Goal: Task Accomplishment & Management: Manage account settings

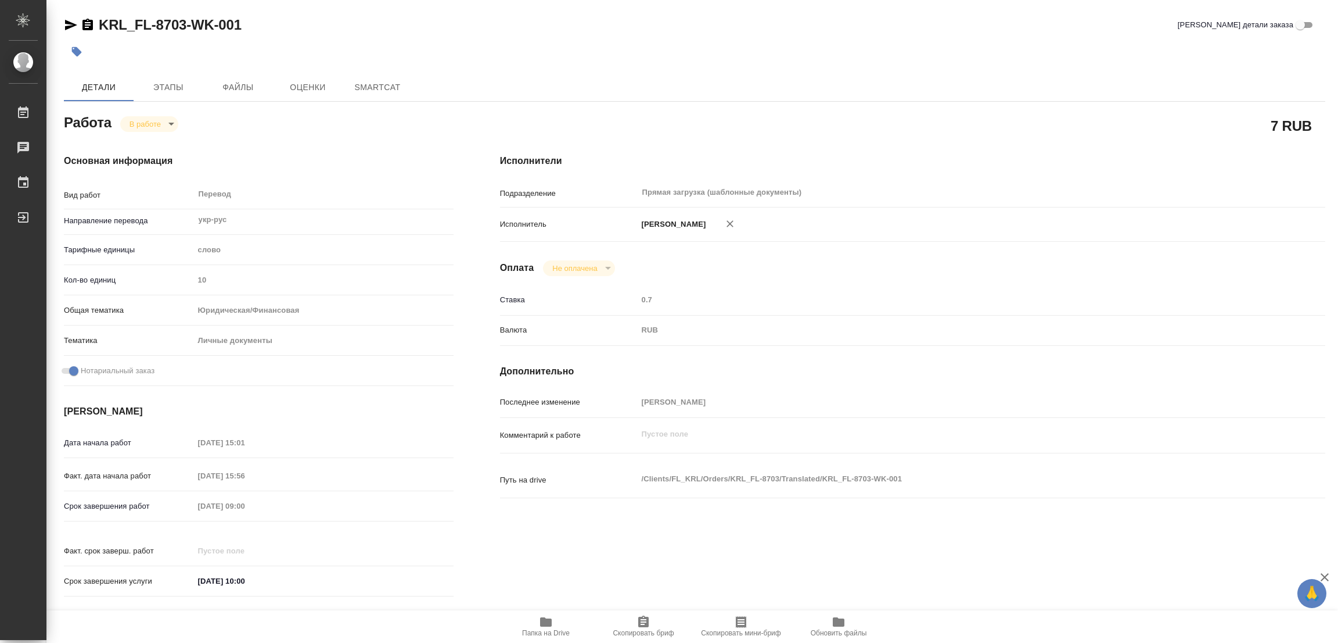
type textarea "x"
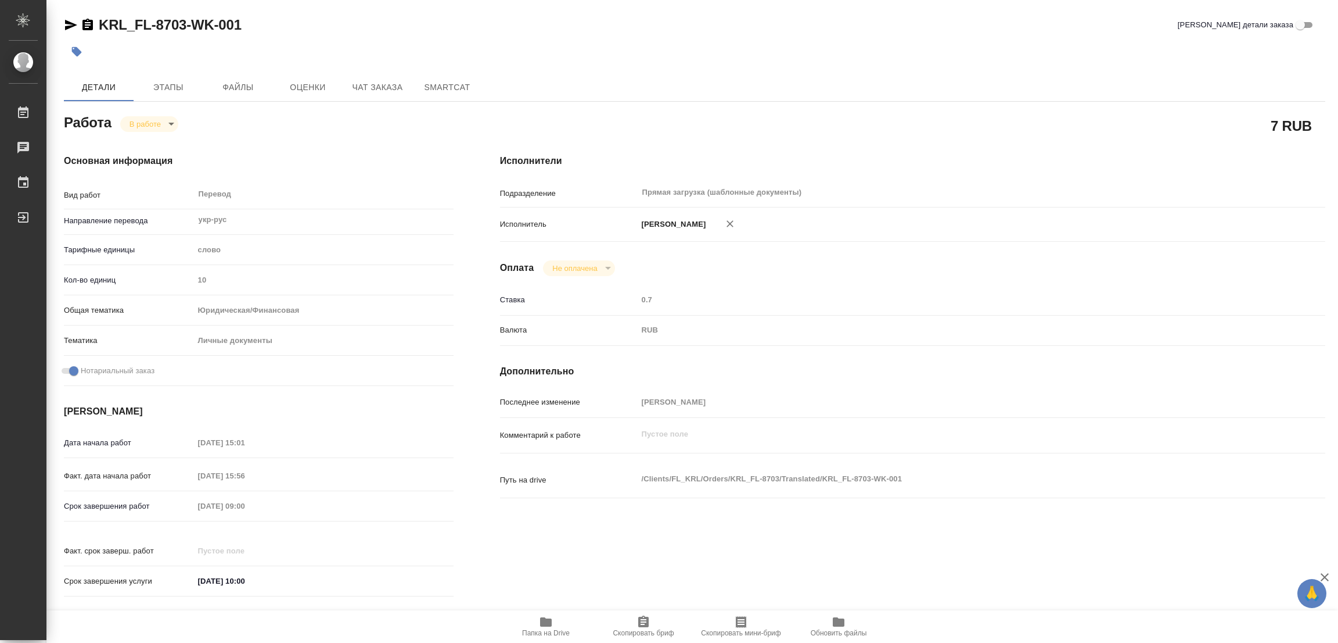
type textarea "x"
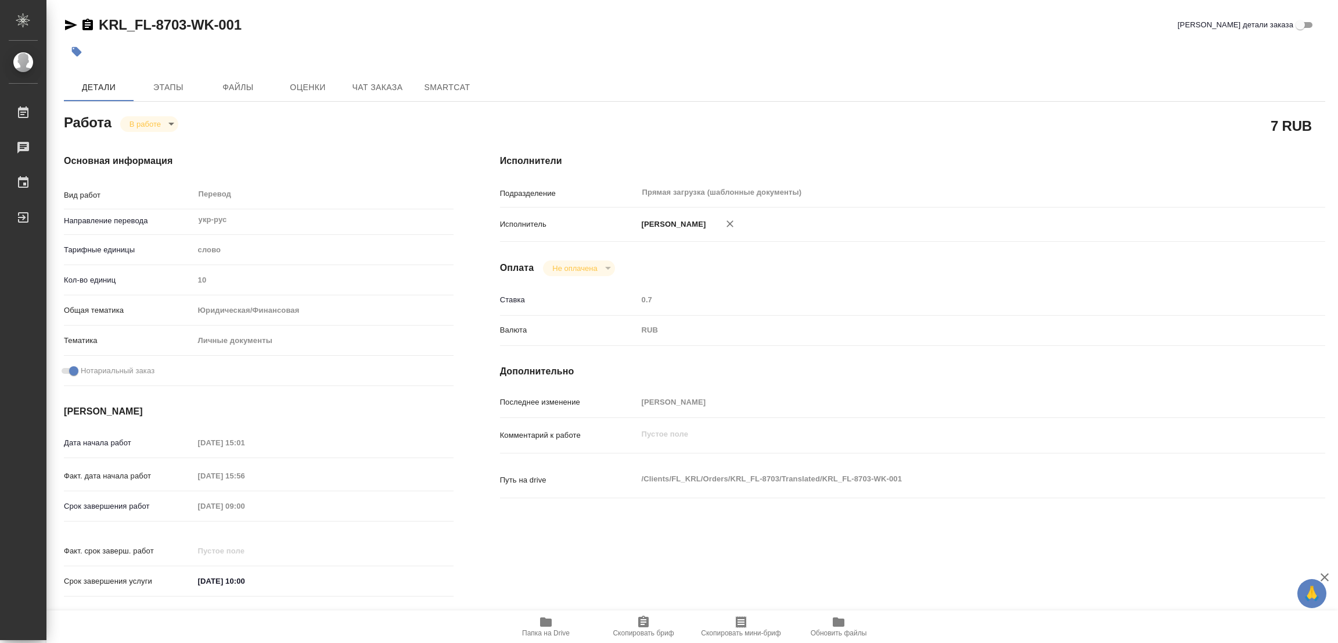
type textarea "x"
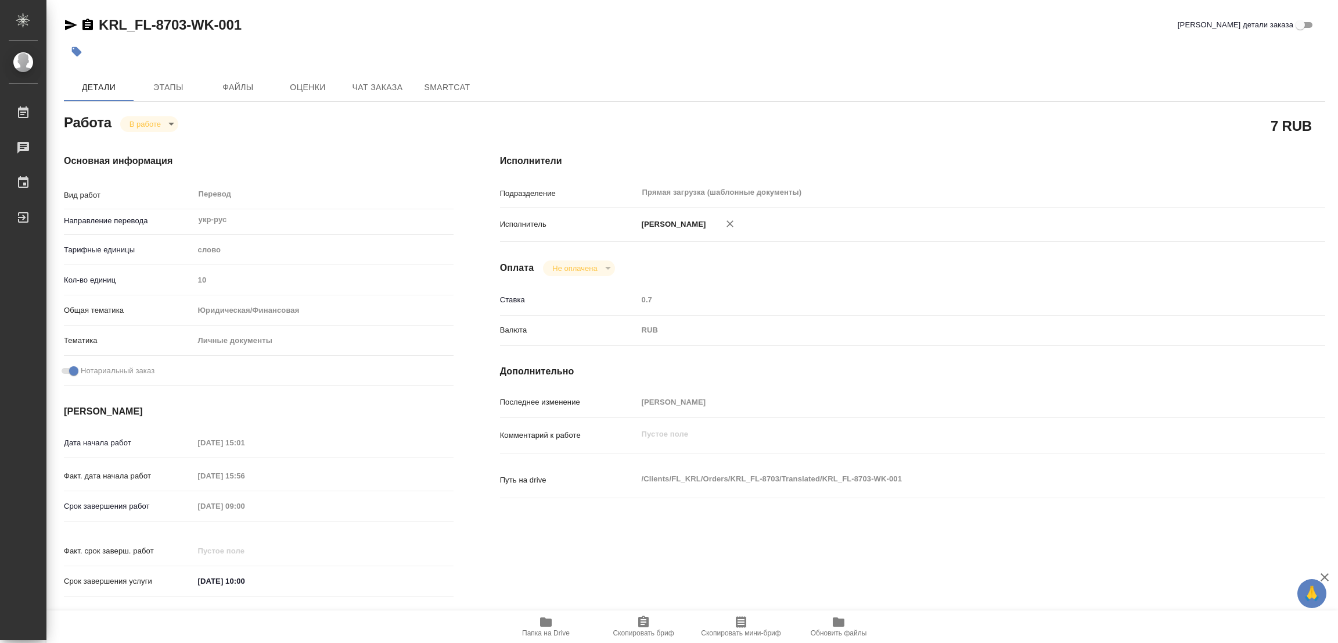
click at [544, 618] on icon "button" at bounding box center [546, 621] width 12 height 9
click at [155, 90] on span "Этапы" at bounding box center [169, 87] width 56 height 15
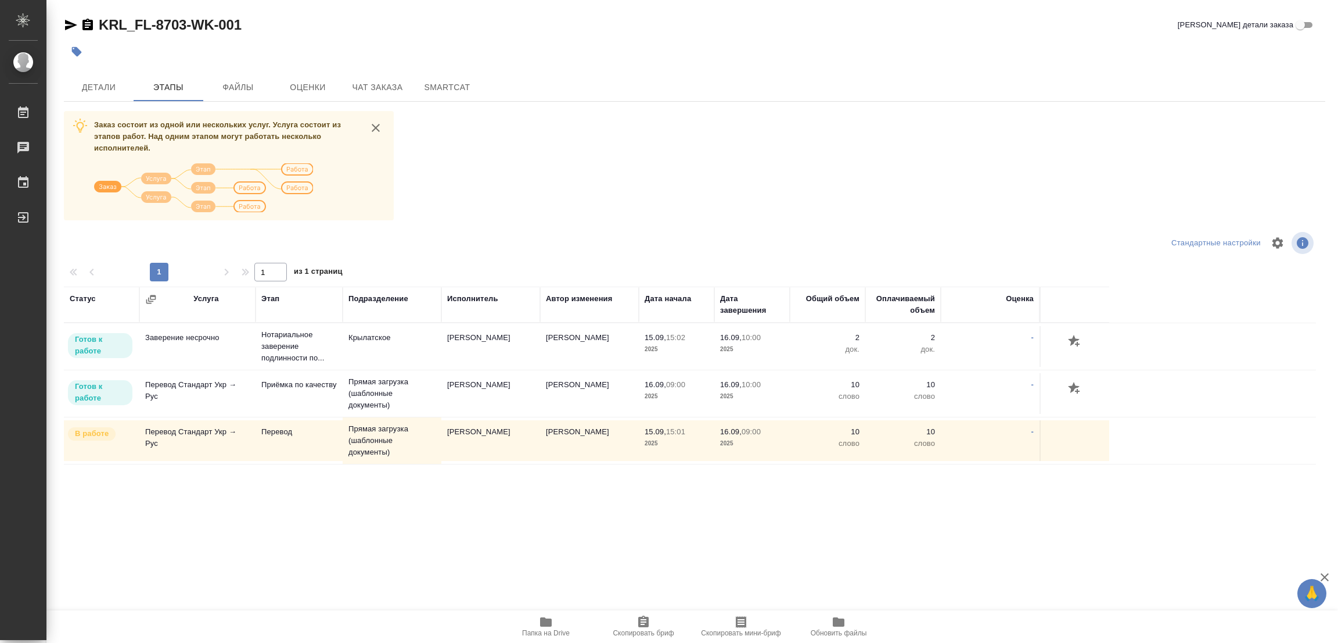
click at [1161, 32] on div "KRL_FL-8703-WK-001 Кратко детали заказа" at bounding box center [695, 25] width 1262 height 19
click at [94, 78] on button "Детали" at bounding box center [99, 87] width 70 height 28
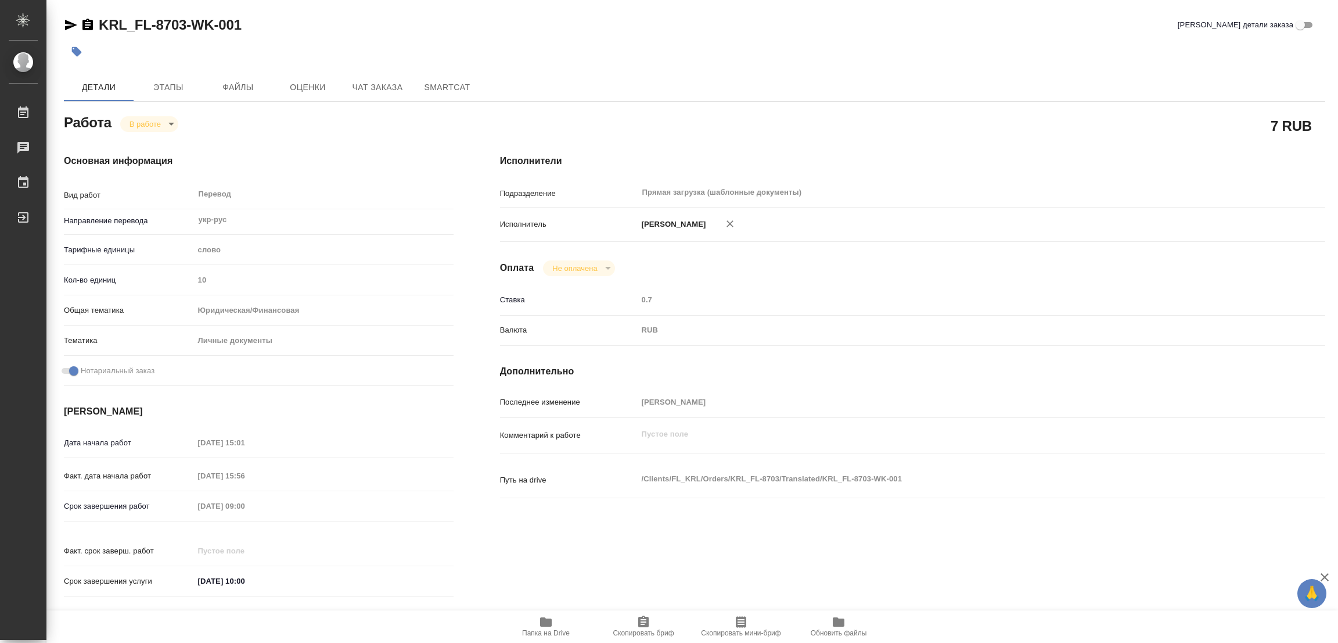
type textarea "x"
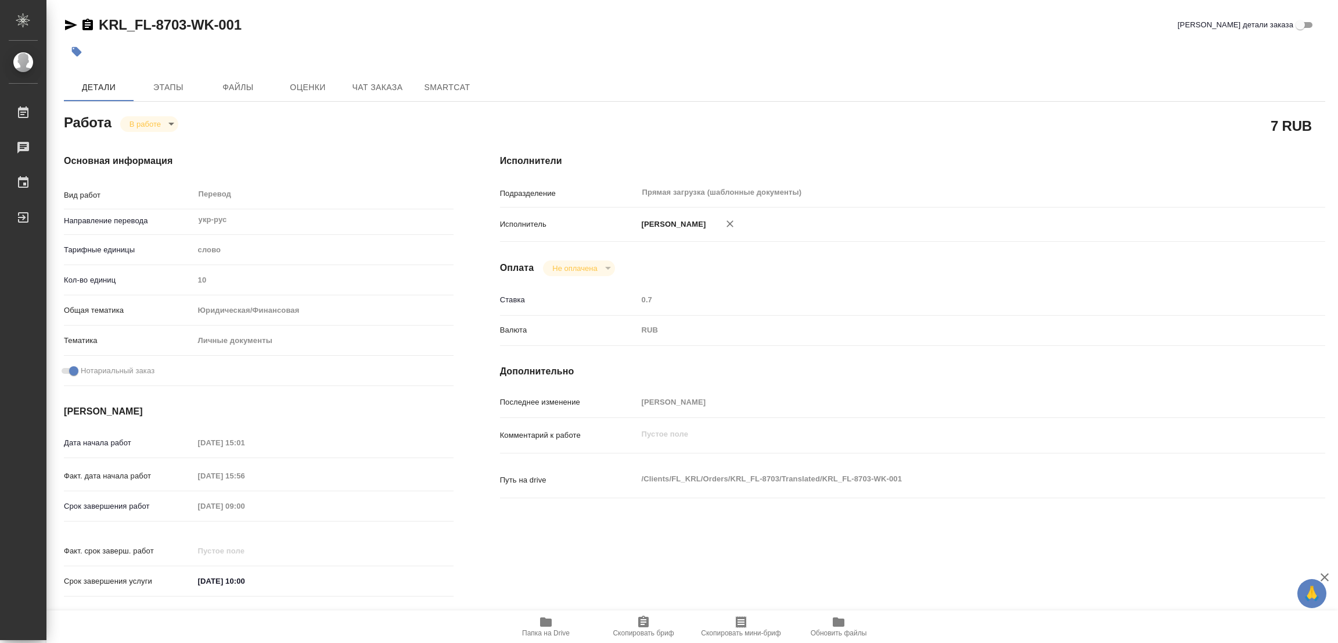
type textarea "x"
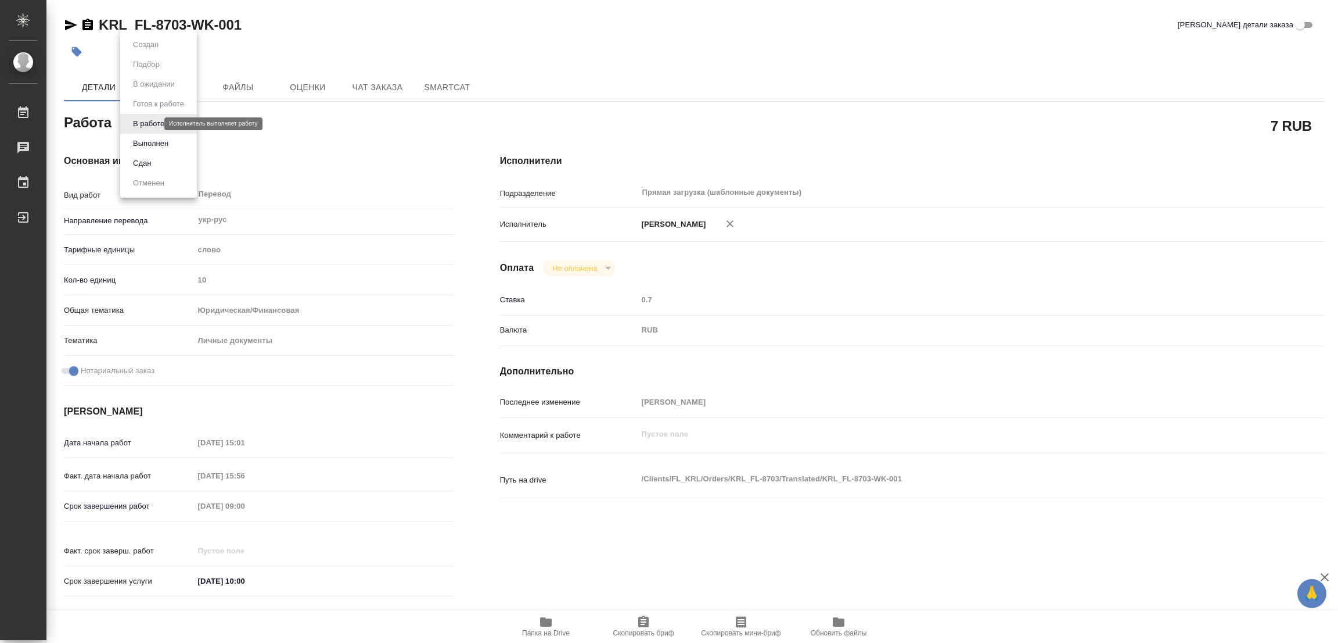
click at [149, 123] on body "🙏 .cls-1 fill:#fff; AWATERA Popova Galina Работы 0 Чаты График Выйти KRL_FL-870…" at bounding box center [669, 321] width 1338 height 643
type textarea "x"
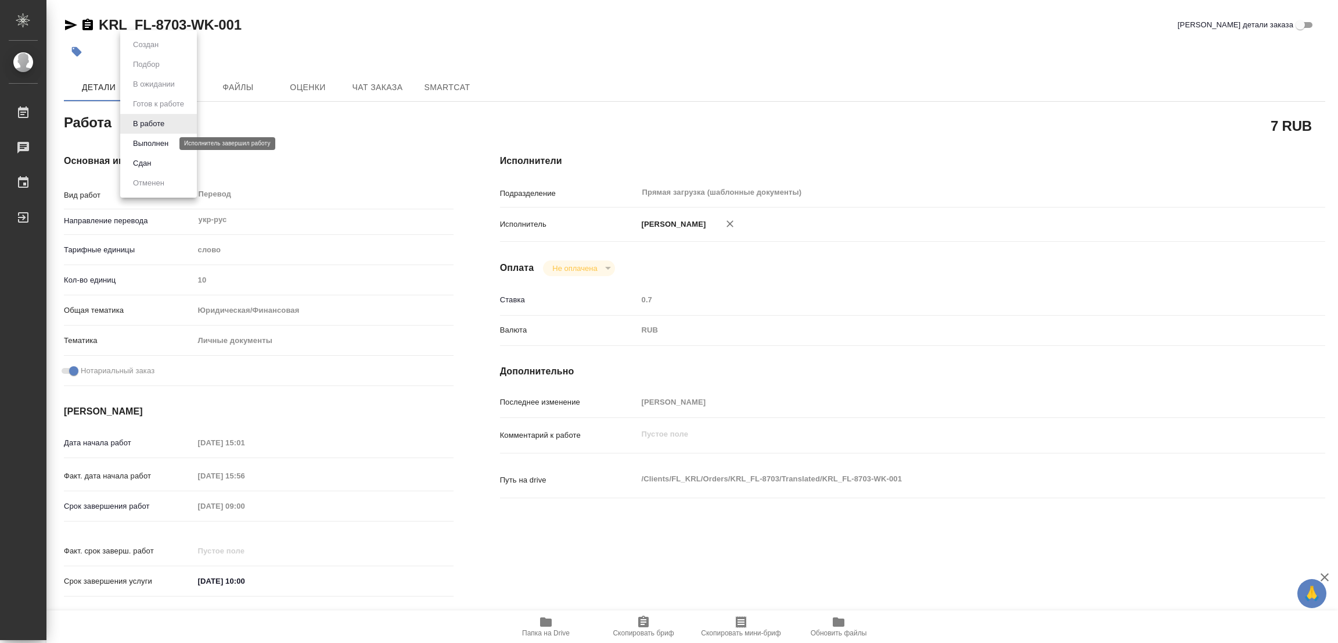
type textarea "x"
click at [143, 139] on button "Выполнен" at bounding box center [151, 143] width 42 height 13
type textarea "x"
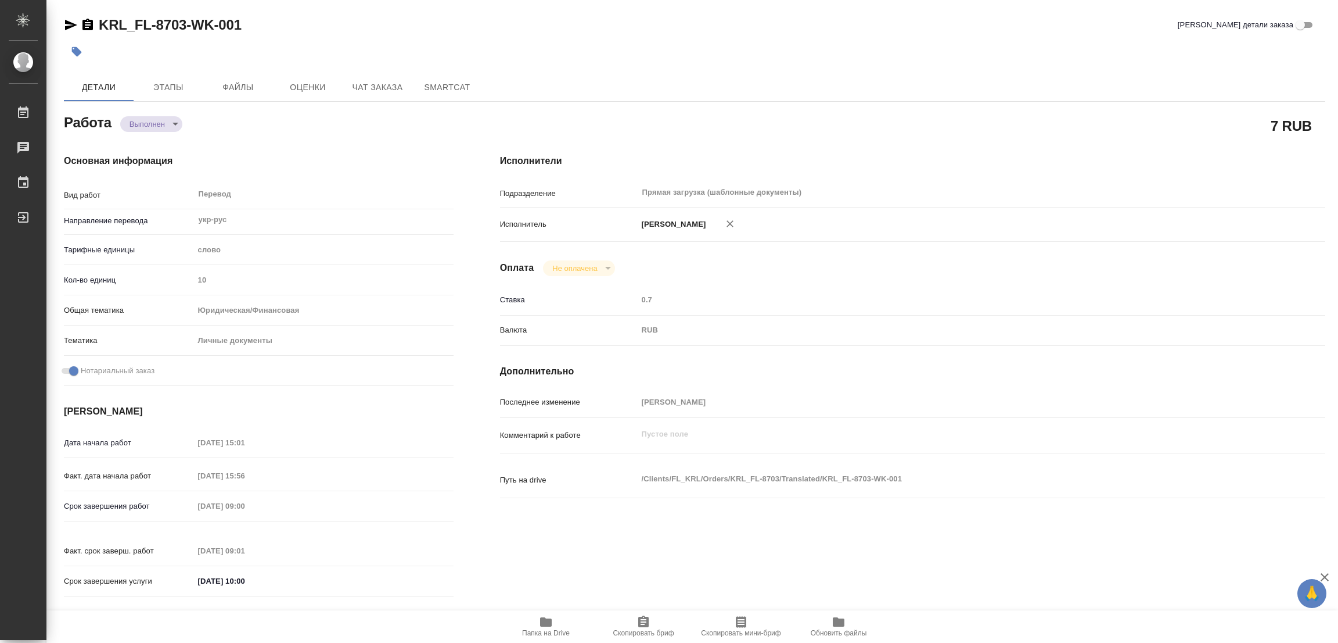
type textarea "x"
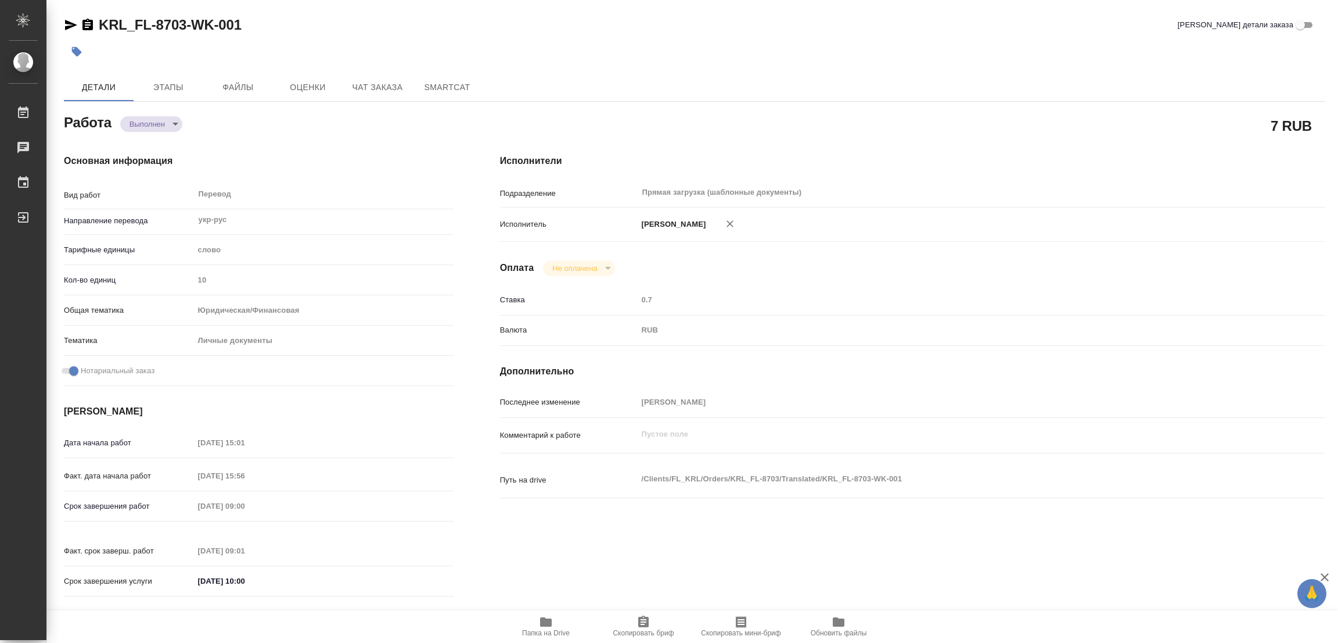
type textarea "x"
click at [73, 52] on icon "button" at bounding box center [77, 52] width 10 height 10
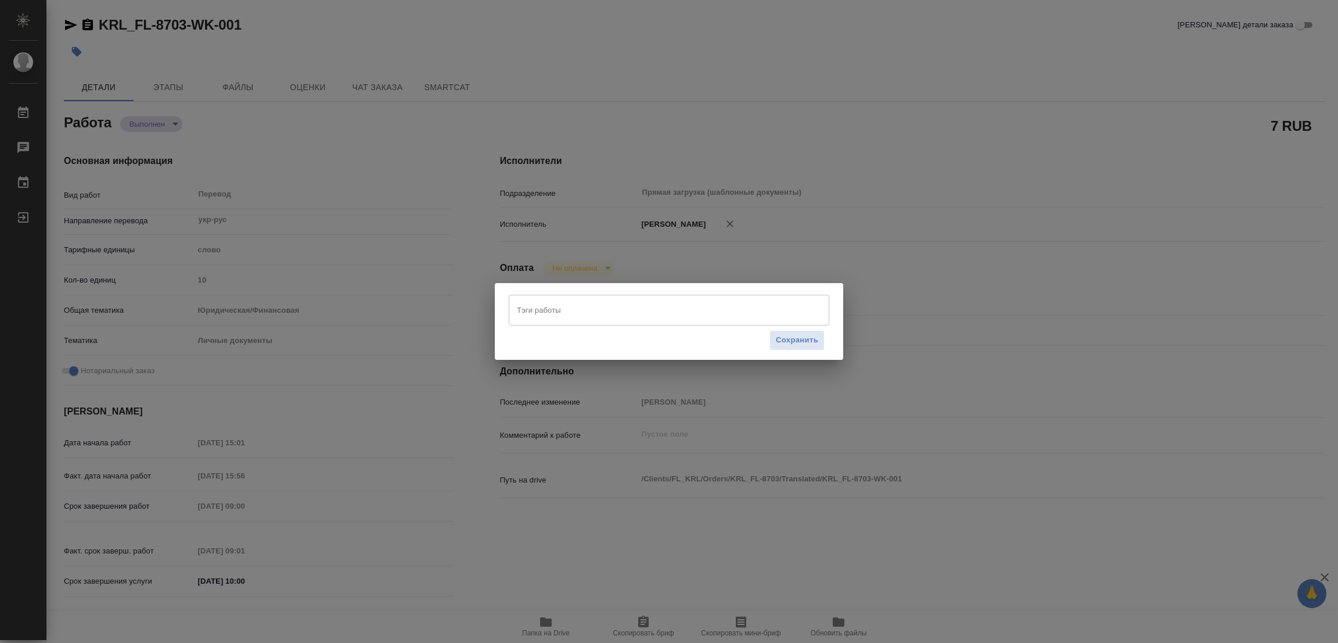
type textarea "x"
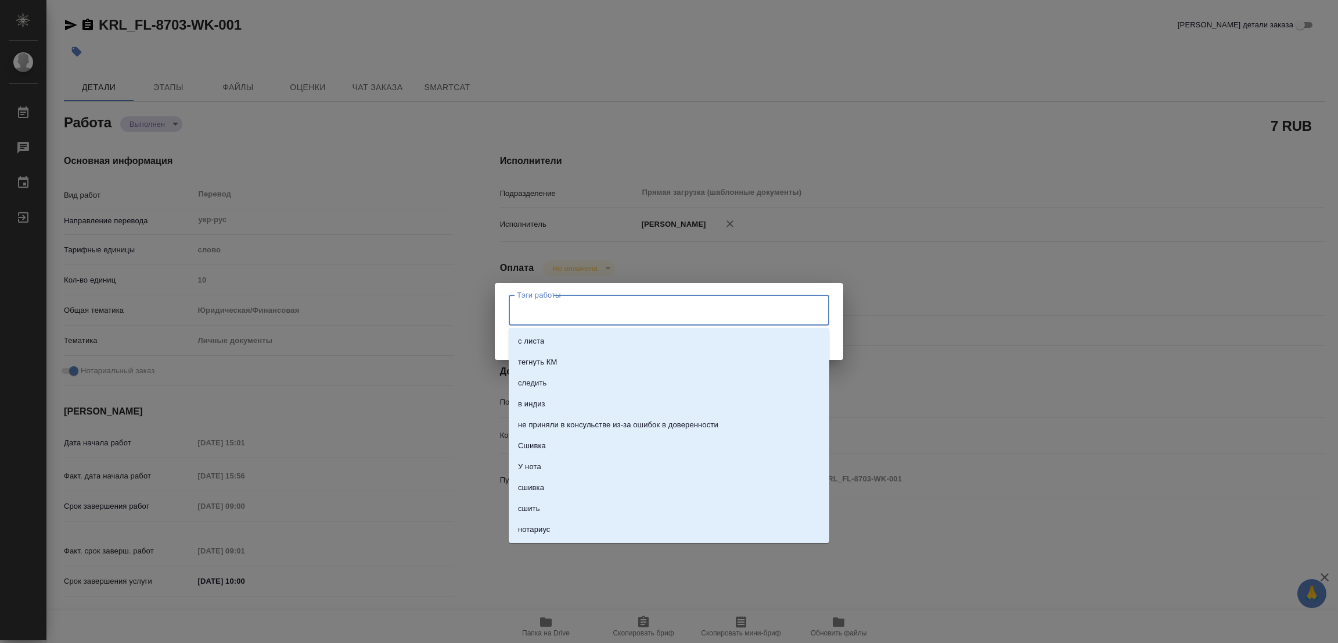
click at [533, 305] on input "Тэги работы" at bounding box center [658, 310] width 288 height 20
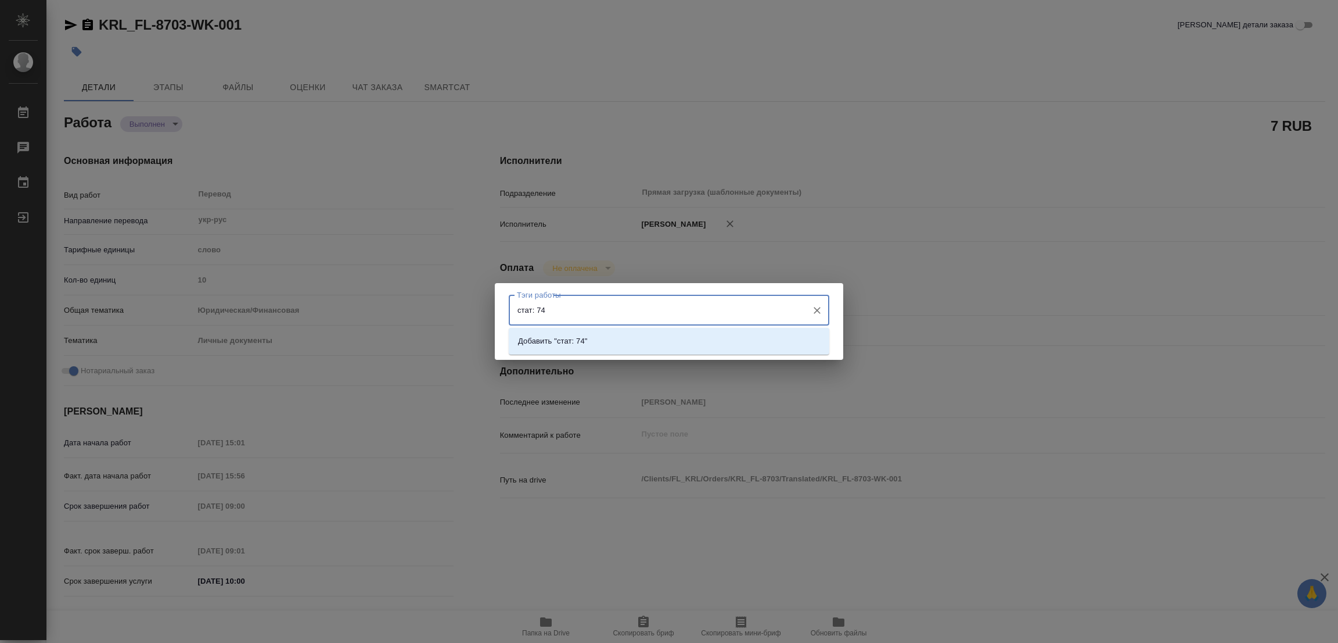
type input "стат: 742"
click at [557, 338] on p "Добавить "стат: 742"" at bounding box center [555, 341] width 74 height 12
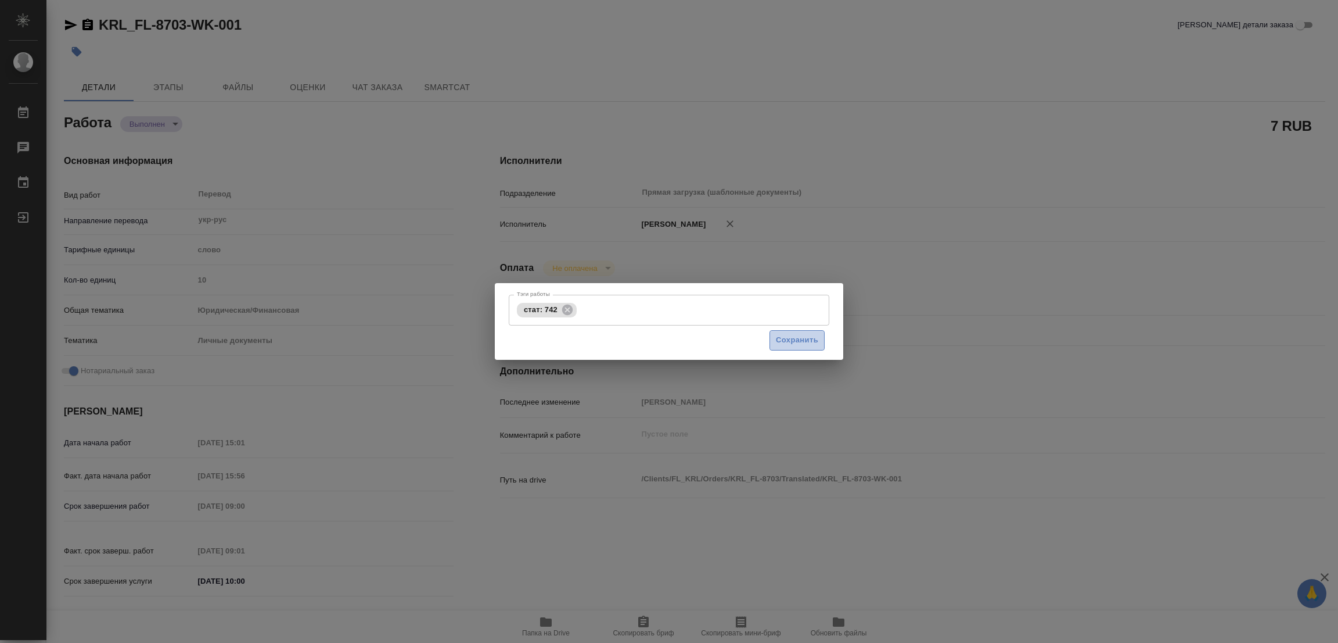
click at [808, 335] on span "Сохранить" at bounding box center [797, 339] width 42 height 13
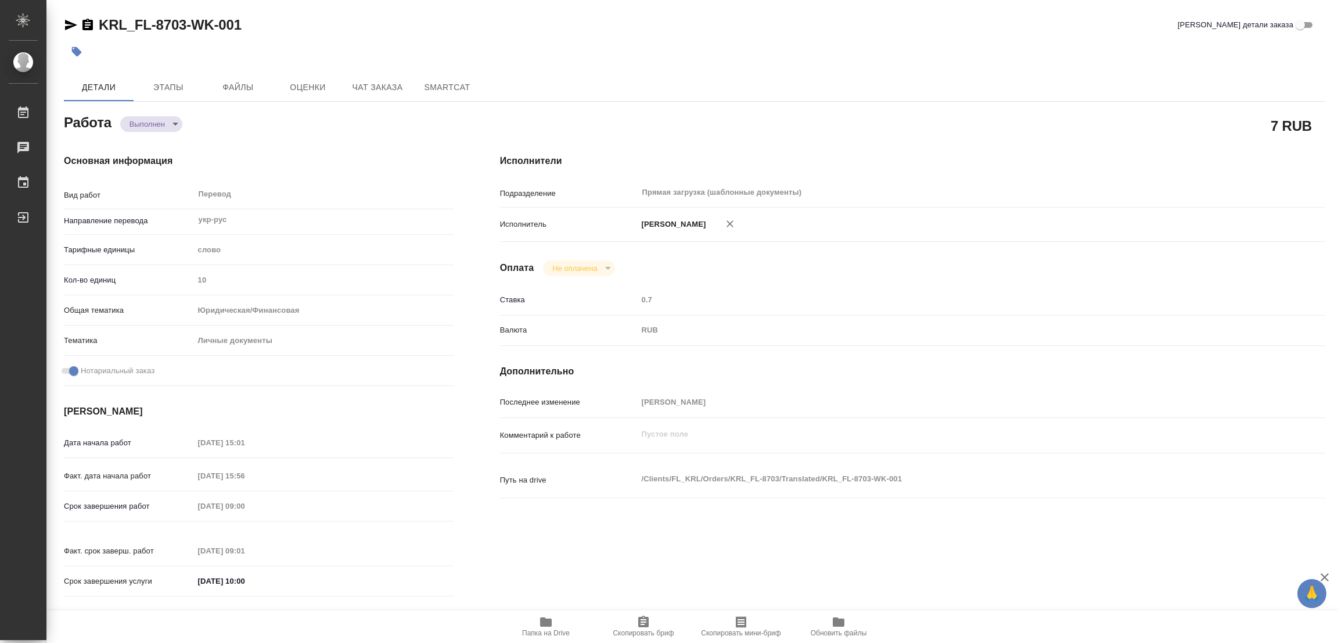
type input "completed"
type textarea "Перевод"
type textarea "x"
type input "укр-рус"
type input "5a8b1489cc6b4906c91bfd90"
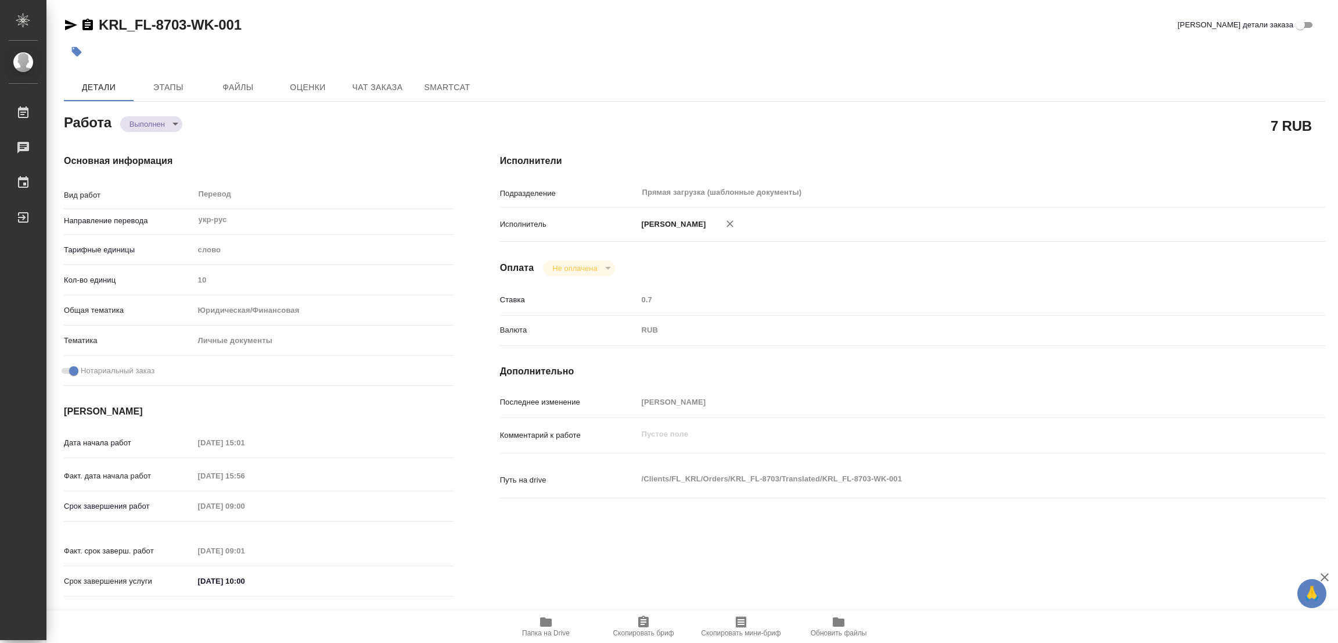
type input "10"
type input "yr-fn"
type input "5a8b8b956a9677013d343cfe"
checkbox input "true"
type input "15.09.2025 15:01"
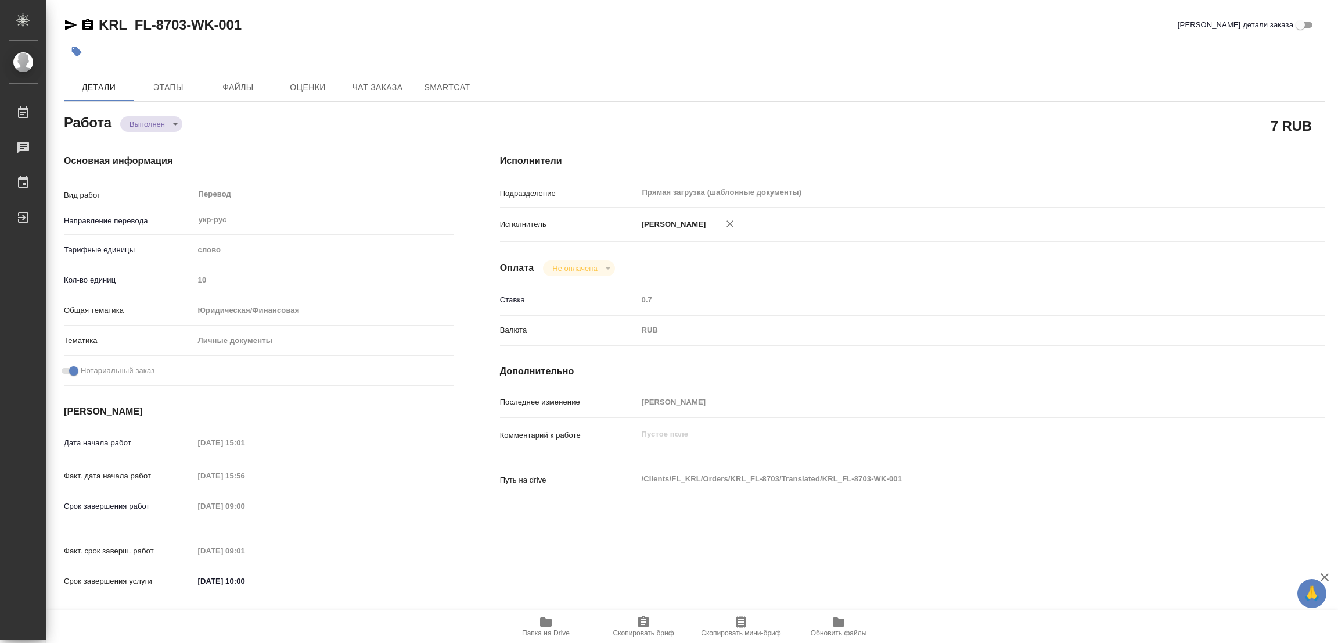
type input "15.09.2025 15:56"
type input "16.09.2025 09:00"
type input "16.09.2025 09:01"
type input "16.09.2025 10:00"
type input "Прямая загрузка (шаблонные документы)"
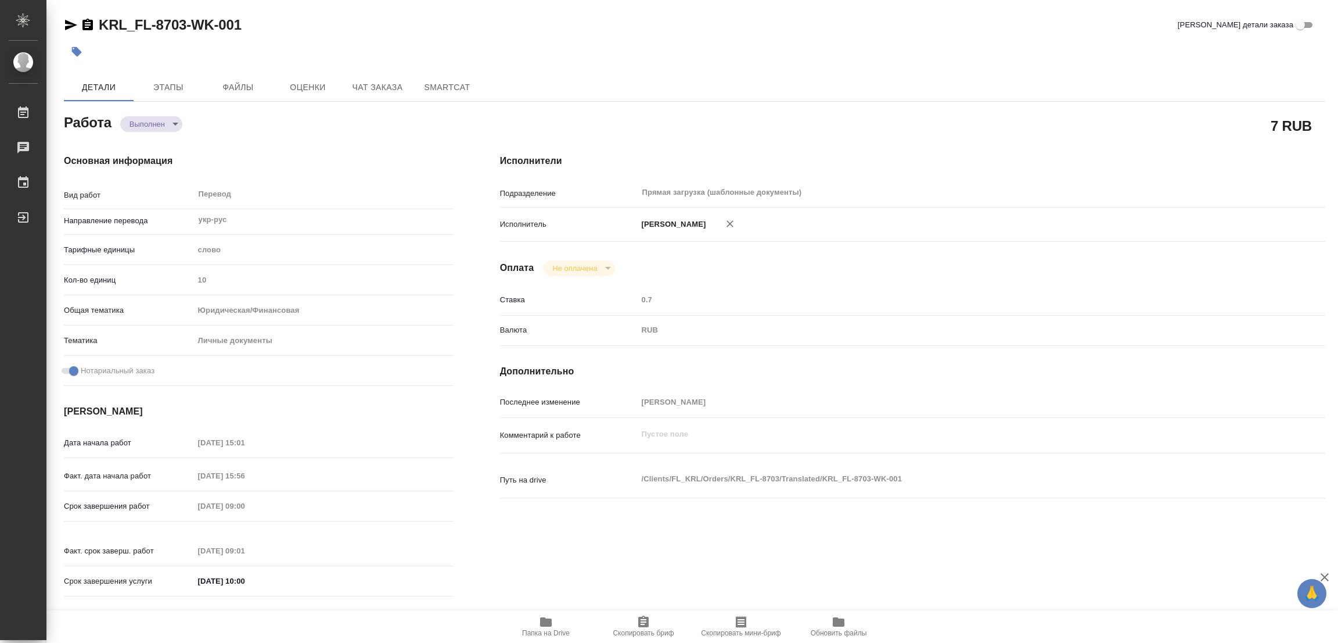
type input "notPayed"
type input "0.7"
type input "RUB"
type input "[PERSON_NAME]"
type textarea "x"
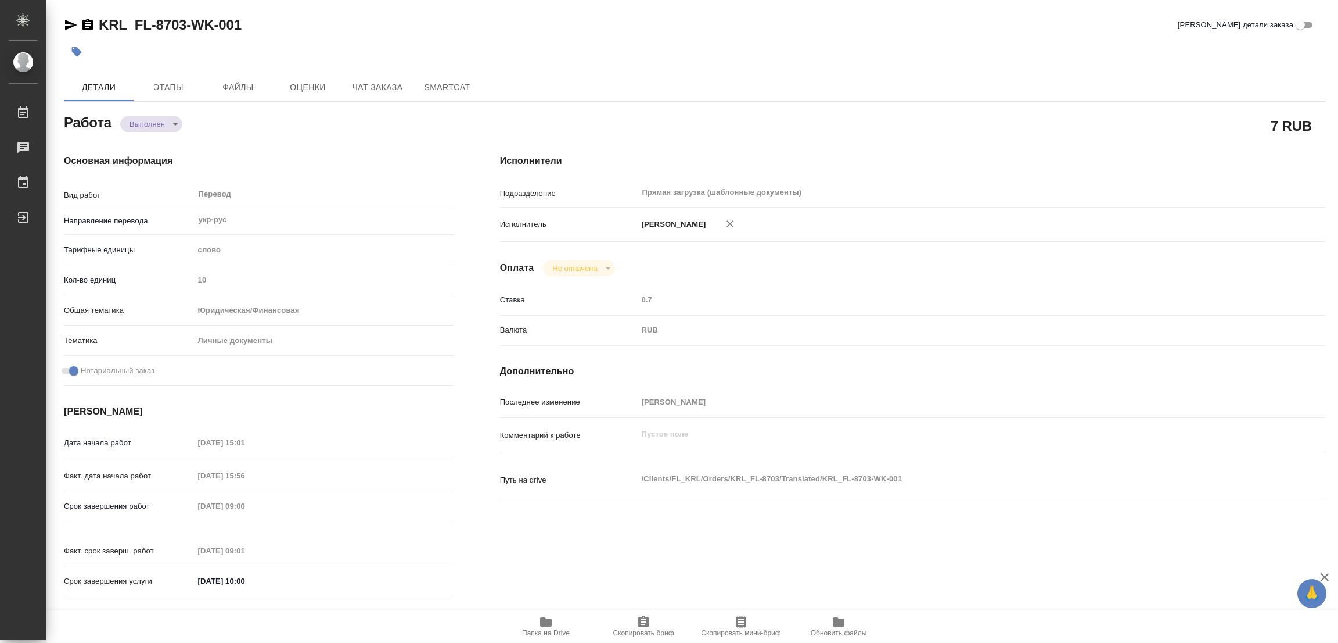
type textarea "/Clients/FL_KRL/Orders/KRL_FL-8703/Translated/KRL_FL-8703-WK-001"
type textarea "x"
type input "KRL_FL-8703"
type input "Перевод Стандарт"
type input "Корректура, Редактура, Перевод, Приёмка по качеству, Постредактура машинного пе…"
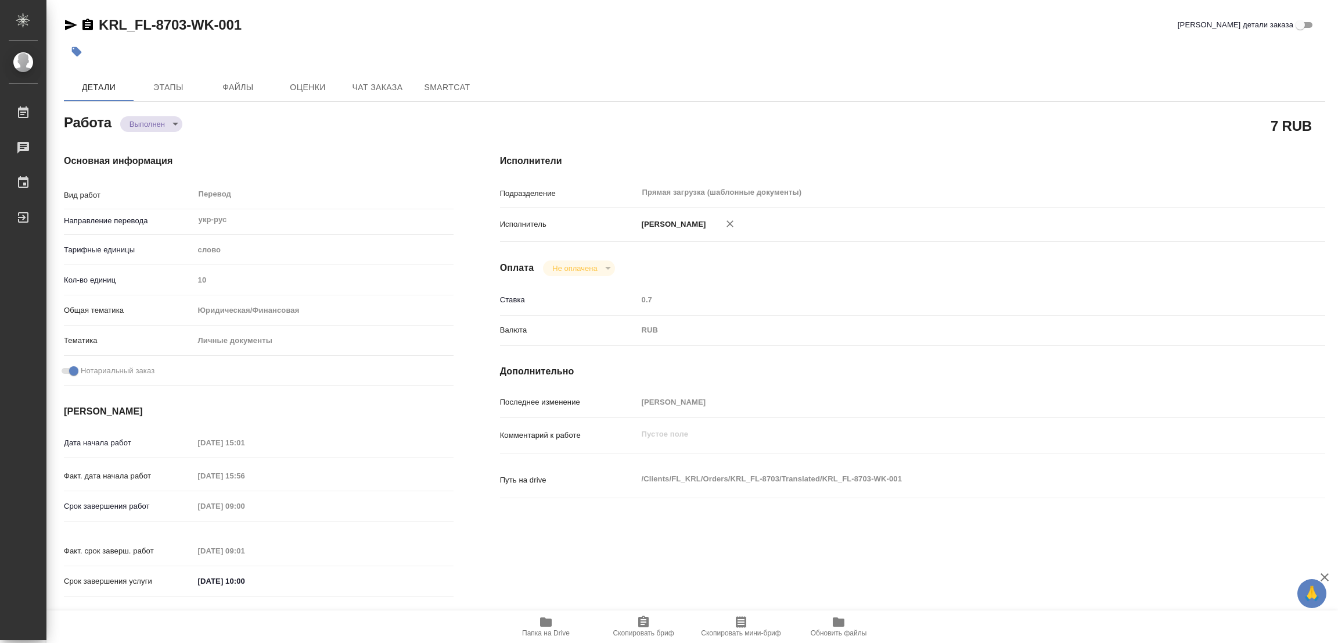
type input "Касымов Тимур"
type input "/Clients/FL_KRL/Orders/KRL_FL-8703"
type textarea "ЕСТАФ Валентина"
type textarea "x"
type textarea "НОТ В дипломе на лицевой стороне: А №500727"
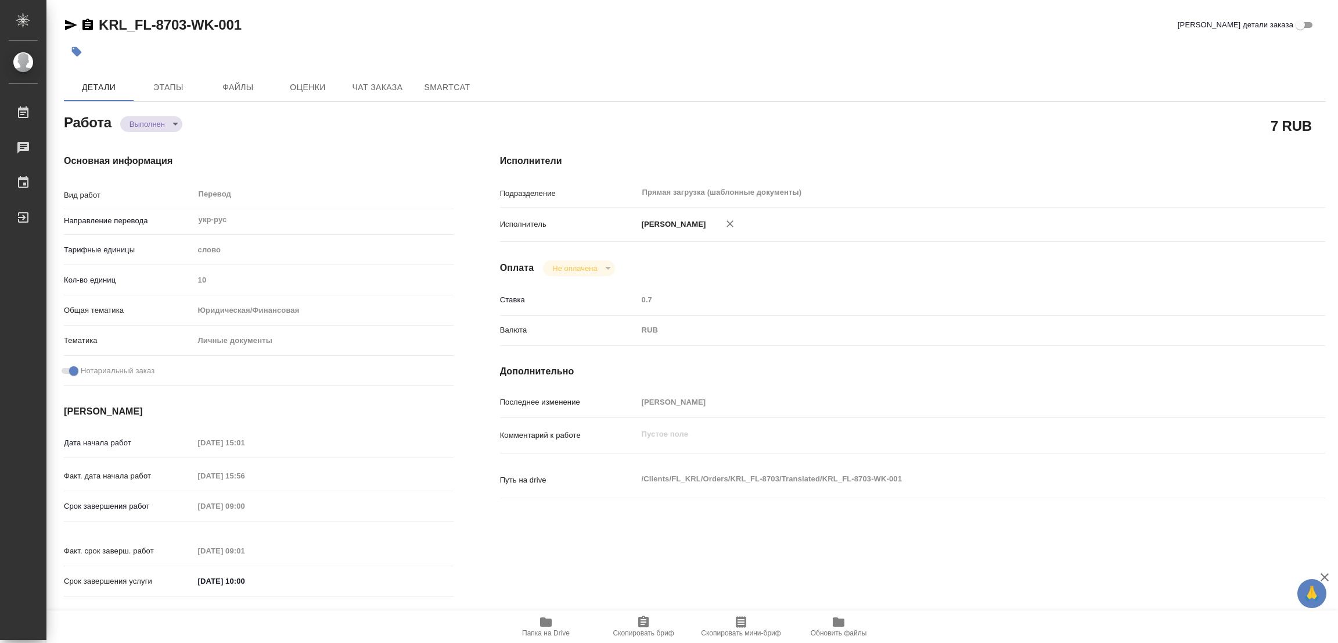
type textarea "x"
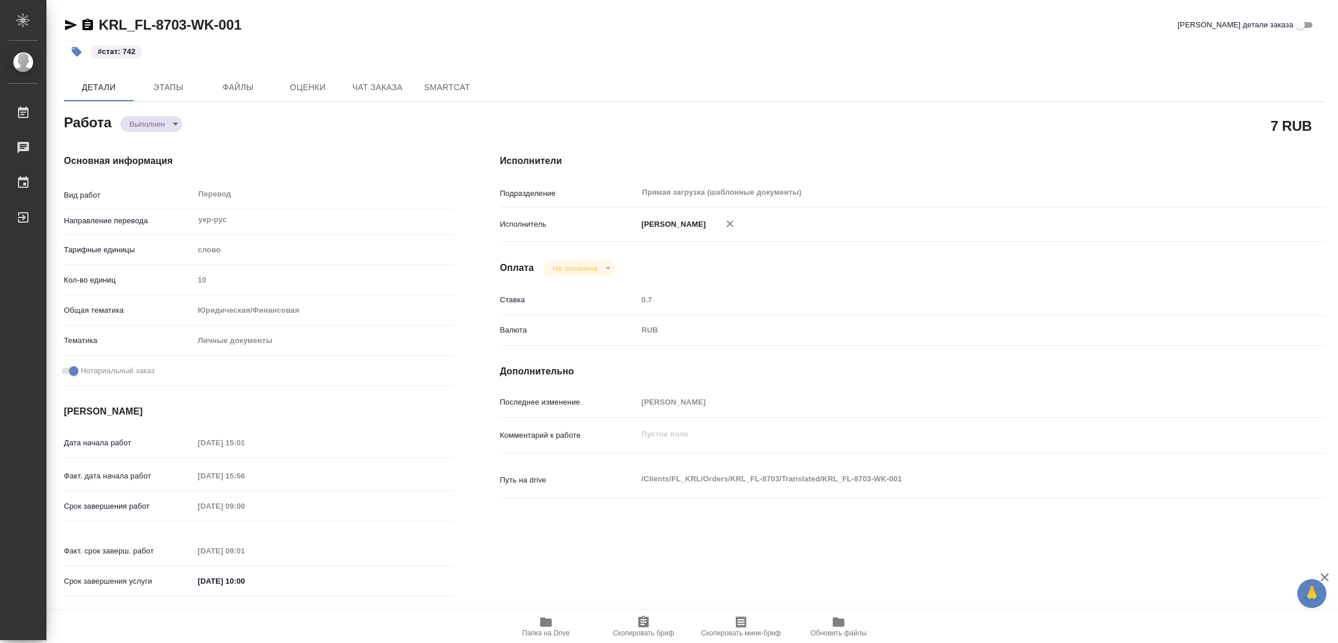
type textarea "x"
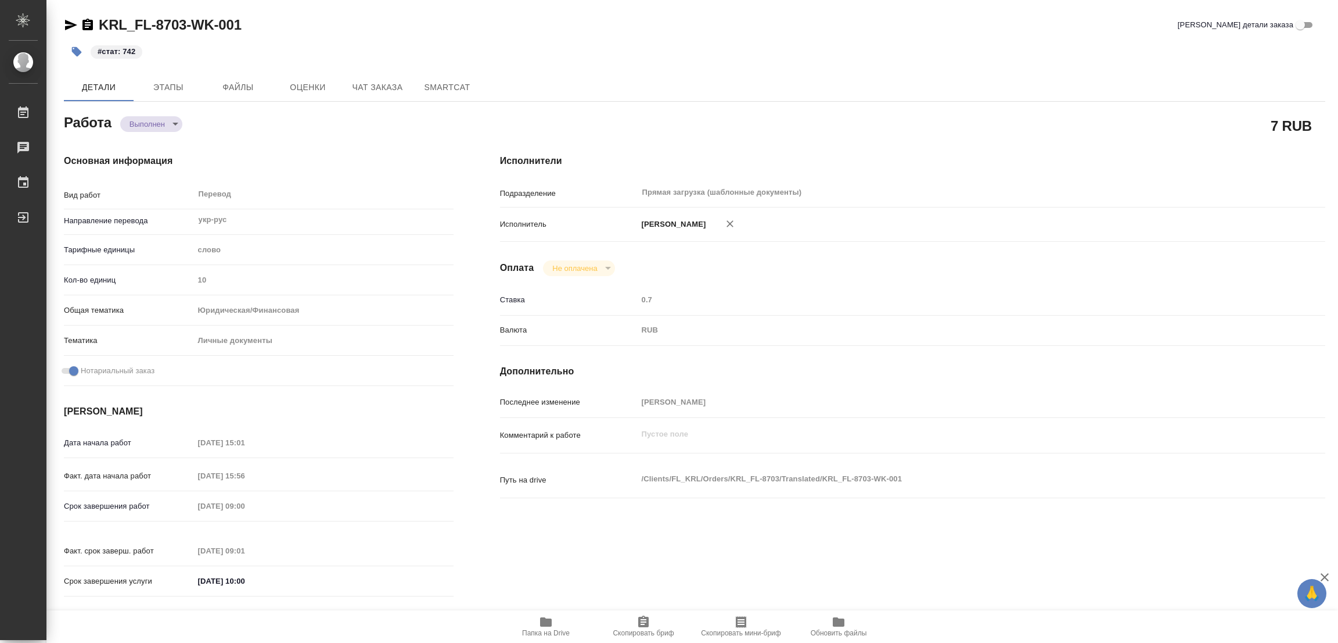
type textarea "x"
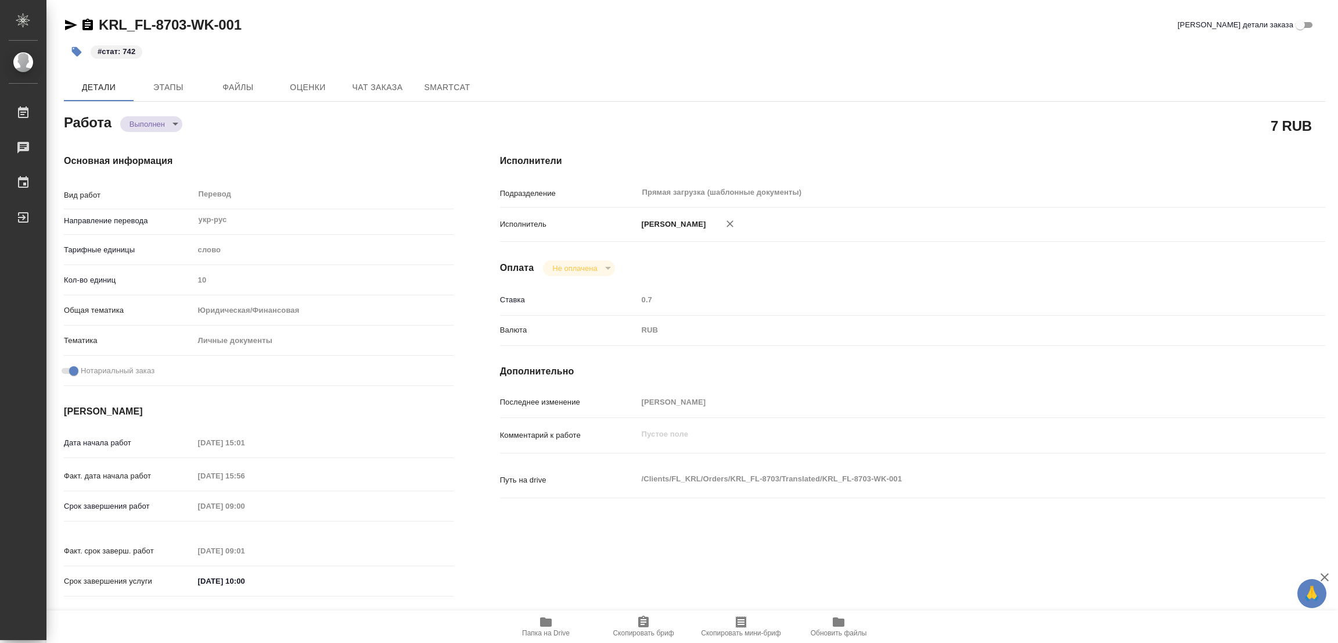
type textarea "x"
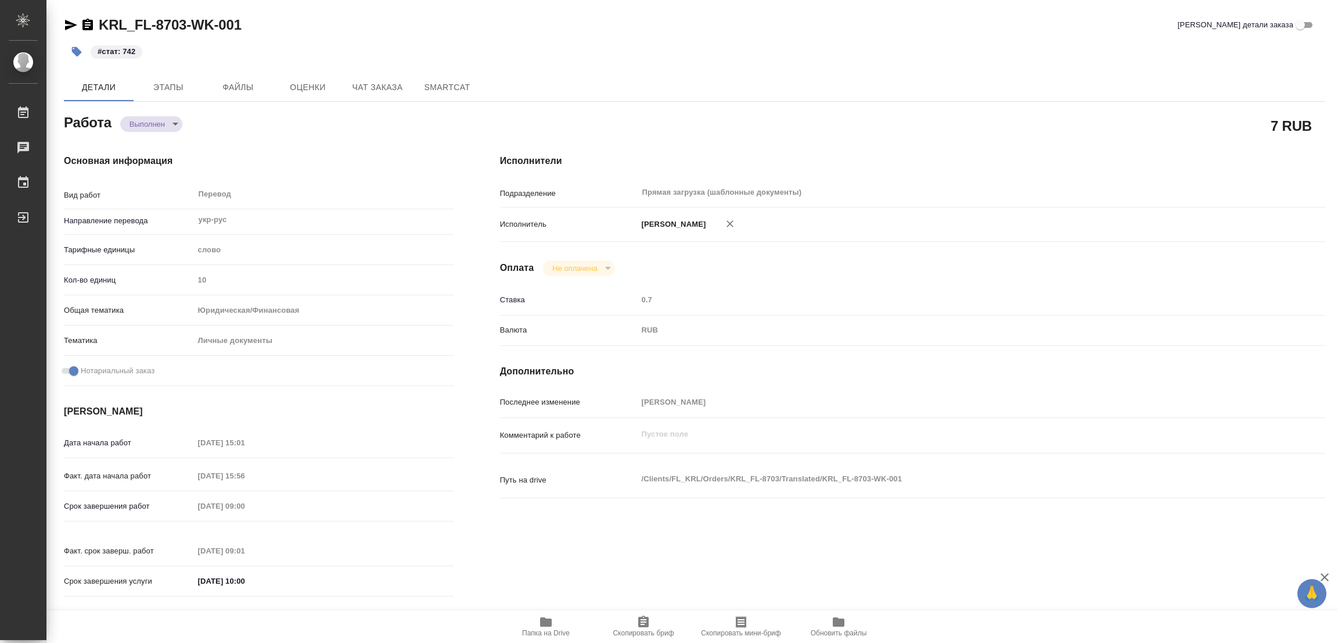
type textarea "x"
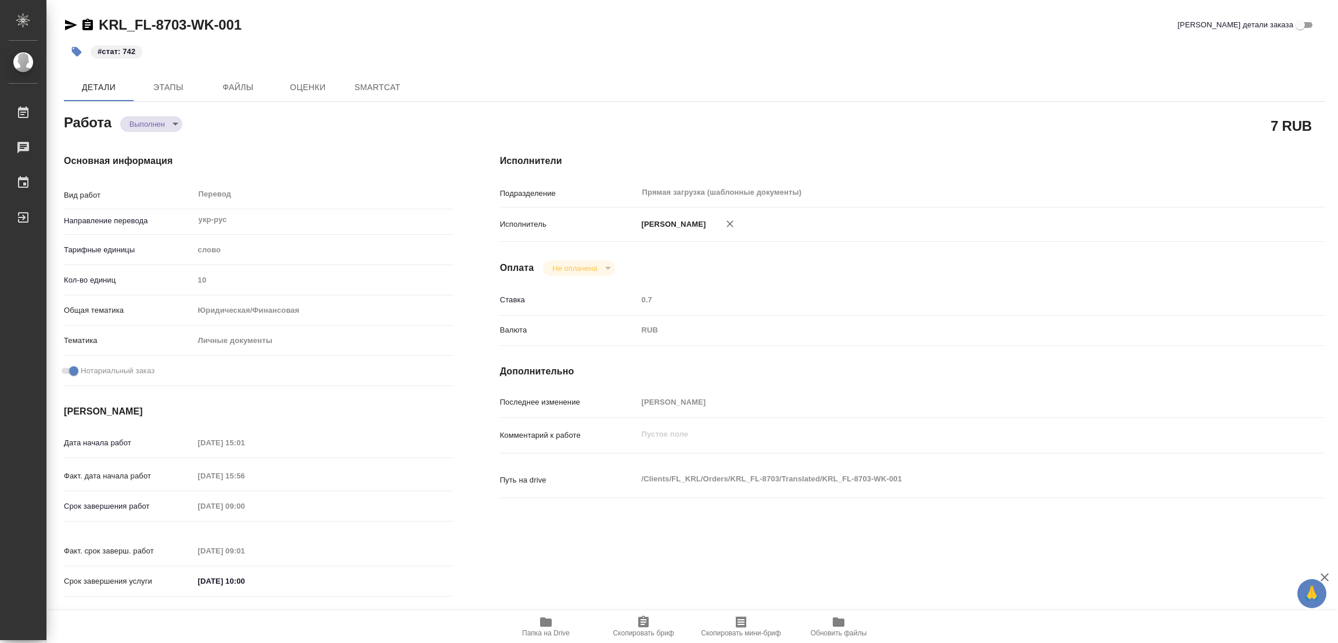
type textarea "x"
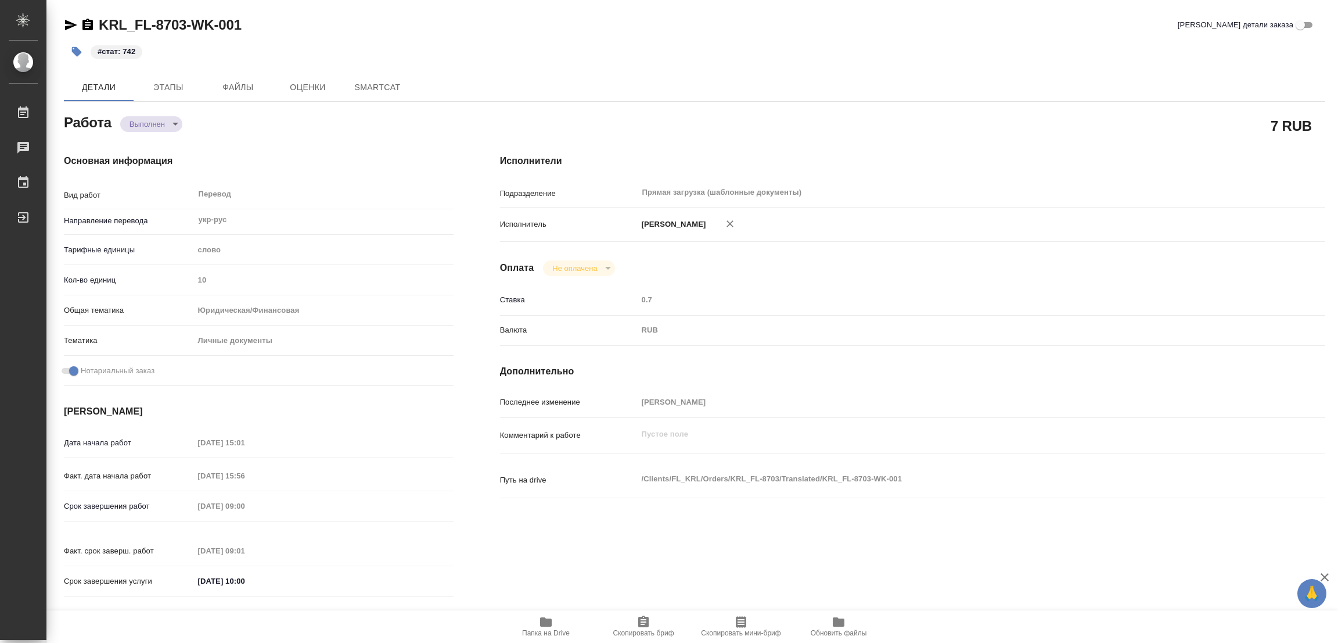
type textarea "x"
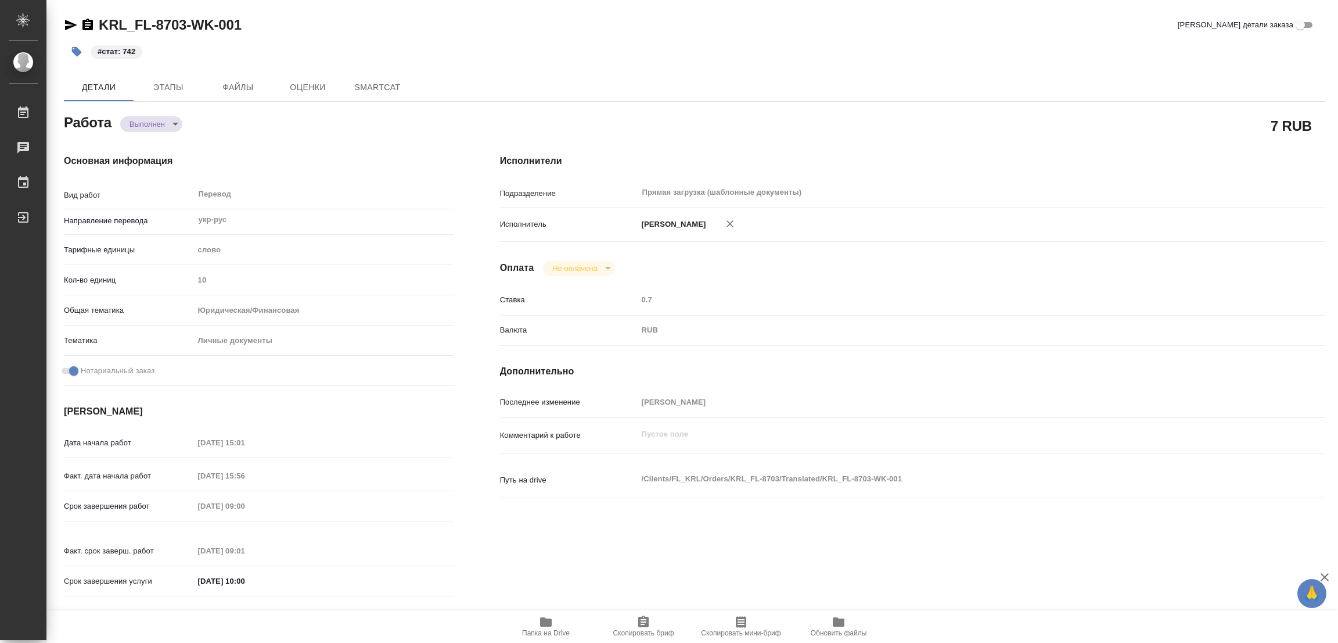
type textarea "x"
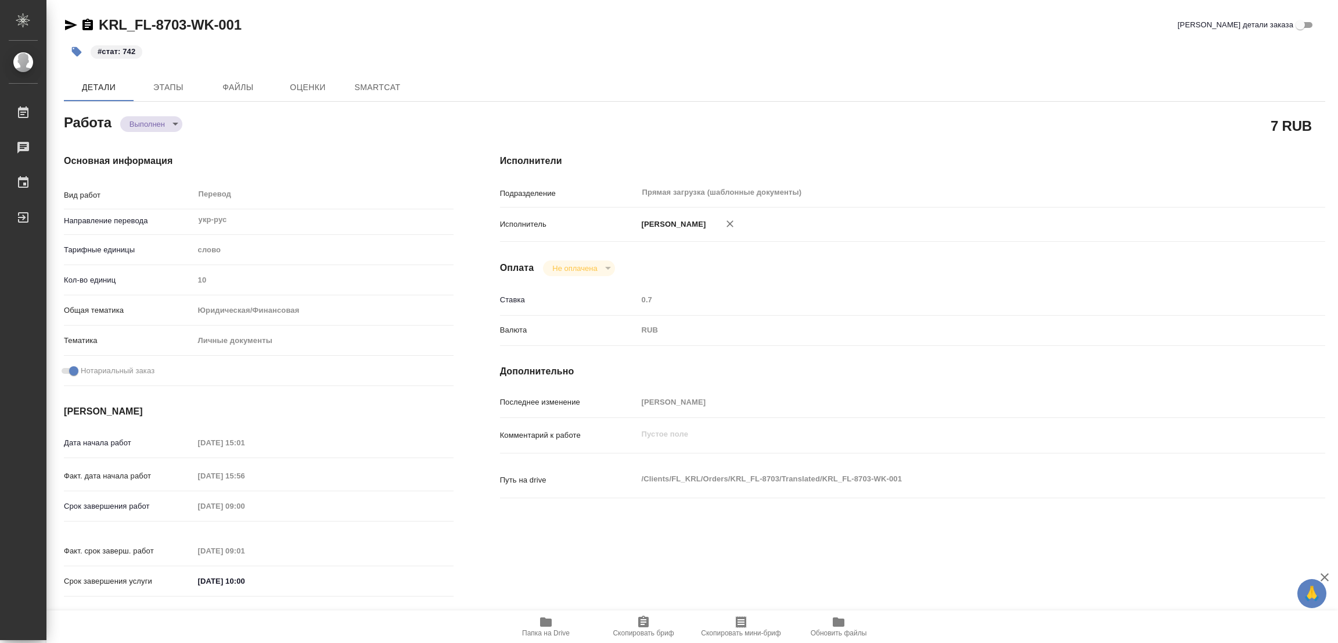
type textarea "x"
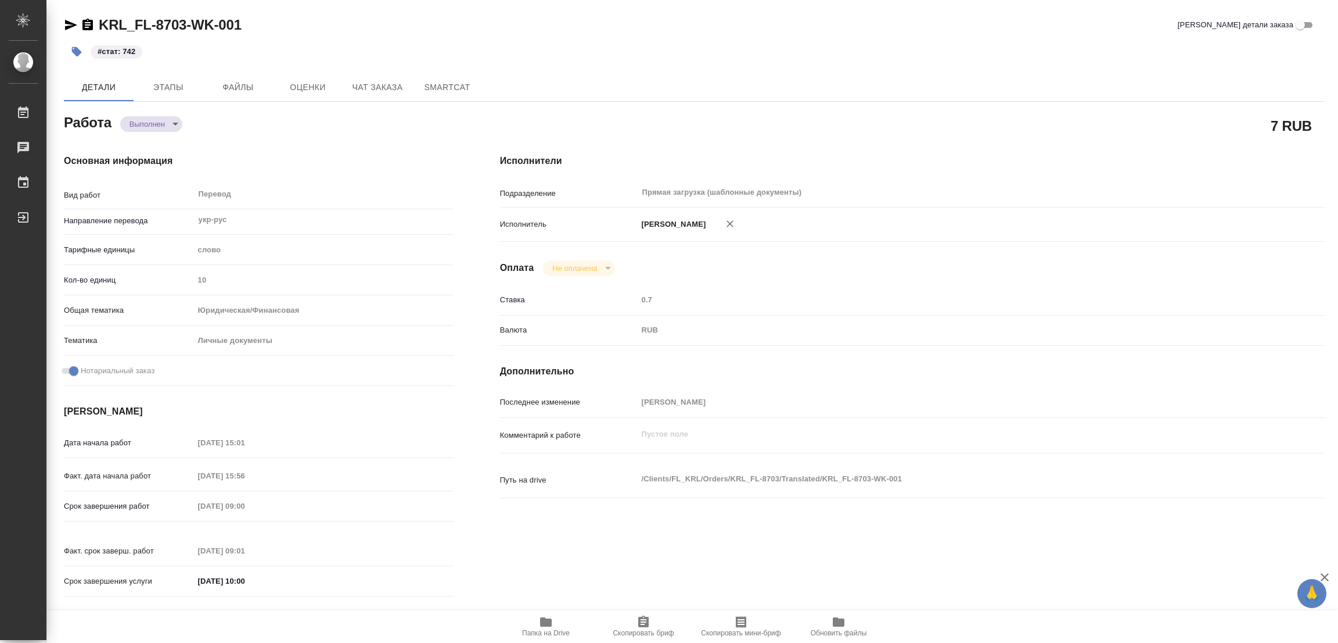
type textarea "x"
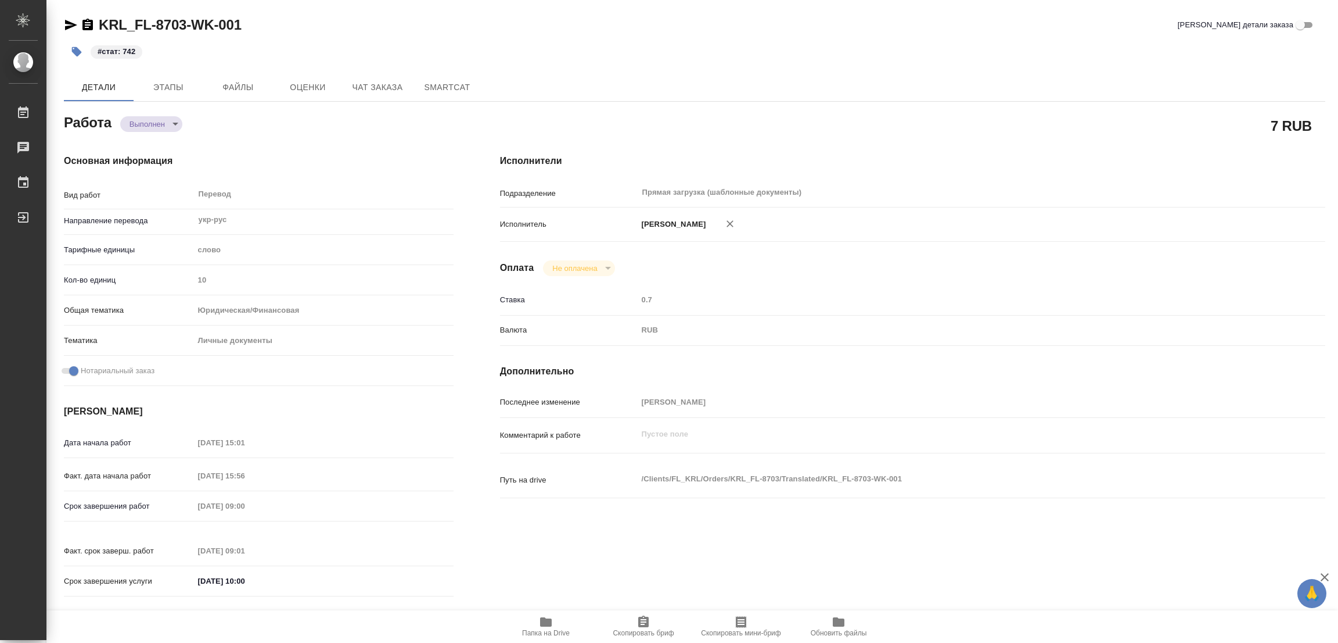
type textarea "x"
drag, startPoint x: 329, startPoint y: 35, endPoint x: 385, endPoint y: 21, distance: 57.6
click at [332, 35] on div "KRL_FL-8703-WK-001 Кратко детали заказа" at bounding box center [695, 27] width 1262 height 23
click at [1046, 162] on h4 "Исполнители" at bounding box center [913, 161] width 826 height 14
click at [460, 638] on div "Папка на Drive Скопировать бриф Скопировать мини-бриф Обновить файлы" at bounding box center [692, 626] width 1292 height 33
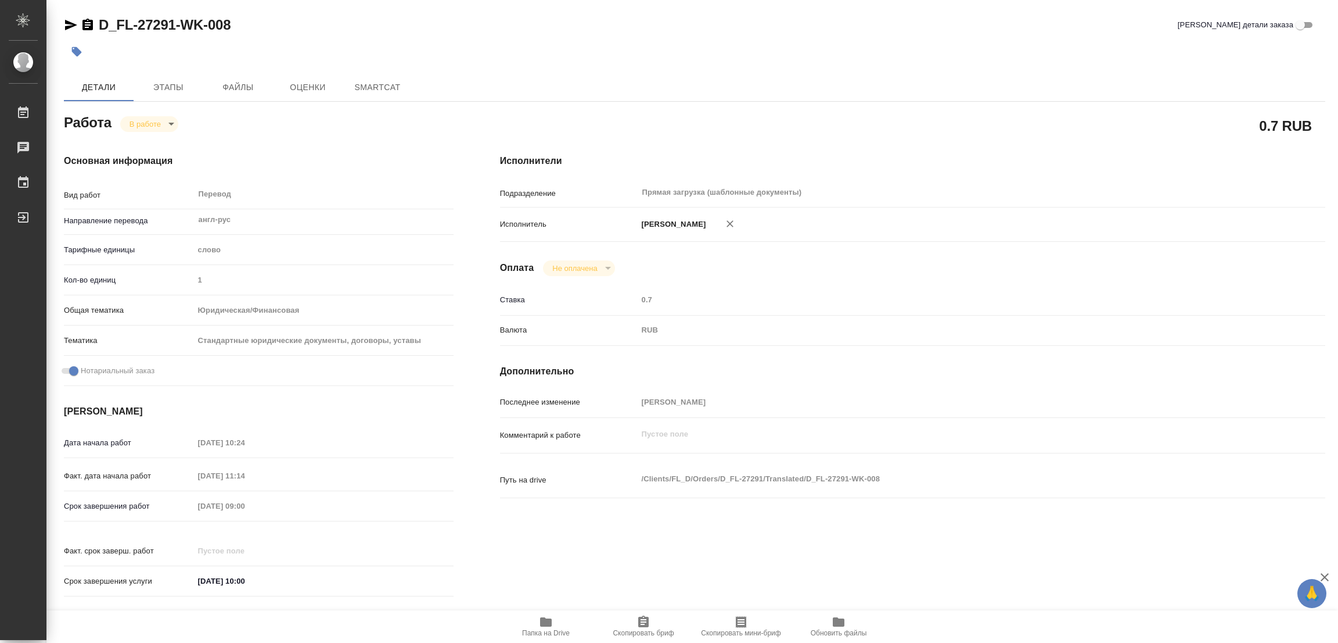
type textarea "x"
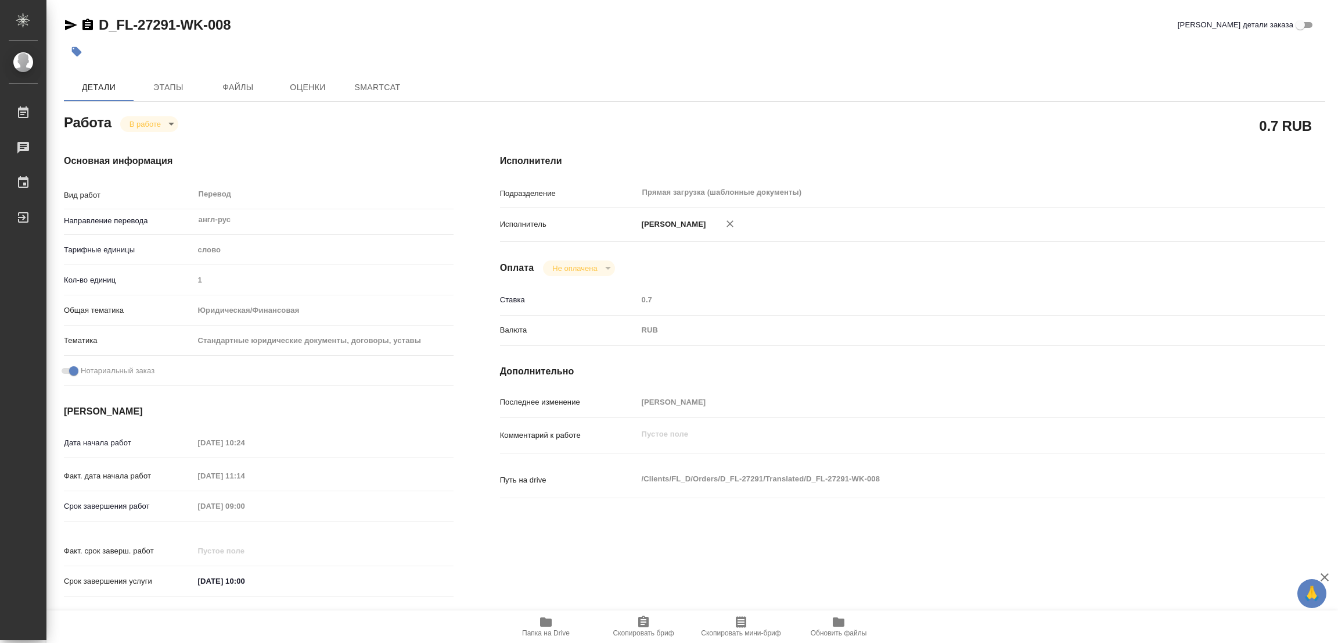
type textarea "x"
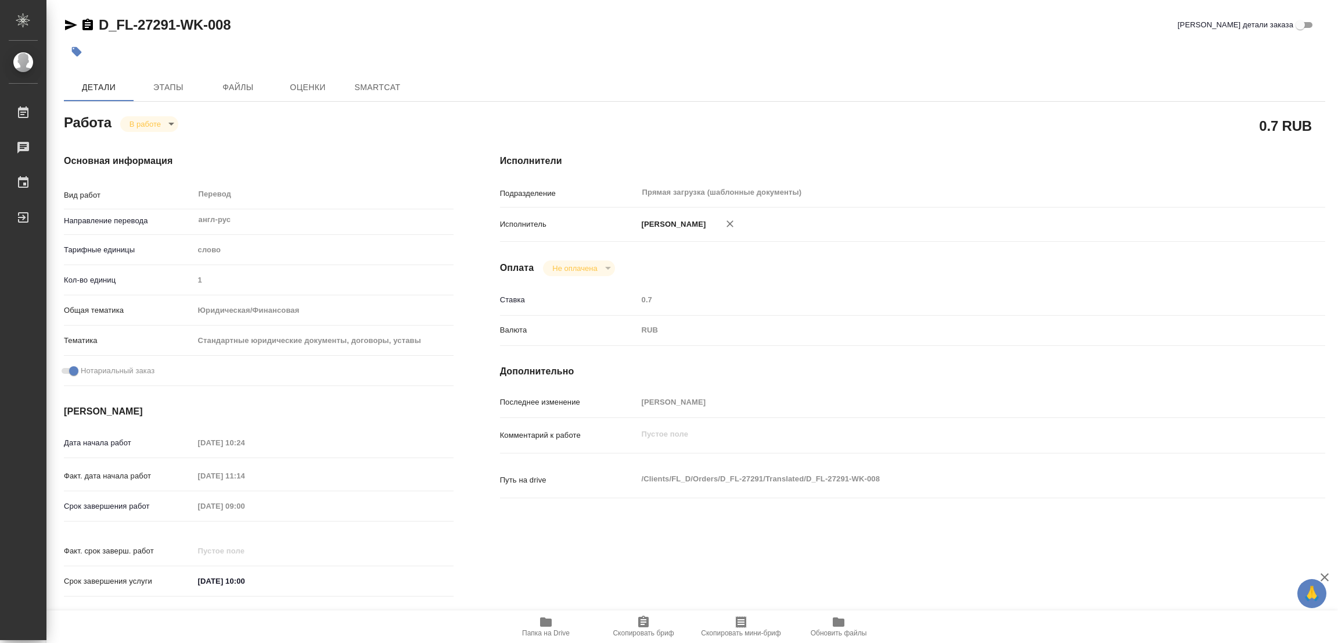
type textarea "x"
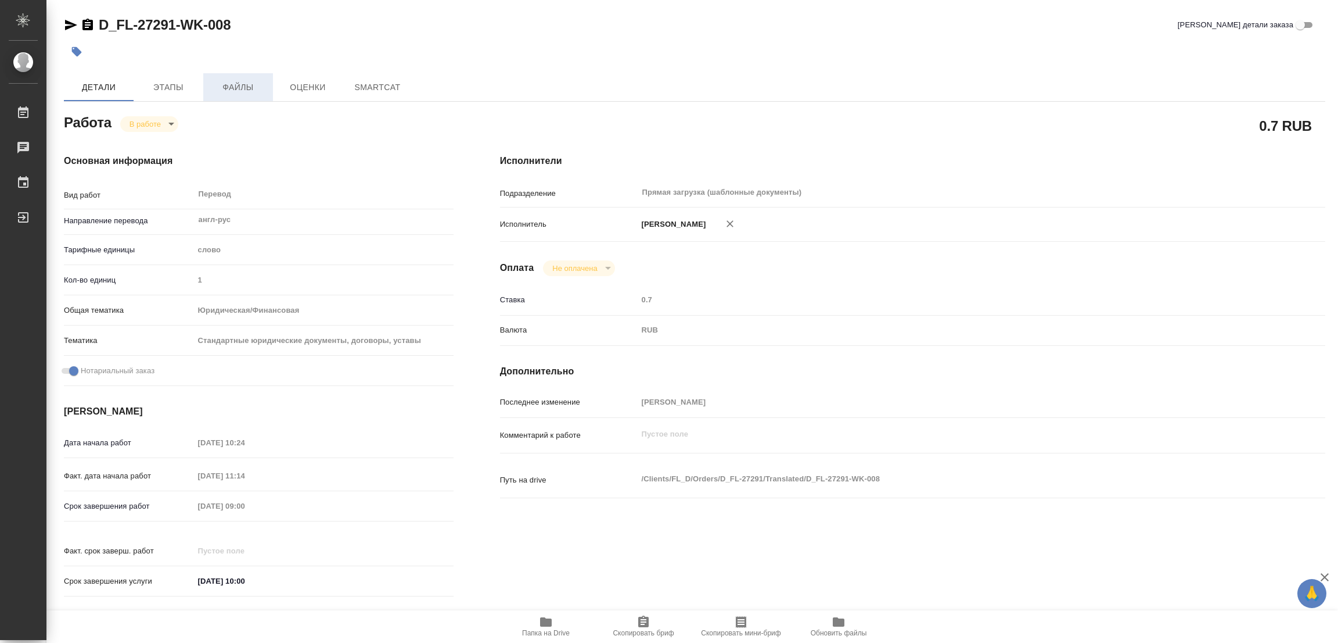
type textarea "x"
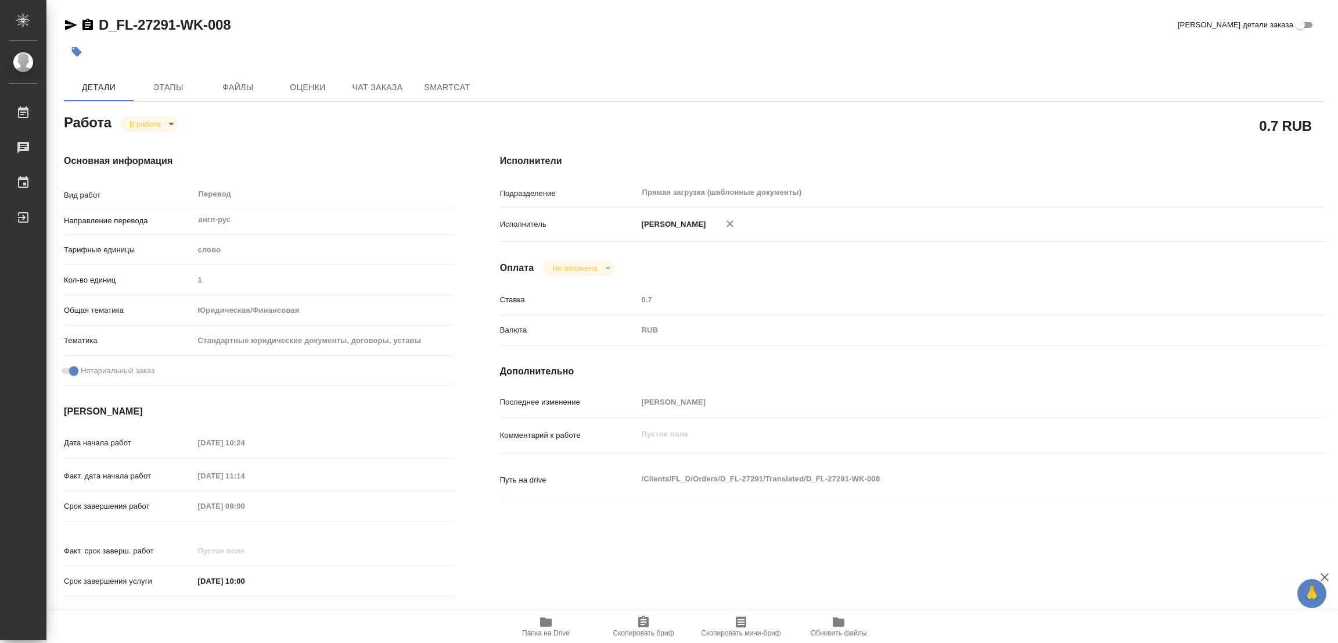
type textarea "x"
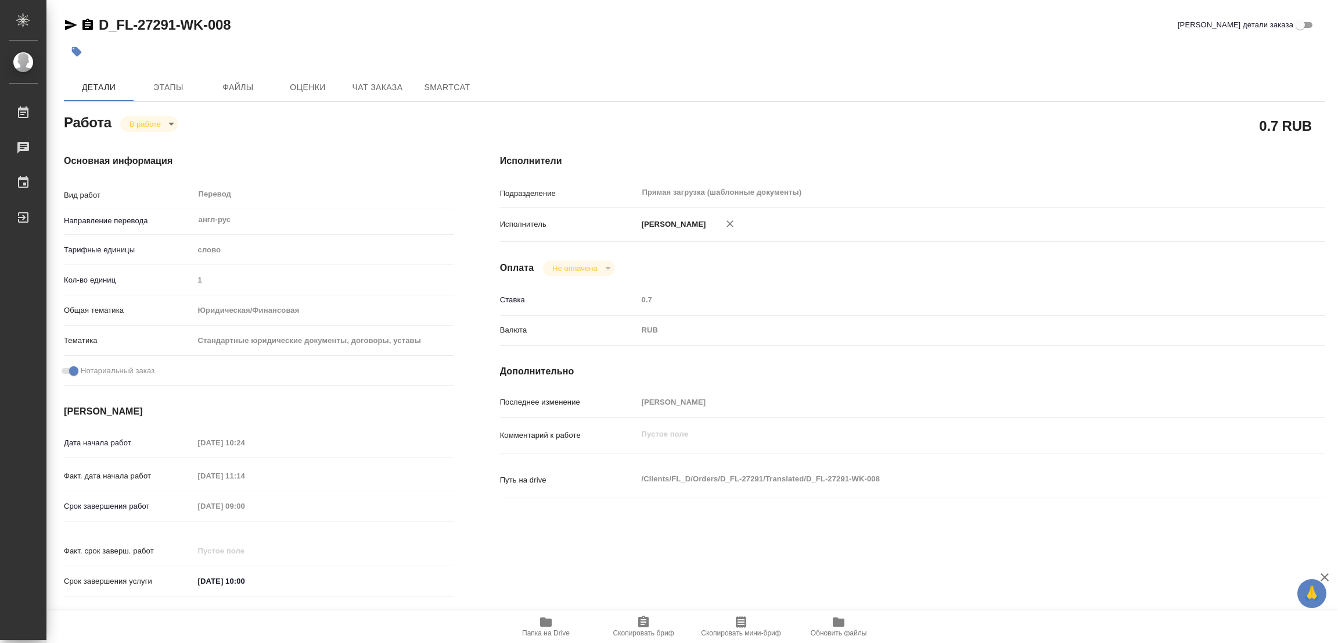
type textarea "x"
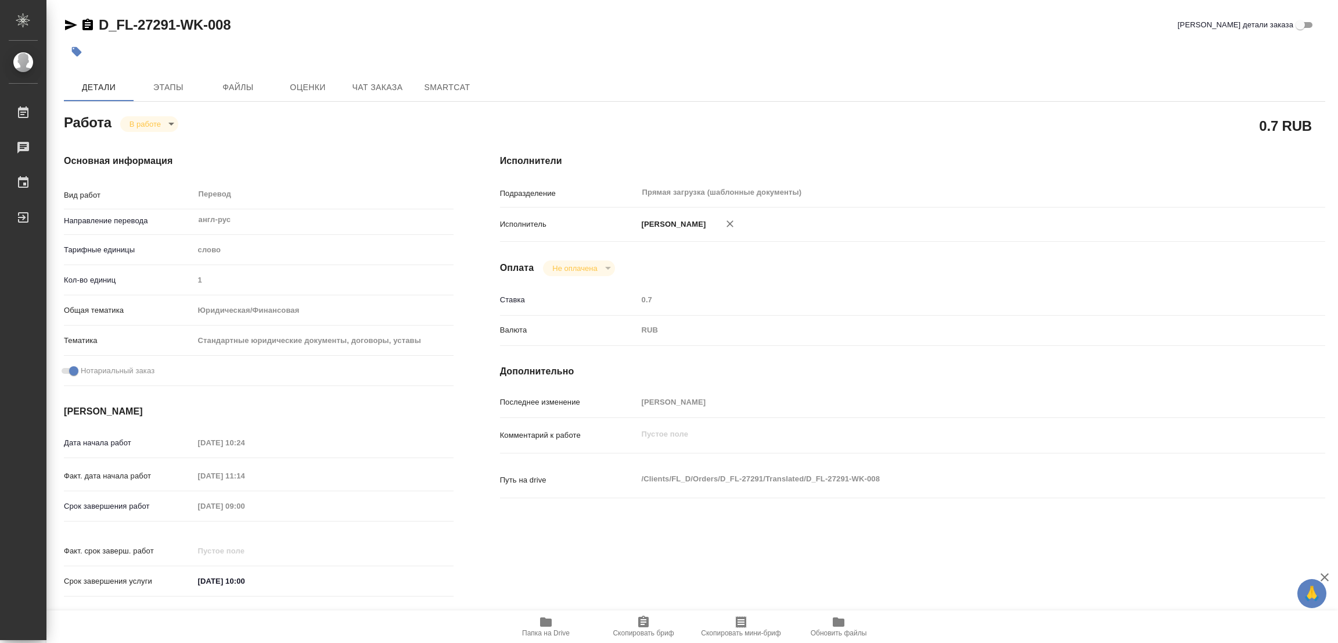
click at [428, 23] on div "D_FL-27291-WK-008 Кратко детали заказа" at bounding box center [695, 25] width 1262 height 19
click at [546, 630] on span "Папка на Drive" at bounding box center [546, 633] width 48 height 8
type textarea "x"
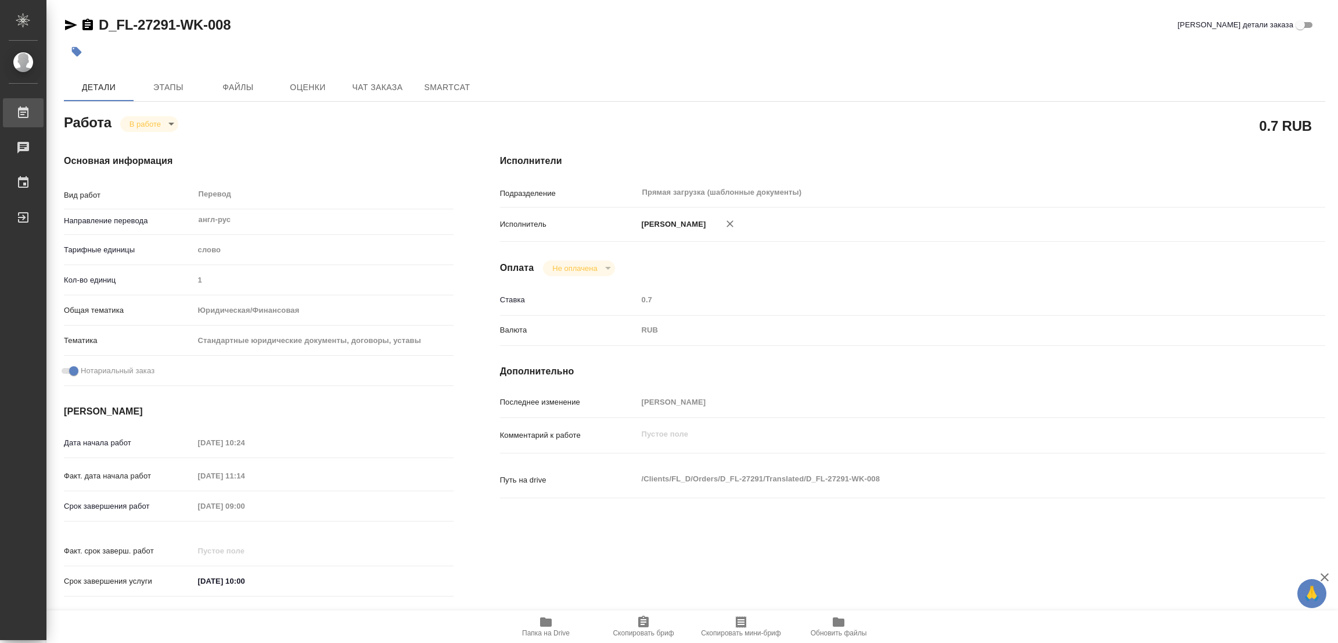
type textarea "x"
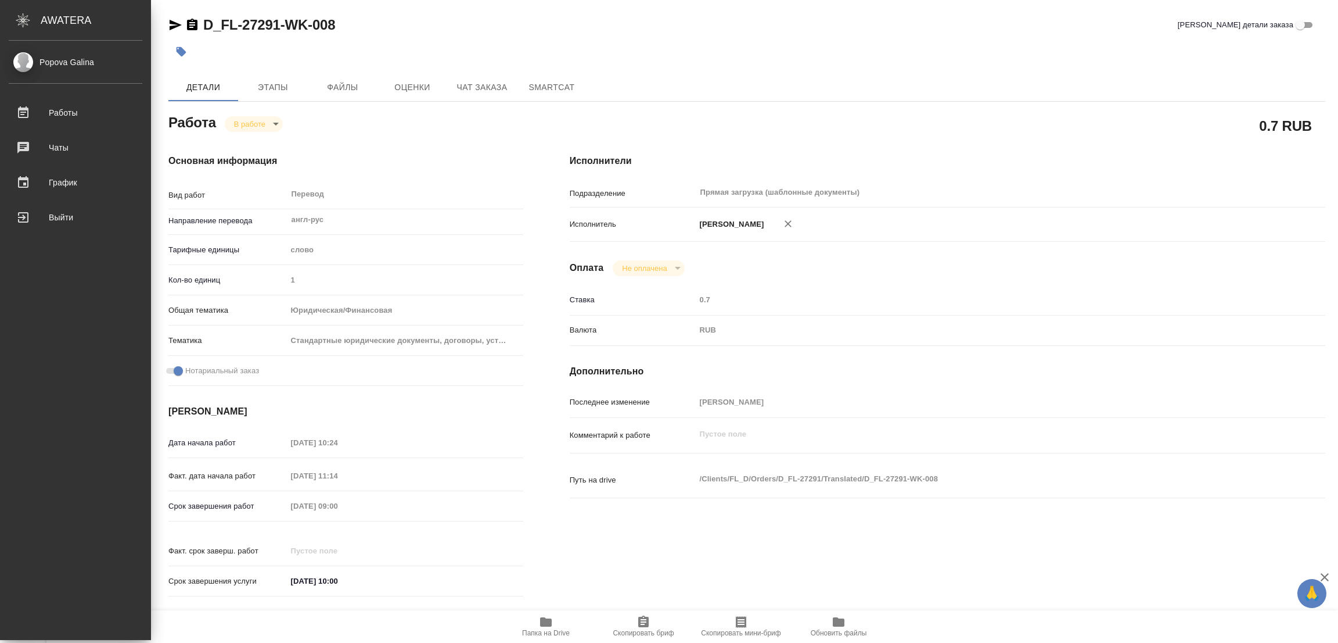
type textarea "x"
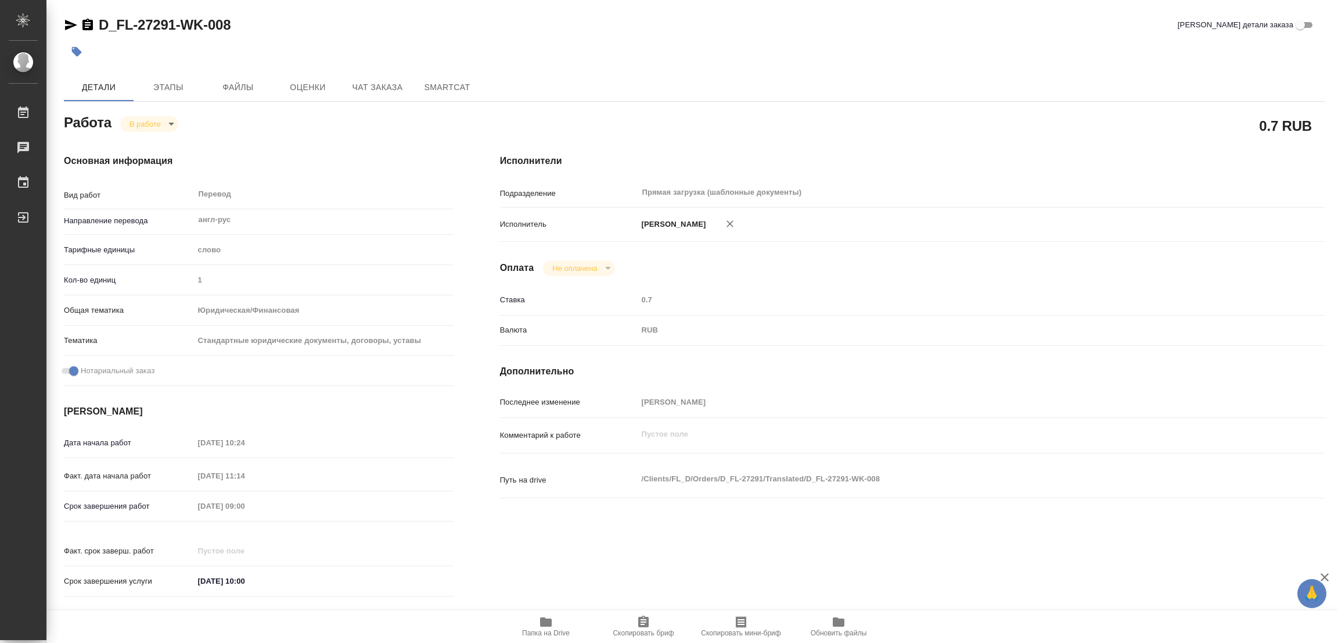
type textarea "x"
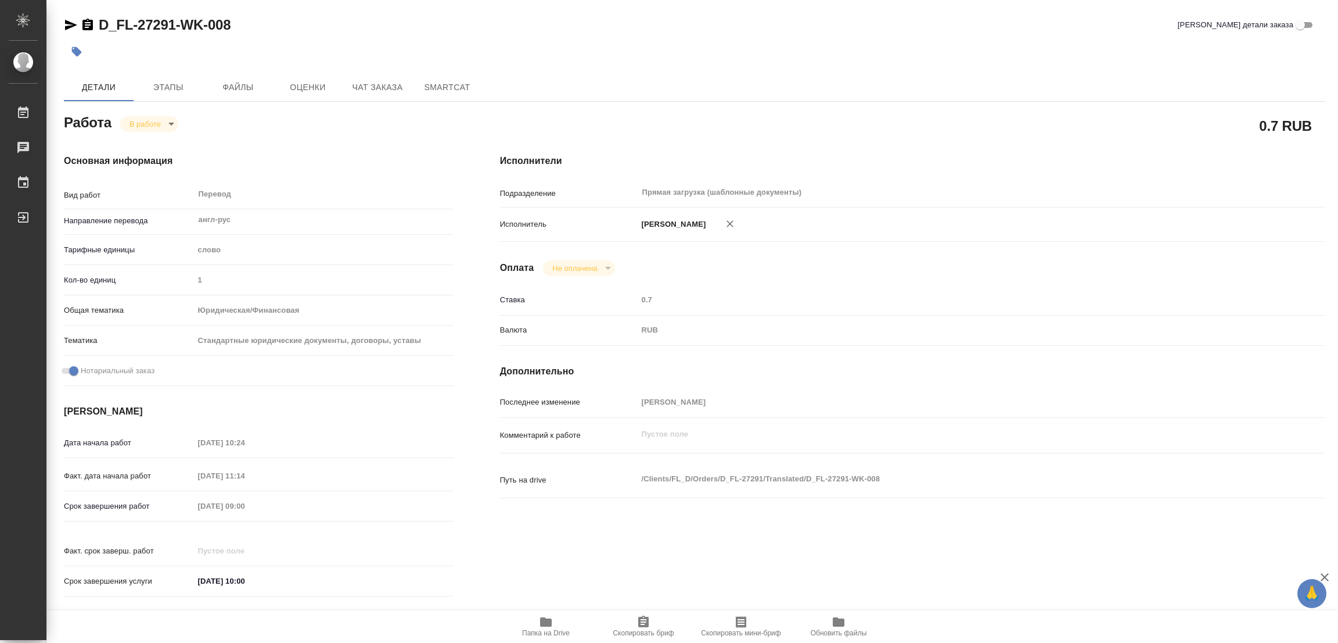
type textarea "x"
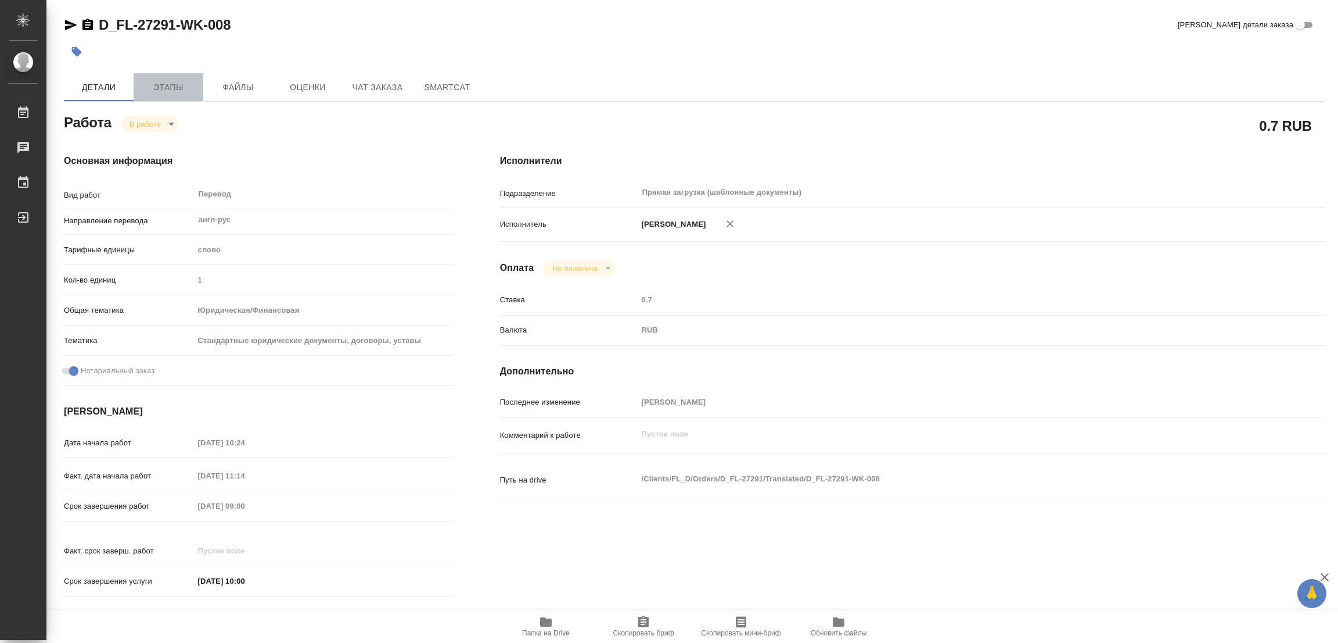
click at [162, 88] on span "Этапы" at bounding box center [169, 87] width 56 height 15
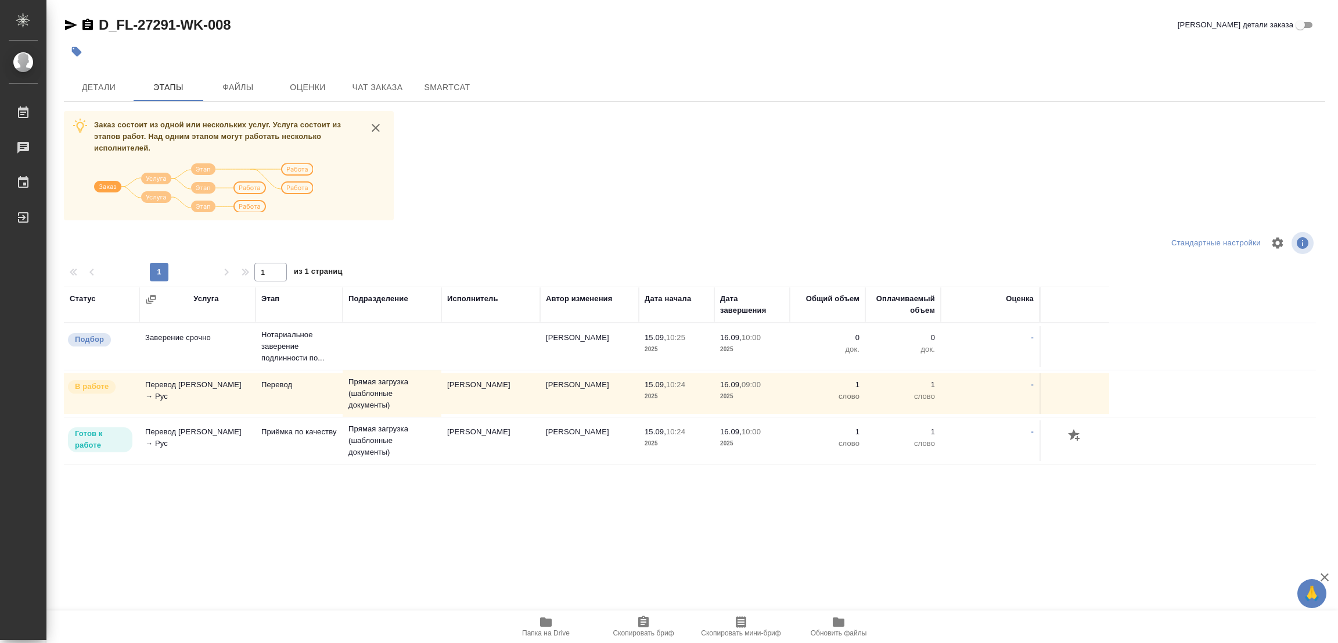
drag, startPoint x: 139, startPoint y: 513, endPoint x: 139, endPoint y: 69, distance: 443.8
click at [139, 512] on div "Статус Услуга Этап Подразделение Исполнитель Автор изменения Дата начала Дата з…" at bounding box center [690, 416] width 1253 height 261
click at [89, 88] on span "Детали" at bounding box center [99, 87] width 56 height 15
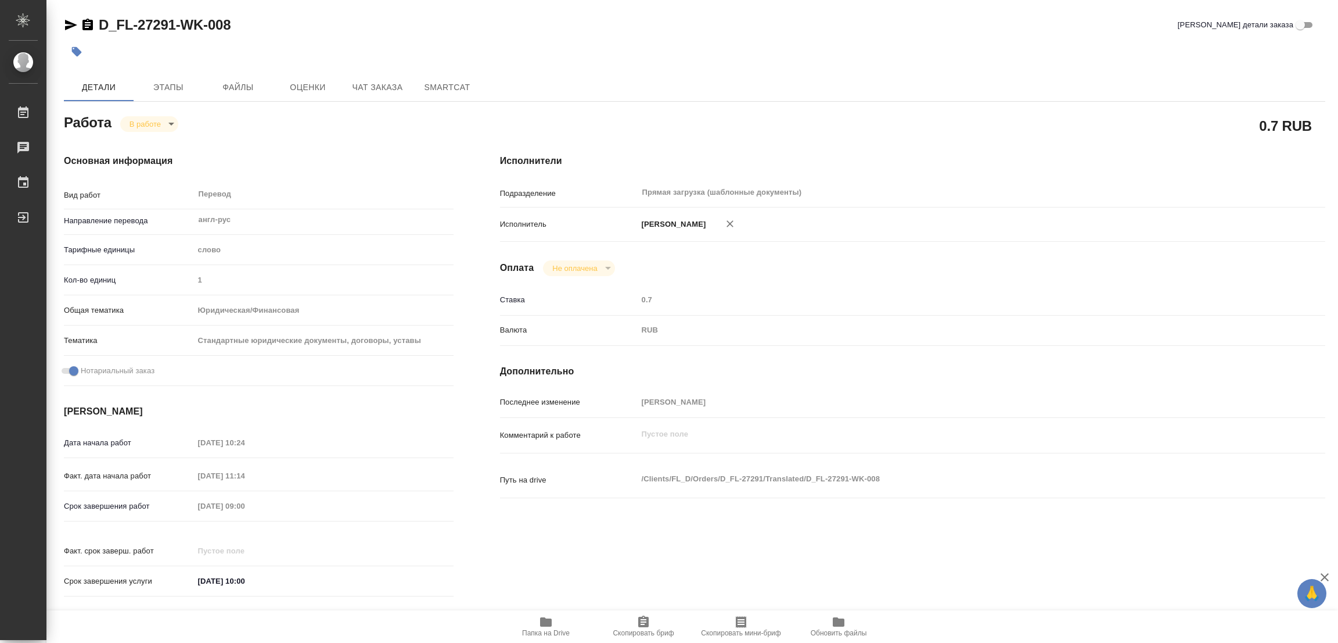
type textarea "x"
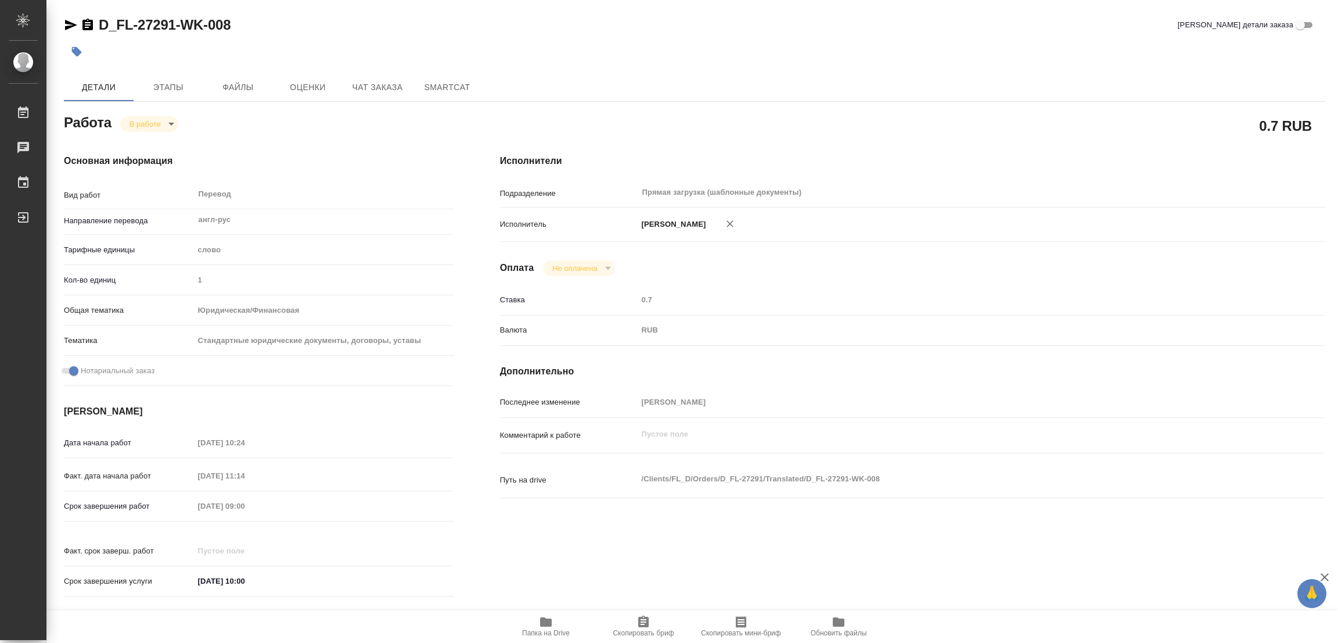
type textarea "x"
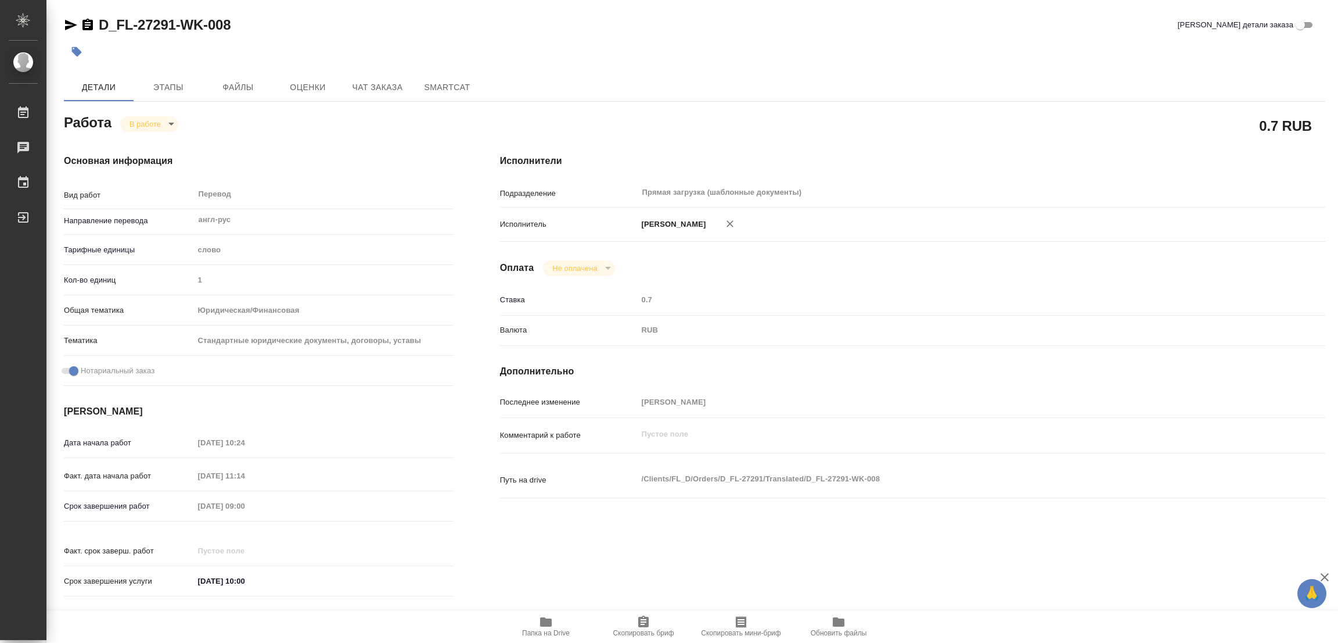
type textarea "x"
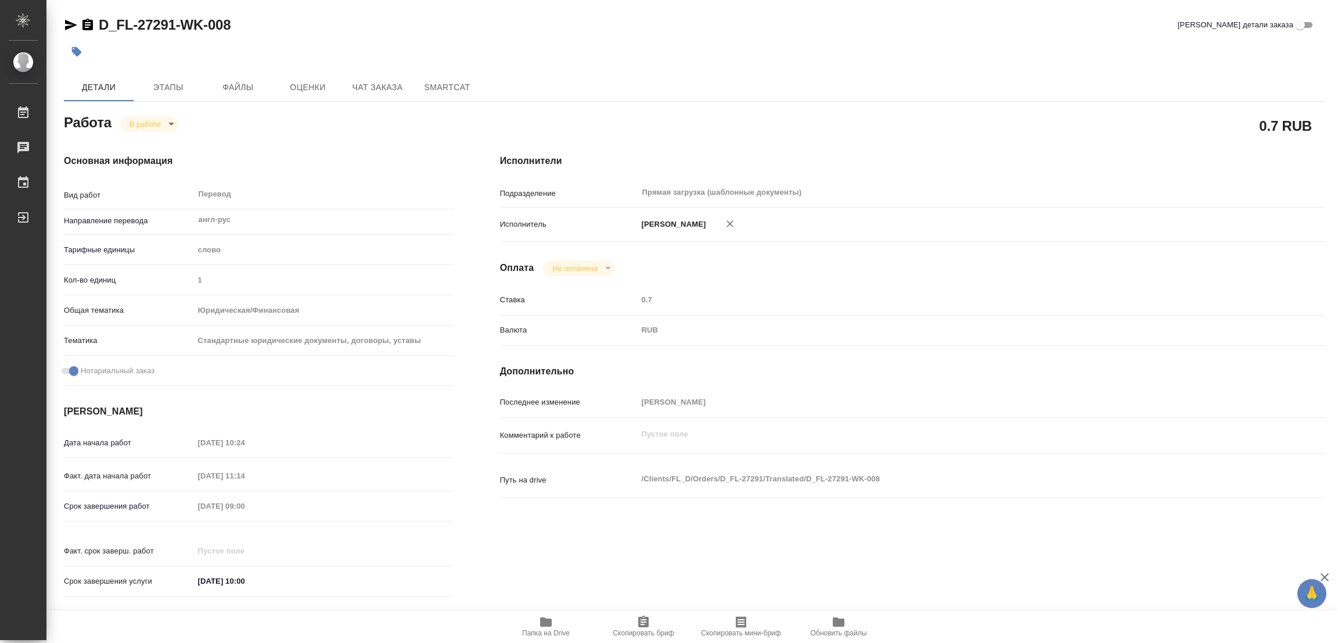
type textarea "x"
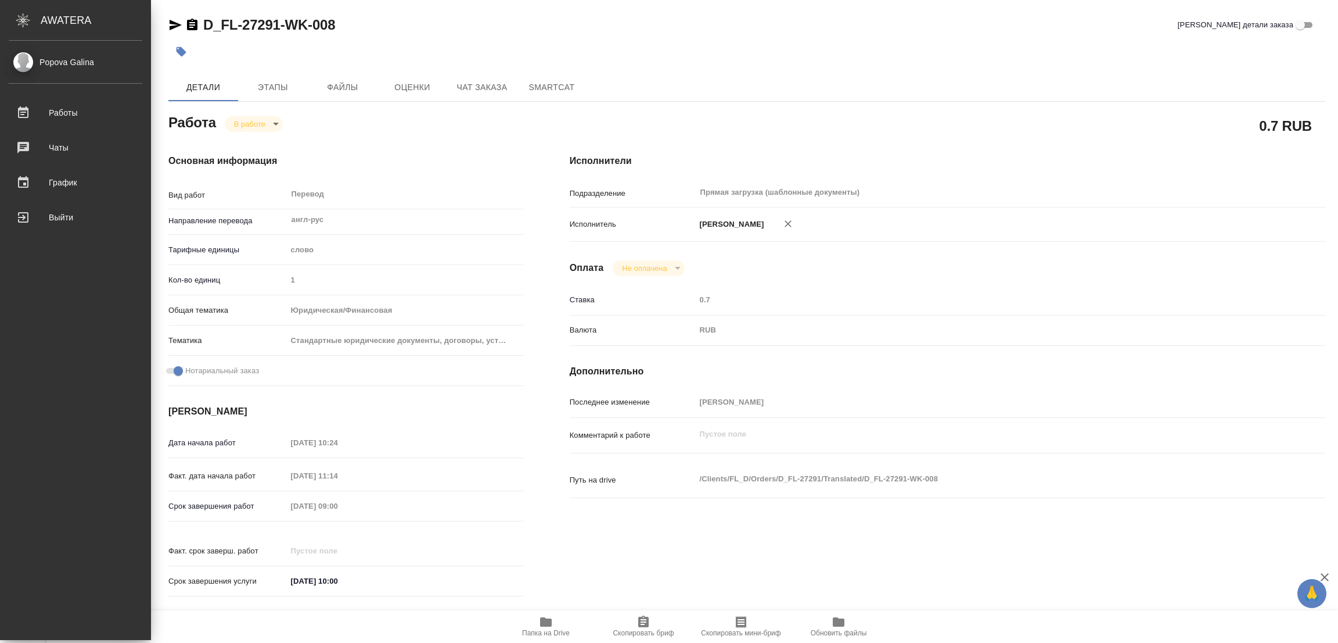
type textarea "x"
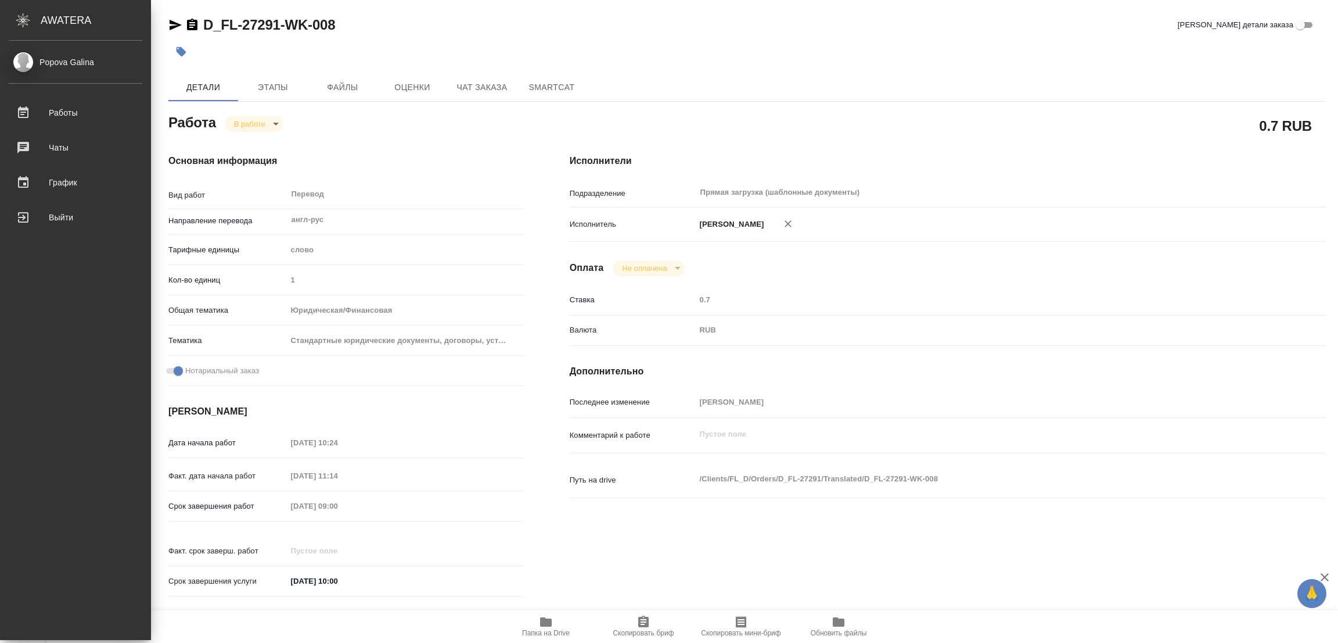
type textarea "x"
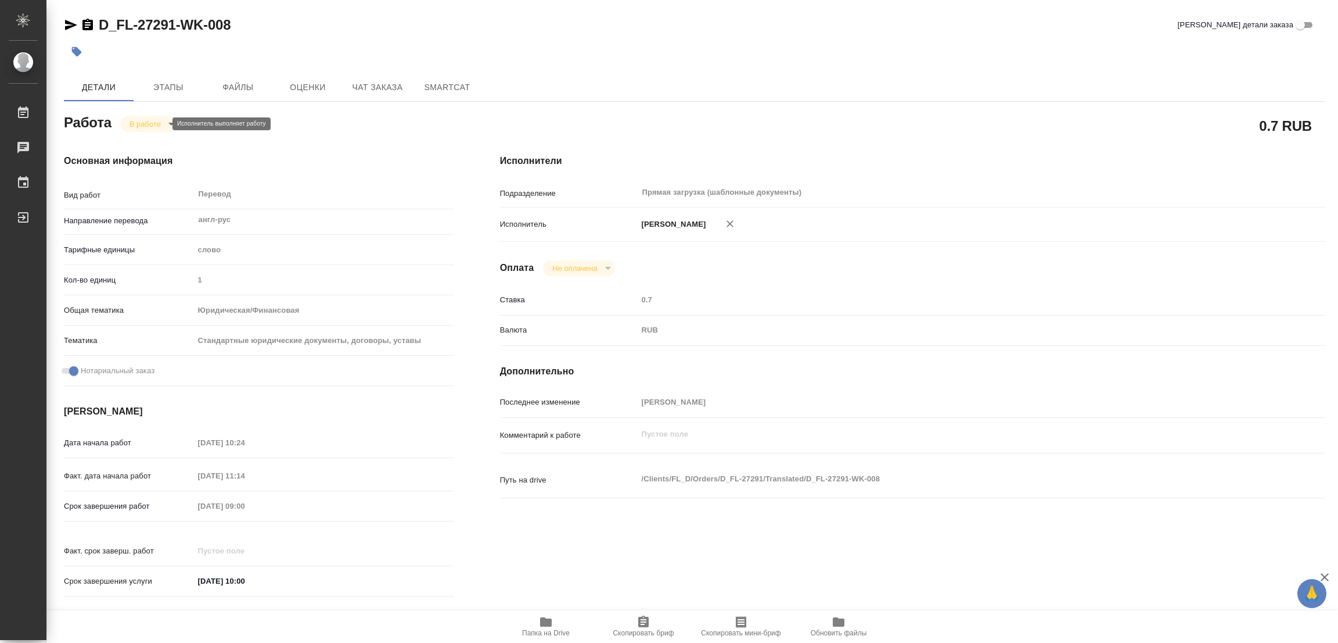
click at [145, 119] on body "🙏 .cls-1 fill:#fff; AWATERA Popova Galina Работы 0 Чаты График Выйти D_FL-27291…" at bounding box center [669, 321] width 1338 height 643
click at [146, 139] on button "Выполнен" at bounding box center [151, 143] width 42 height 13
click at [76, 49] on icon "button" at bounding box center [77, 52] width 10 height 10
type textarea "x"
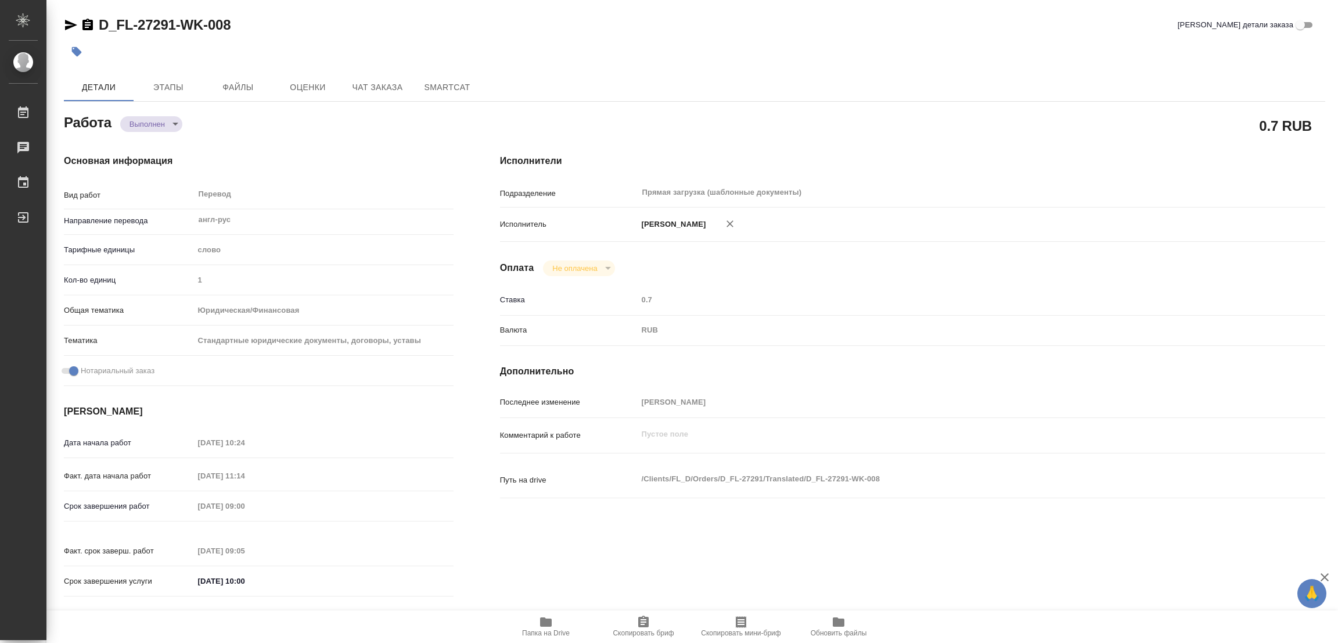
type textarea "x"
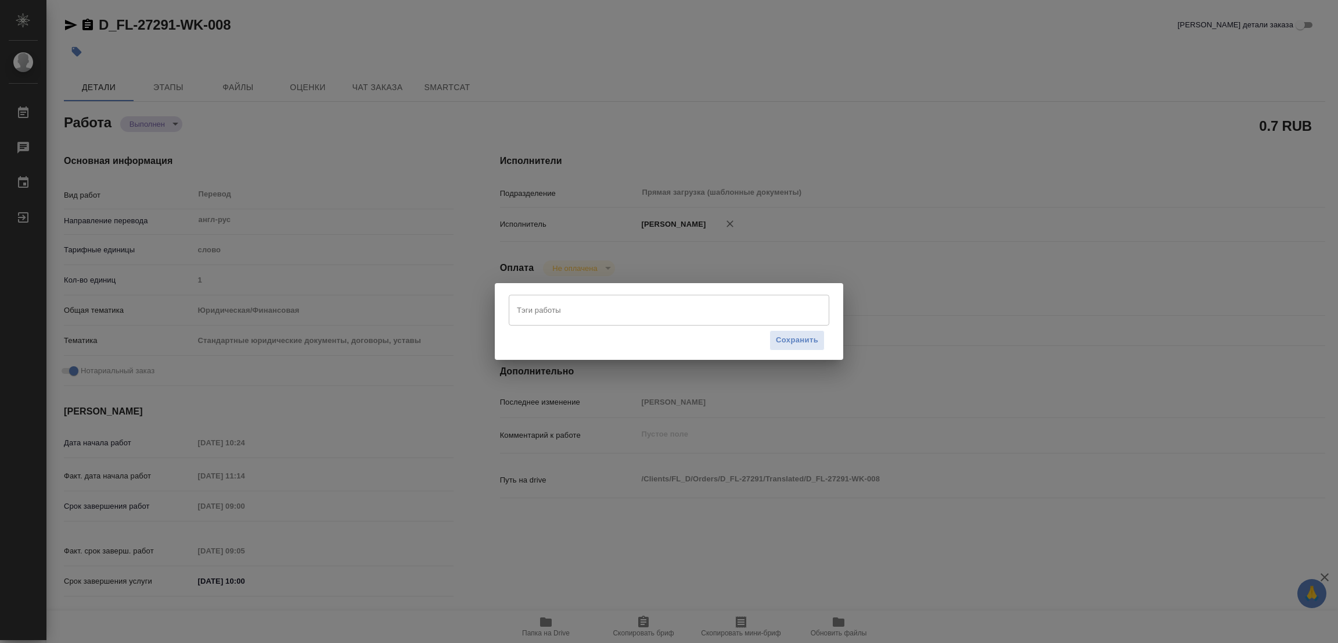
type textarea "x"
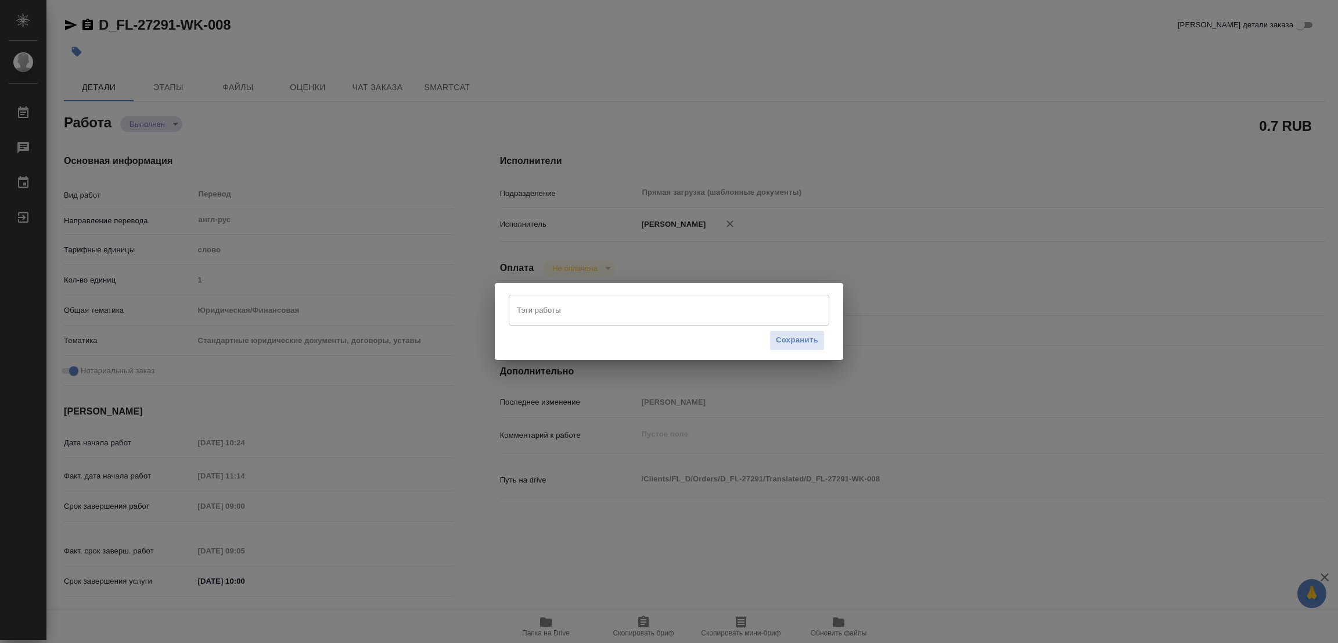
click at [525, 314] on input "Тэги работы" at bounding box center [658, 310] width 288 height 20
type textarea "x"
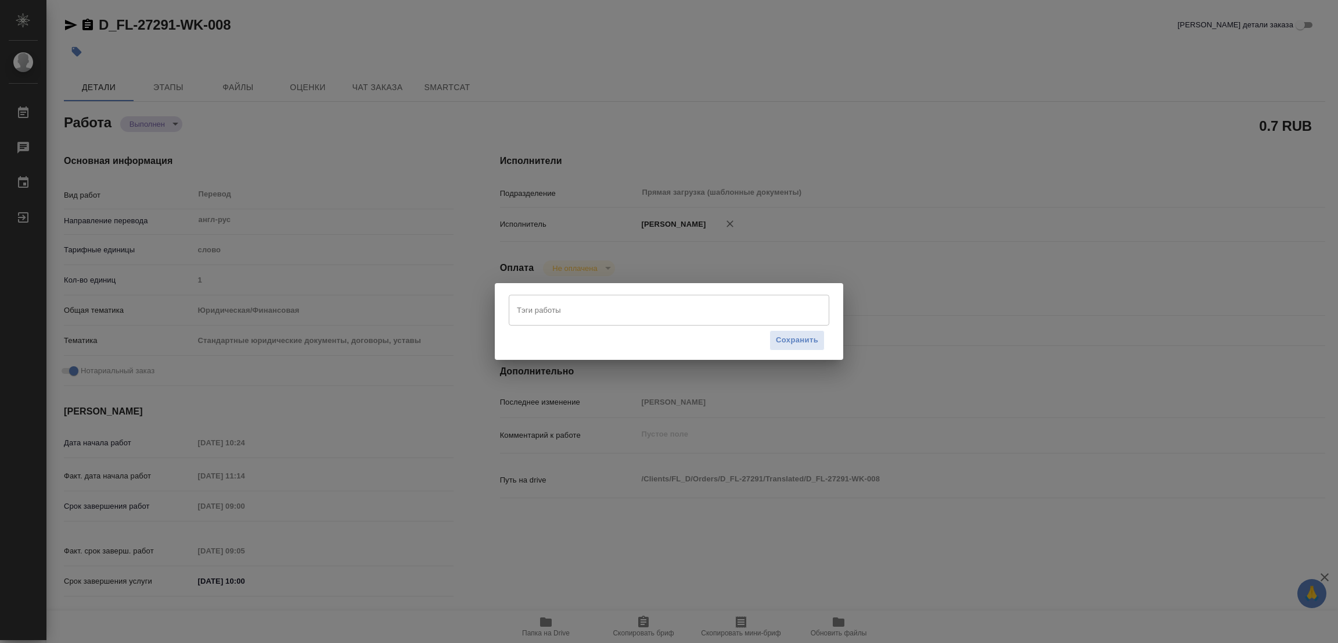
type textarea "x"
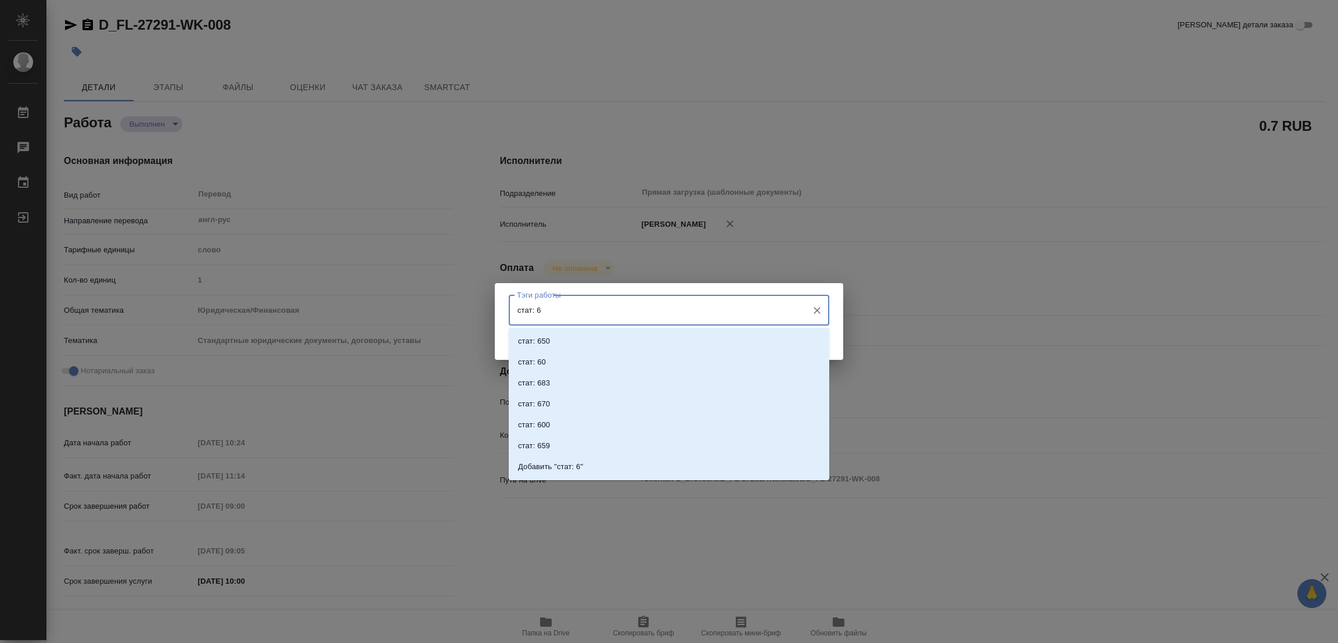
type input "стат: 60"
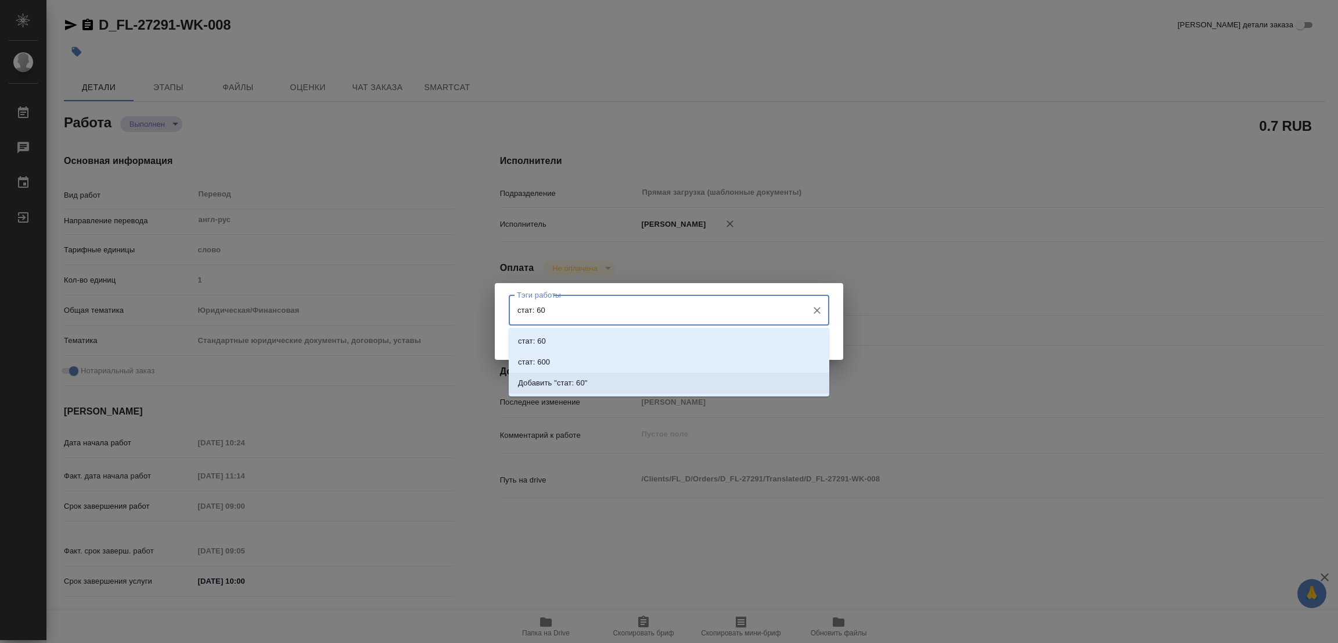
click at [564, 377] on p "Добавить "стат: 60"" at bounding box center [553, 383] width 70 height 12
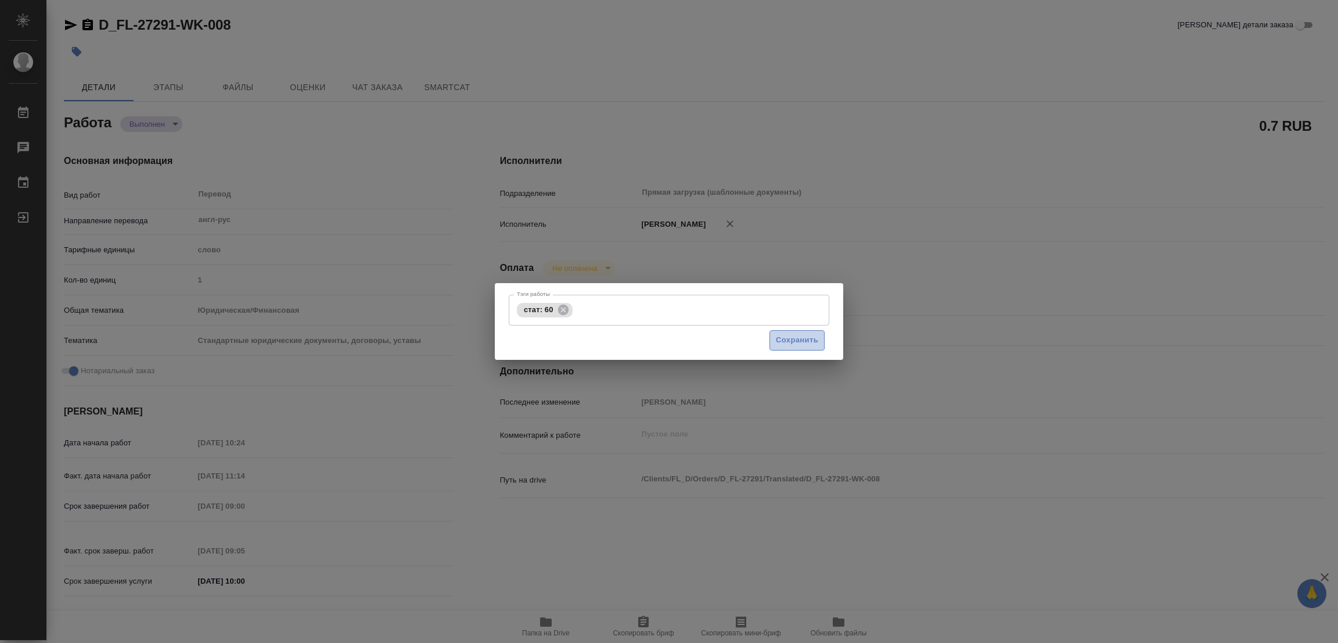
click at [794, 338] on span "Сохранить" at bounding box center [797, 339] width 42 height 13
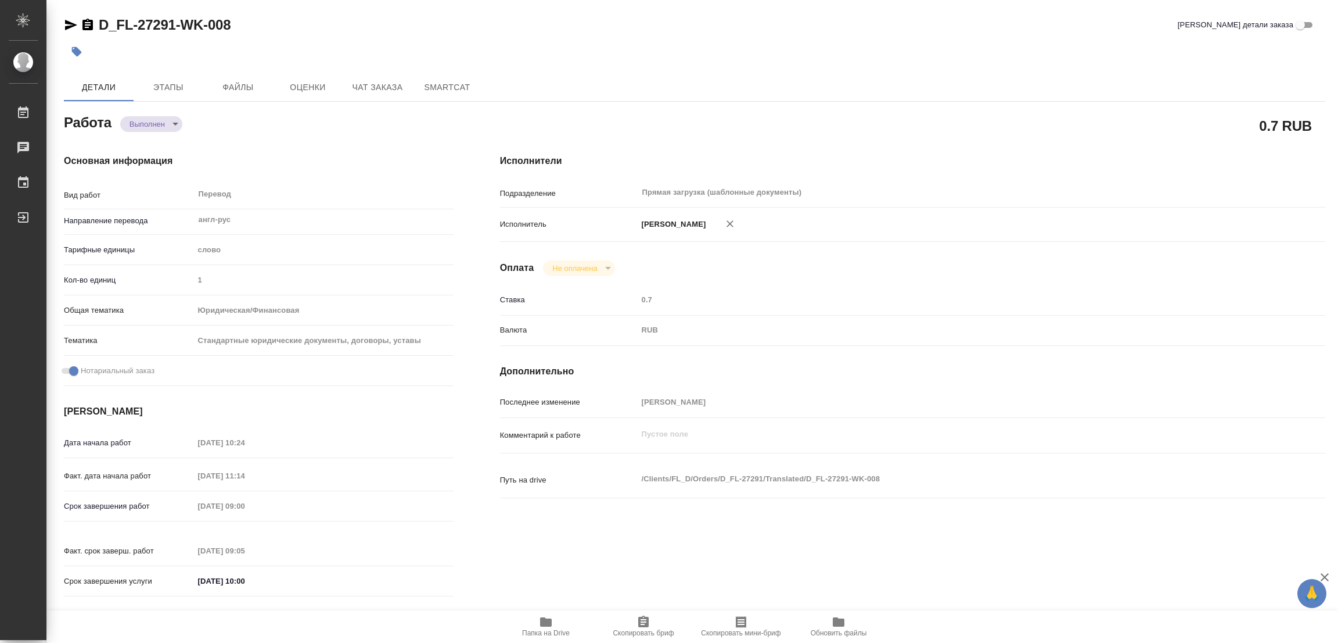
type input "completed"
type textarea "Перевод"
type textarea "x"
type input "англ-рус"
type input "5a8b1489cc6b4906c91bfd90"
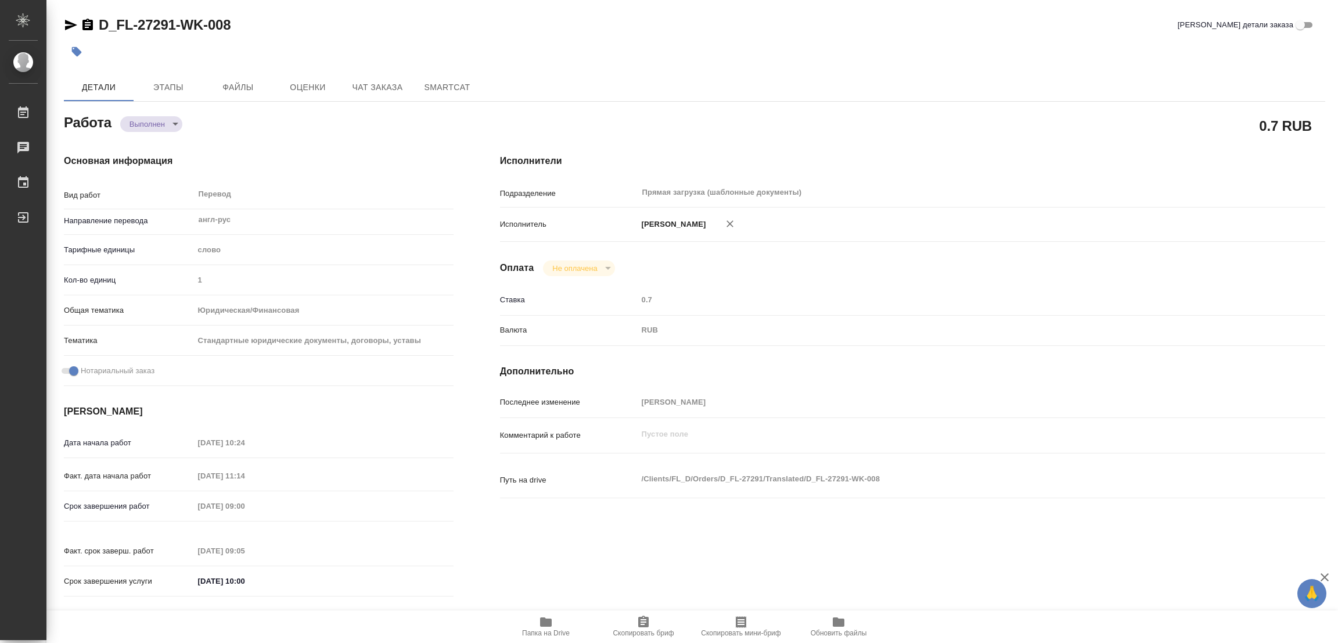
type input "1"
type input "yr-fn"
type input "5f647205b73bc97568ca66bf"
checkbox input "true"
type input "15.09.2025 10:24"
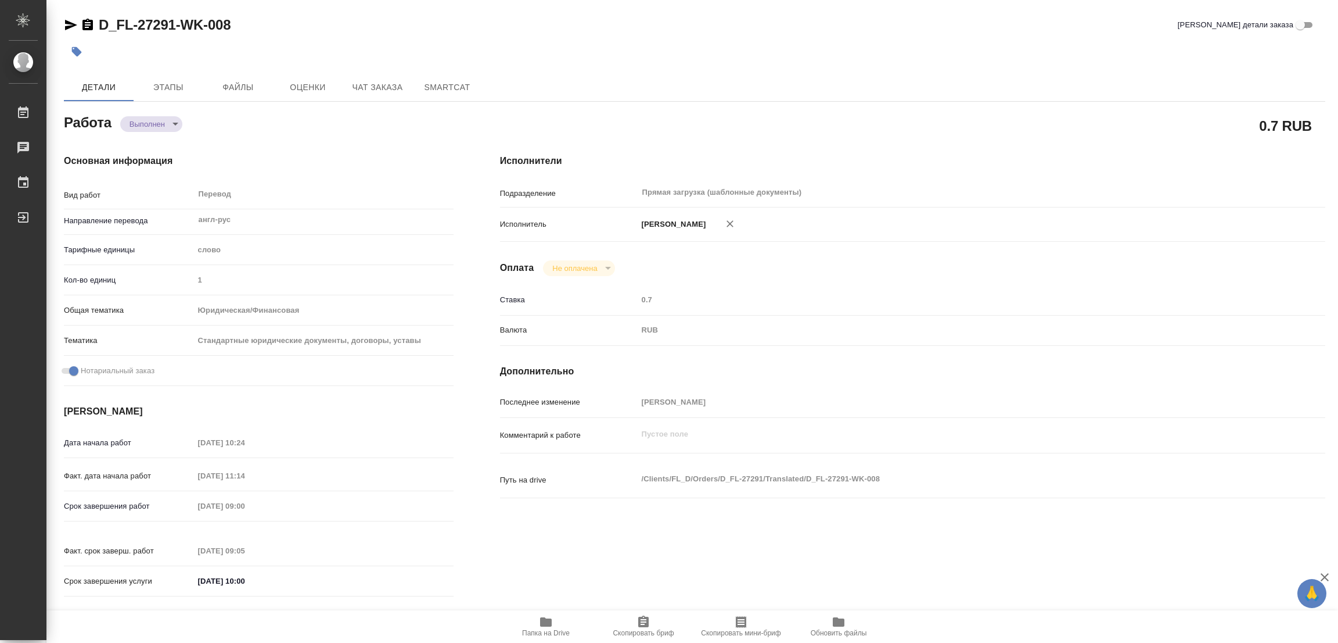
type input "15.09.2025 11:14"
type input "16.09.2025 09:00"
type input "16.09.2025 09:05"
type input "16.09.2025 10:00"
type input "Прямая загрузка (шаблонные документы)"
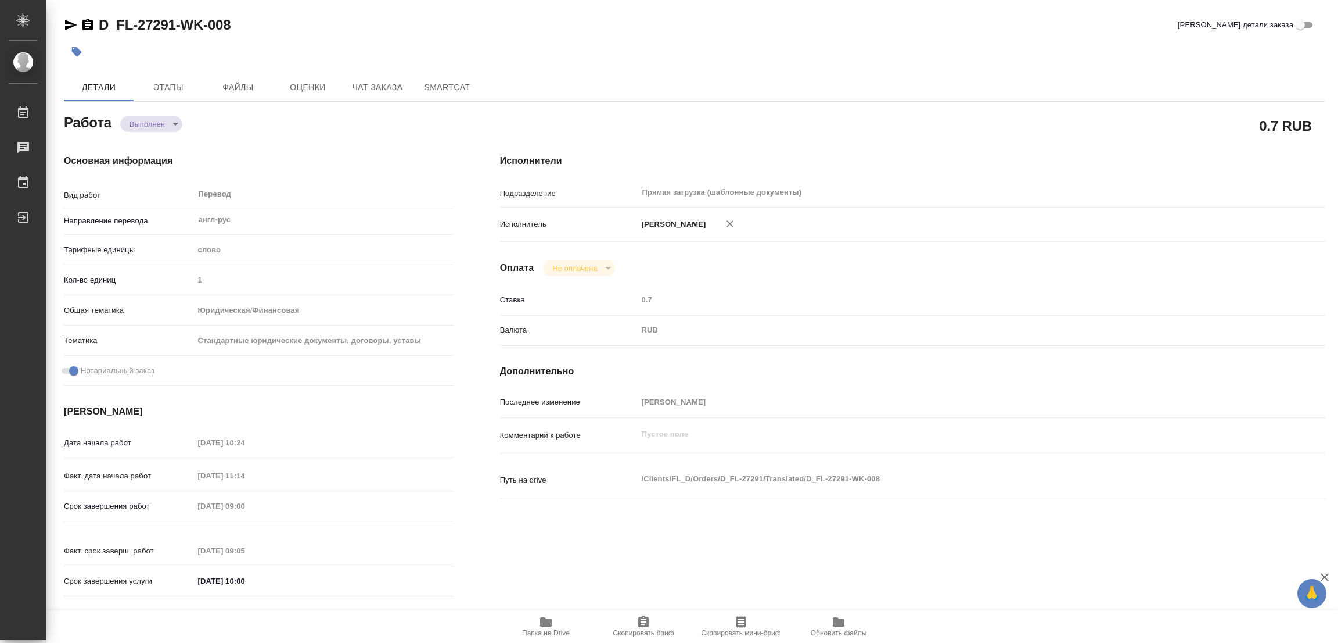
type input "notPayed"
type input "0.7"
type input "RUB"
type input "[PERSON_NAME]"
type textarea "x"
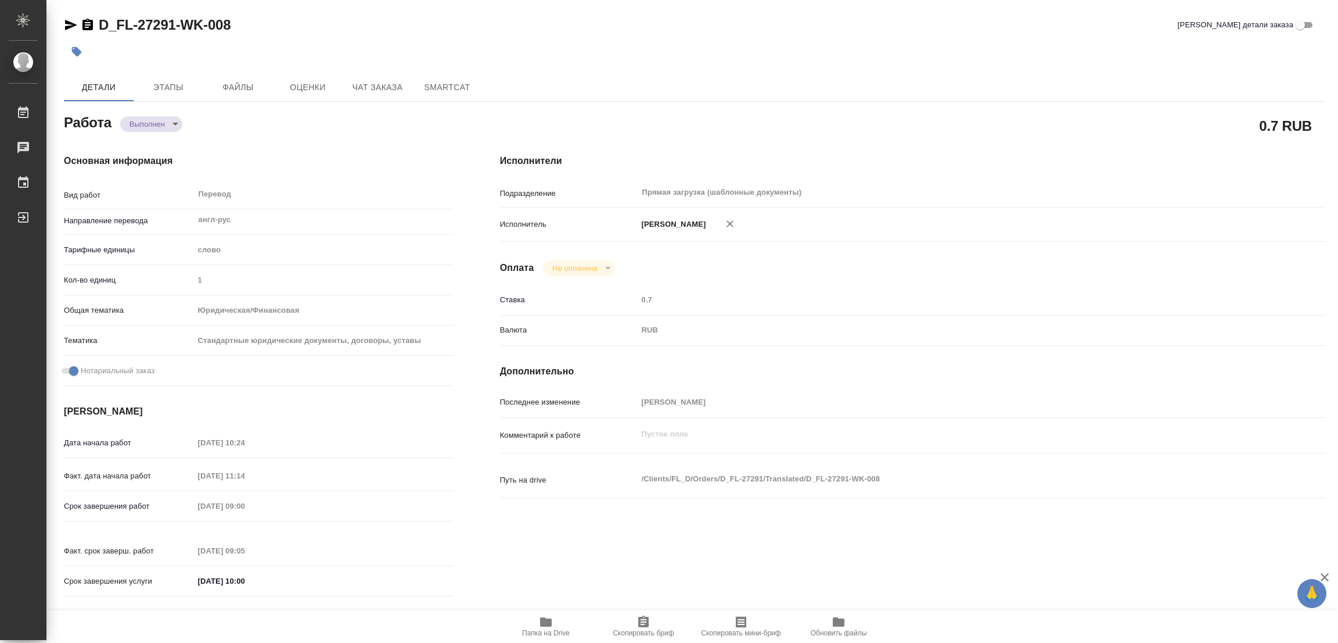
type textarea "/Clients/FL_D/Orders/D_FL-27291/Translated/D_FL-27291-WK-008"
type textarea "x"
type input "D_FL-27291"
type input "Перевод Стандарт"
type input "Приёмка по качеству, Постредактура машинного перевода, Редактура, Корректура, П…"
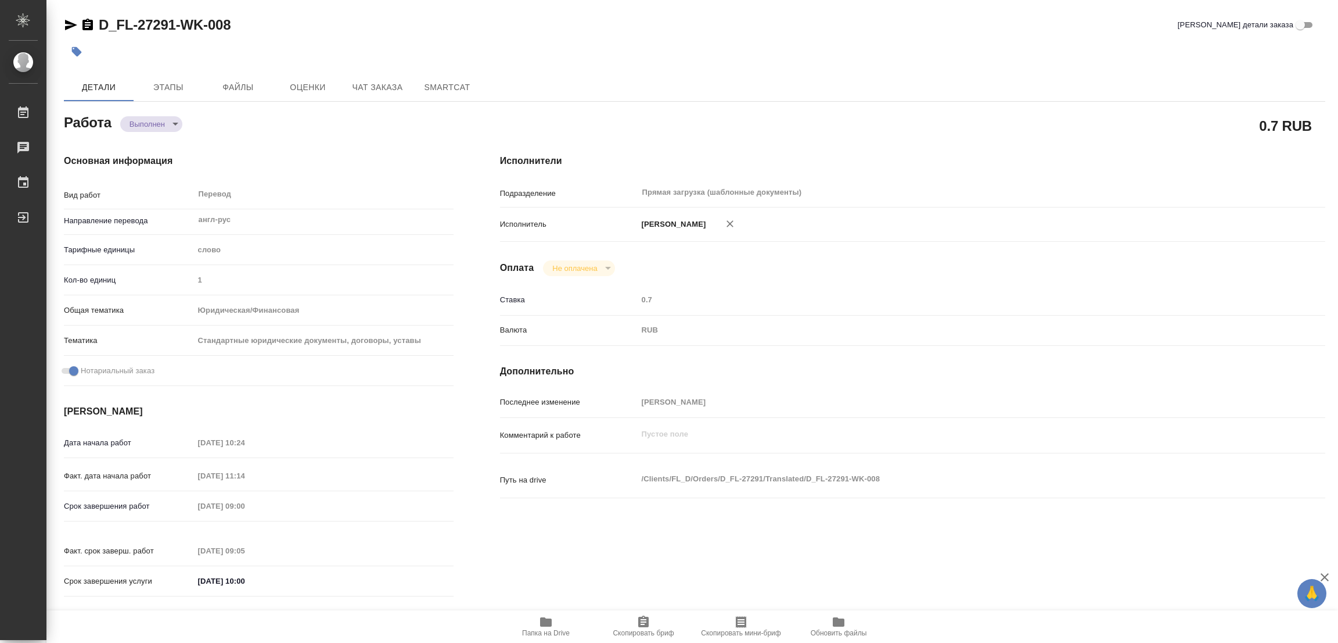
type input "Давыдова Елена"
type input "/Clients/FL_D/Orders/D_FL-27291"
type input "https://drive.awatera.com/s/D6M8yJgQygjqo2c"
type textarea "x"
type textarea "Перевод Апостиля, штампов, печатей, наклейки и удостоверительной надписи на рус…"
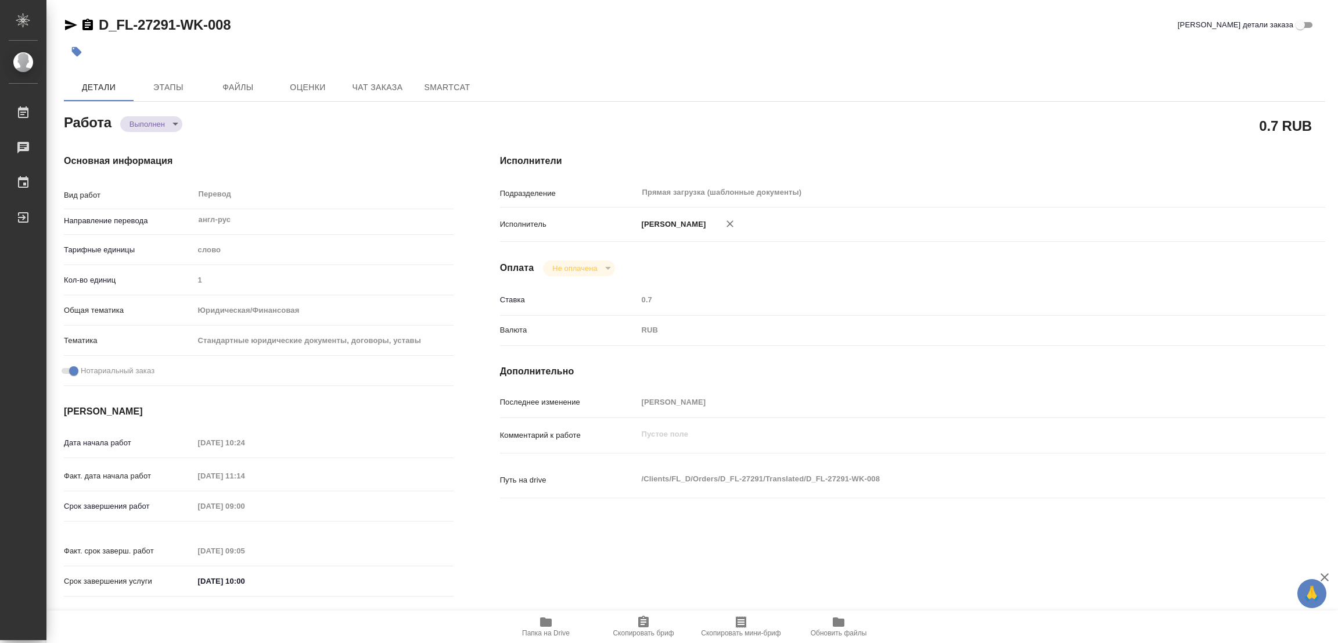
type textarea "x"
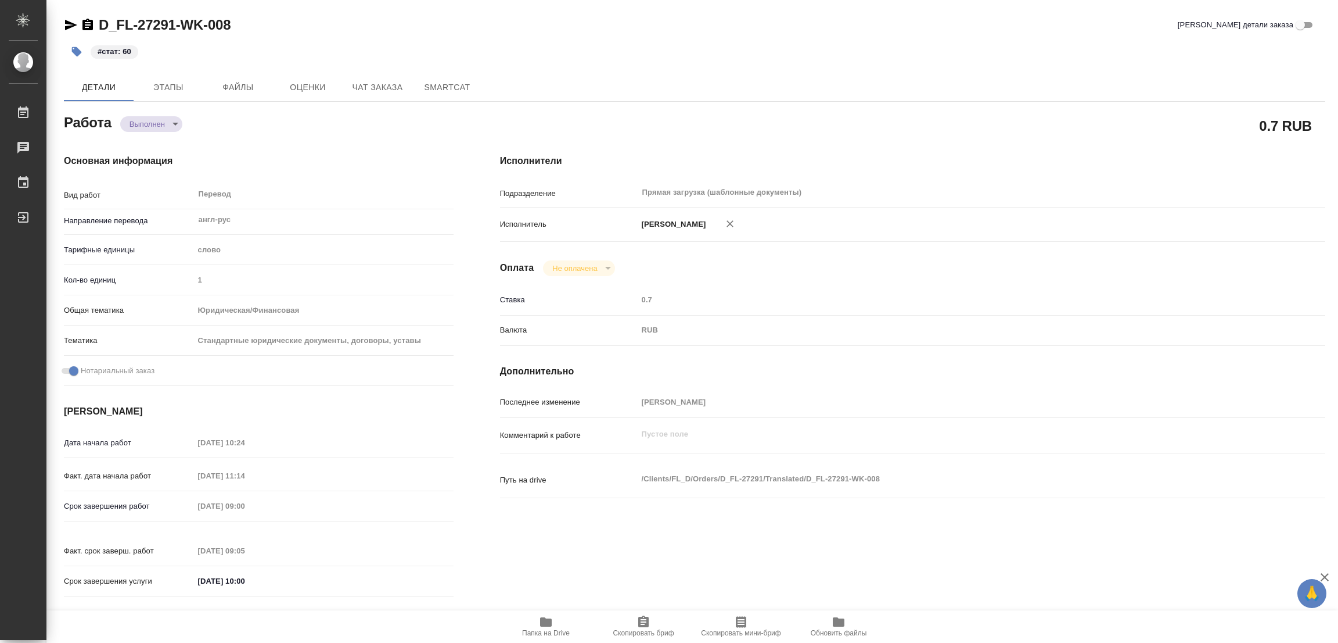
type textarea "x"
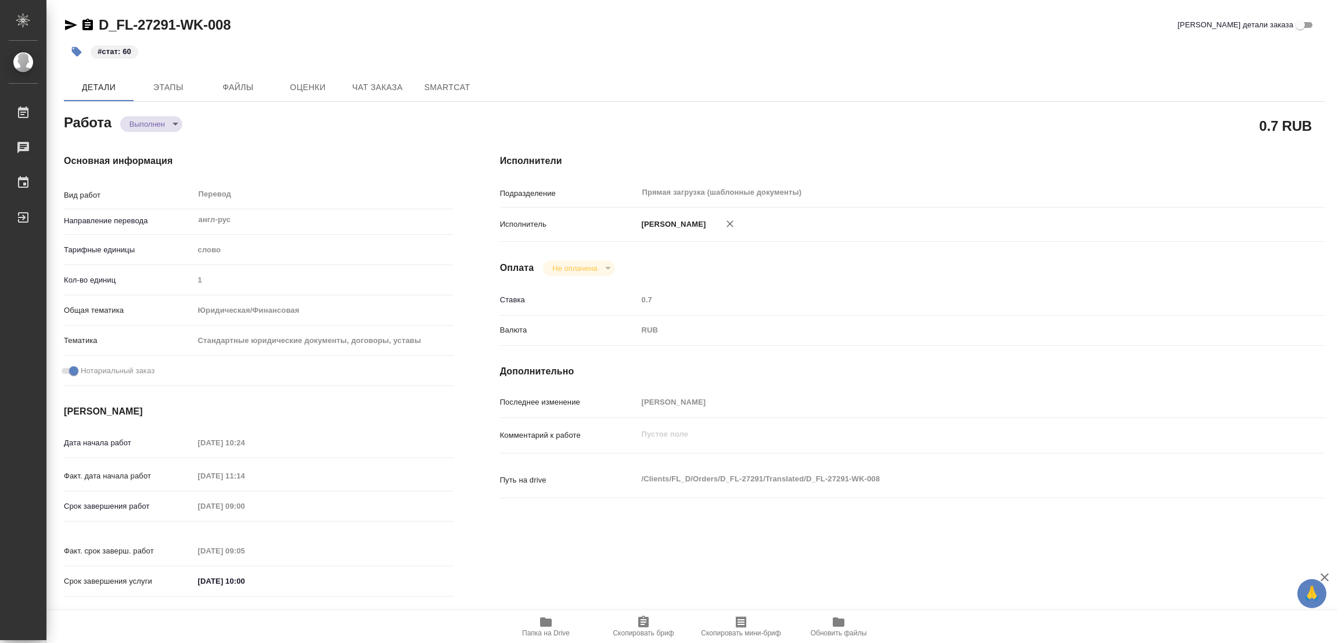
type textarea "x"
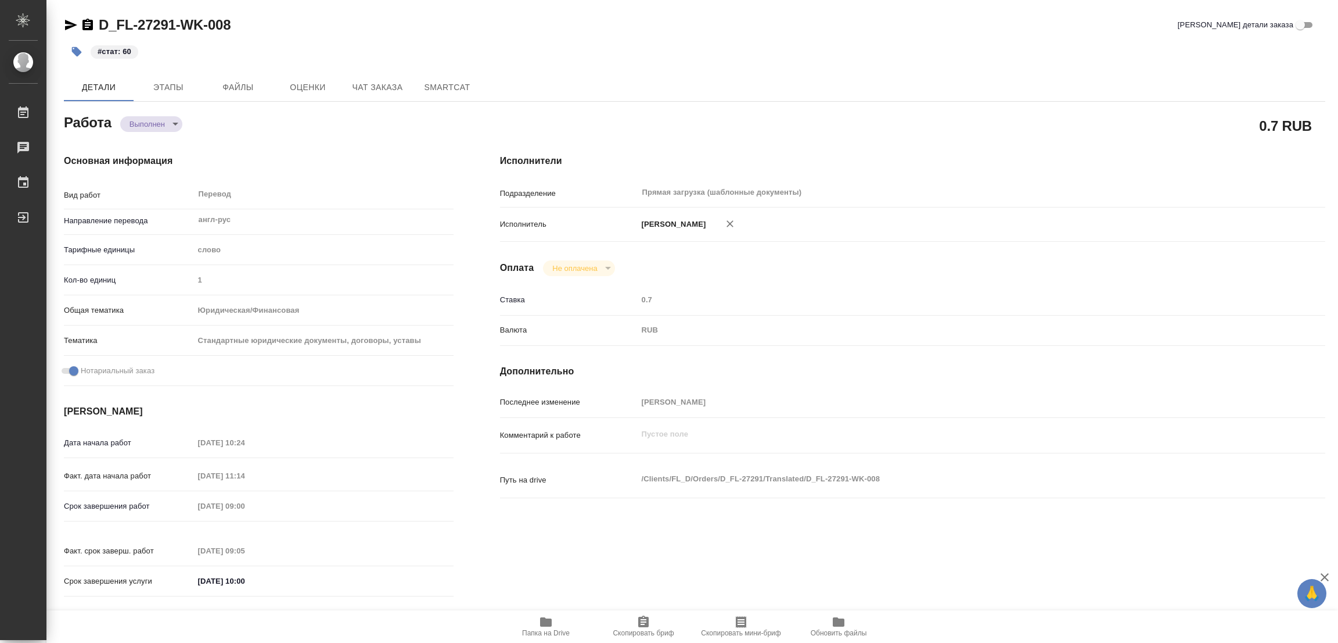
type textarea "x"
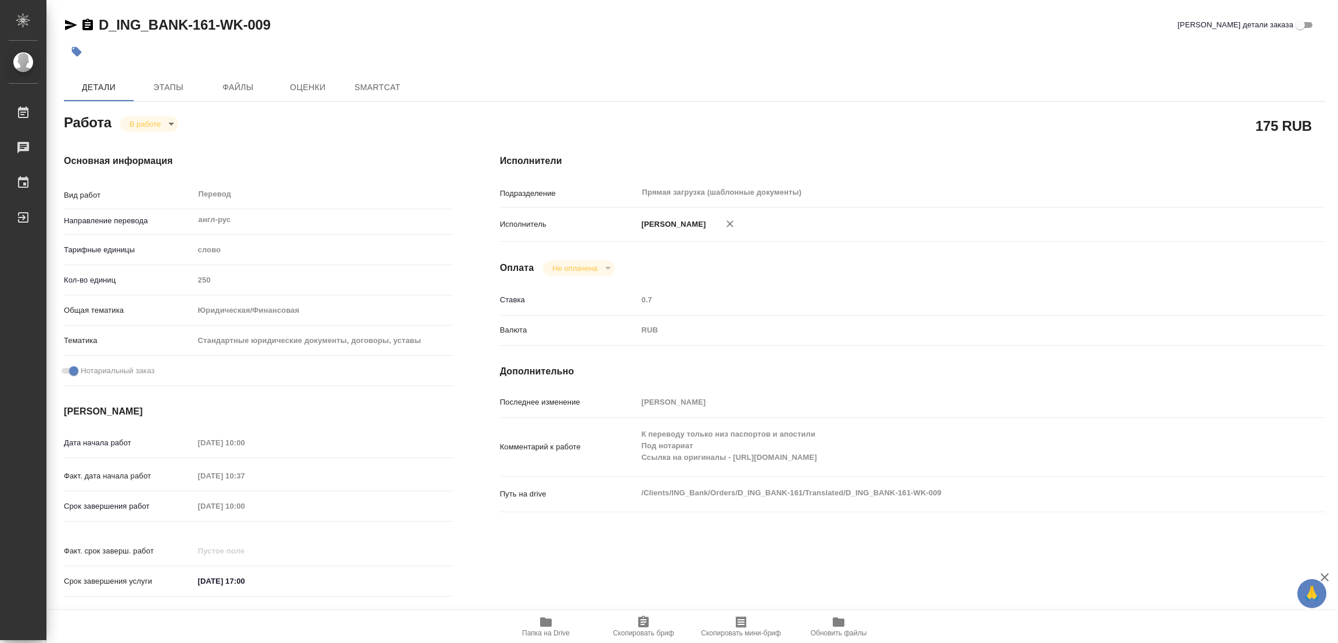
type textarea "x"
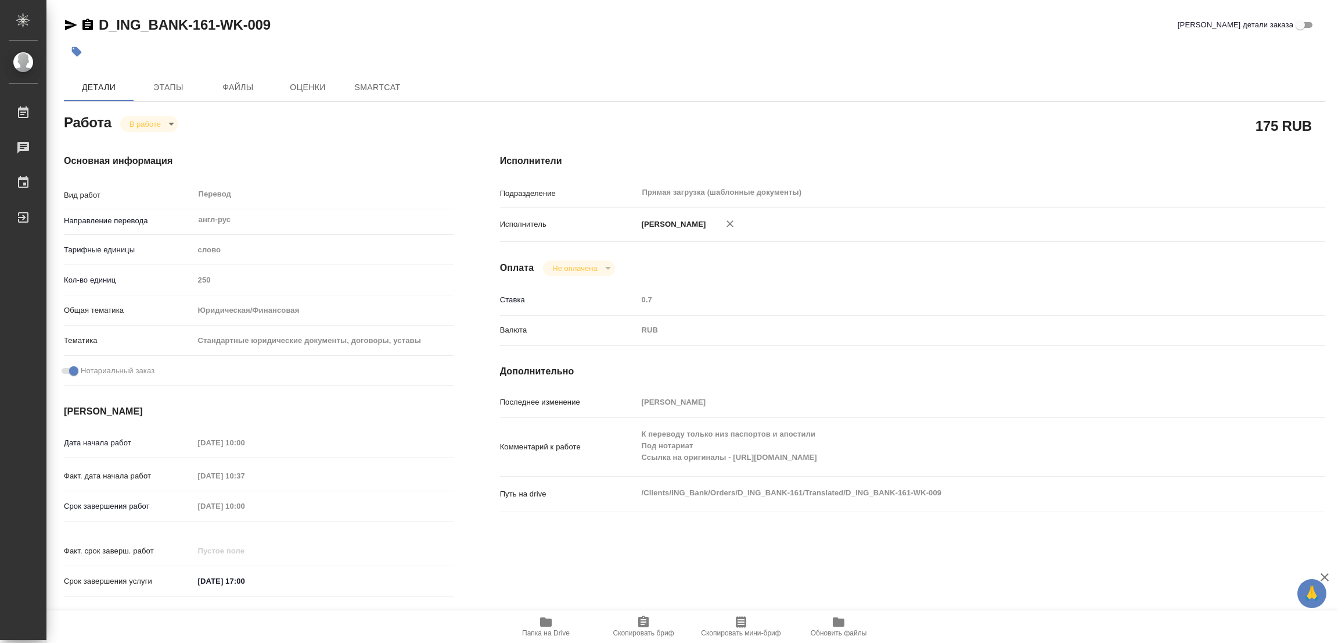
type textarea "x"
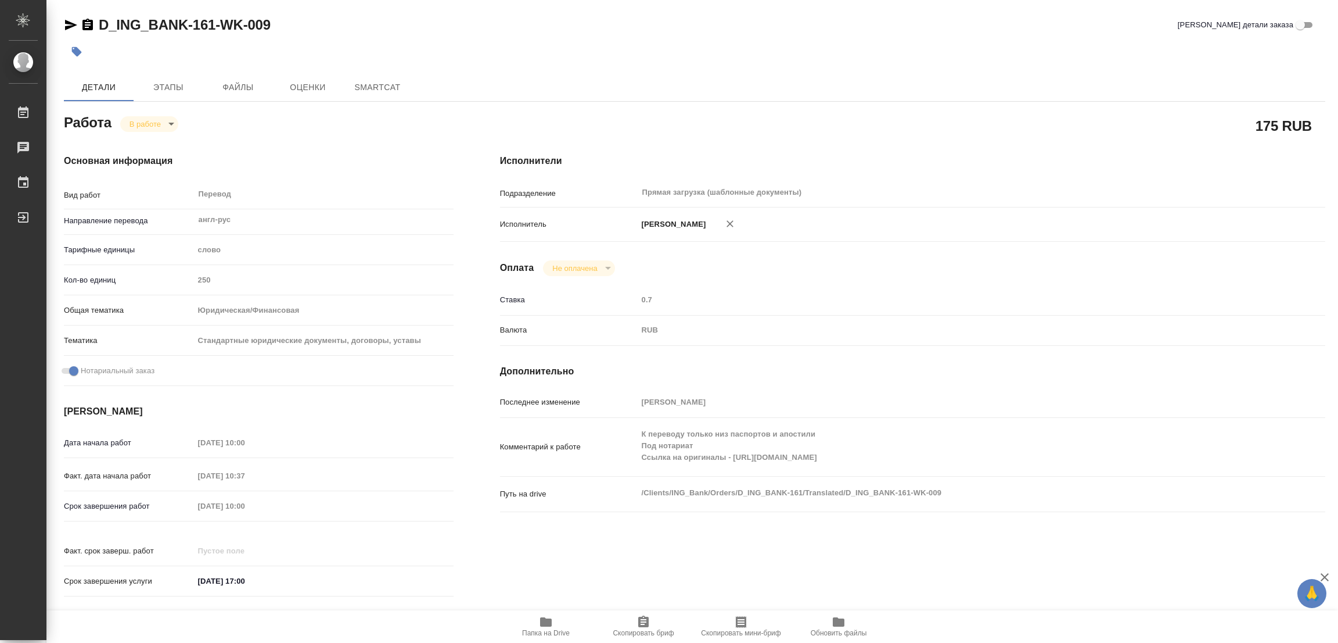
type textarea "x"
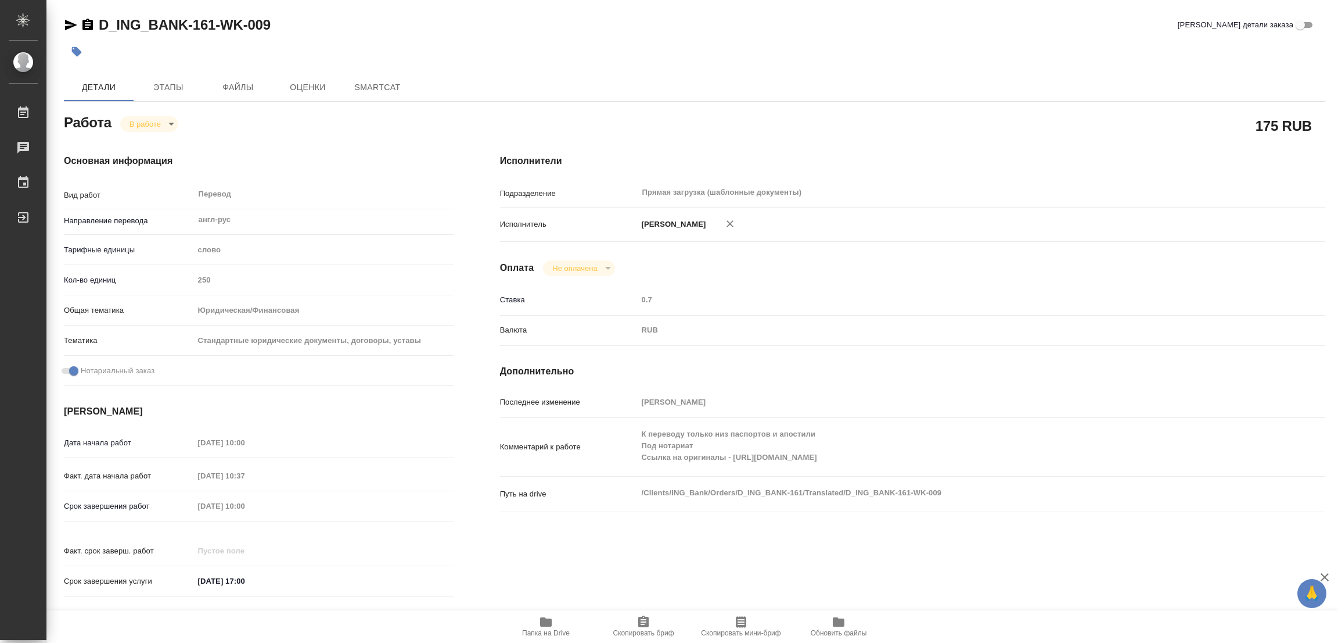
type textarea "x"
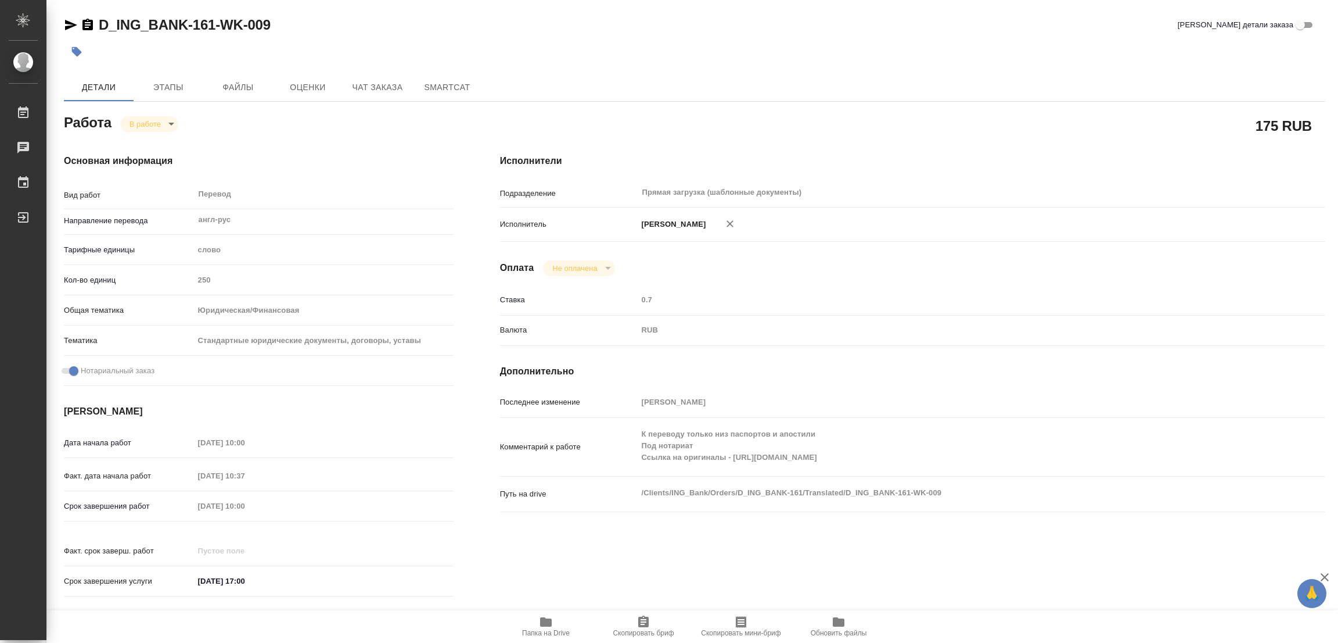
type textarea "x"
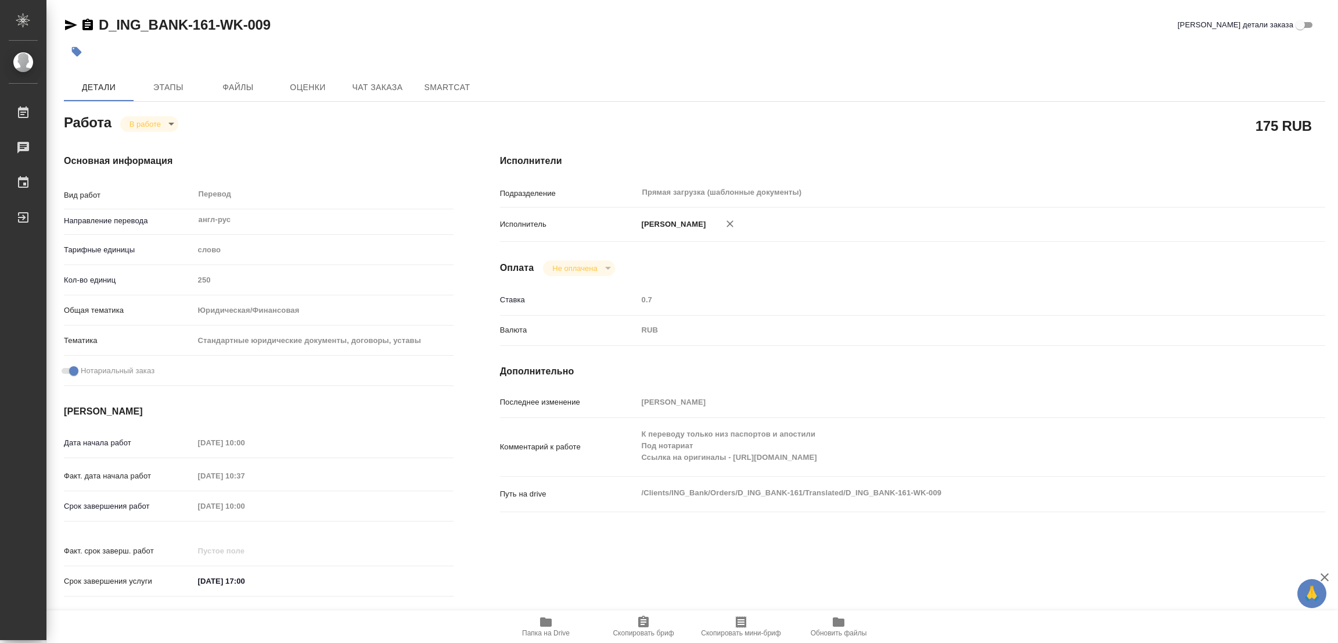
type textarea "x"
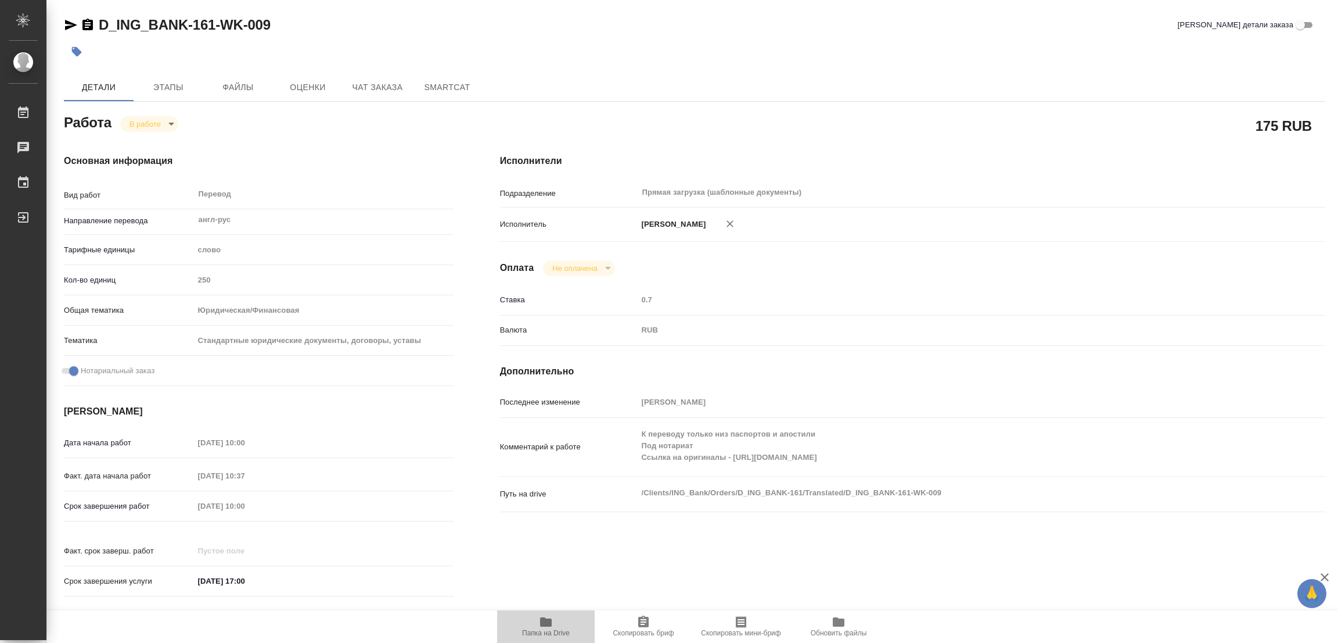
click at [550, 621] on icon "button" at bounding box center [546, 621] width 12 height 9
type textarea "x"
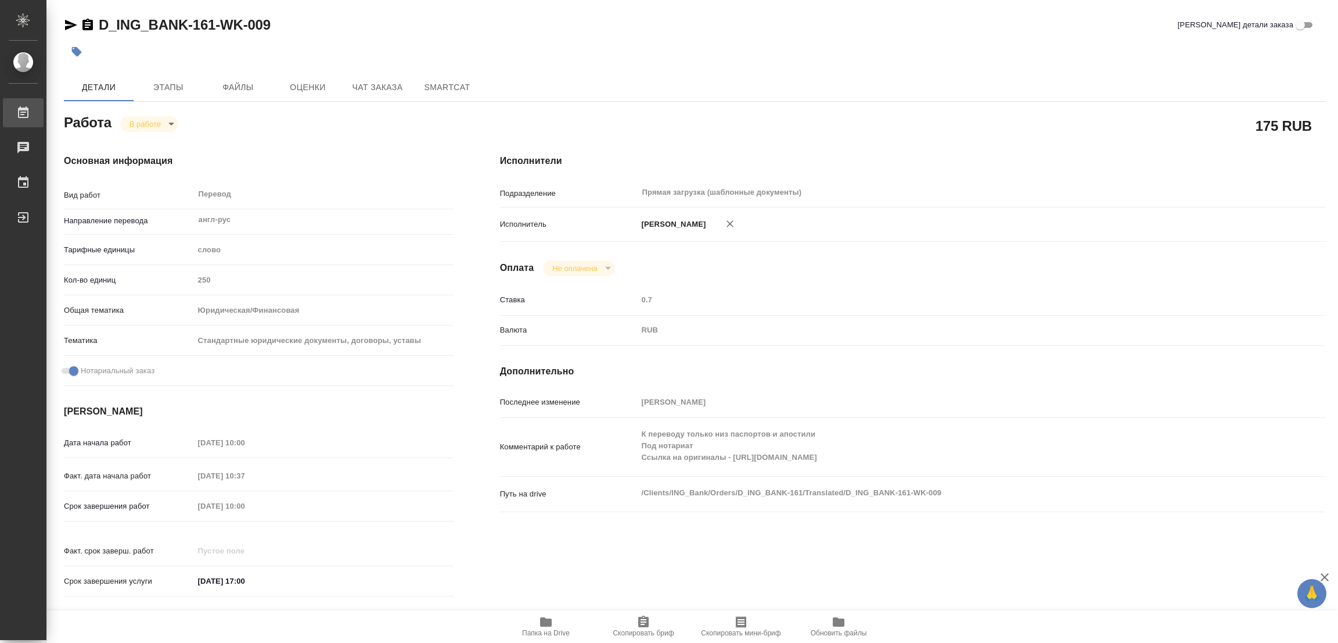
type textarea "x"
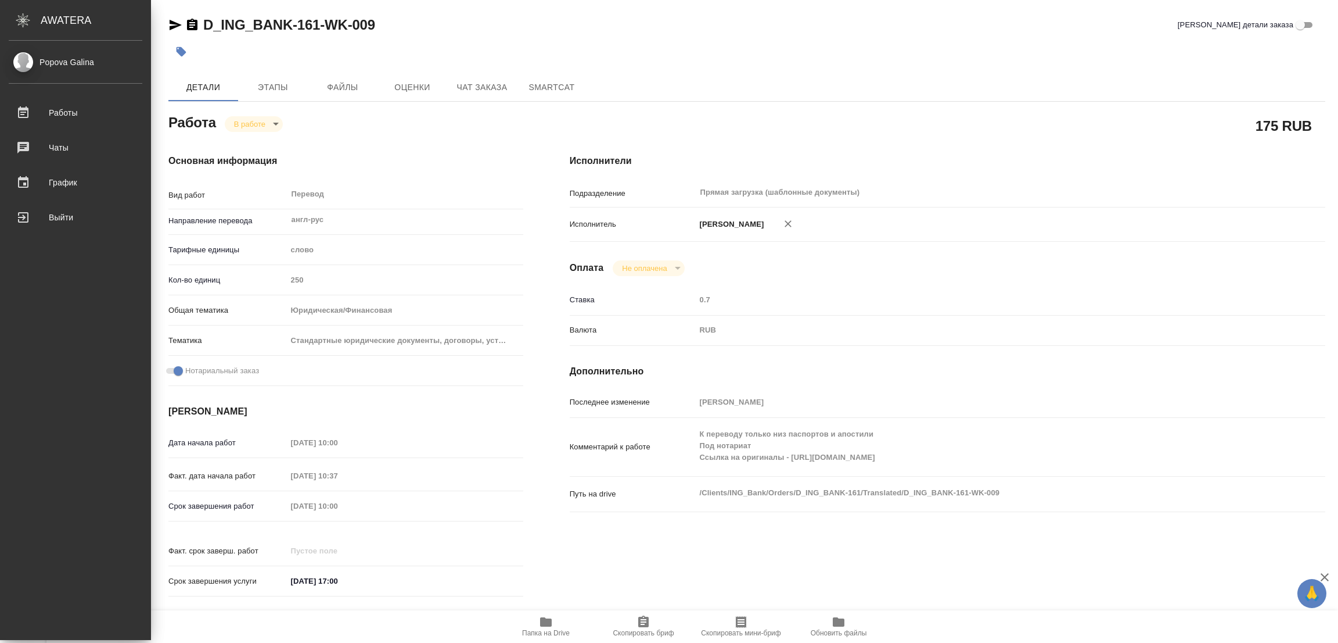
type textarea "x"
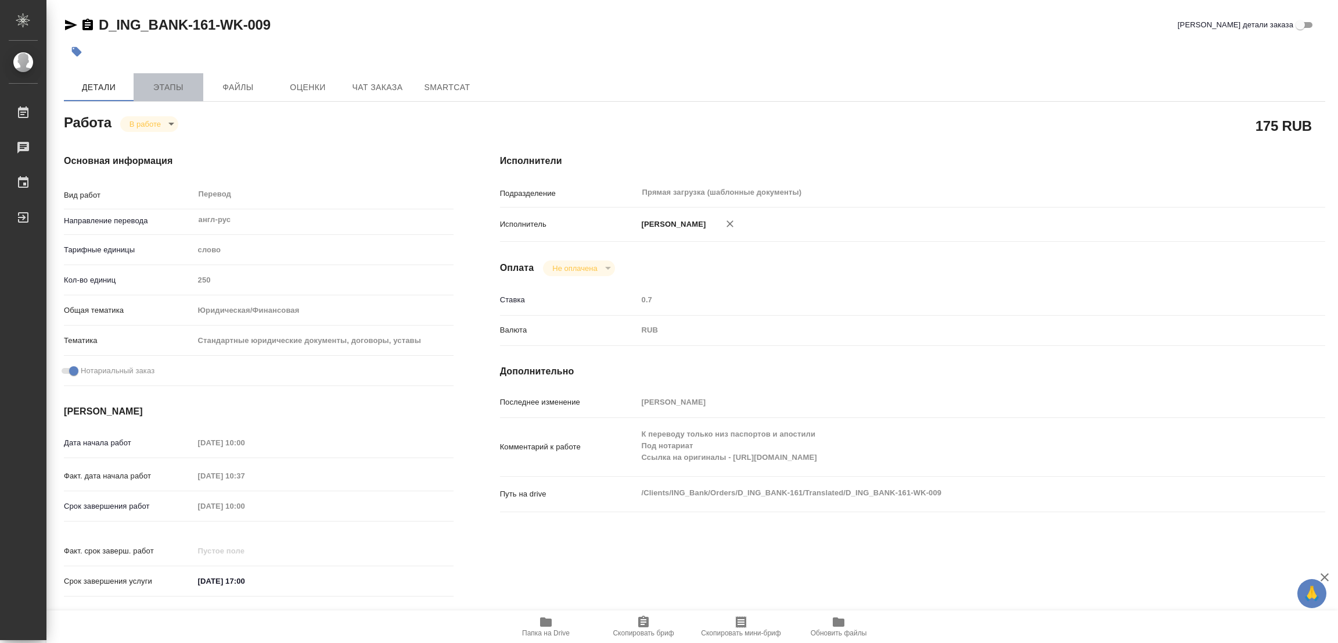
click at [162, 88] on span "Этапы" at bounding box center [169, 87] width 56 height 15
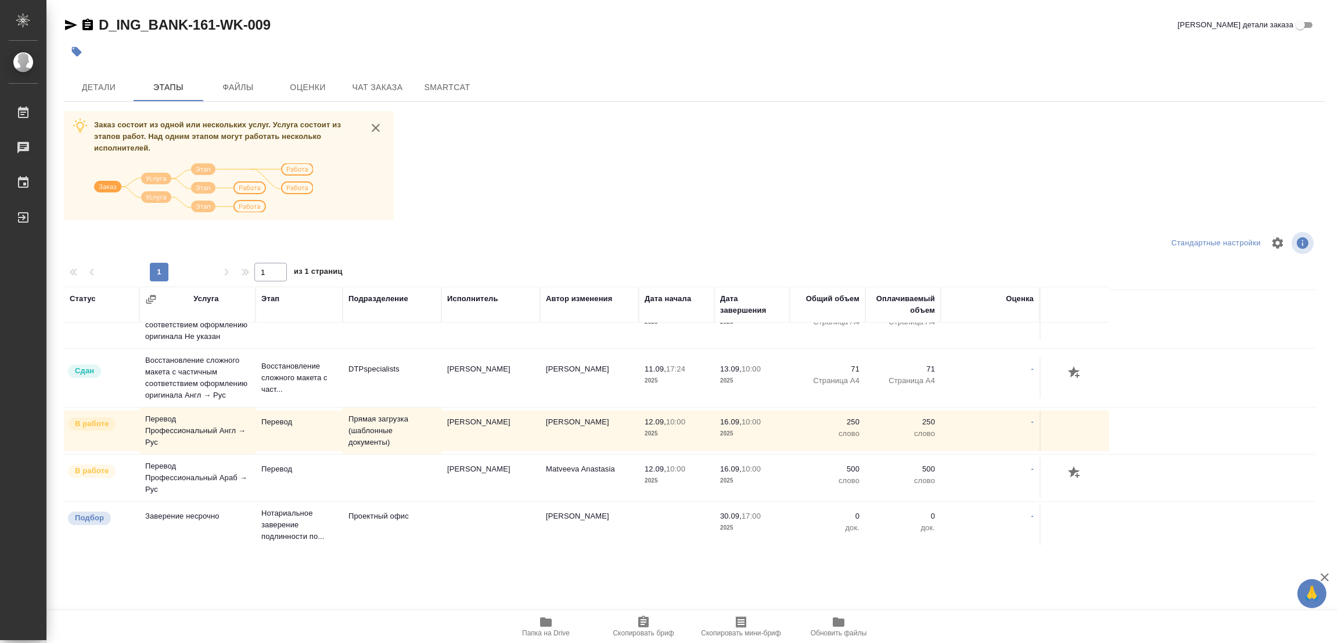
scroll to position [246, 0]
click at [97, 91] on span "Детали" at bounding box center [99, 87] width 56 height 15
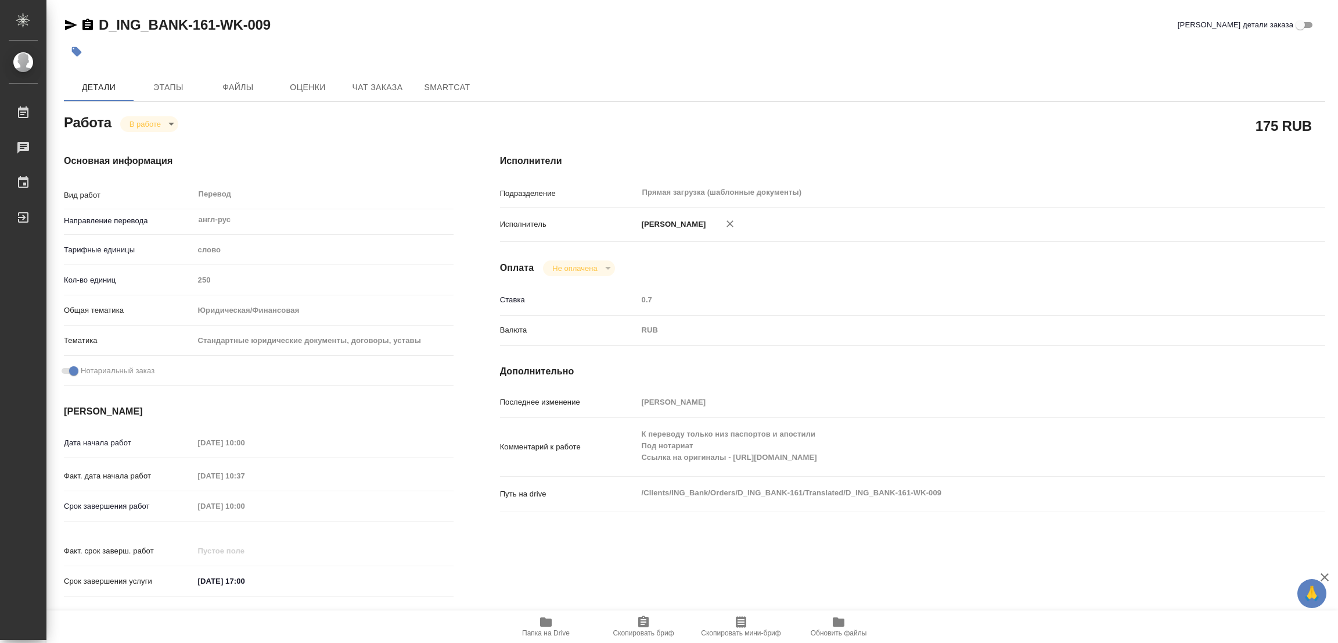
type textarea "x"
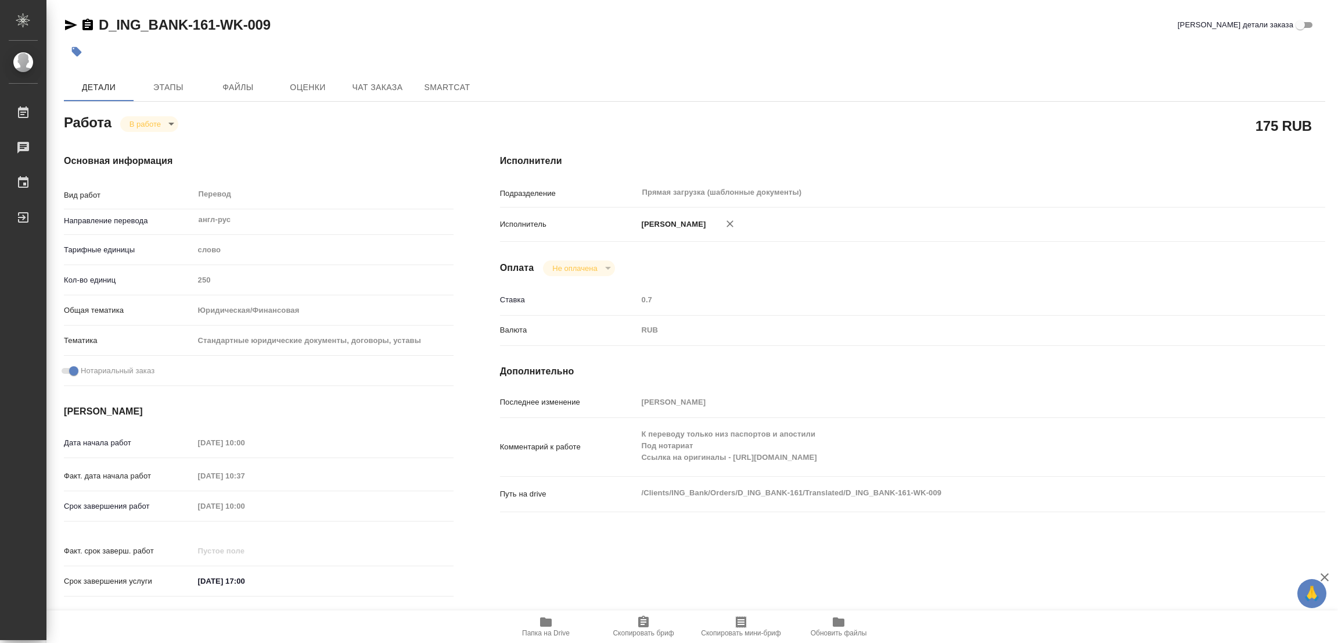
type textarea "x"
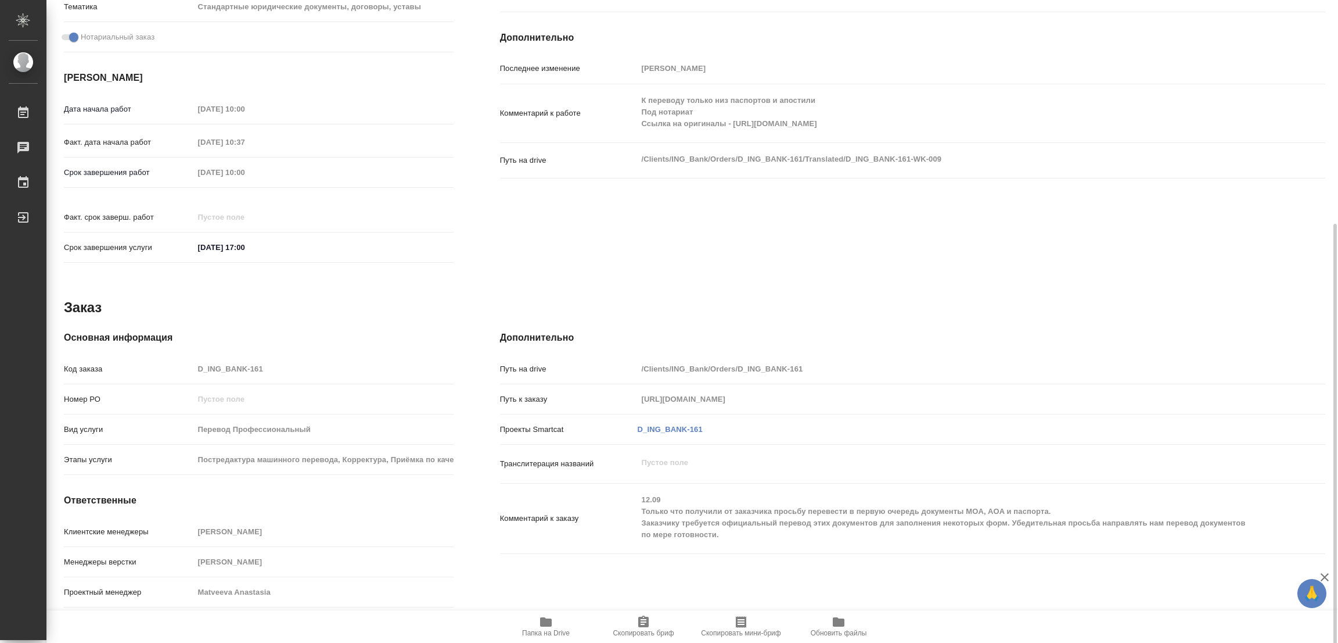
type textarea "x"
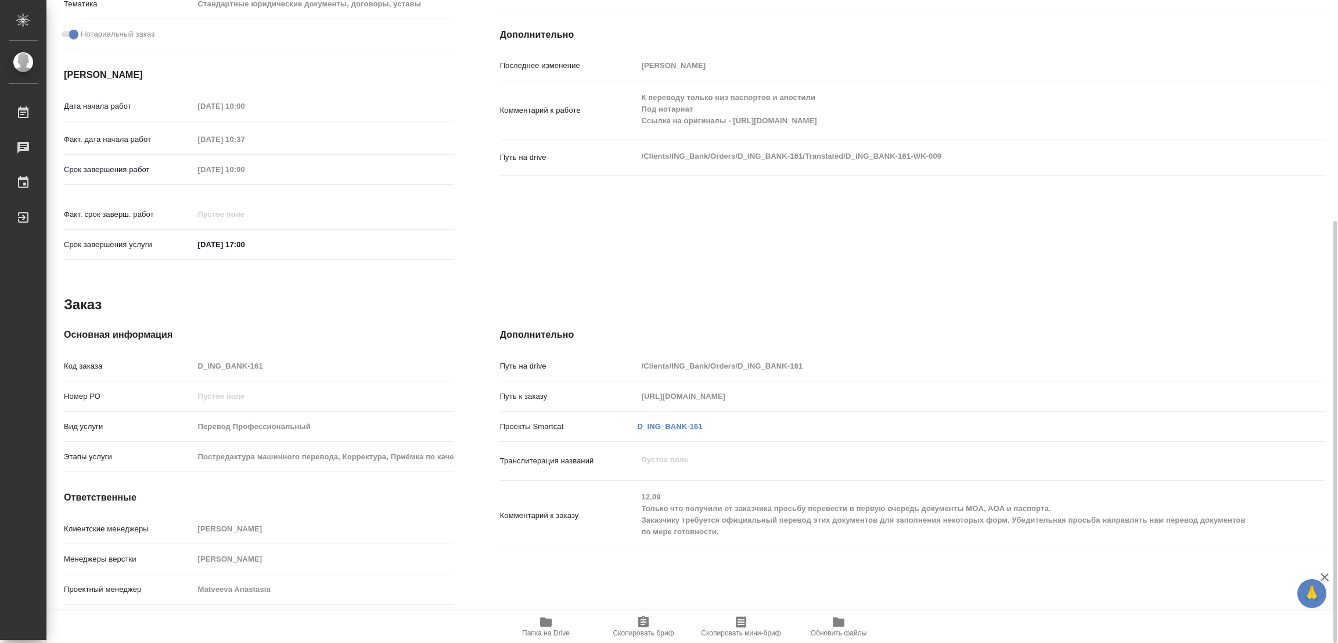
scroll to position [346, 0]
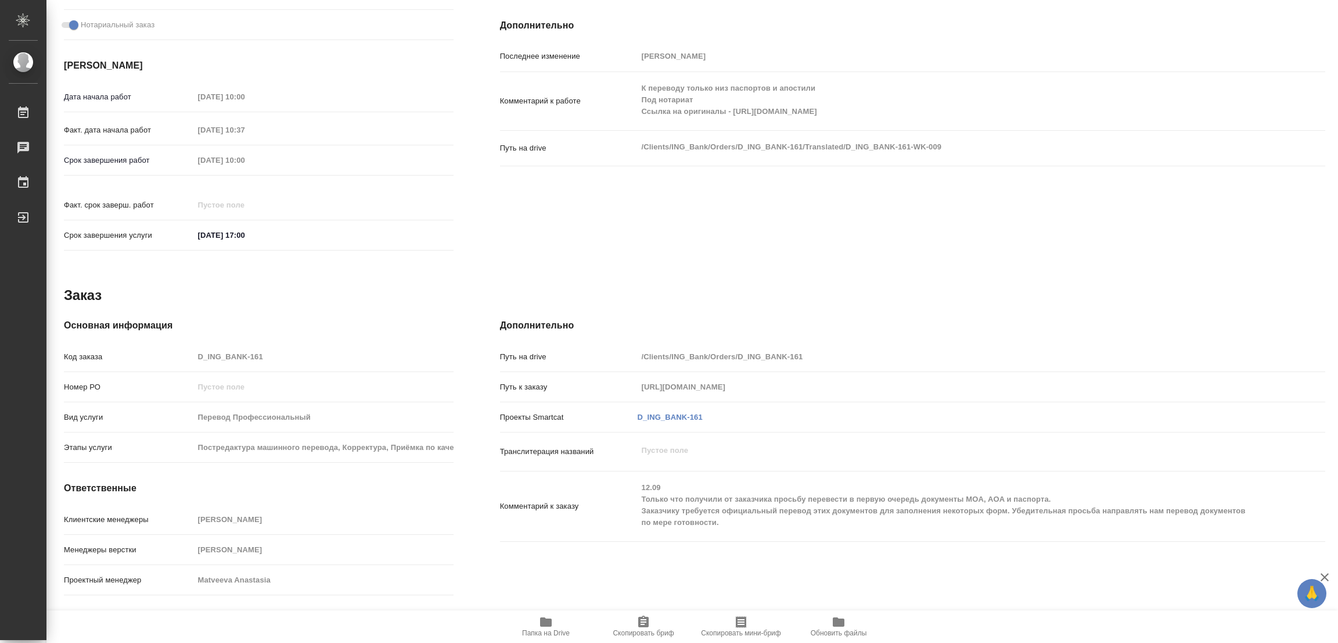
click at [1024, 211] on div "Исполнители Подразделение Прямая загрузка (шаблонные документы) ​ Исполнитель П…" at bounding box center [913, 33] width 872 height 496
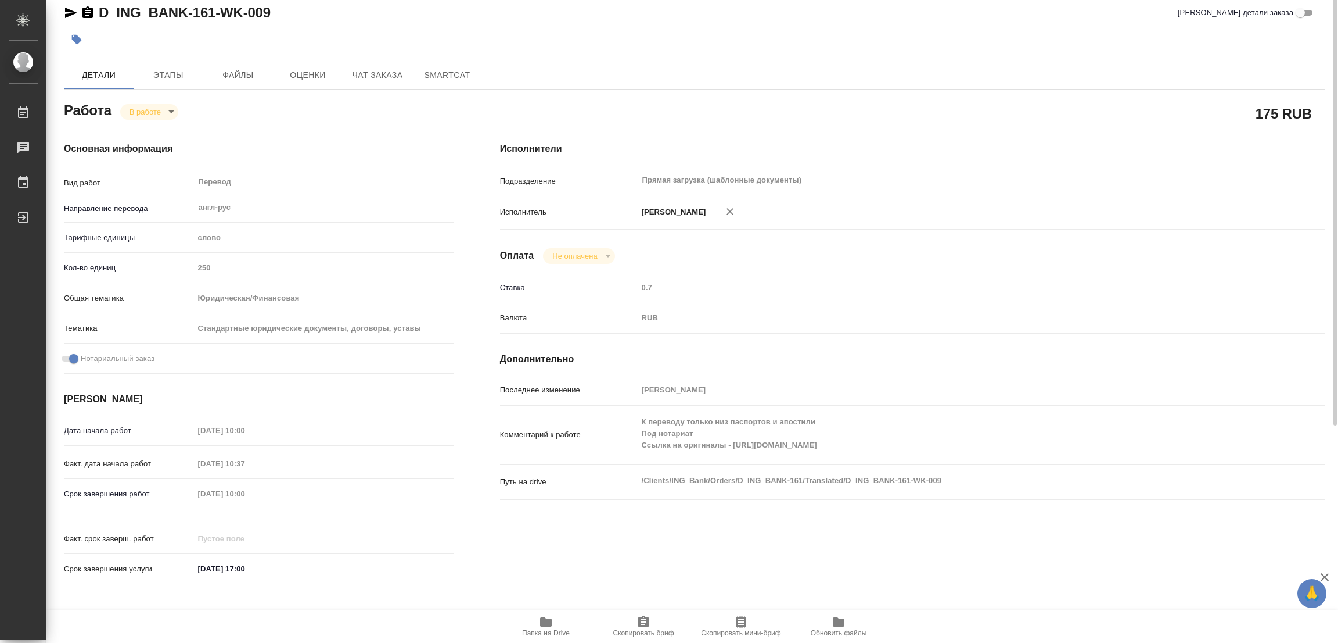
scroll to position [0, 0]
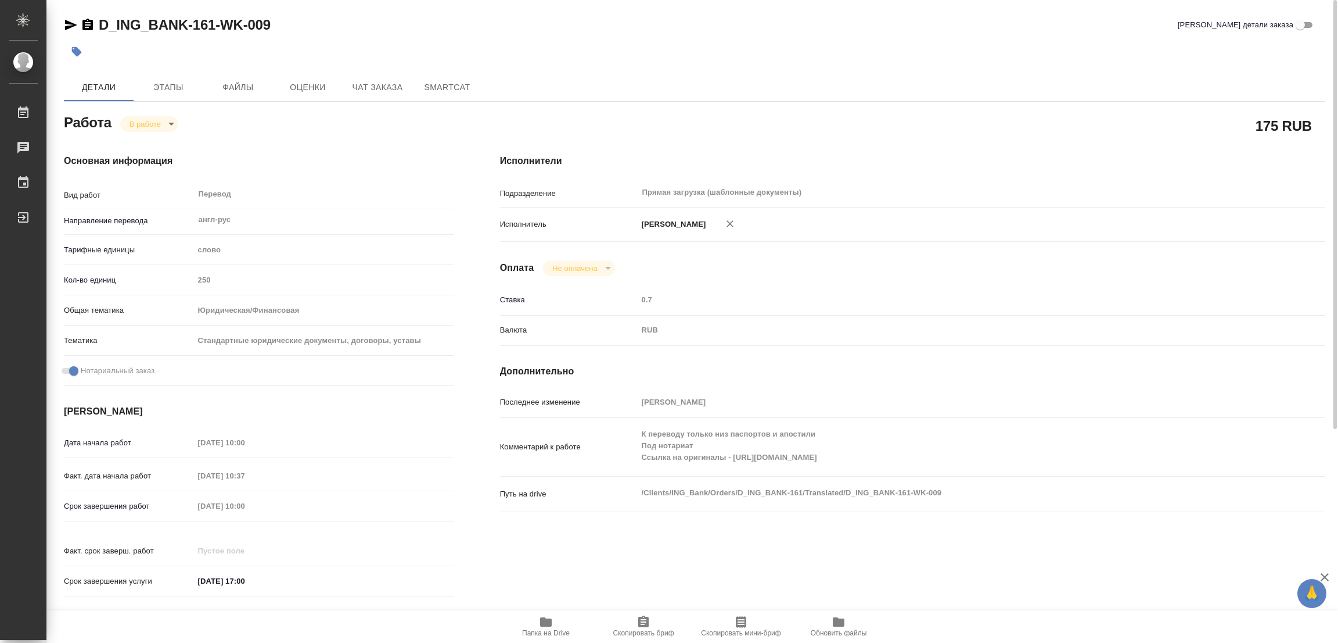
click at [887, 77] on div "Детали Этапы Файлы Оценки Чат заказа SmartCat" at bounding box center [695, 87] width 1262 height 28
type textarea "x"
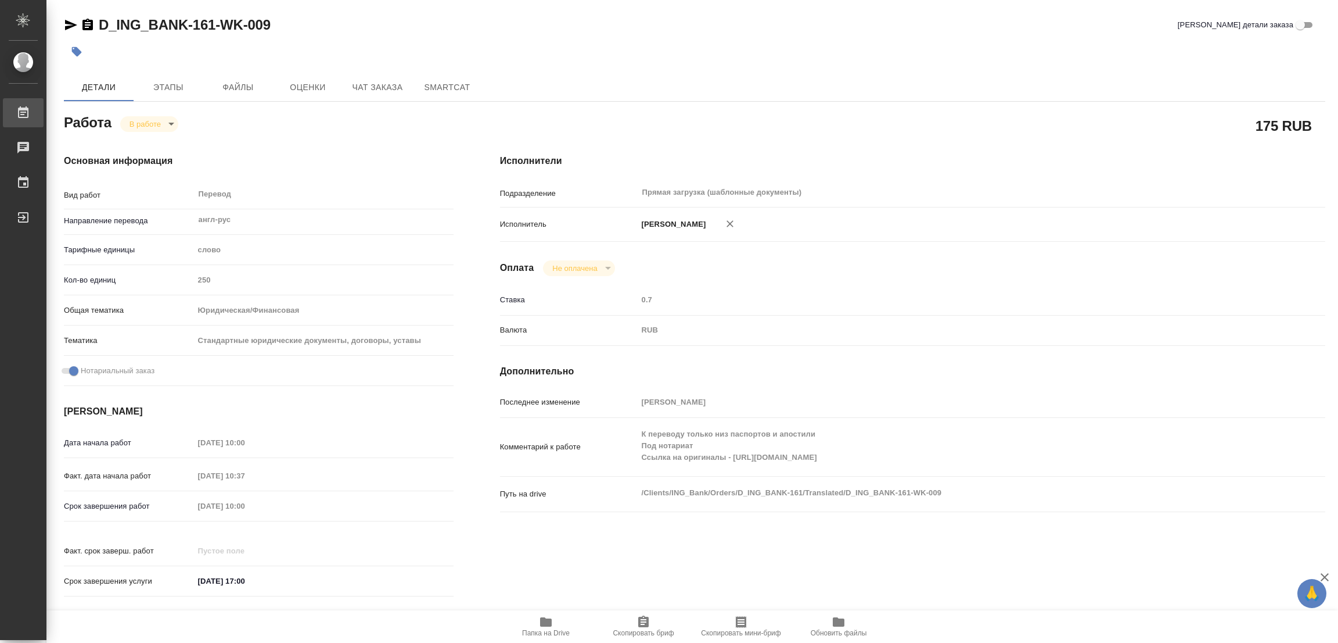
type textarea "x"
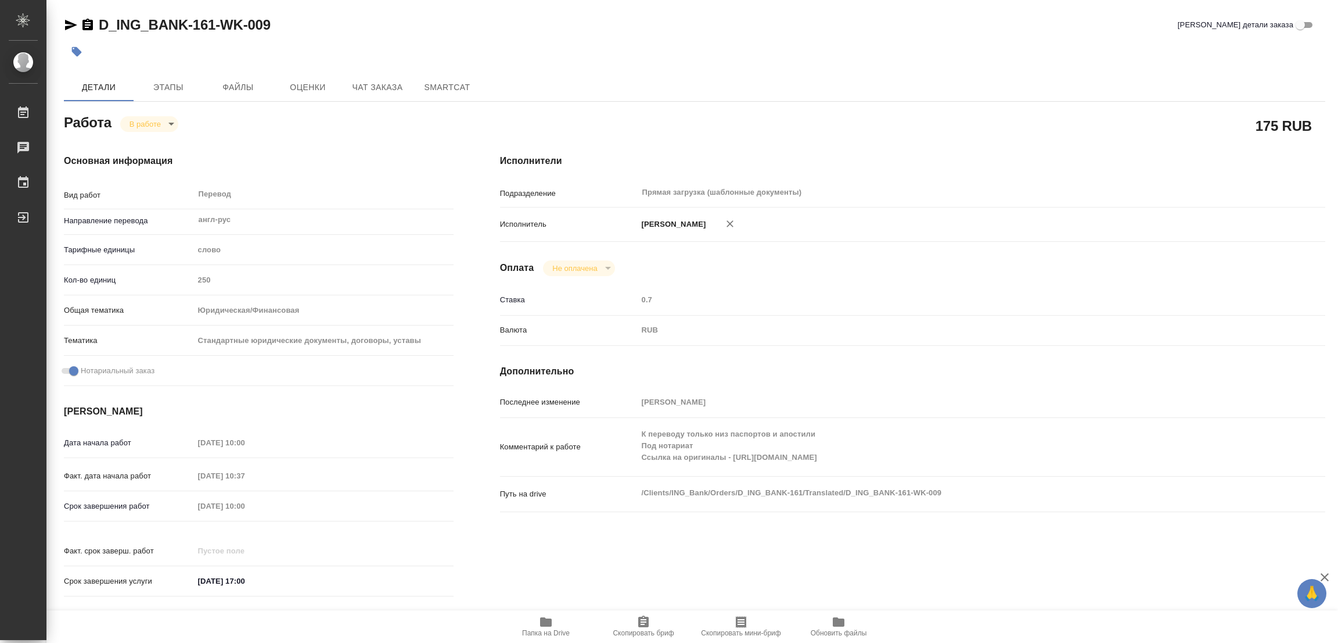
type textarea "x"
click at [1085, 168] on div "Исполнители Подразделение Прямая загрузка (шаблонные документы) ​ Исполнитель П…" at bounding box center [913, 379] width 872 height 496
type textarea "x"
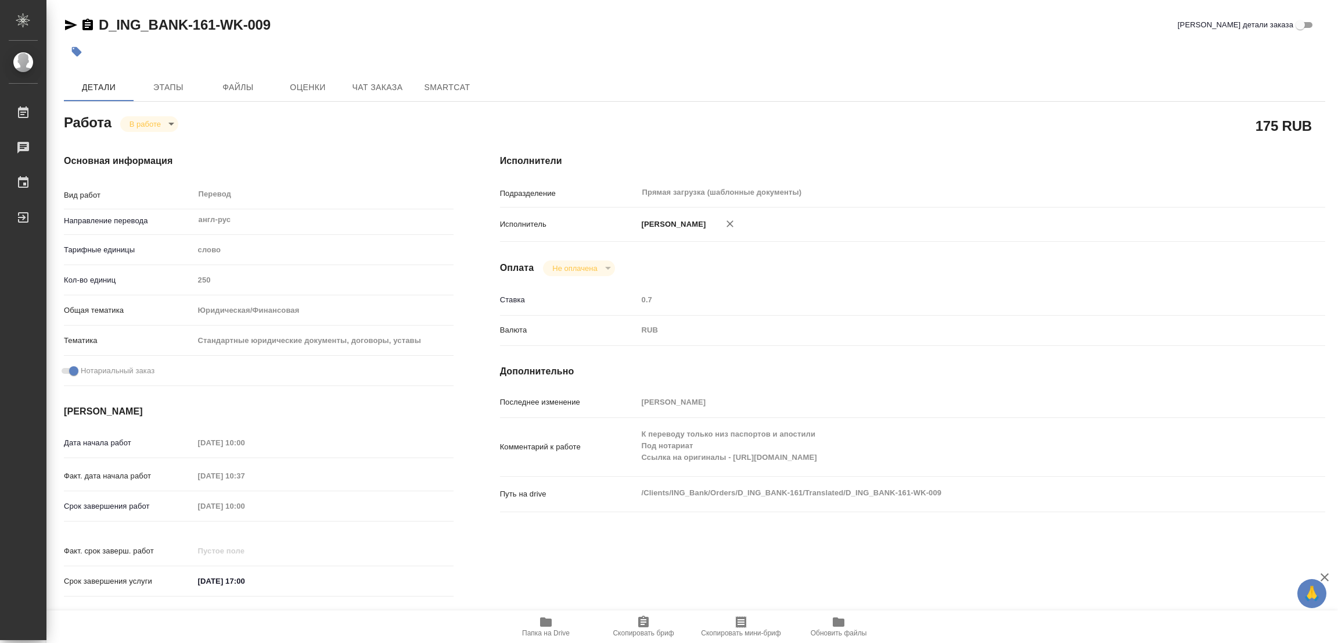
type textarea "x"
click at [290, 160] on h4 "Основная информация" at bounding box center [259, 161] width 390 height 14
click at [152, 127] on body "🙏 .cls-1 fill:#fff; AWATERA Popova Galina Работы 0 Чаты График Выйти D_ING_BANK…" at bounding box center [669, 321] width 1338 height 643
click at [145, 143] on button "Выполнен" at bounding box center [151, 143] width 42 height 13
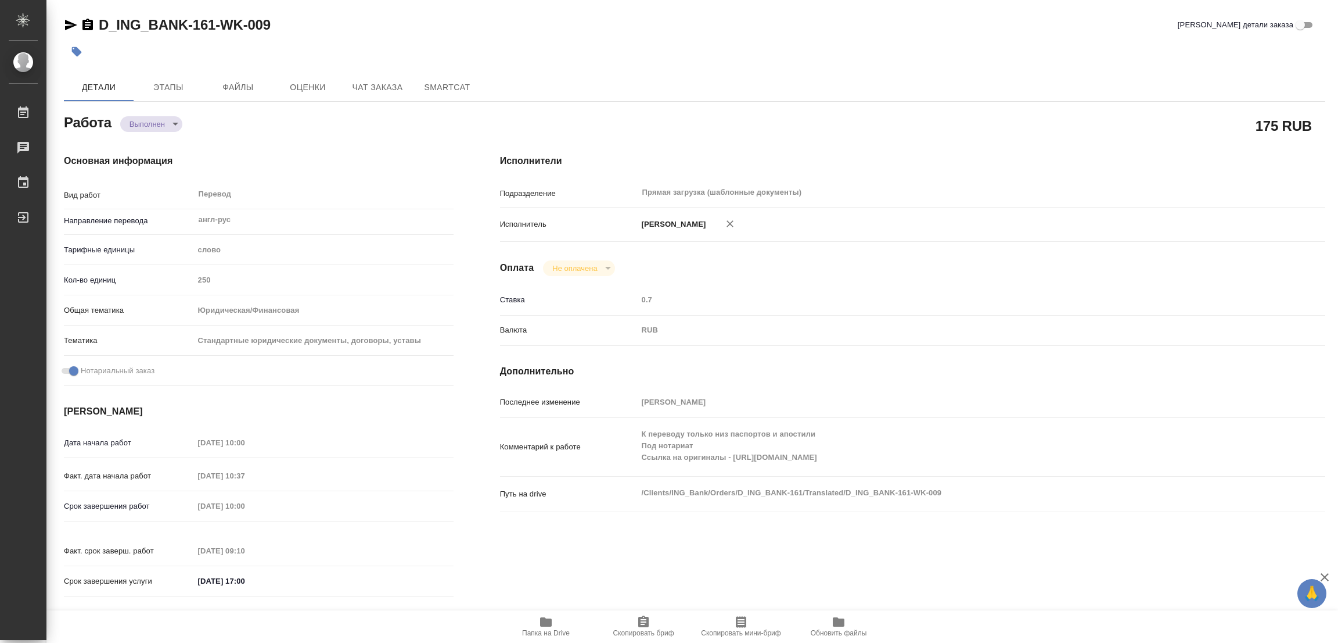
type textarea "x"
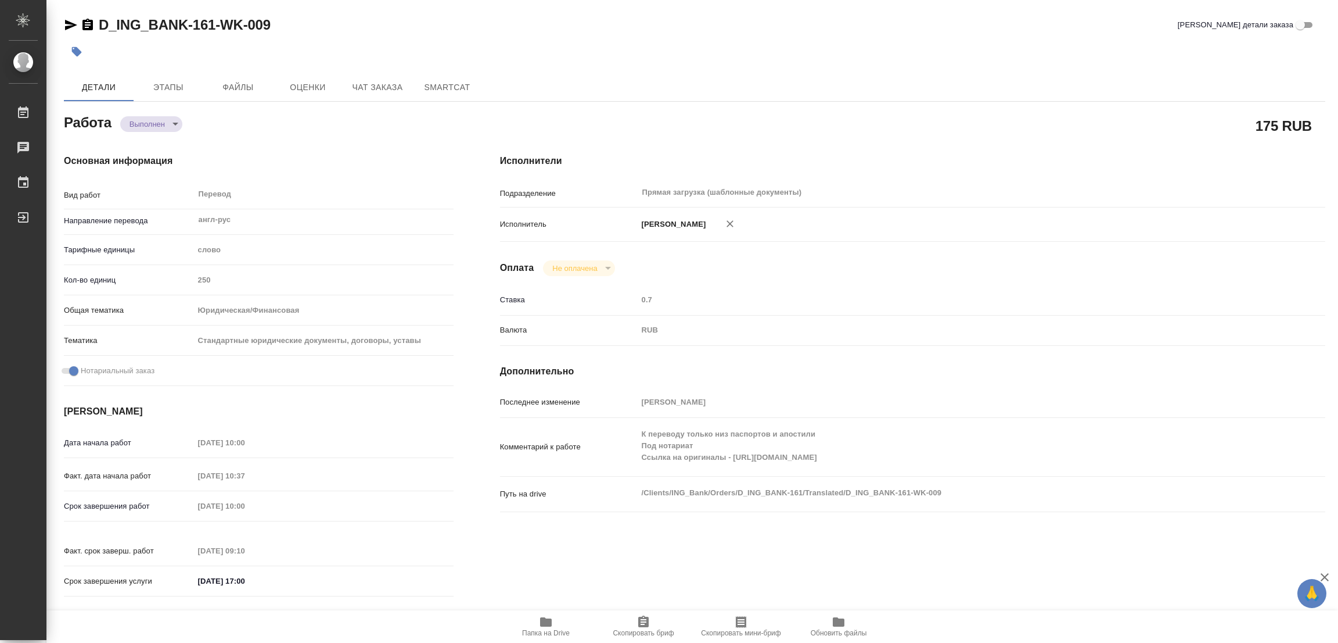
type textarea "x"
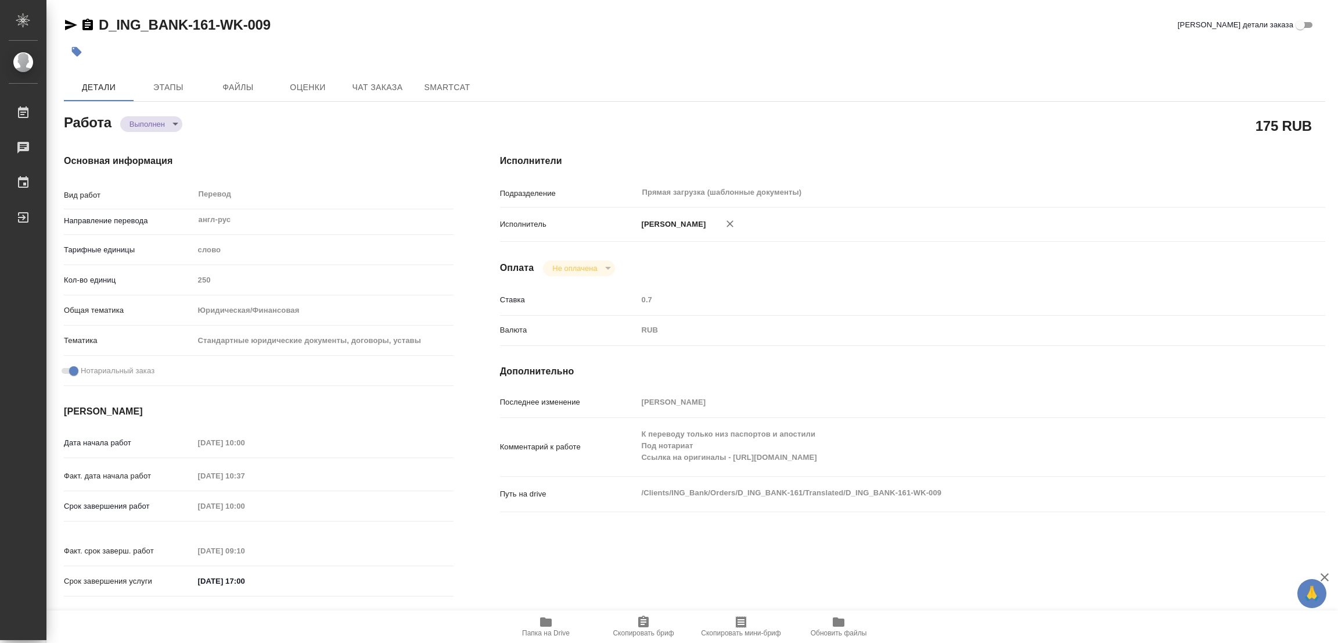
type textarea "x"
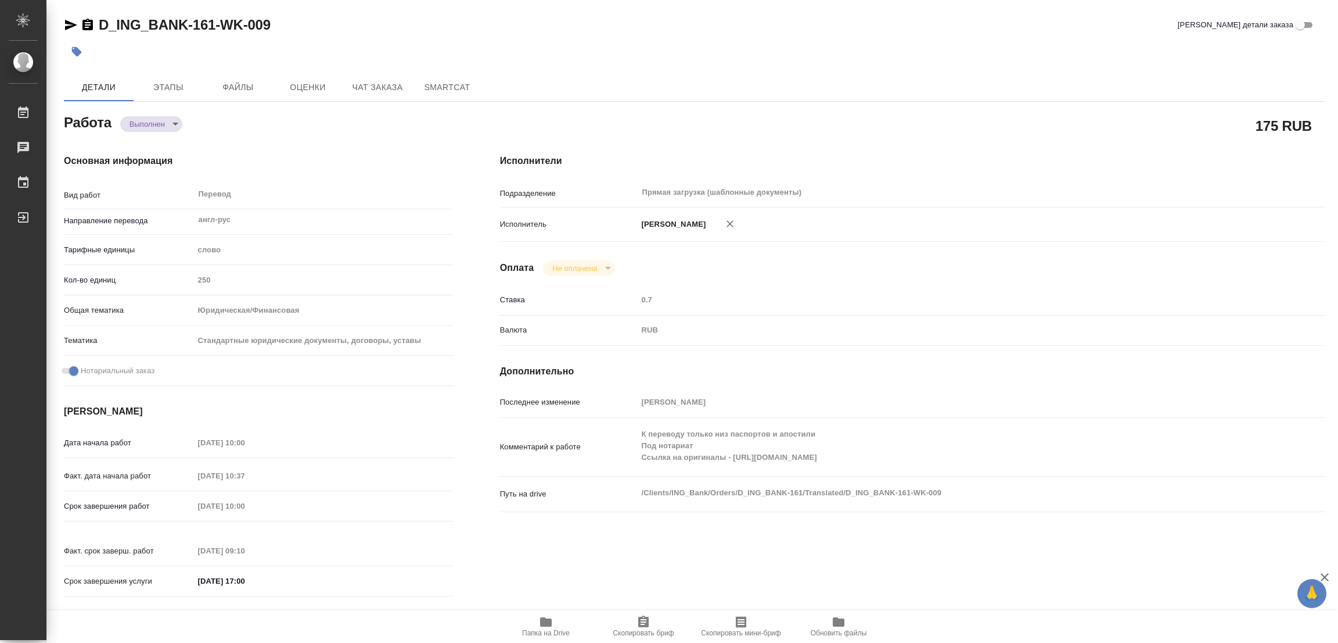
click at [512, 11] on div "D_ING_BANK-161-WK-009 Кратко детали заказа Детали Этапы Файлы Оценки Чат заказа…" at bounding box center [695, 487] width 1275 height 975
click at [81, 46] on icon "button" at bounding box center [77, 52] width 12 height 12
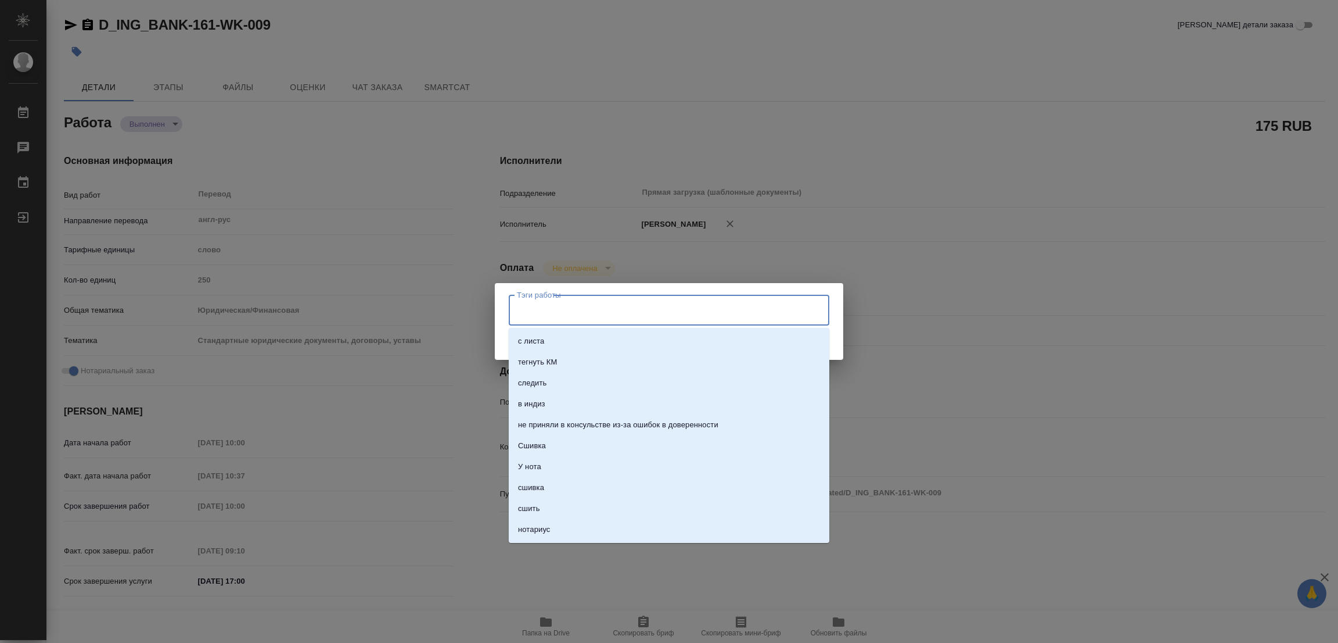
click at [546, 308] on input "Тэги работы" at bounding box center [658, 310] width 288 height 20
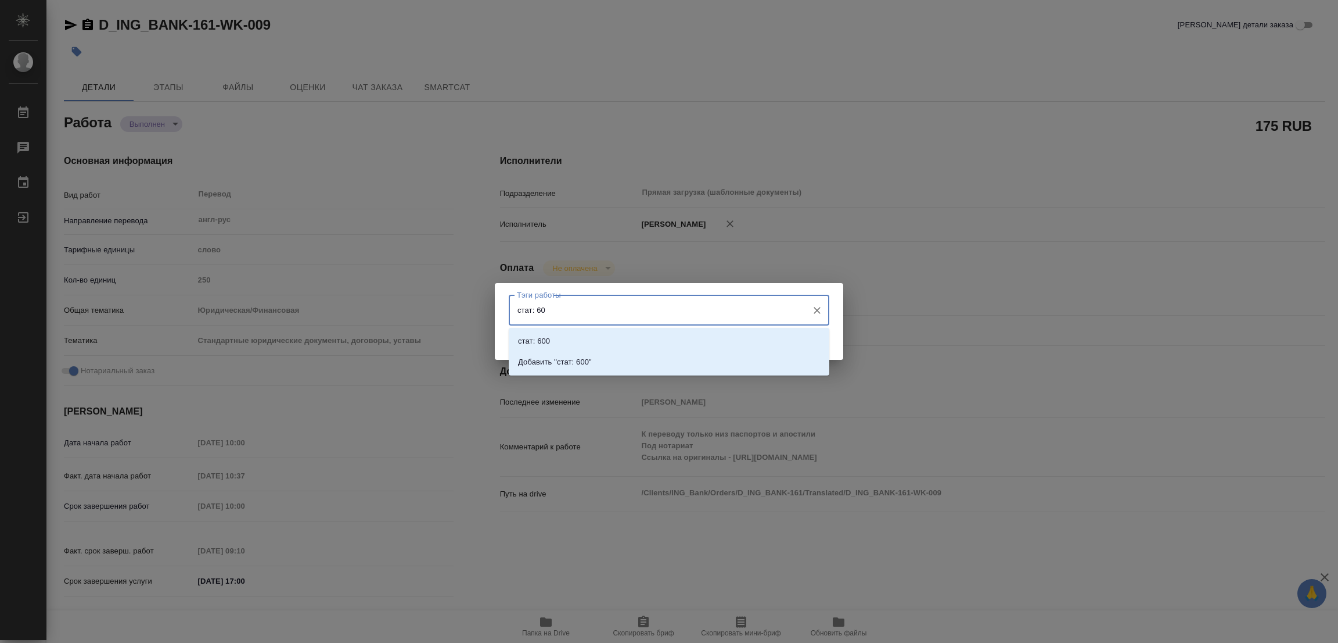
type input "стат: 600"
click at [564, 359] on p "Добавить "стат: 600"" at bounding box center [555, 362] width 74 height 12
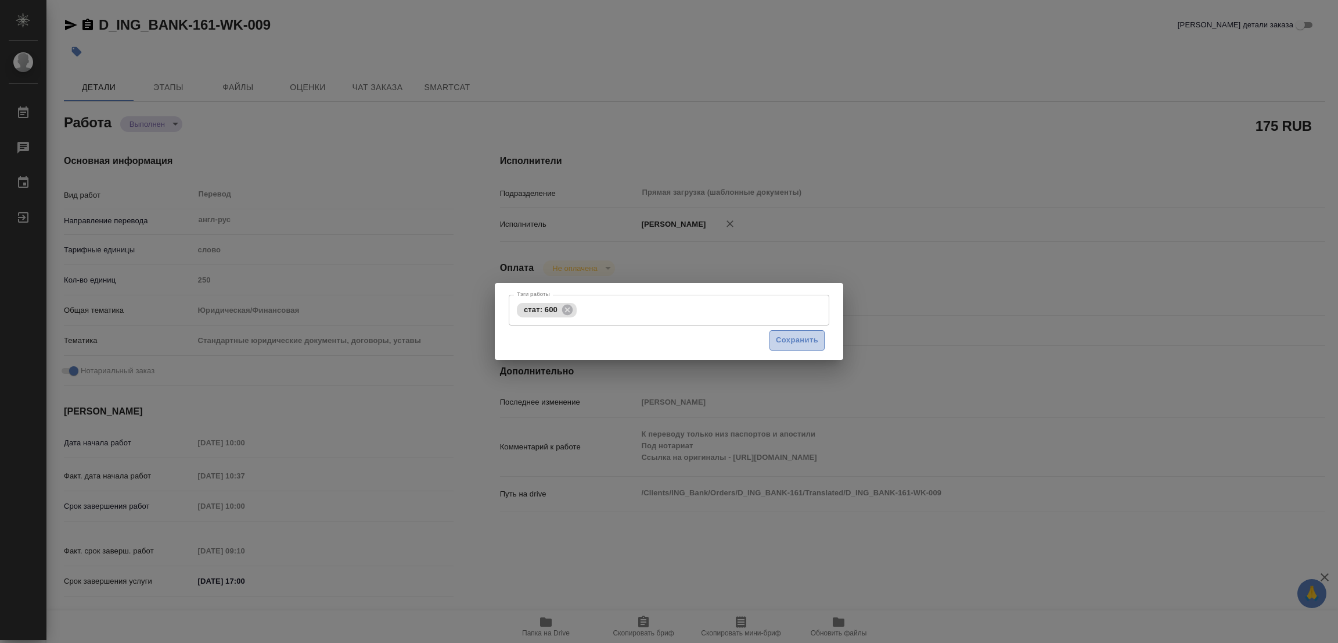
click at [792, 336] on span "Сохранить" at bounding box center [797, 339] width 42 height 13
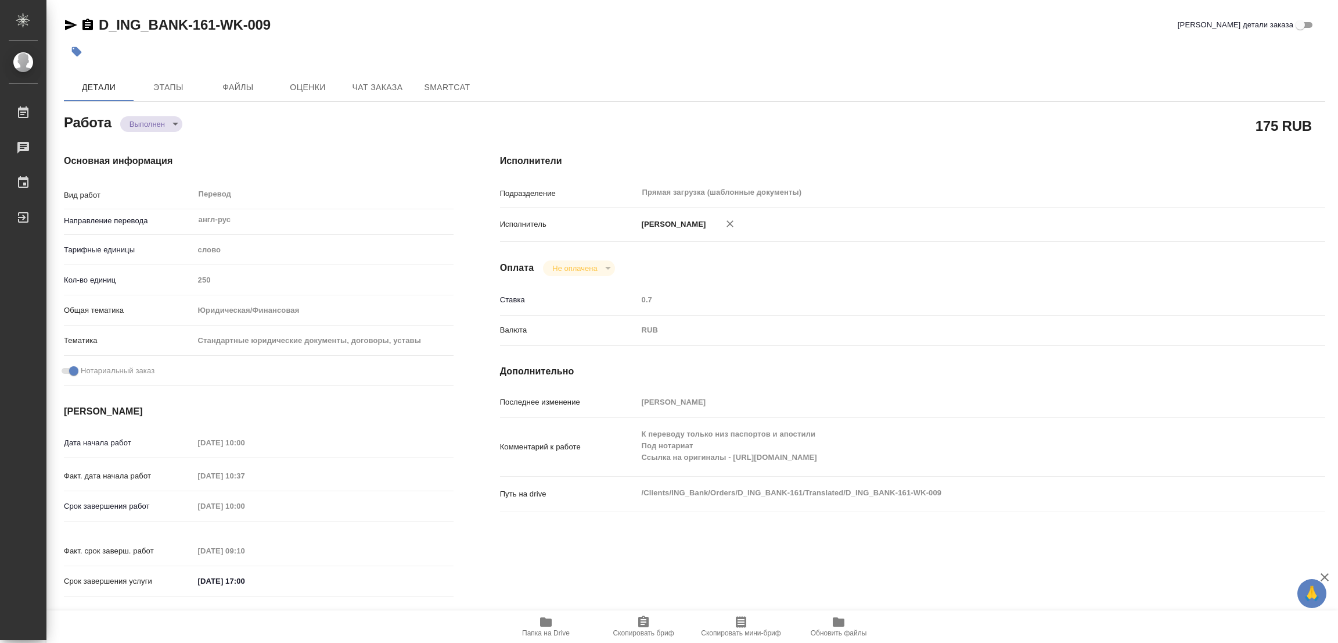
type input "completed"
type textarea "Перевод"
type textarea "x"
type input "англ-рус"
type input "5a8b1489cc6b4906c91bfd90"
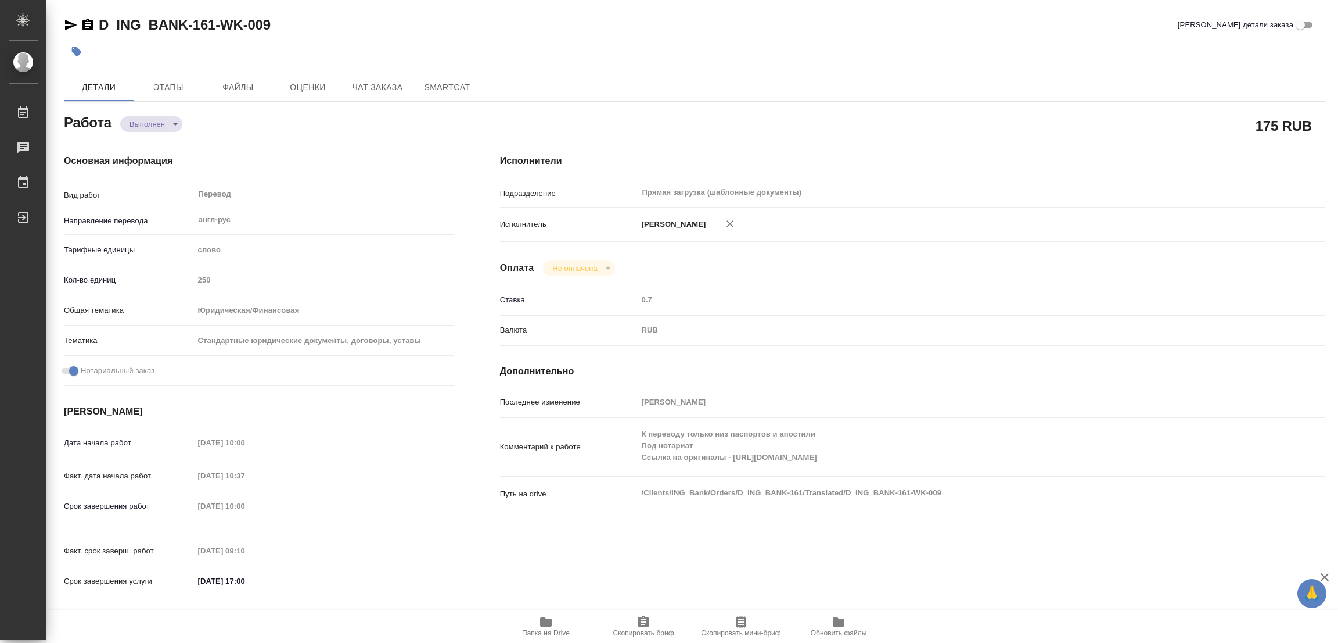
type input "250"
type input "yr-fn"
type input "5f647205b73bc97568ca66bf"
checkbox input "true"
type input "12.09.2025 10:00"
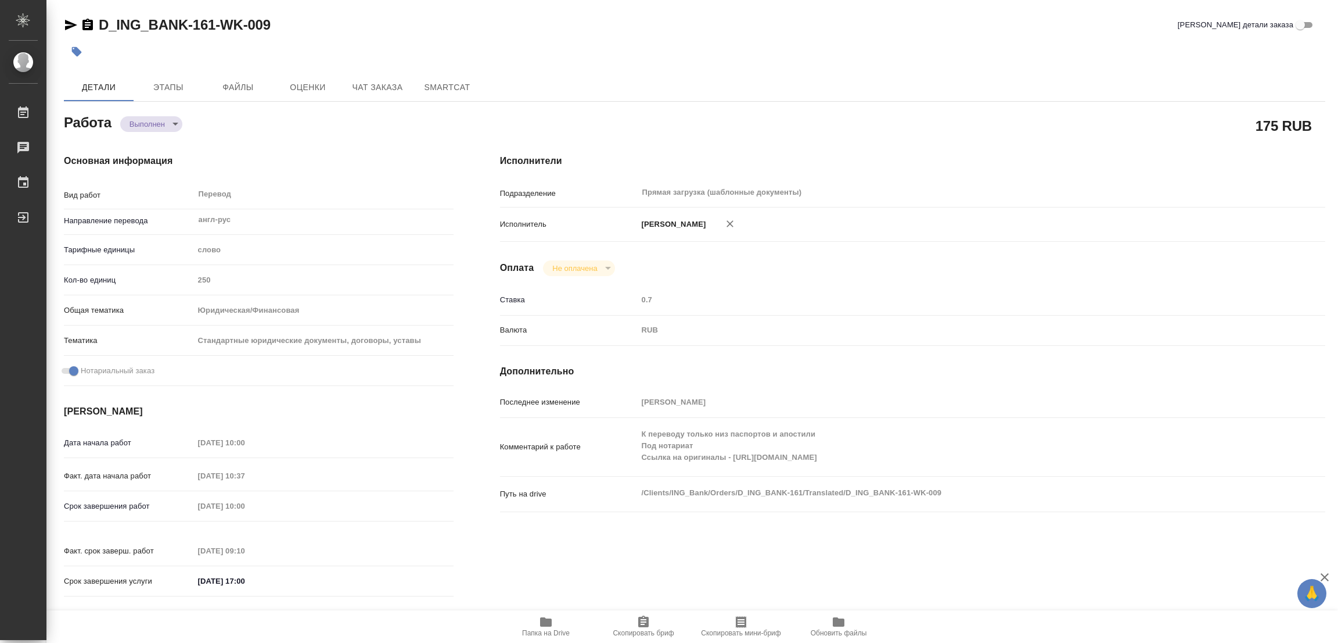
type input "12.09.2025 10:37"
type input "16.09.2025 10:00"
type input "16.09.2025 09:10"
type input "30.09.2025 17:00"
type input "Прямая загрузка (шаблонные документы)"
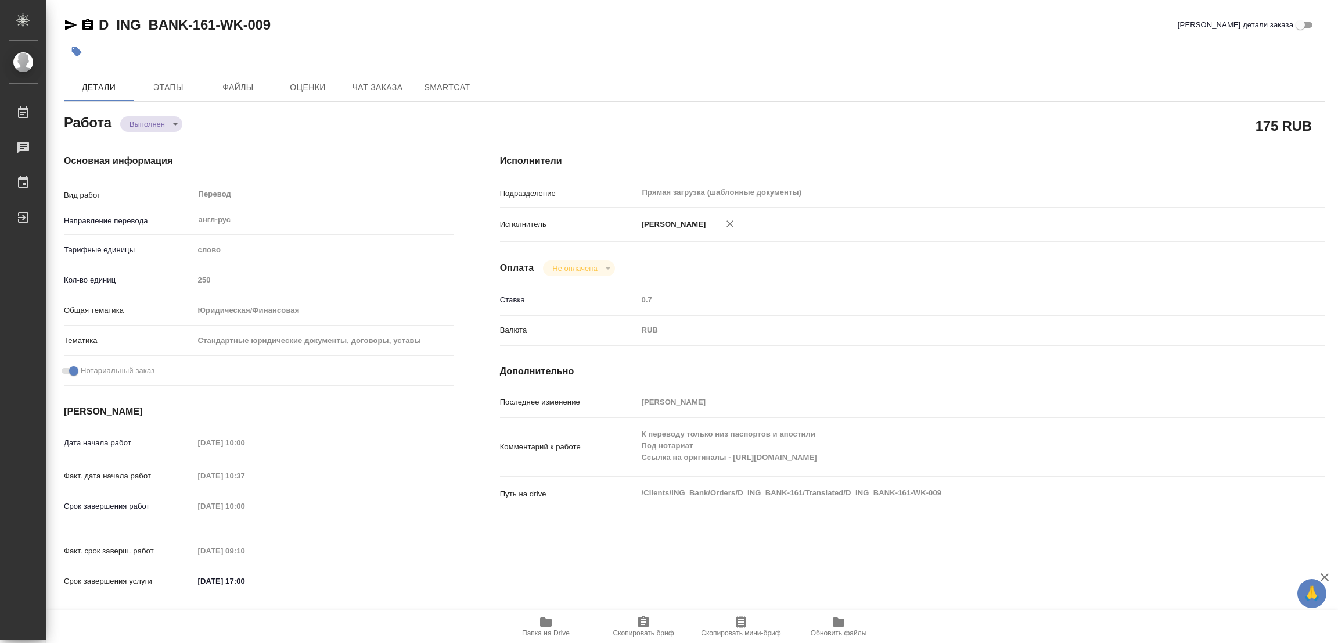
type input "notPayed"
type input "0.7"
type input "RUB"
type input "[PERSON_NAME]"
type textarea "К переводу только низ паспортов и апостили Под нотариат Ссылка на оригиналы - h…"
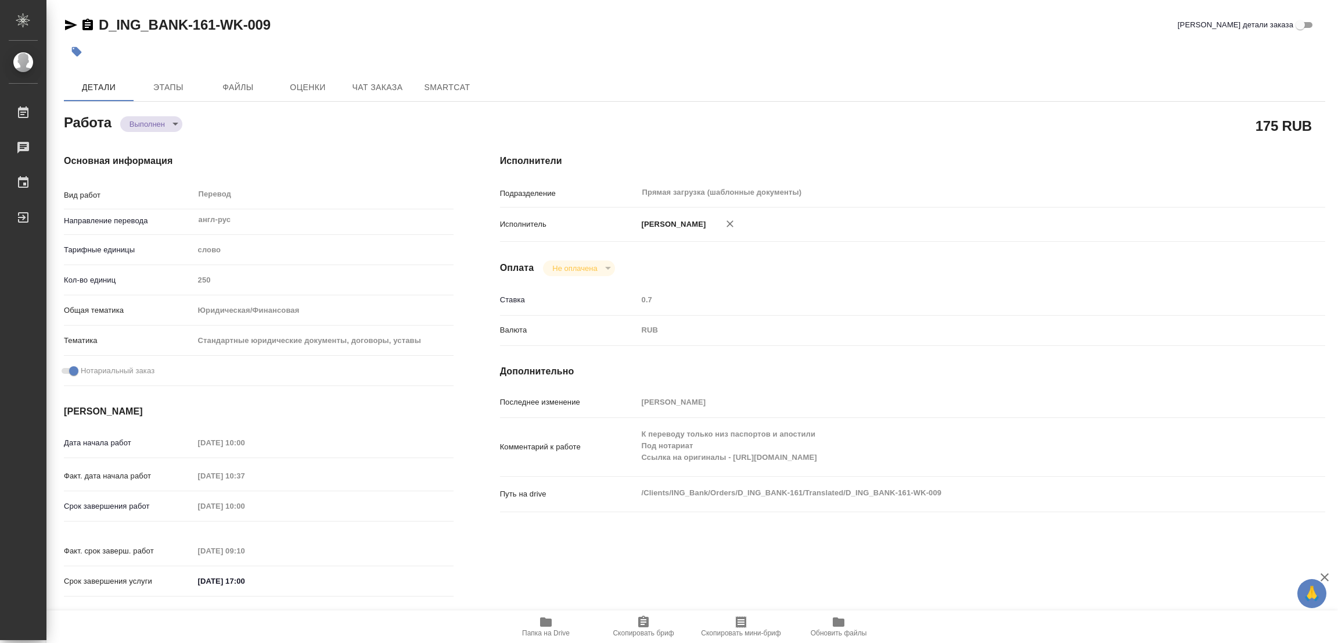
type textarea "x"
type textarea "/Clients/ING_Bank/Orders/D_ING_BANK-161/Translated/D_ING_BANK-161-WK-009"
type textarea "x"
type input "D_ING_BANK-161"
type input "Перевод Профессиональный"
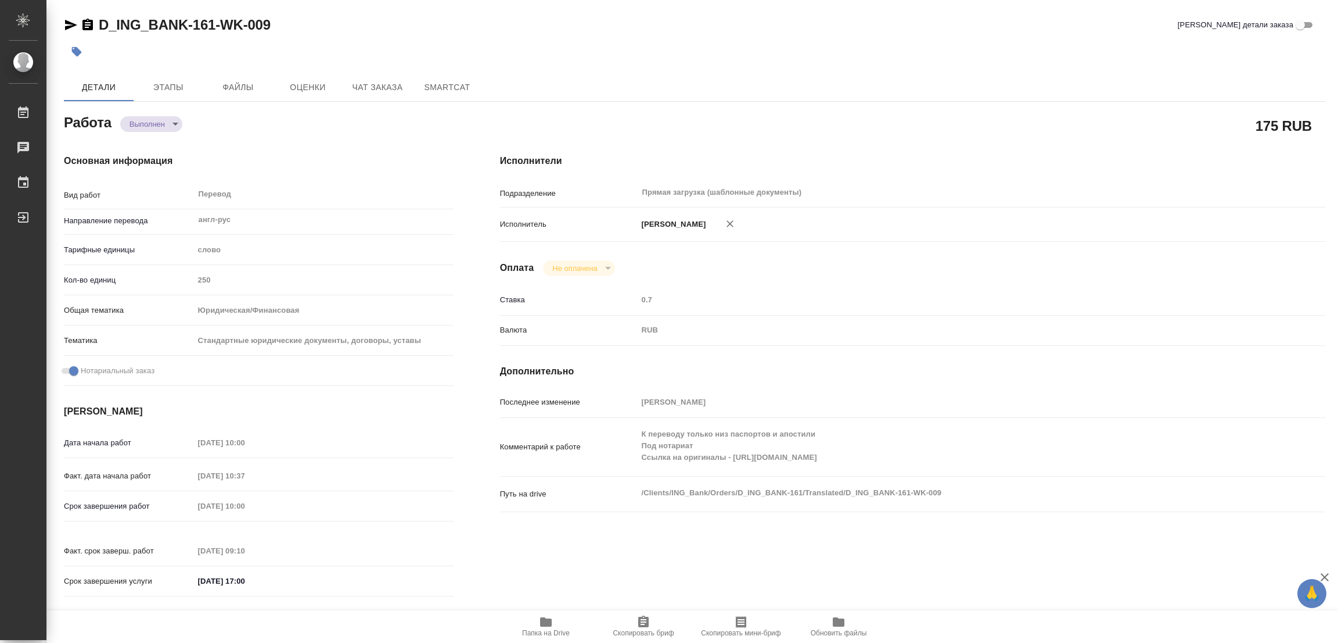
type input "Постредактура машинного перевода, Корректура, Приёмка по качеству, Редактура, П…"
type input "Булахова Елена"
type input "Оксютович Ирина"
type input "/Clients/ING_Bank/Orders/D_ING_BANK-161"
type input "https://drive.awatera.com/s/sWqtiKN5rqsA4A5"
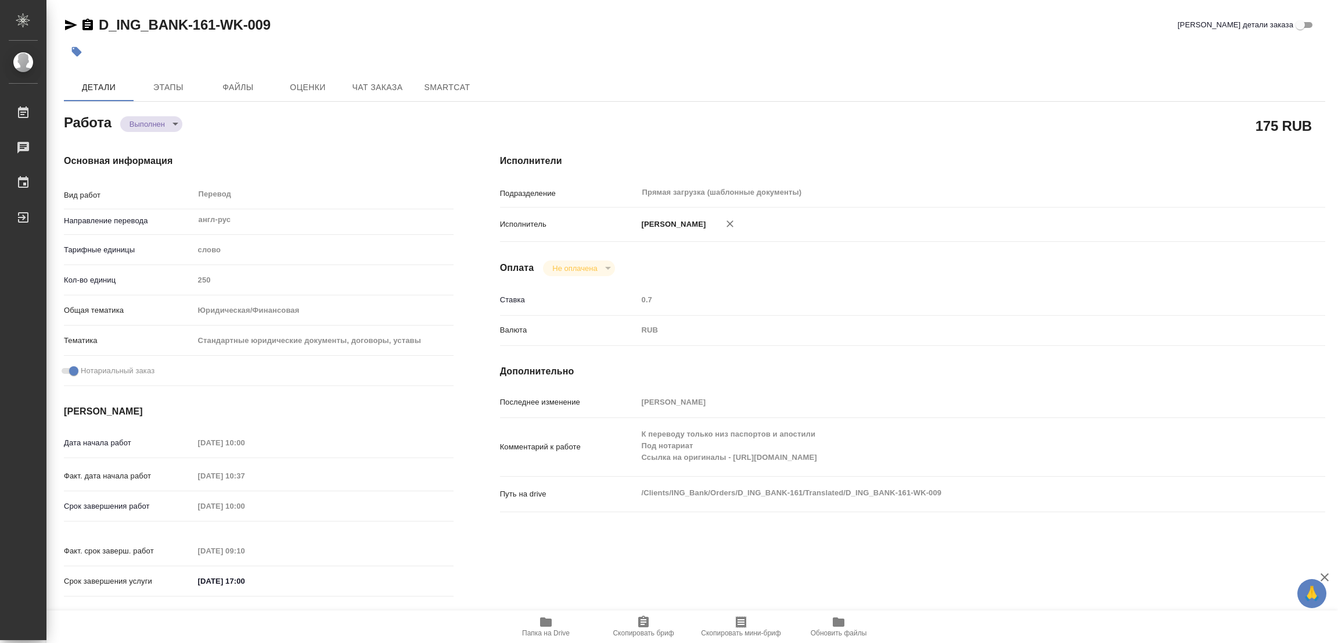
type textarea "x"
type textarea "12.09 Только что получили от заказчика просьбу перевести в первую очередь докум…"
type textarea "x"
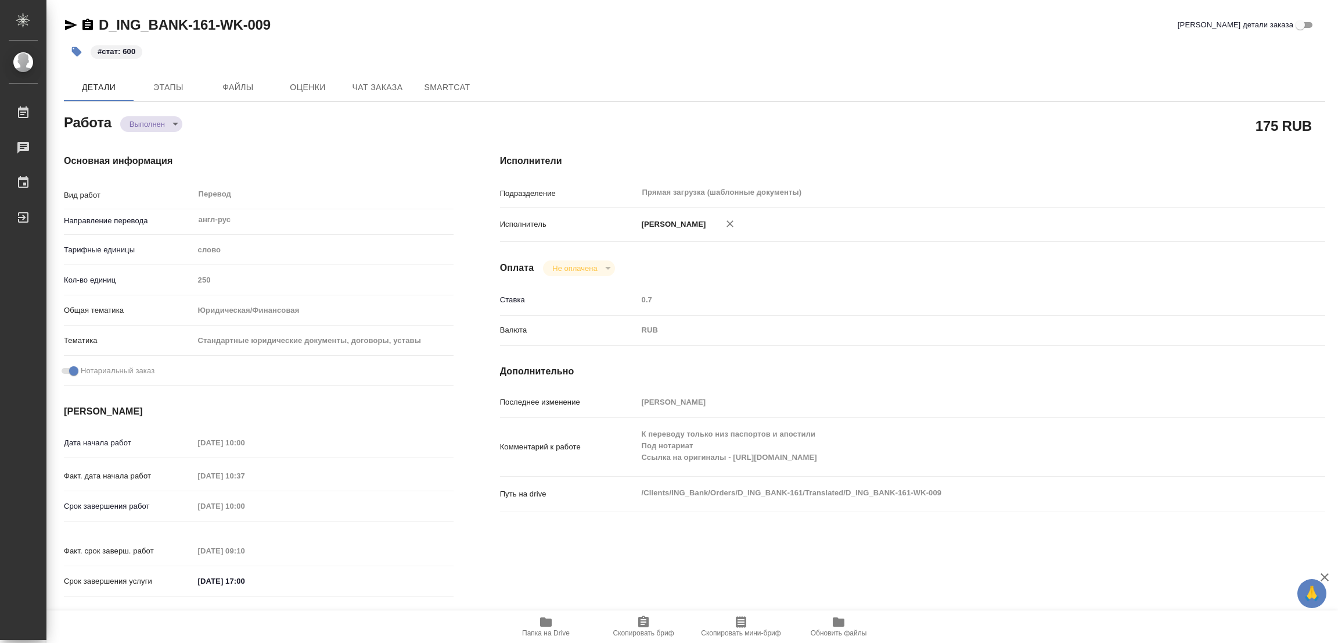
type textarea "x"
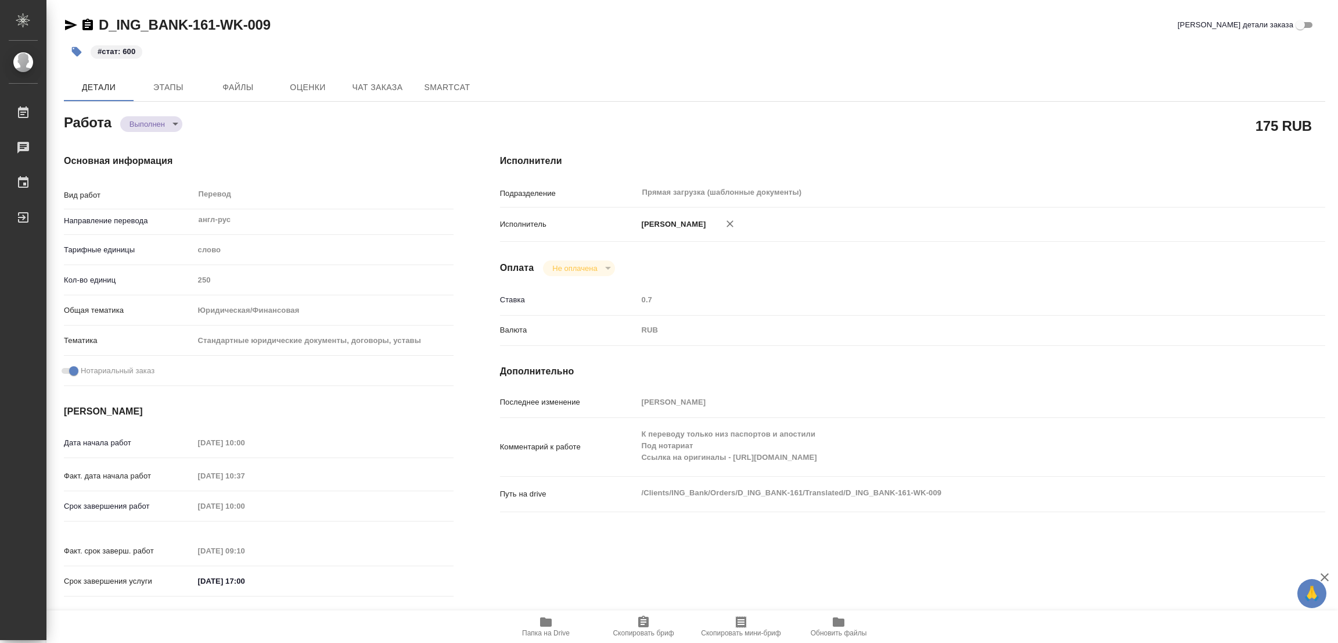
type textarea "x"
click at [518, 47] on div "#стат: 600" at bounding box center [484, 52] width 841 height 26
type textarea "x"
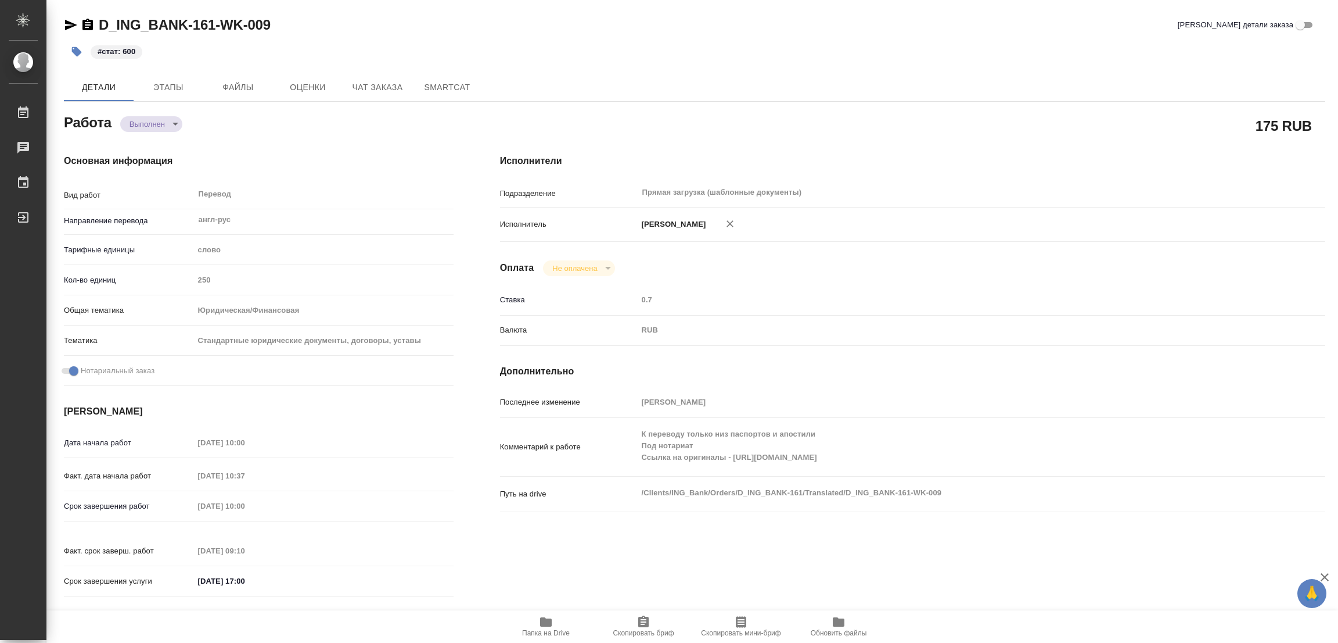
type textarea "x"
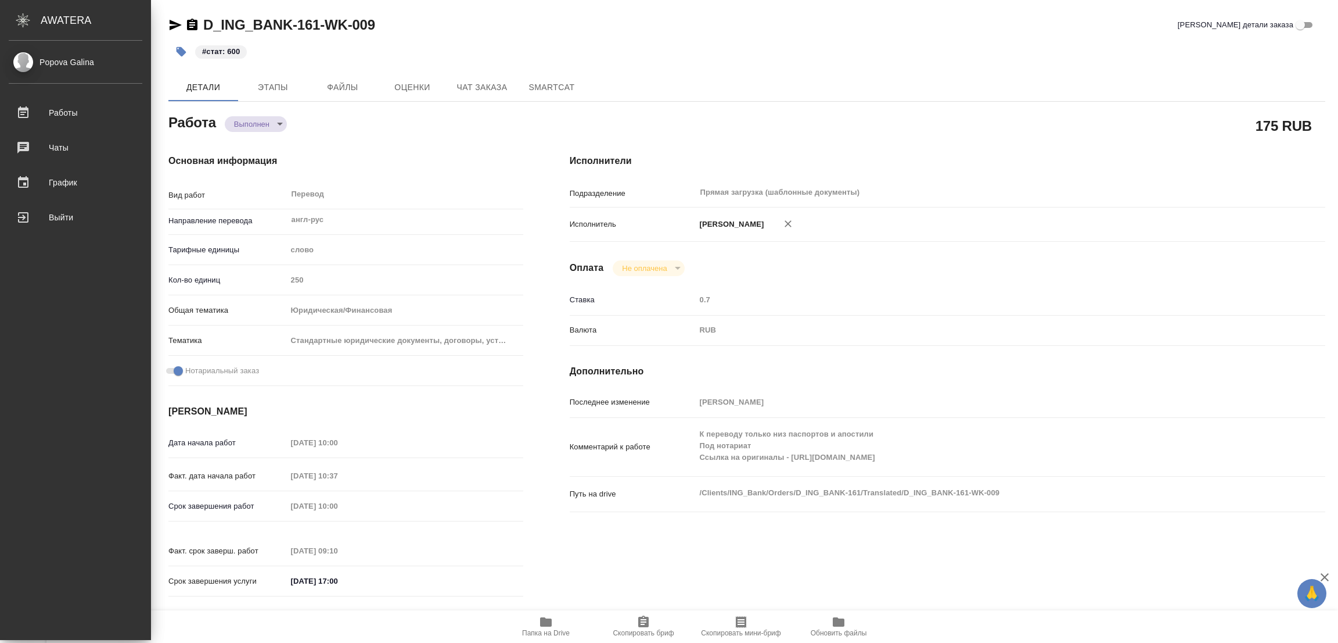
type textarea "x"
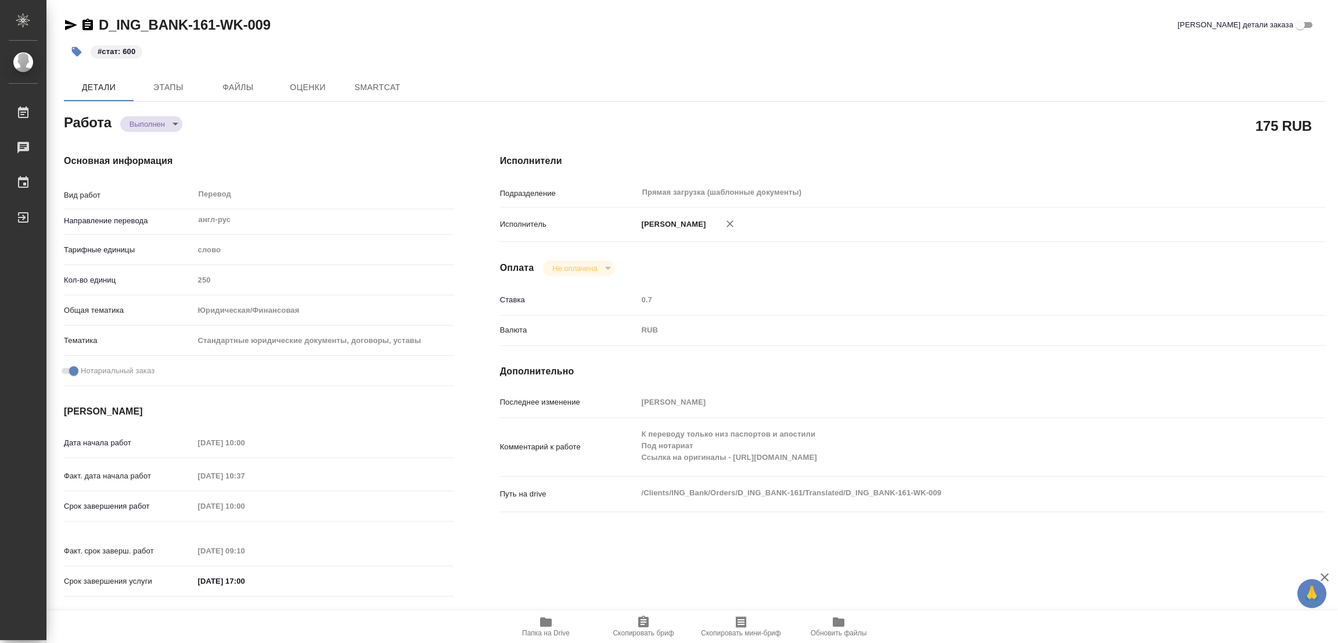
type textarea "x"
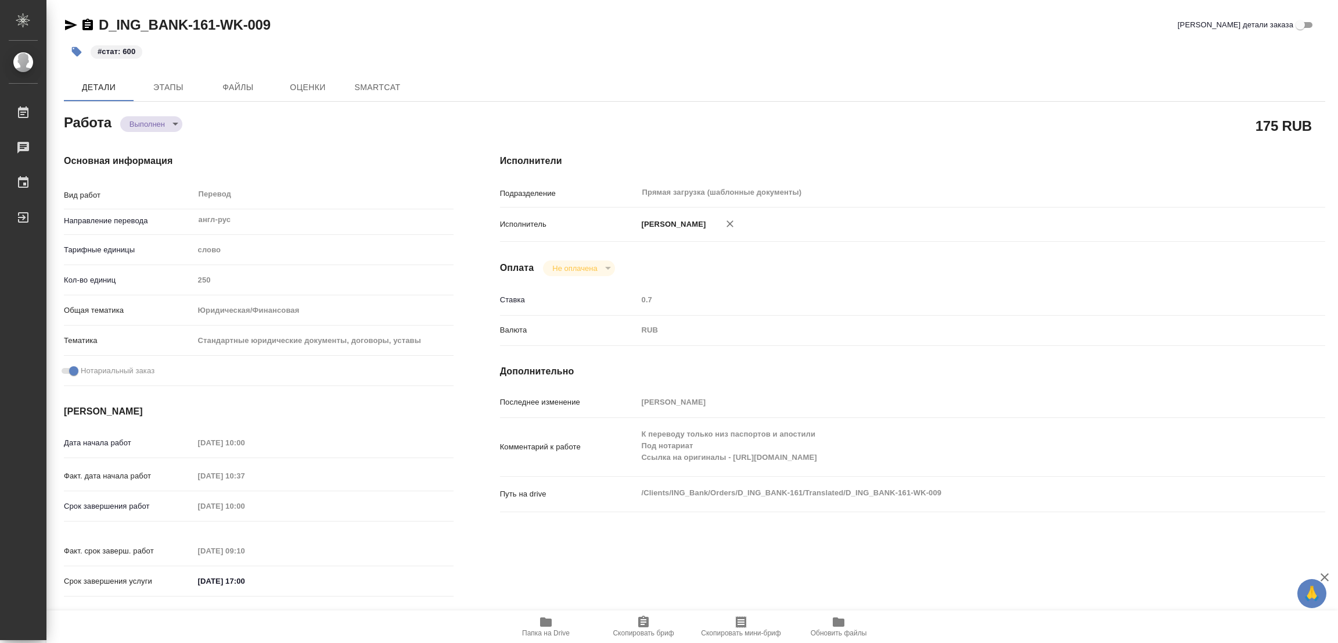
type textarea "x"
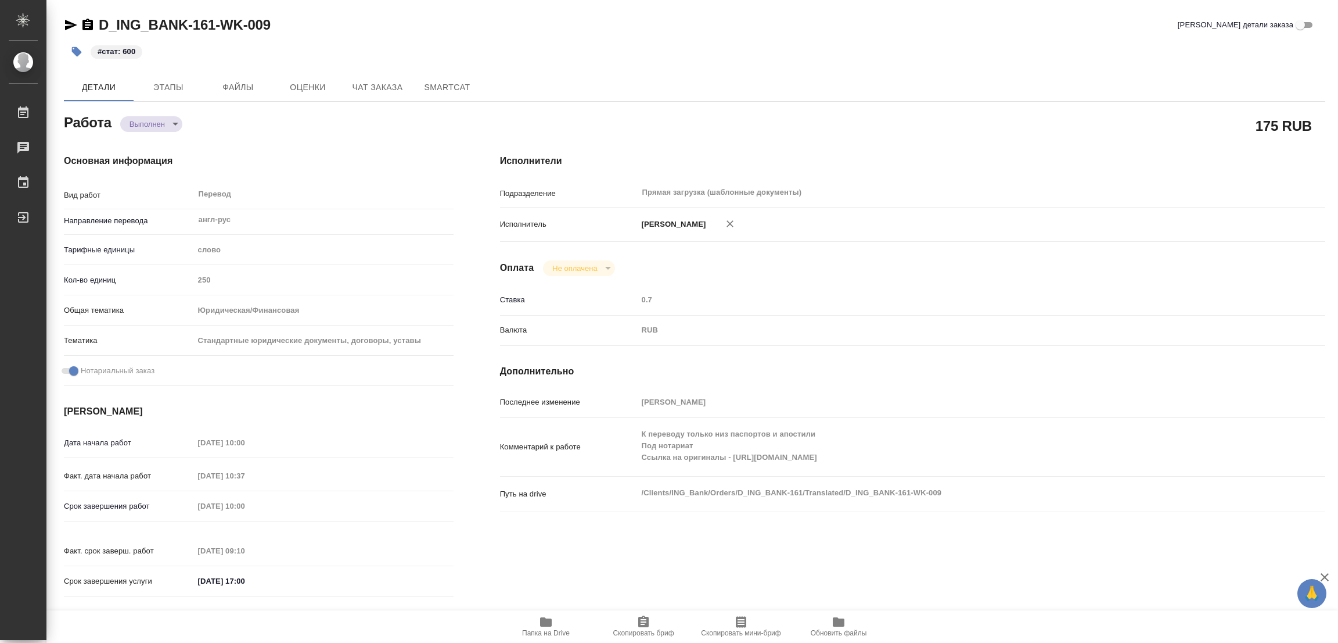
type textarea "x"
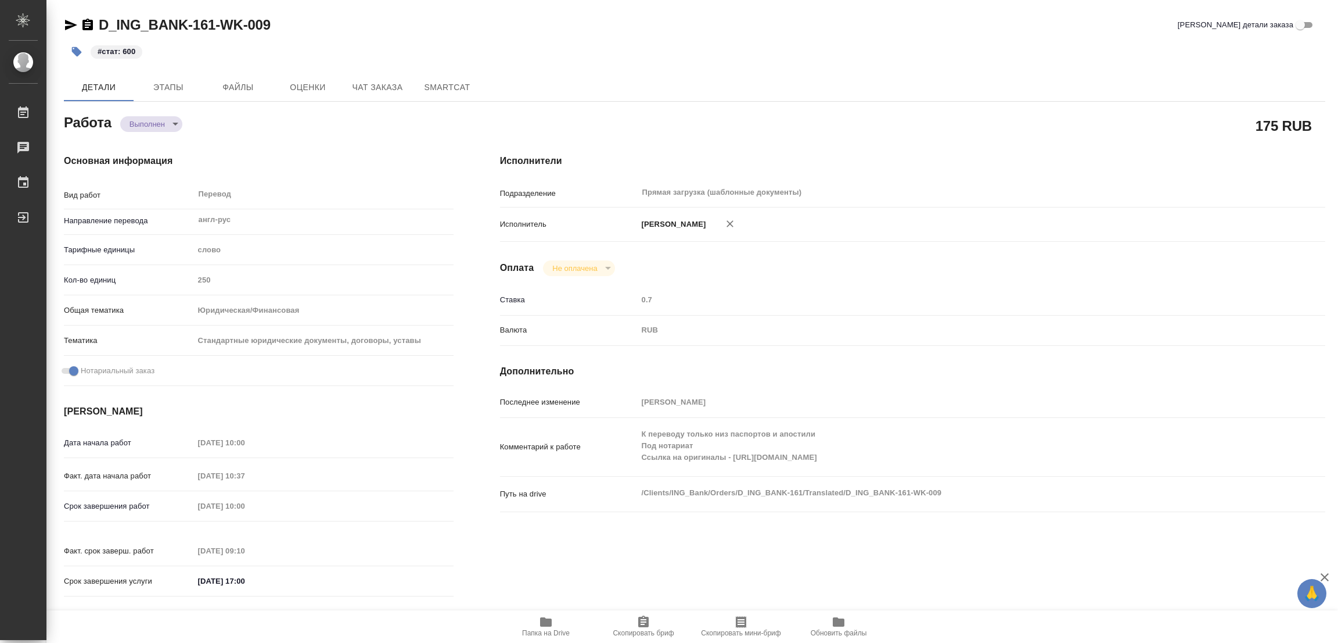
type textarea "x"
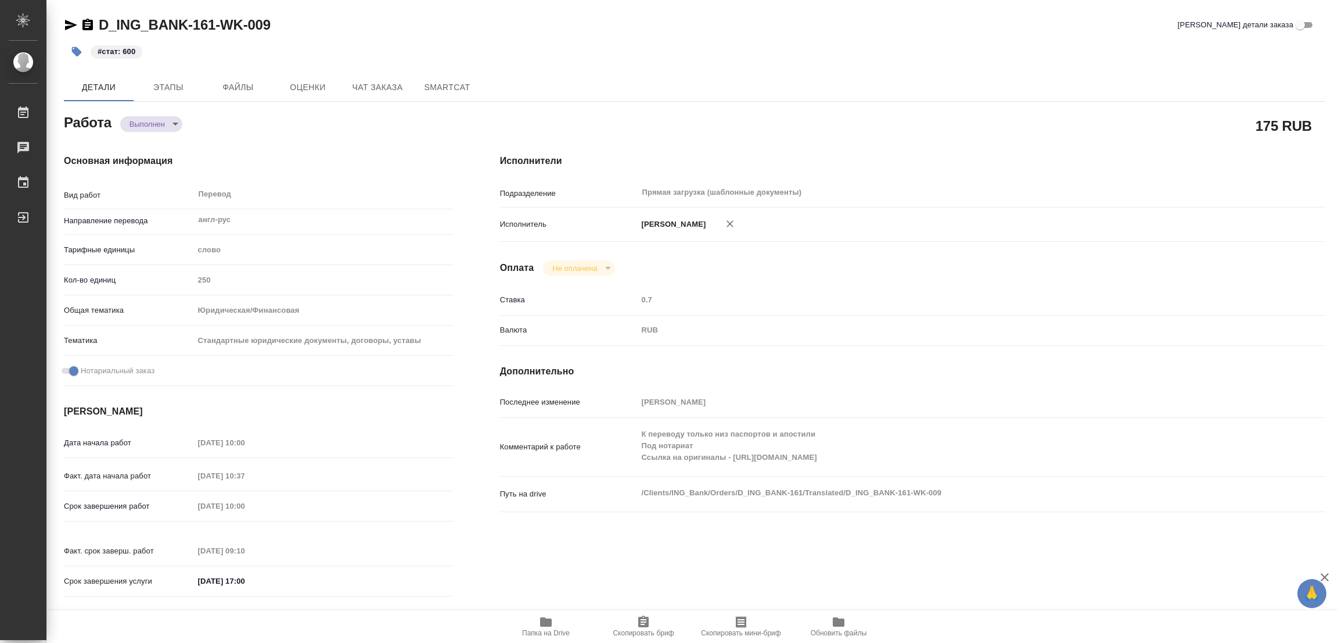
type textarea "x"
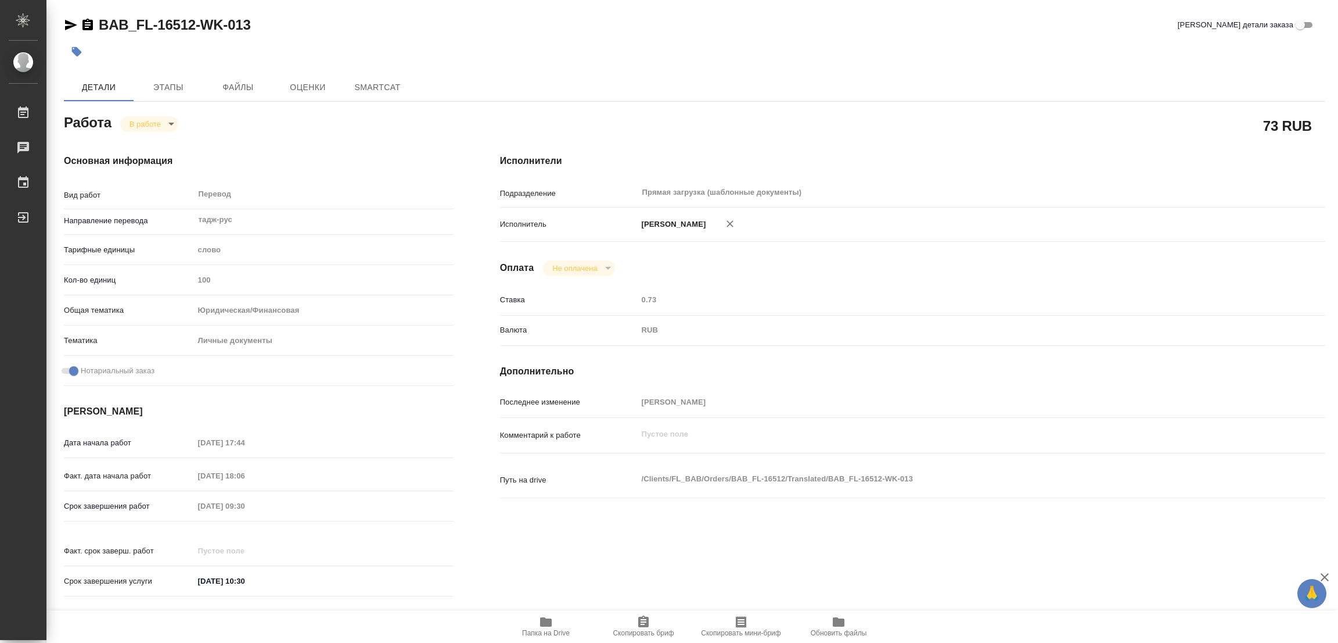
type textarea "x"
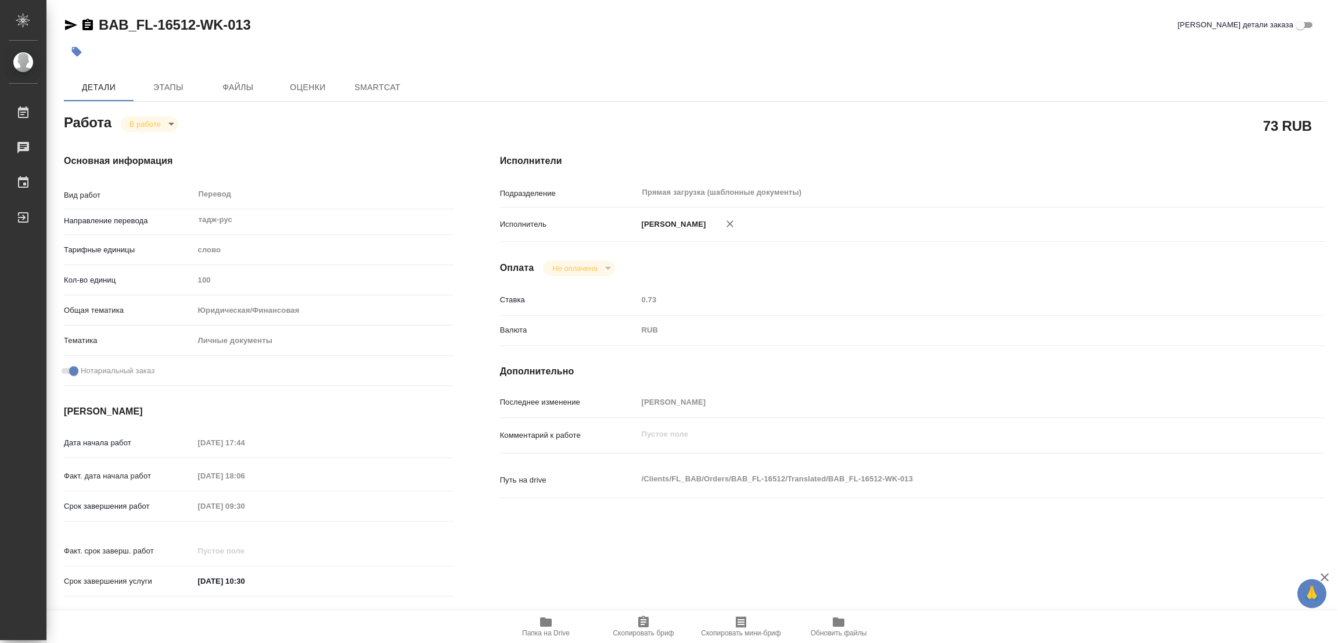
type textarea "x"
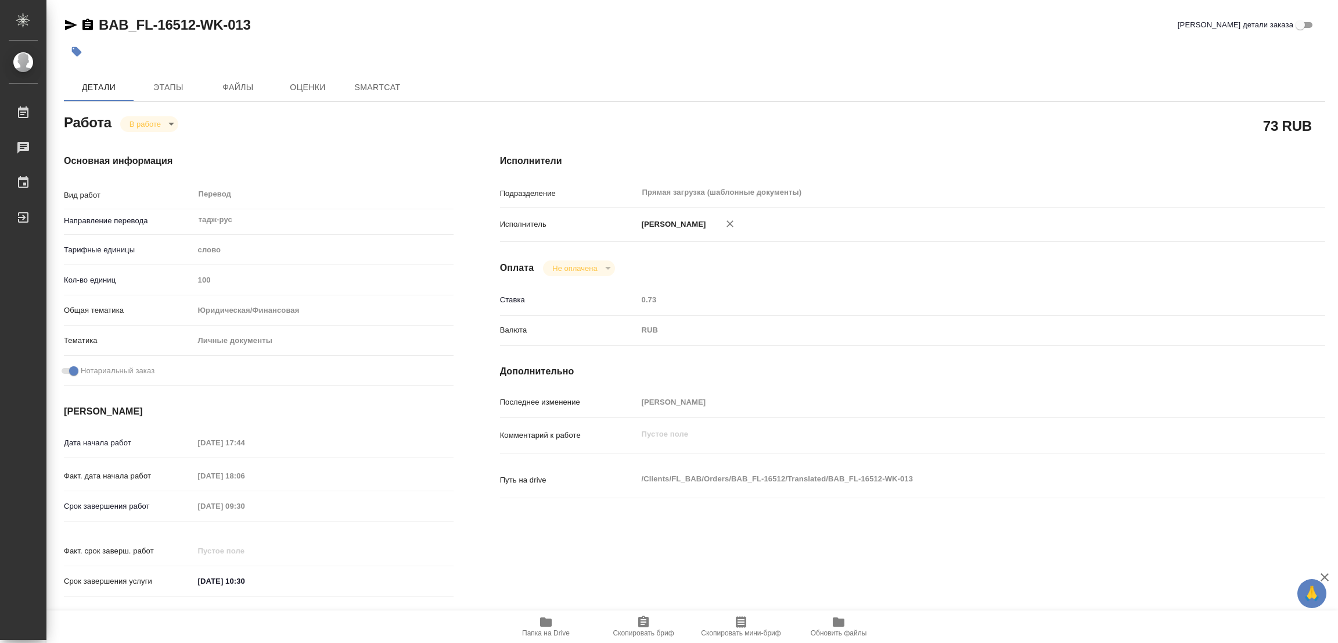
type textarea "x"
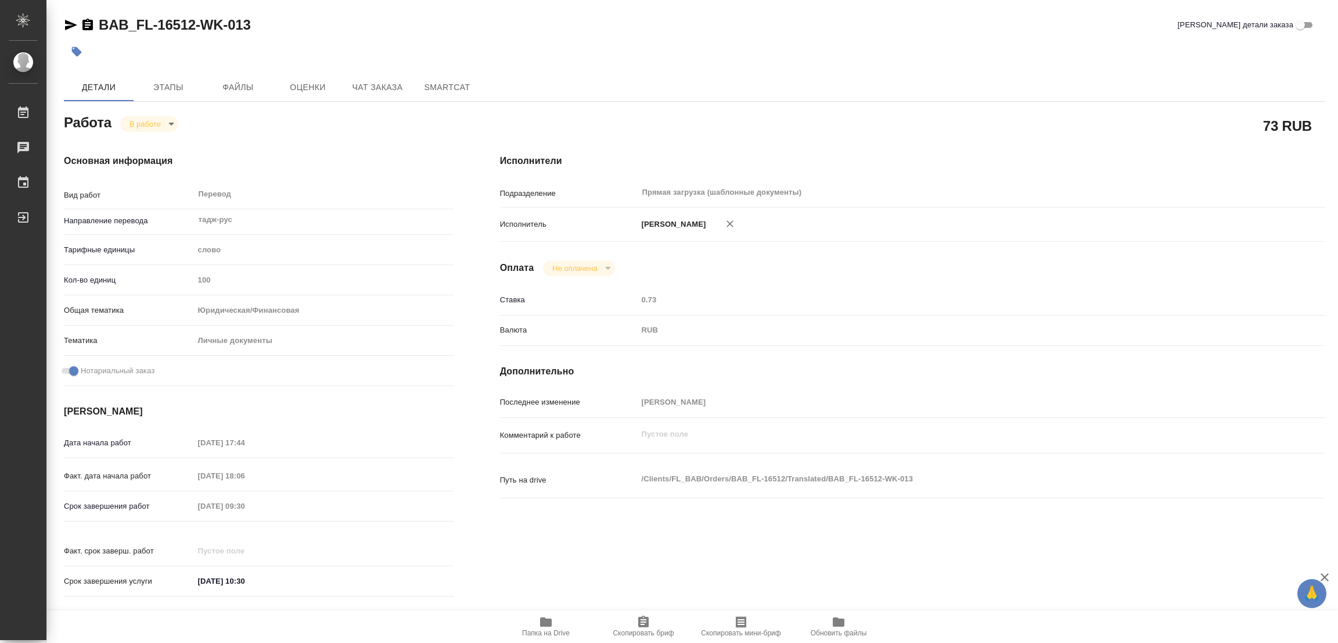
type textarea "x"
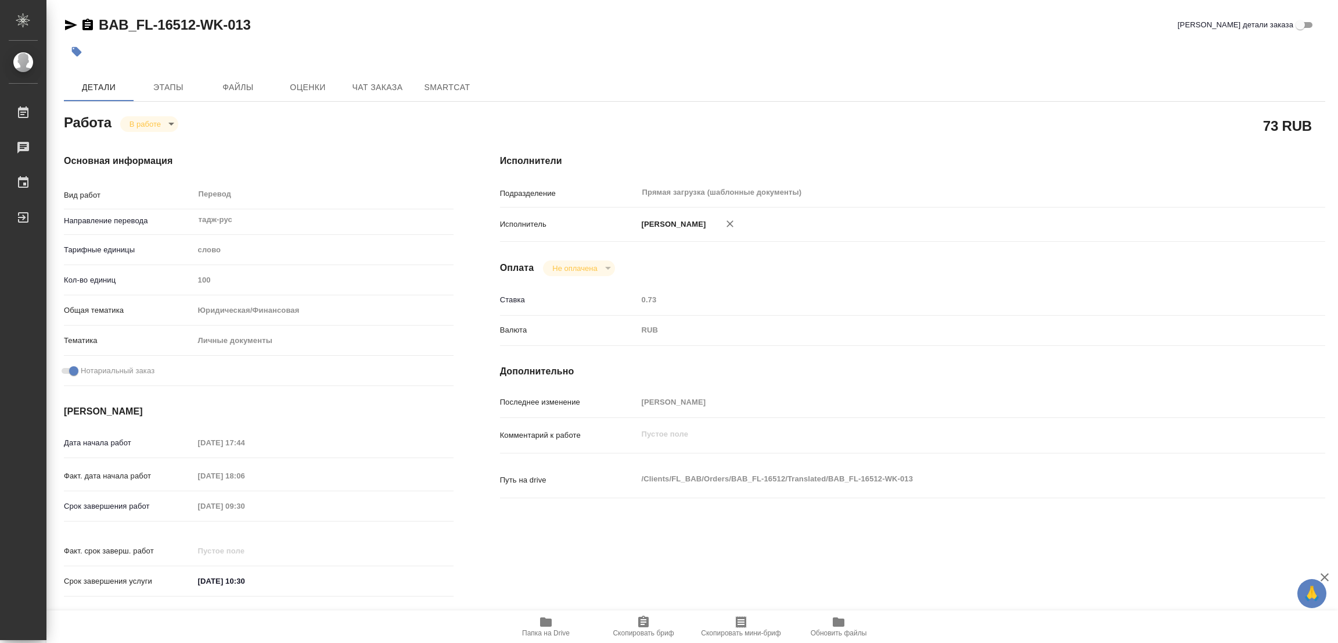
type textarea "x"
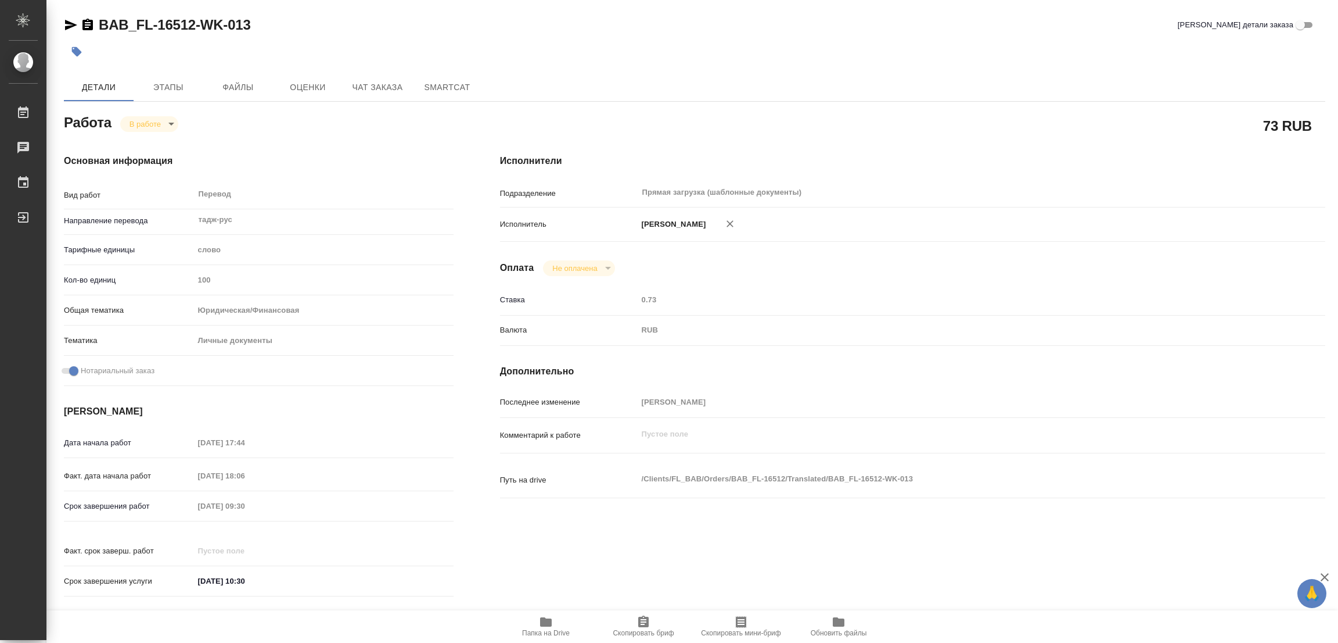
click at [919, 53] on div at bounding box center [695, 52] width 1262 height 26
click at [1027, 272] on div "Оплата Не оплачена notPayed" at bounding box center [913, 268] width 826 height 16
type textarea "x"
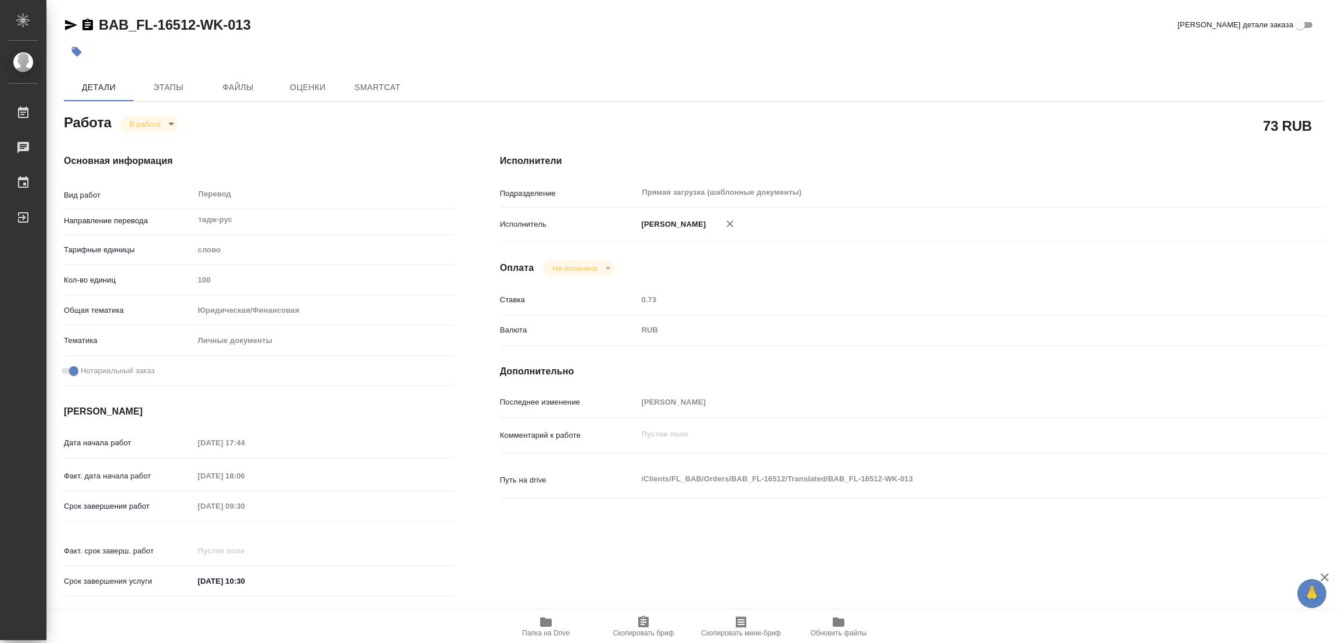
type textarea "x"
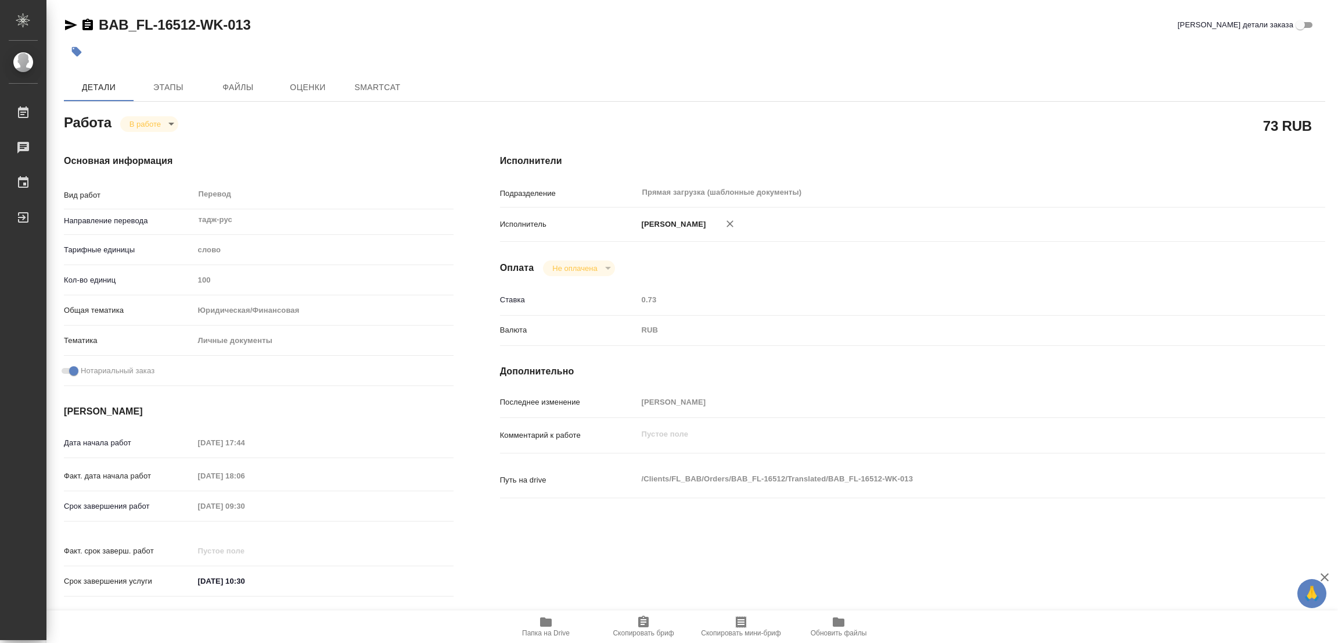
type textarea "x"
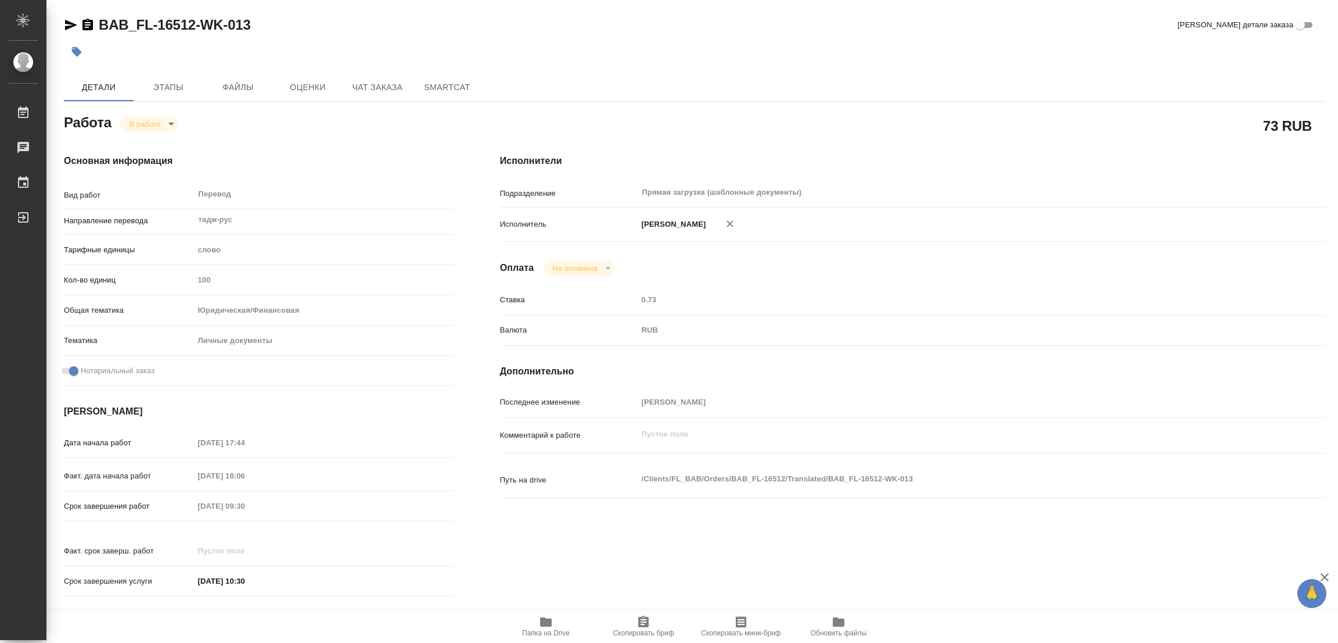
type textarea "x"
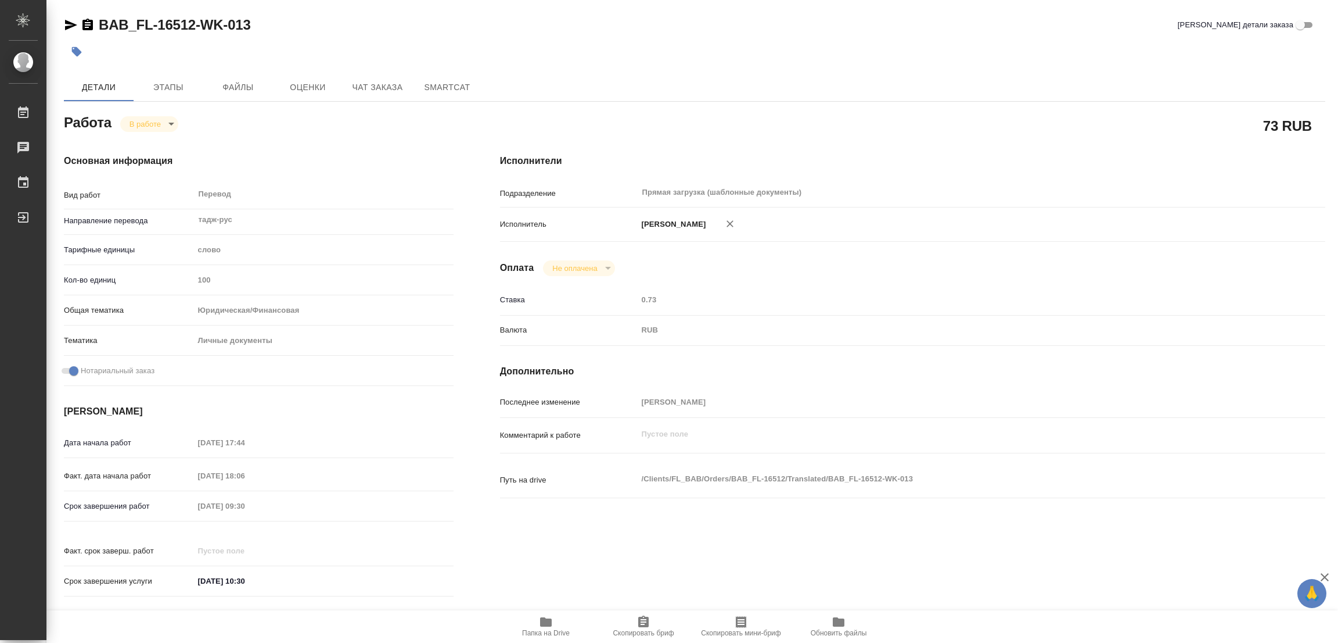
type textarea "x"
click at [548, 622] on icon "button" at bounding box center [546, 621] width 12 height 9
type textarea "x"
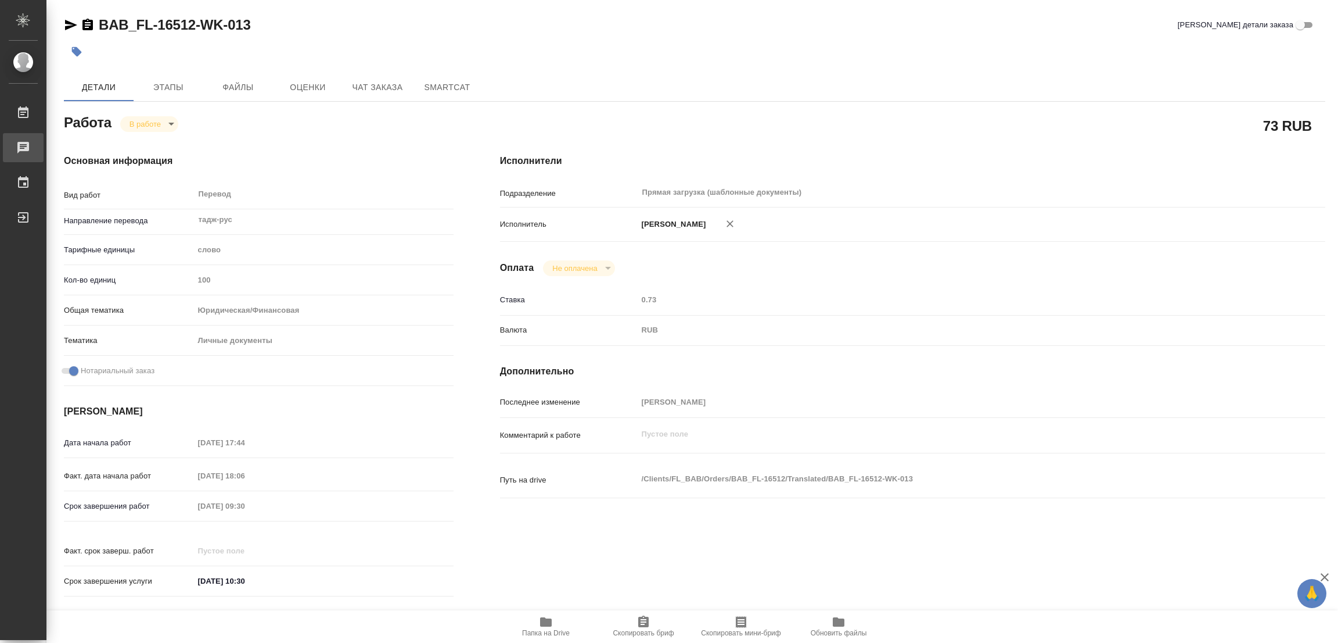
type textarea "x"
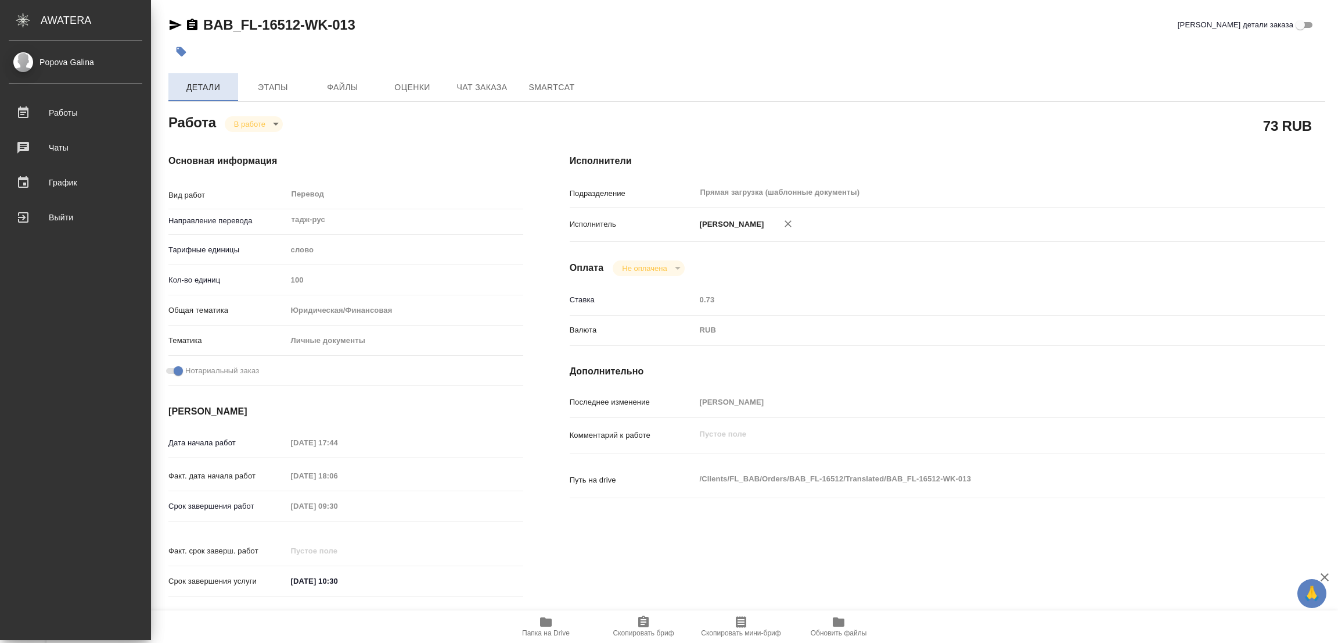
type textarea "x"
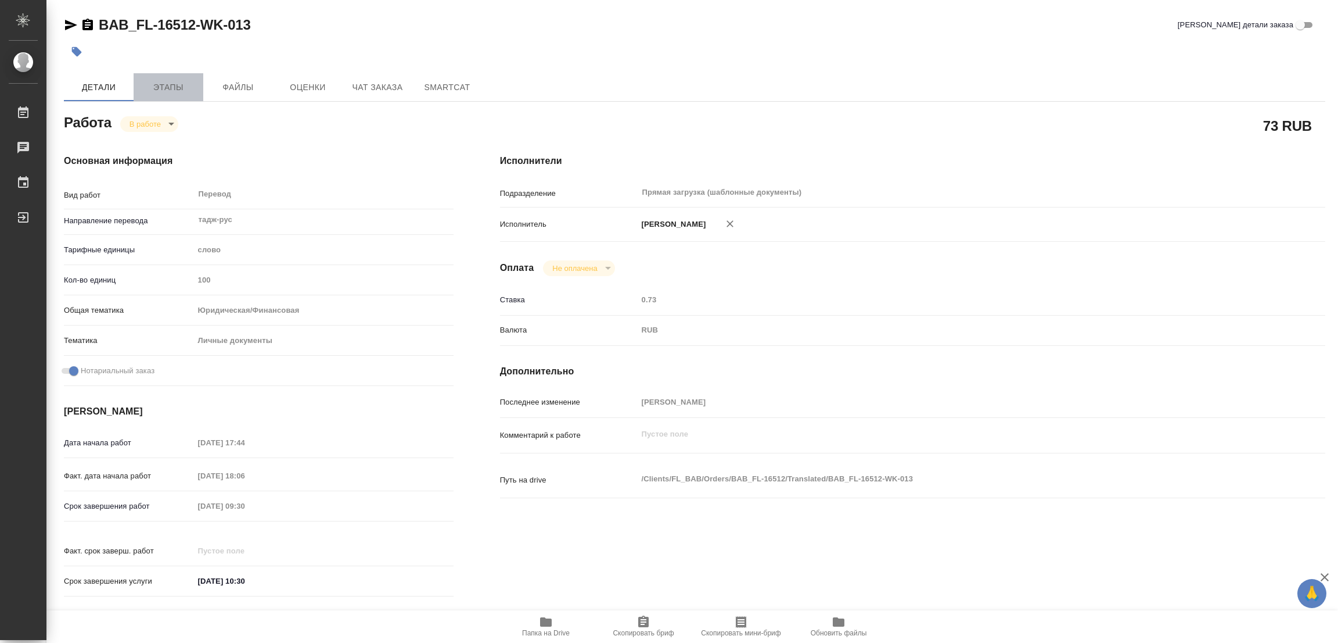
click at [174, 84] on span "Этапы" at bounding box center [169, 87] width 56 height 15
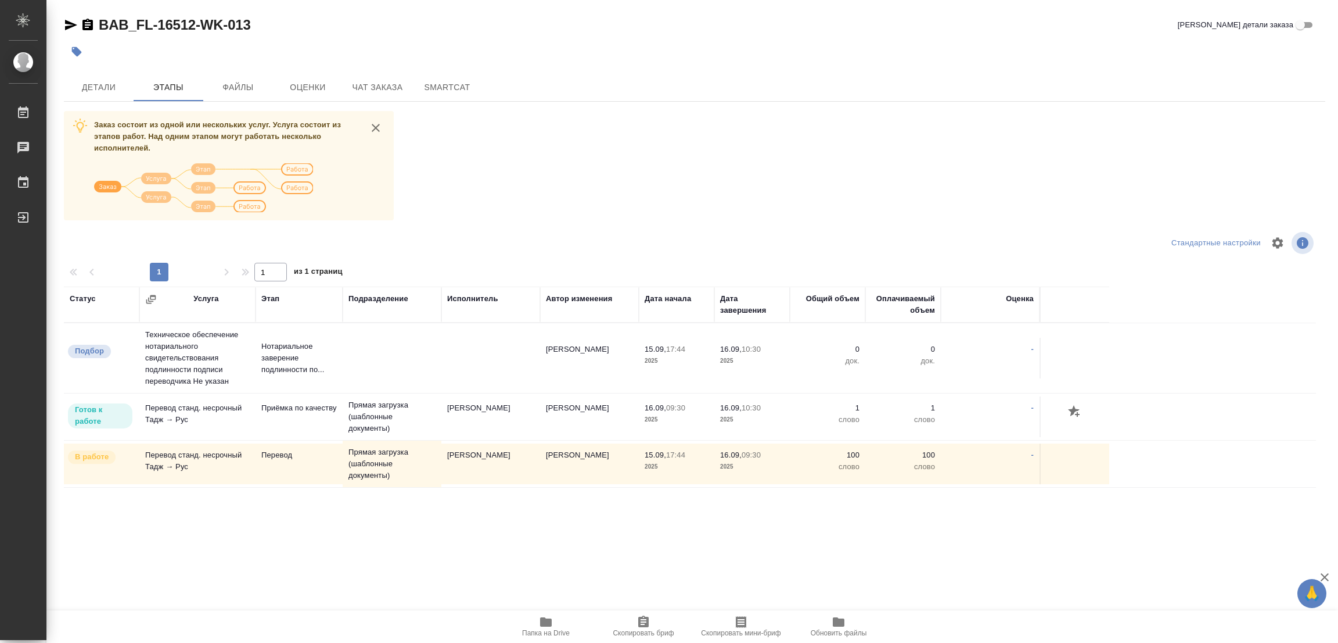
click at [619, 174] on div "Заказ состоит из одной или нескольких услуг. Услуга состоит из этапов работ. На…" at bounding box center [695, 329] width 1262 height 437
click at [95, 81] on span "Детали" at bounding box center [99, 87] width 56 height 15
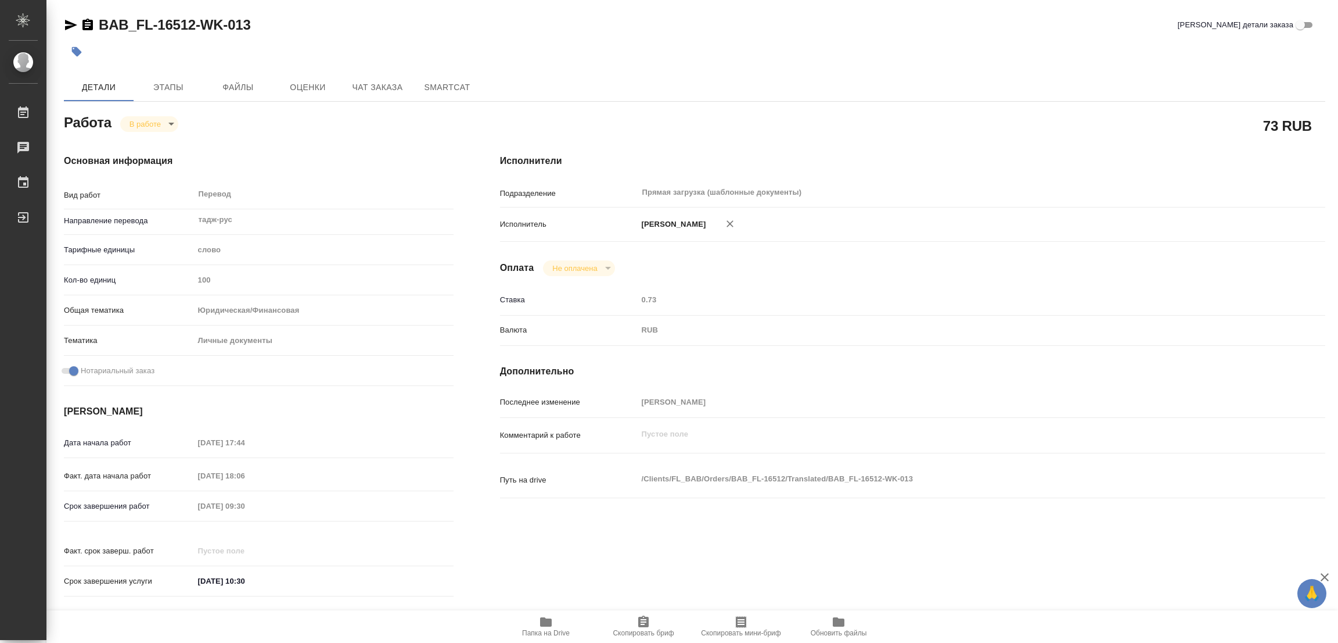
type textarea "x"
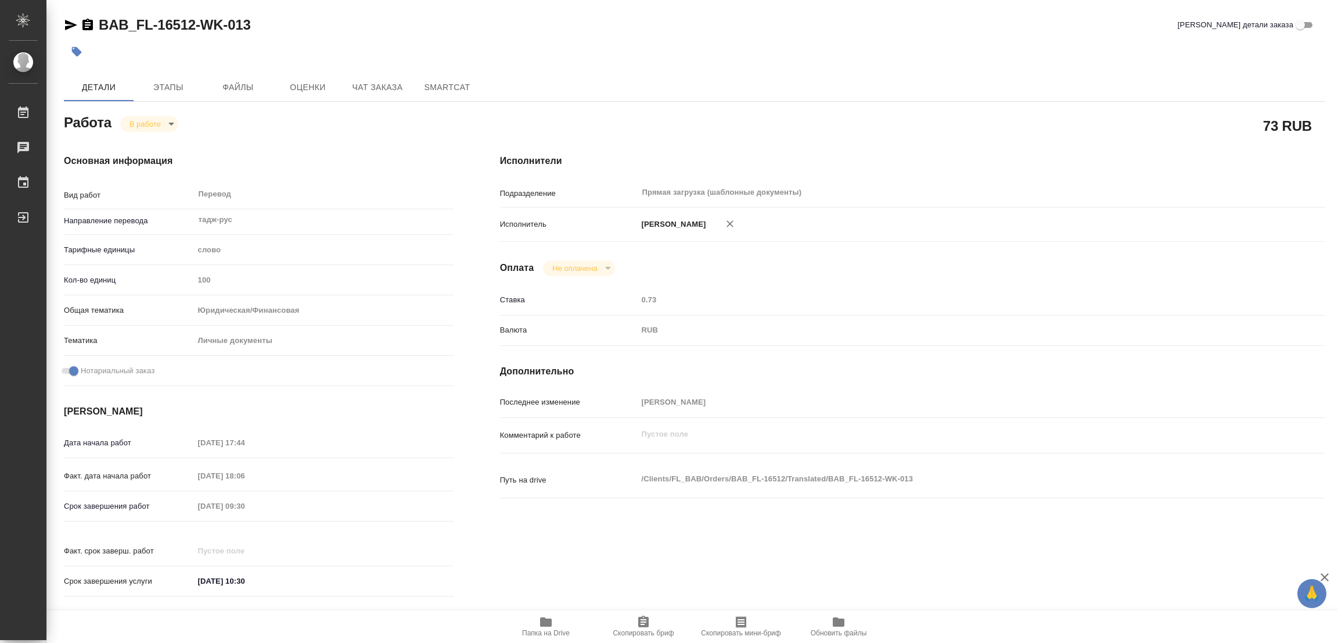
type textarea "x"
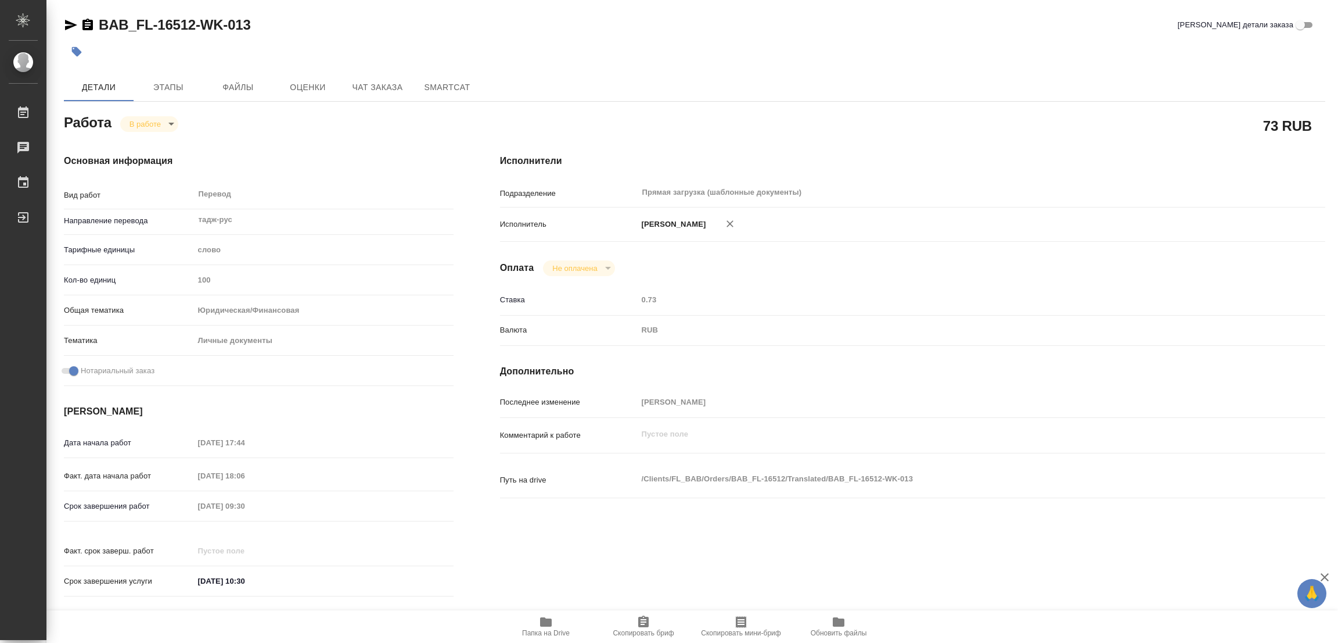
type textarea "x"
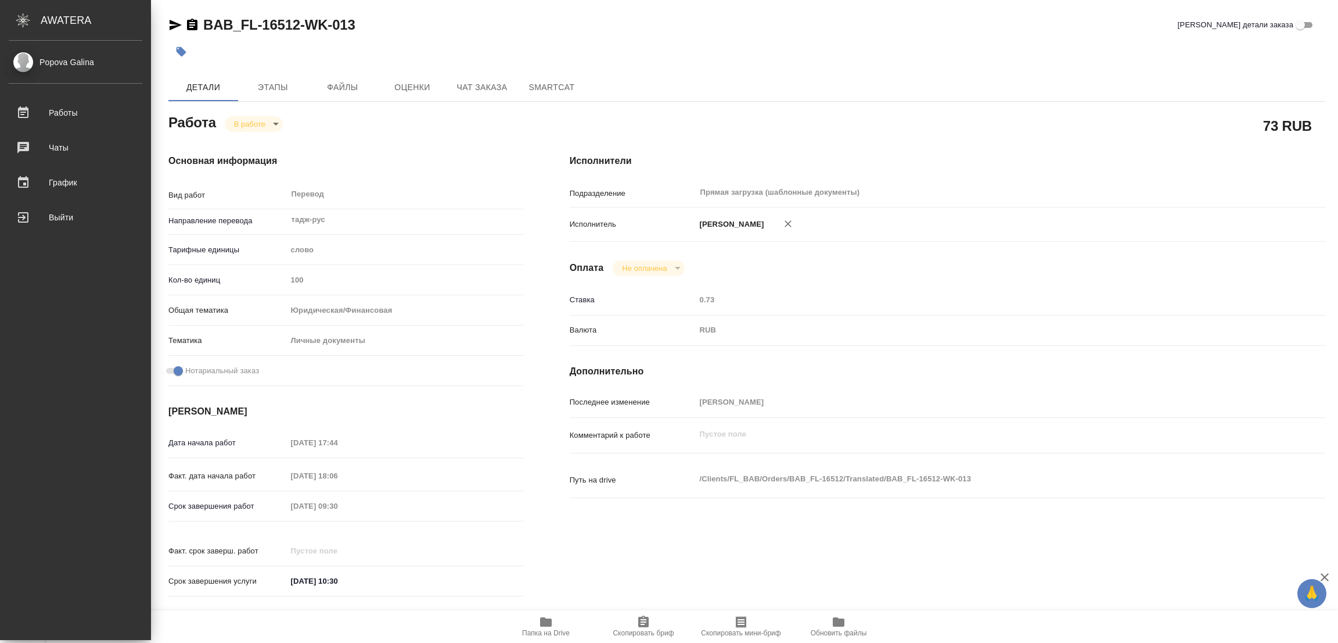
type textarea "x"
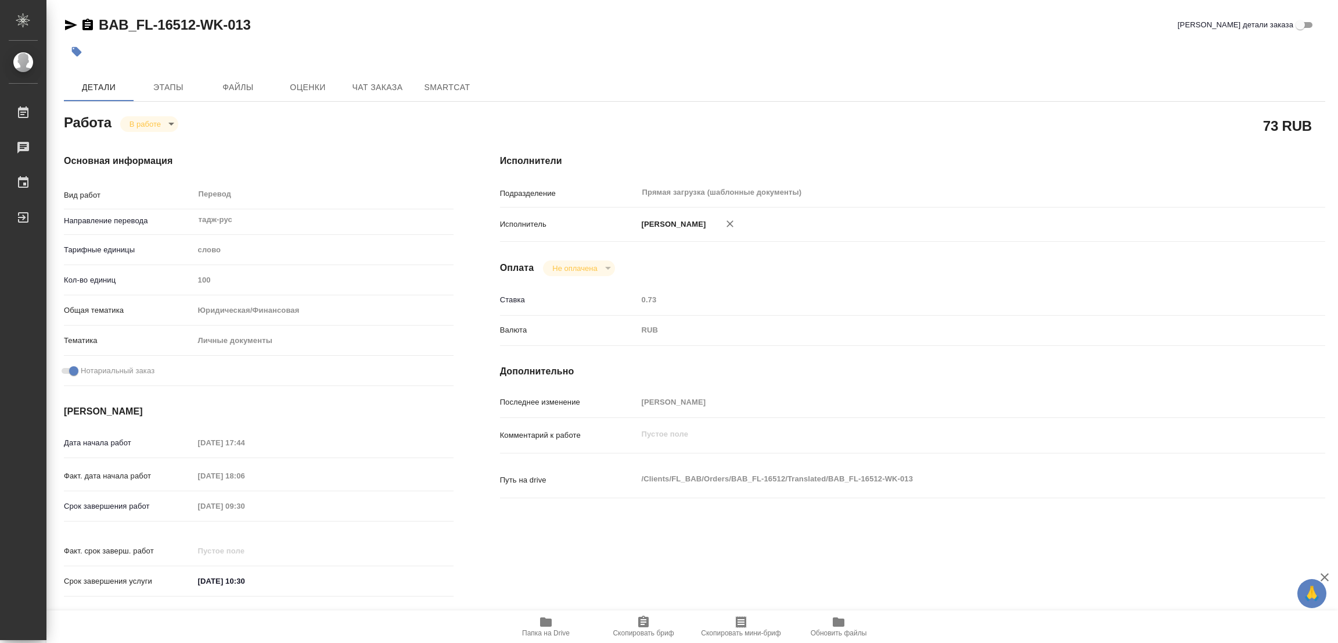
type textarea "x"
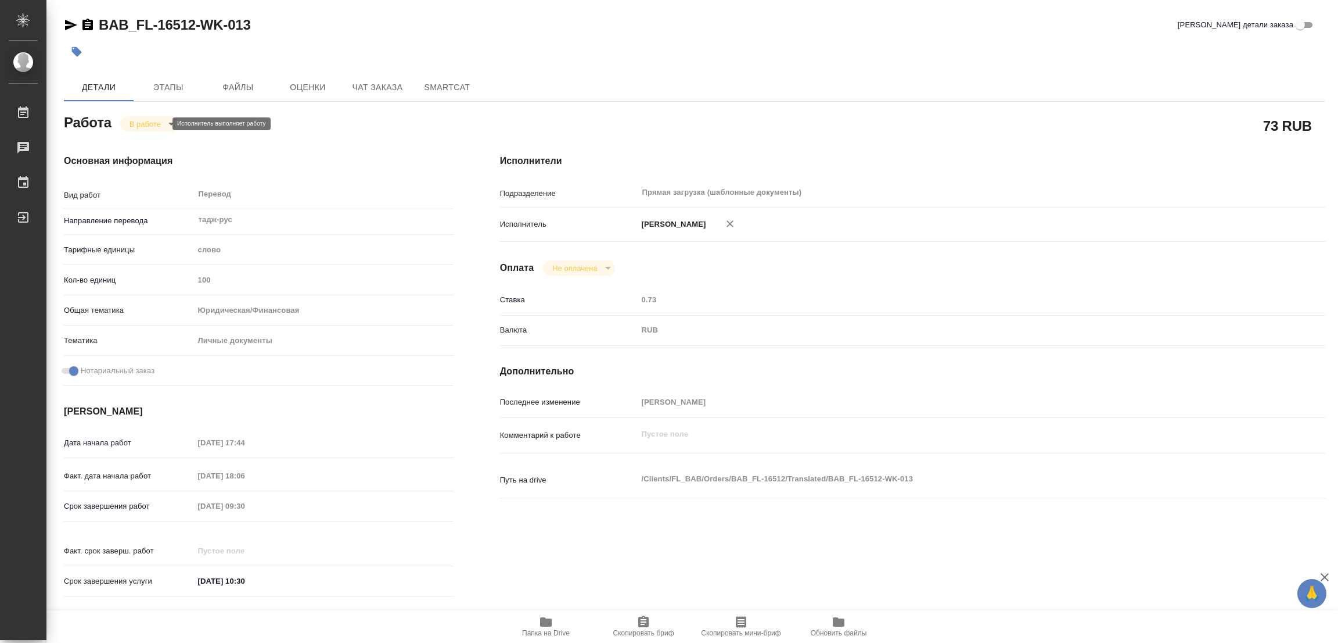
click at [145, 124] on body "🙏 .cls-1 fill:#fff; AWATERA Popova Galina Работы 0 Чаты График Выйти BAB_FL-165…" at bounding box center [669, 321] width 1338 height 643
click at [141, 141] on button "Выполнен" at bounding box center [151, 143] width 42 height 13
type textarea "x"
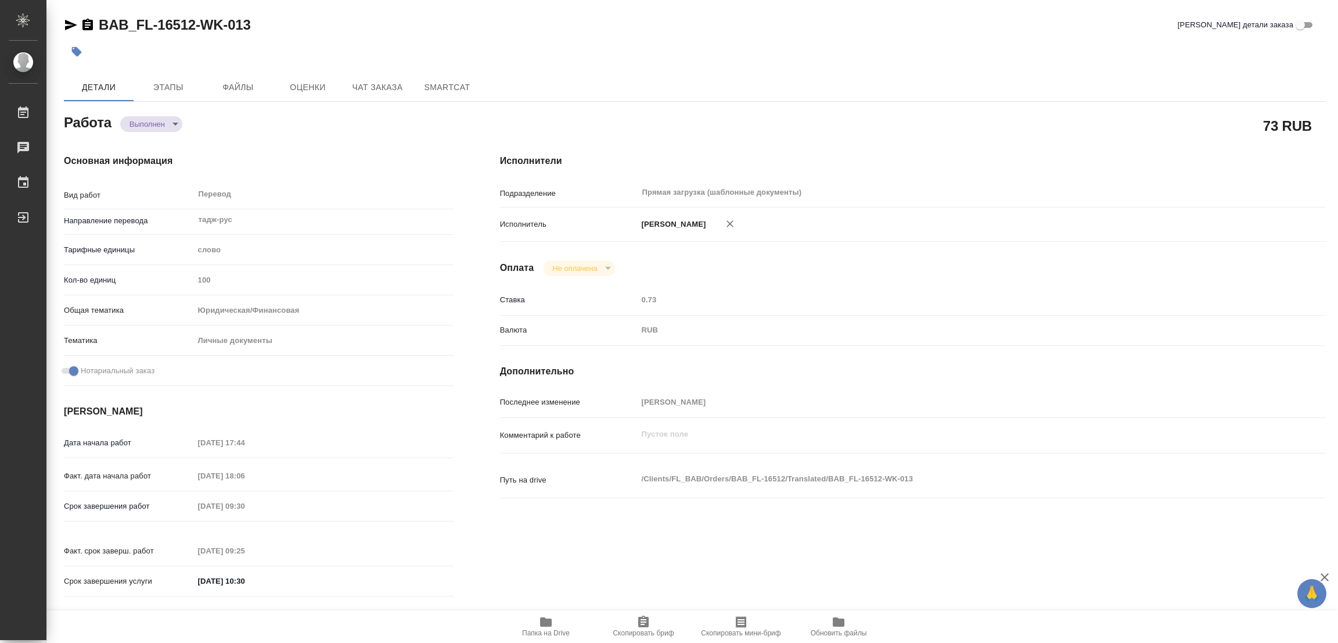
type textarea "x"
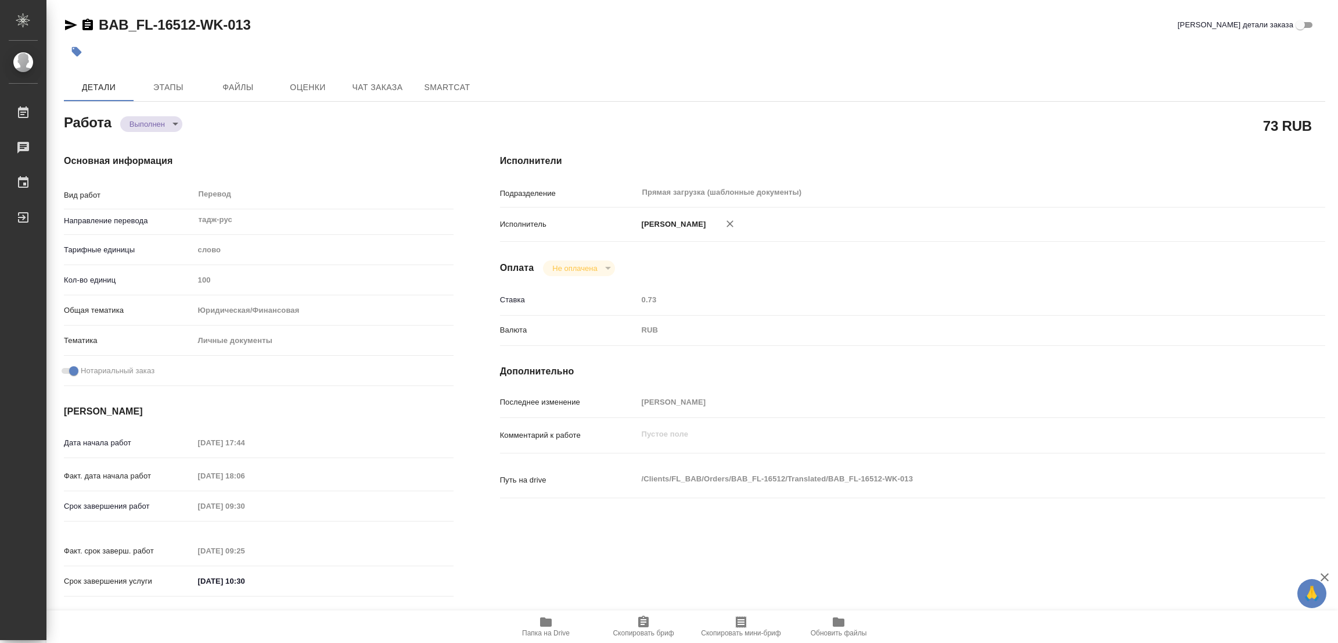
type textarea "x"
click at [78, 49] on icon "button" at bounding box center [77, 52] width 10 height 10
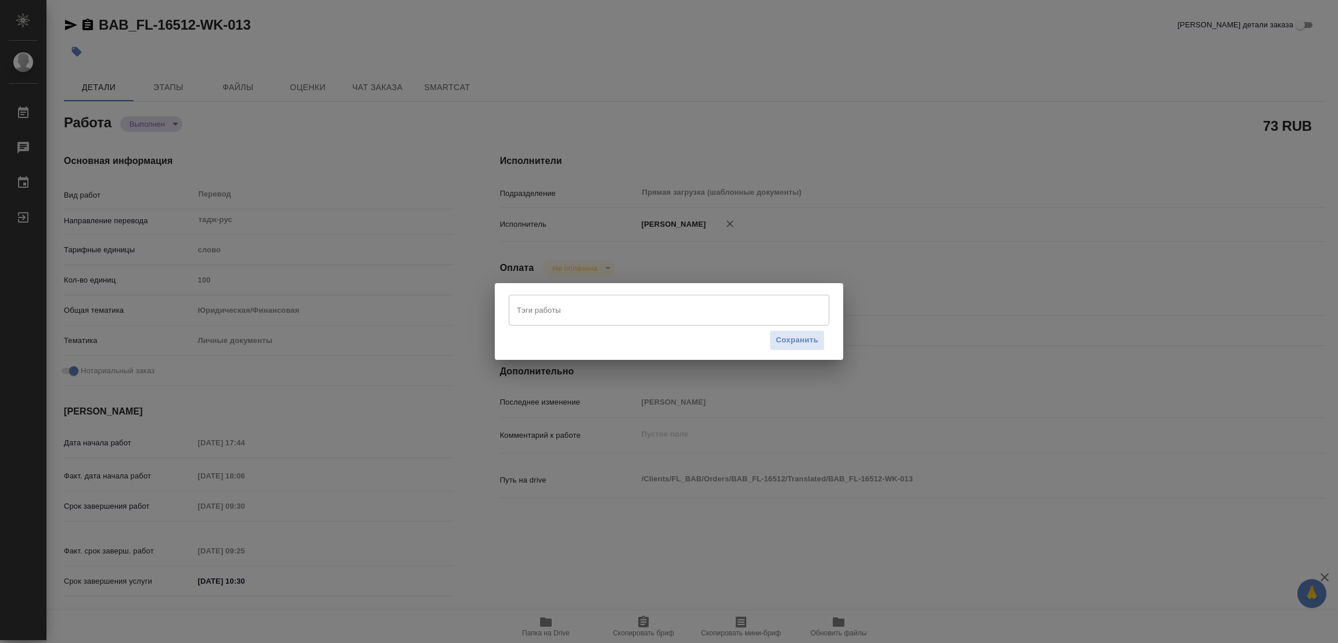
type textarea "x"
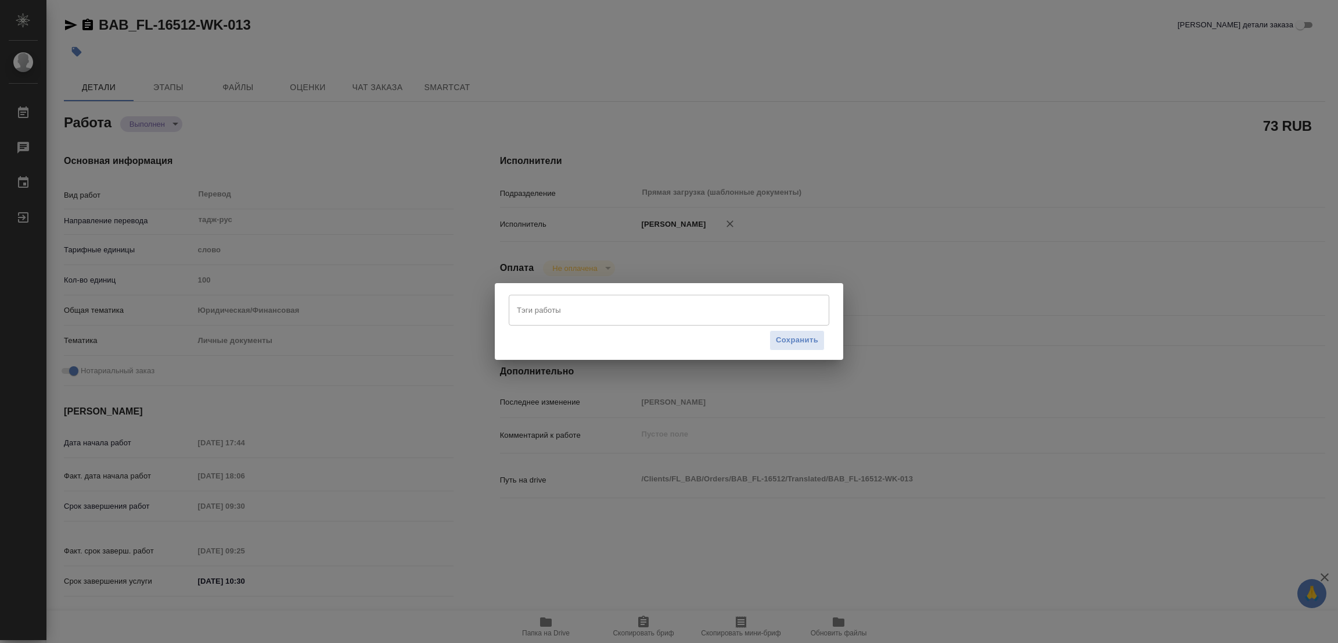
click at [527, 307] on input "Тэги работы" at bounding box center [658, 310] width 288 height 20
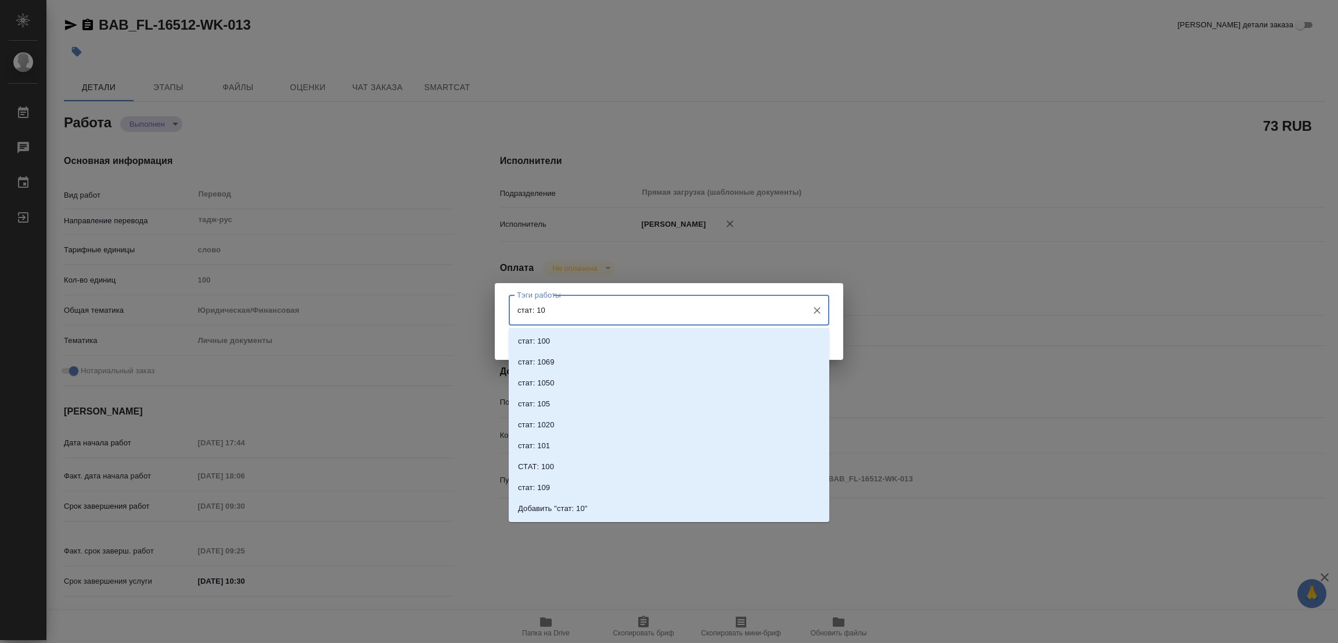
type input "стат: 100"
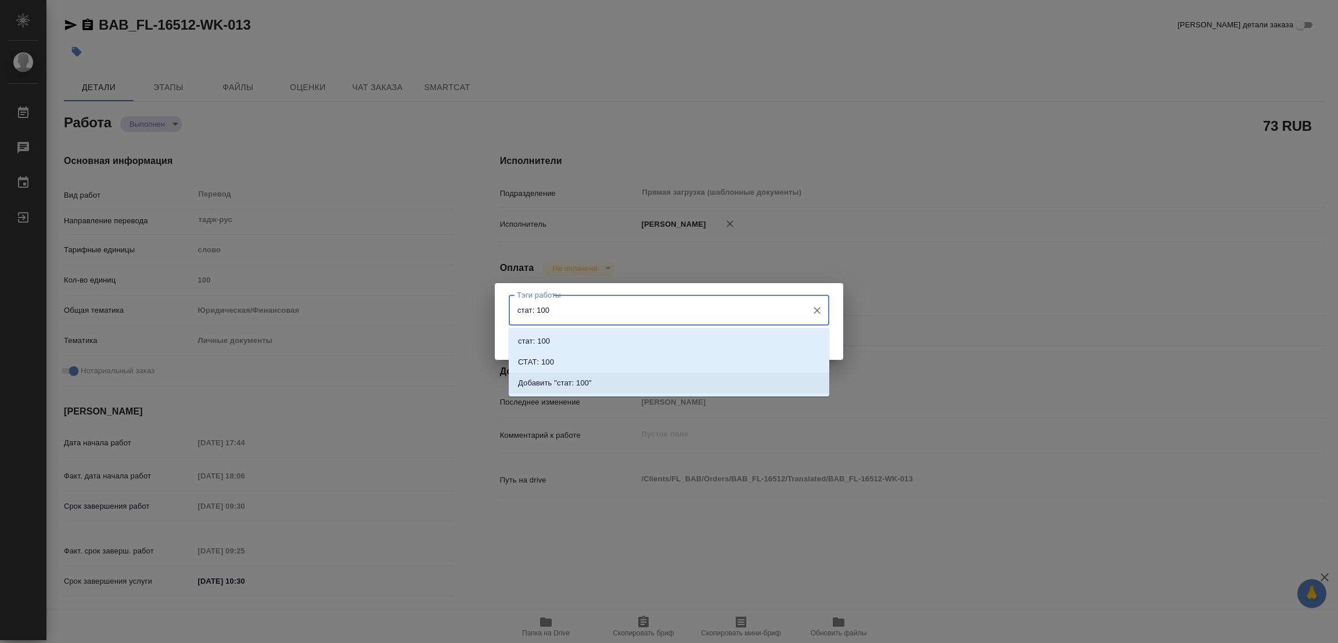
click at [557, 381] on p "Добавить "стат: 100"" at bounding box center [555, 383] width 74 height 12
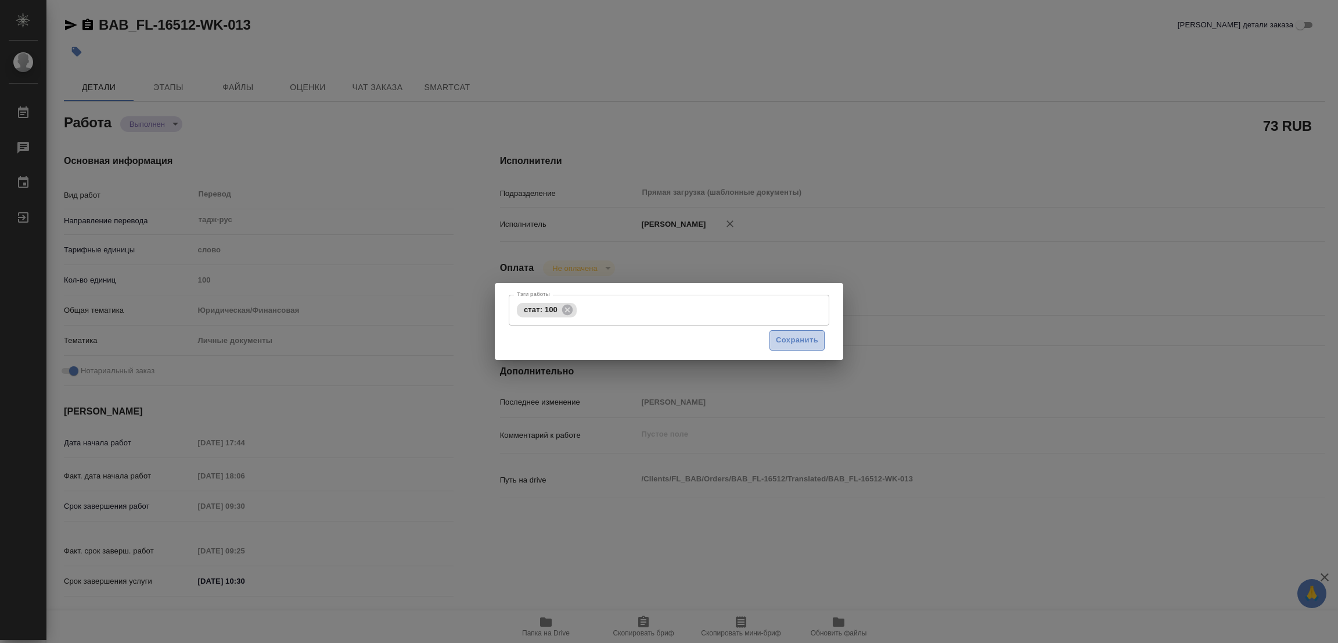
click at [792, 342] on span "Сохранить" at bounding box center [797, 339] width 42 height 13
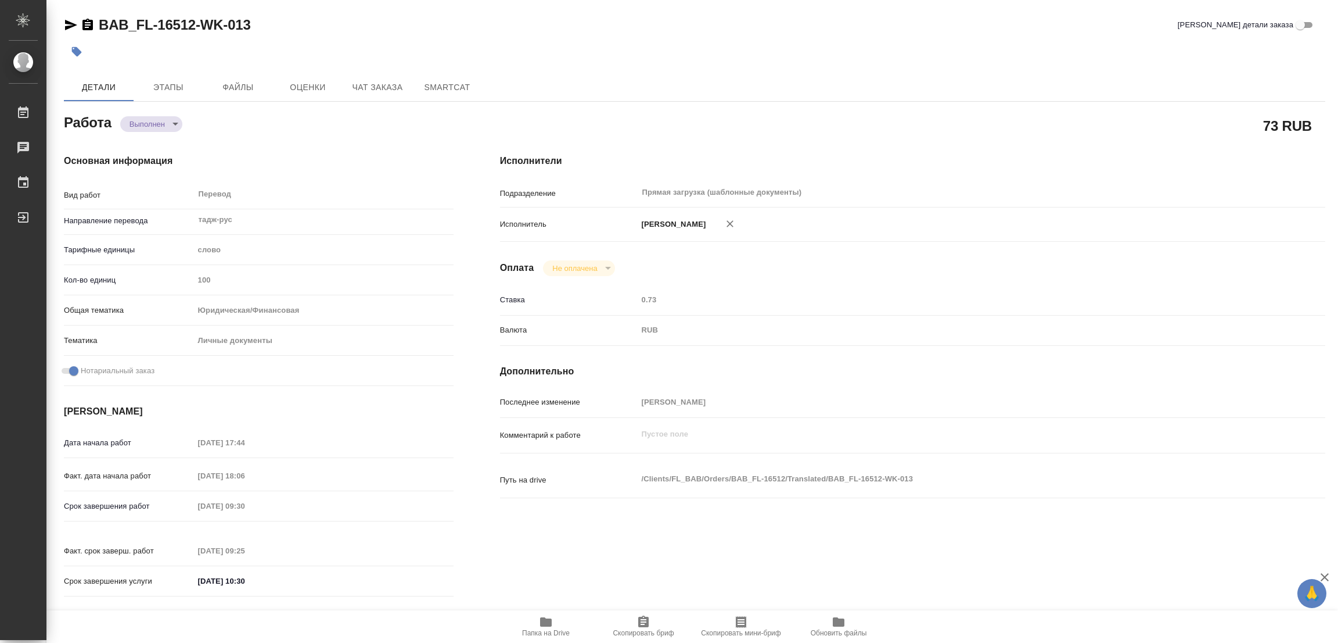
type input "completed"
type textarea "Перевод"
type textarea "x"
type input "тадж-рус"
type input "5a8b1489cc6b4906c91bfd90"
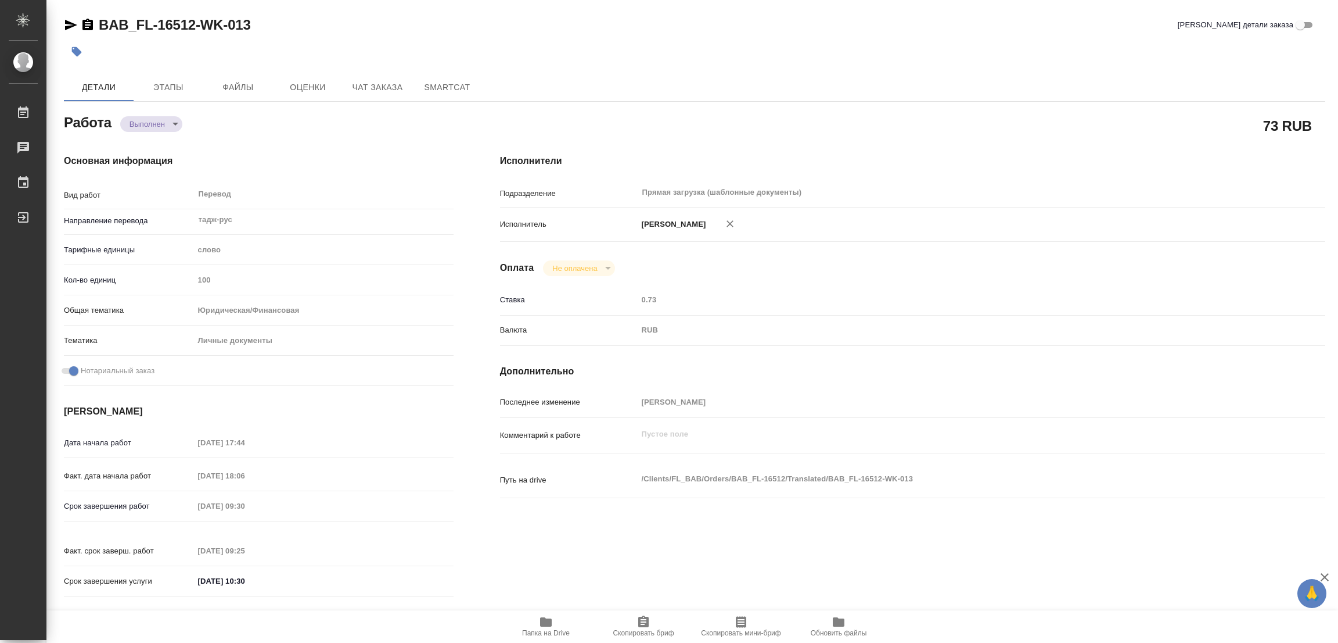
type input "100"
type input "yr-fn"
type input "5a8b8b956a9677013d343cfe"
checkbox input "true"
type input "15.09.2025 17:44"
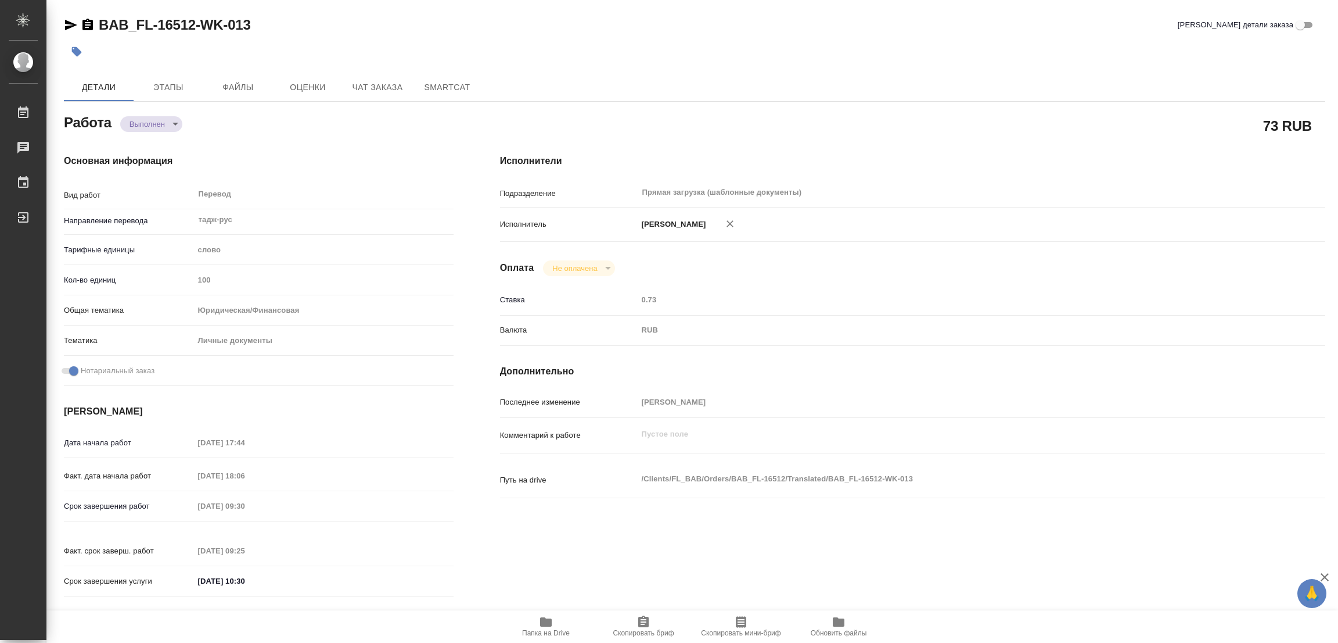
type input "15.09.2025 18:06"
type input "16.09.2025 09:30"
type input "16.09.2025 09:25"
type input "16.09.2025 10:30"
type input "Прямая загрузка (шаблонные документы)"
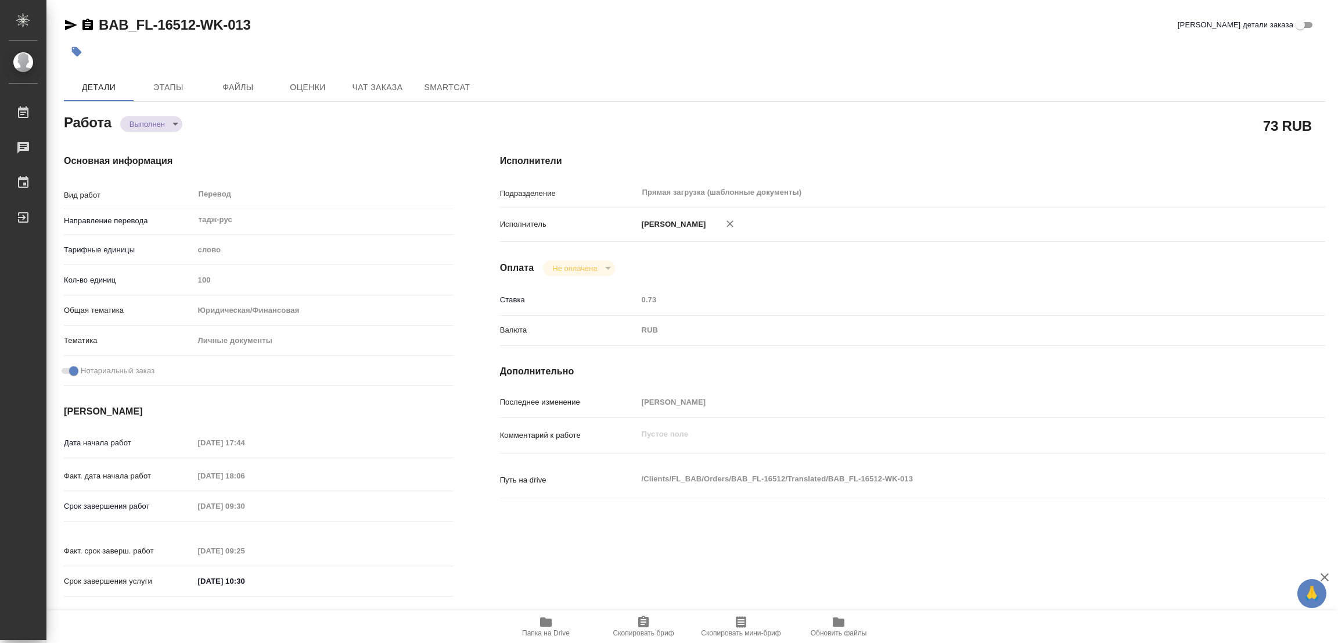
type input "notPayed"
type input "0.73"
type input "RUB"
type input "[PERSON_NAME]"
type textarea "x"
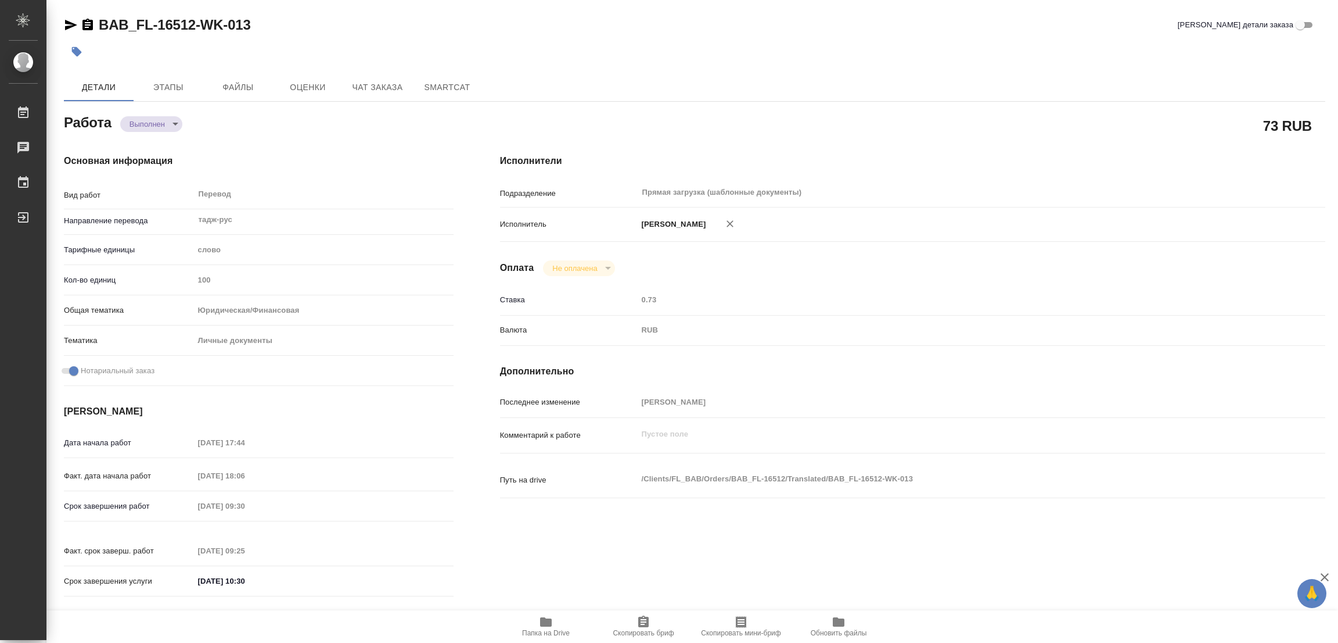
type textarea "/Clients/FL_BAB/Orders/BAB_FL-16512/Translated/BAB_FL-16512-WK-013"
type textarea "x"
type input "BAB_FL-16512"
type input "Перевод станд. несрочный"
type input "Постредактура машинного перевода, Корректура, Редактура, Приёмка по качеству, П…"
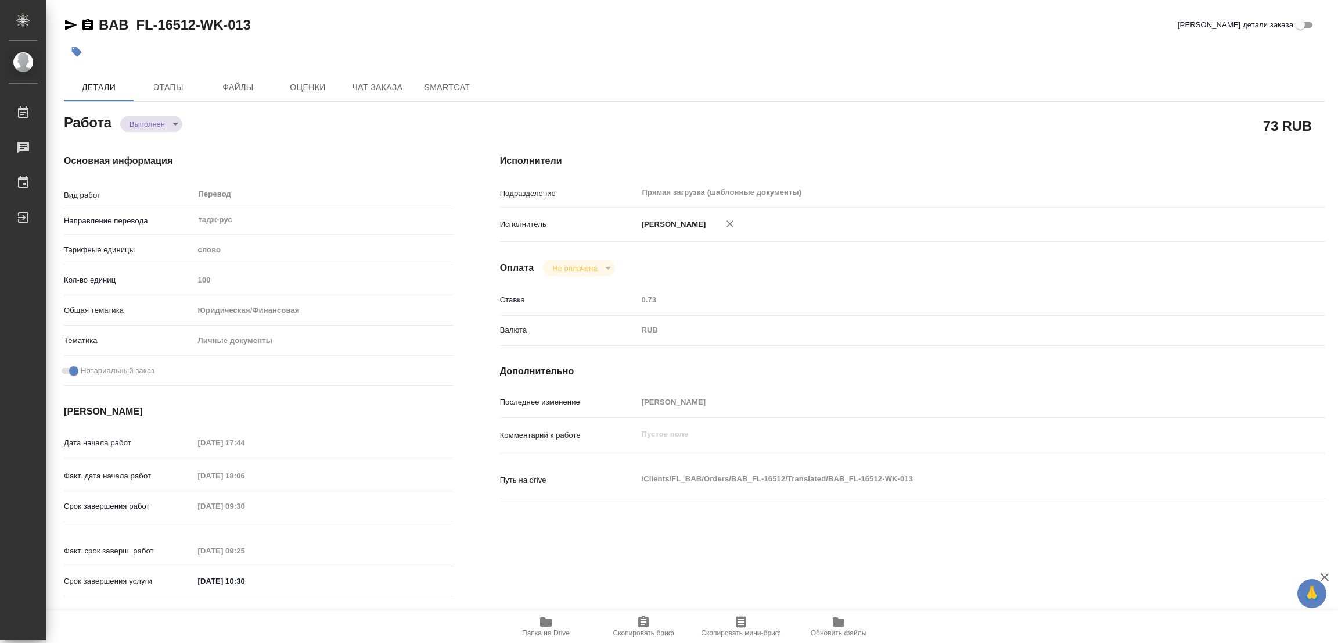
type input "[PERSON_NAME]"
type input "/Clients/FL_BAB/Orders/BAB_FL-16512"
type textarea "x"
type textarea "сор тадж-рус"
type textarea "x"
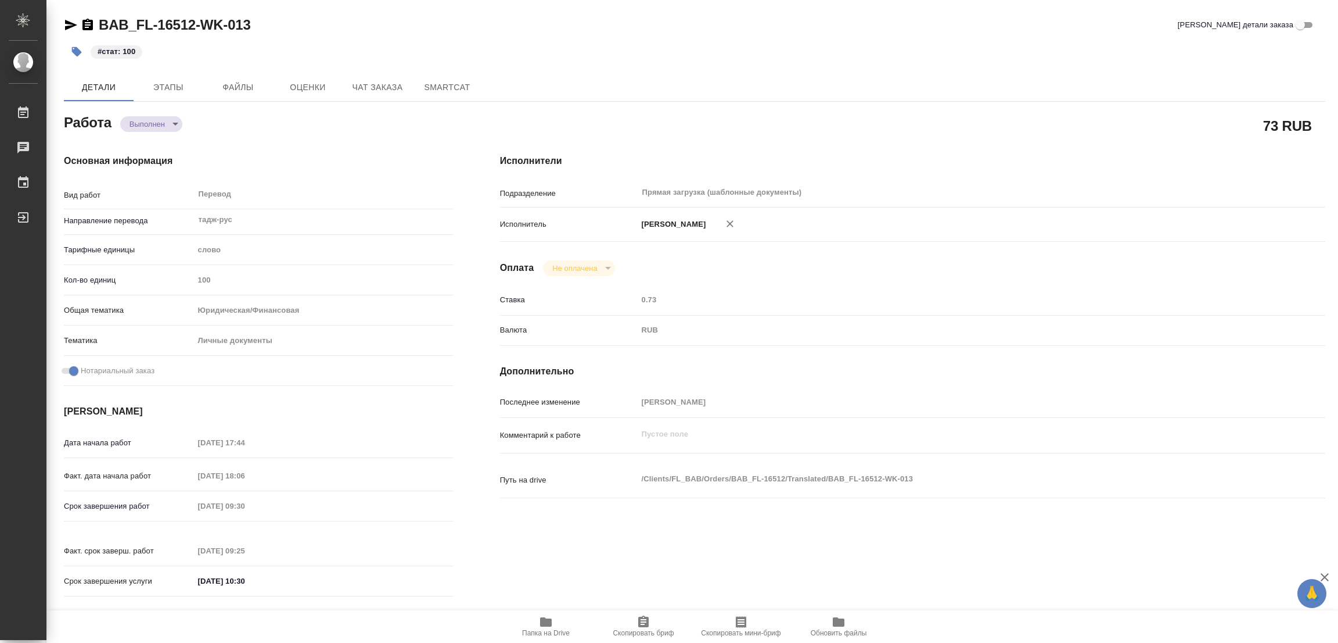
type textarea "x"
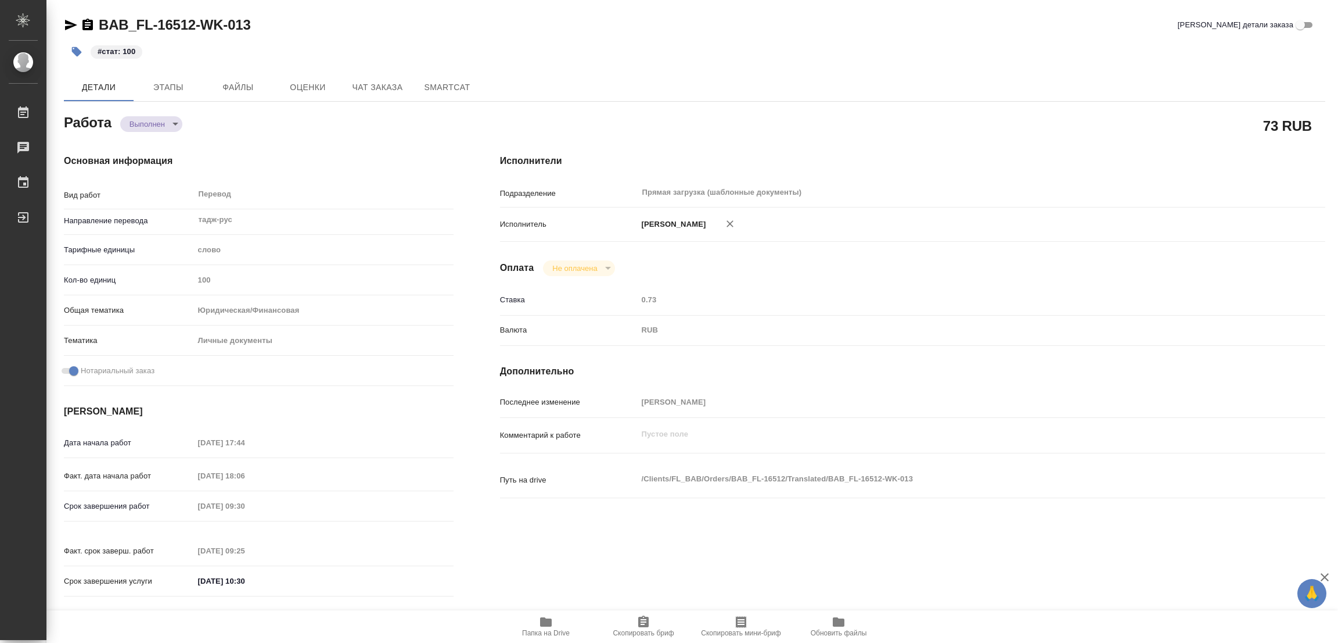
type textarea "x"
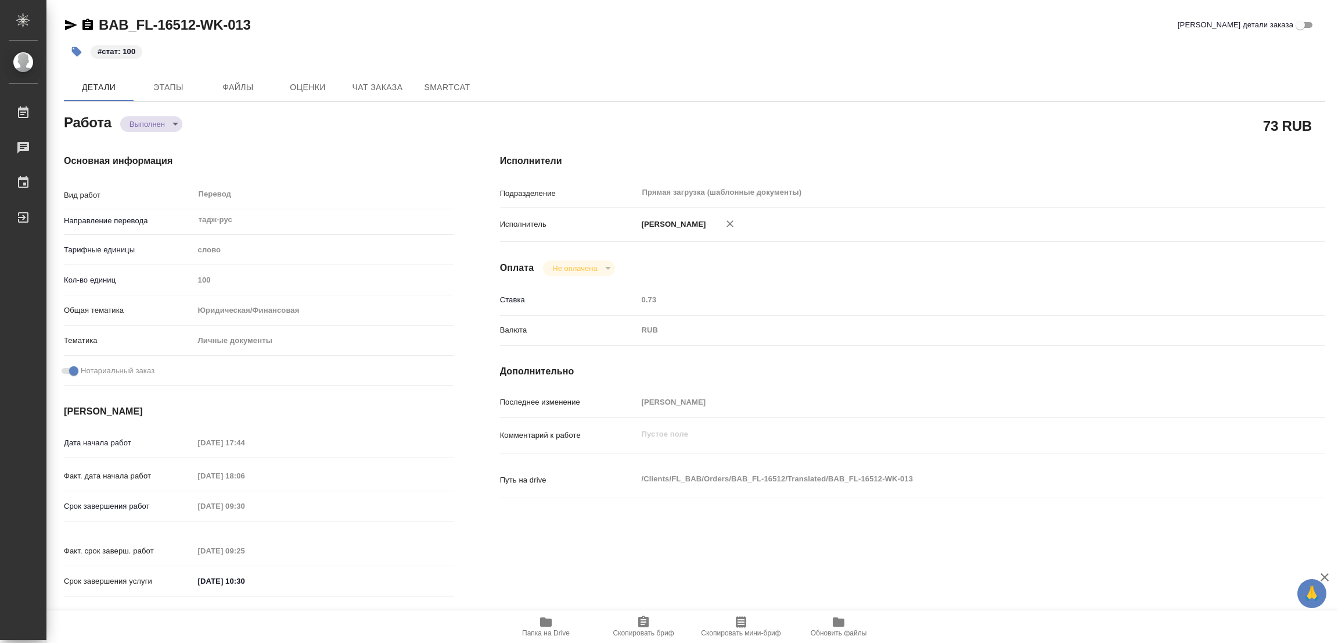
type textarea "x"
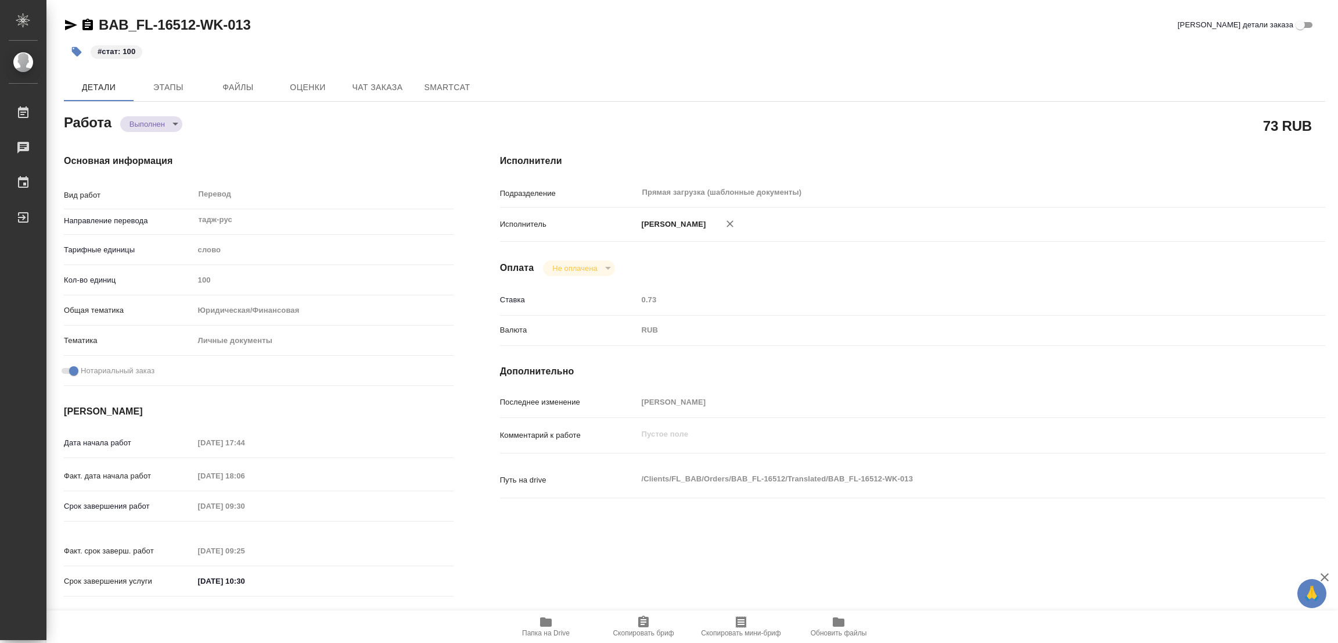
click at [609, 46] on div "#стат: 100" at bounding box center [484, 52] width 841 height 26
type textarea "x"
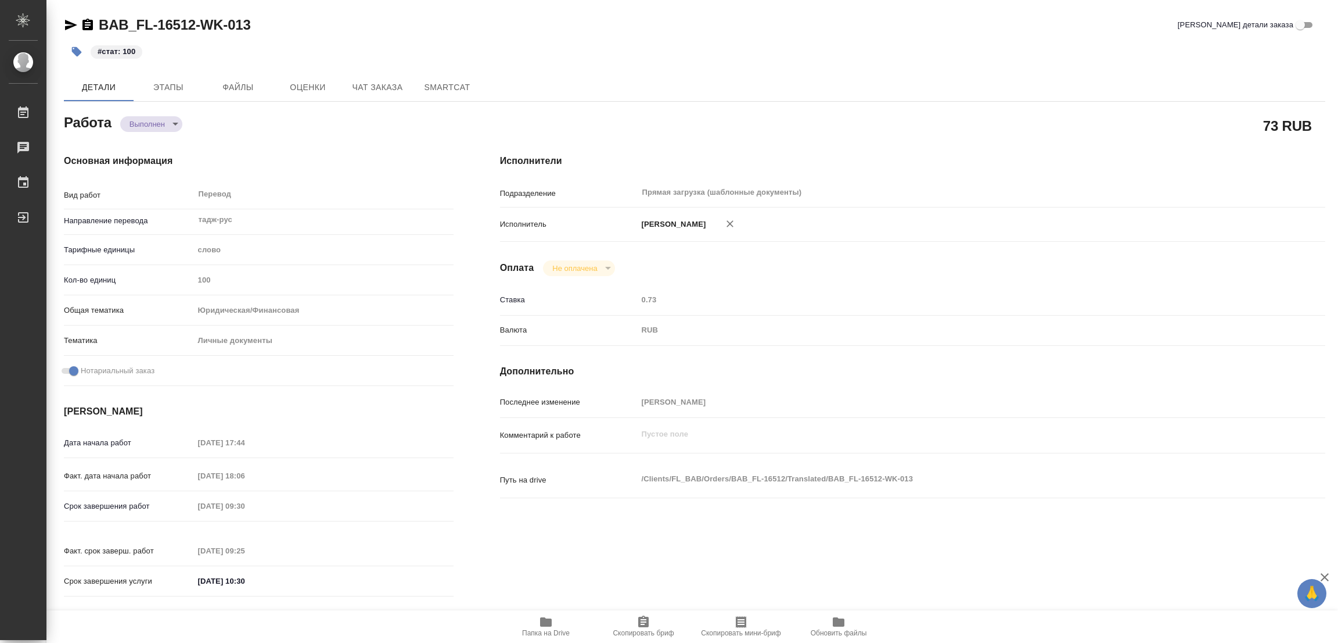
type textarea "x"
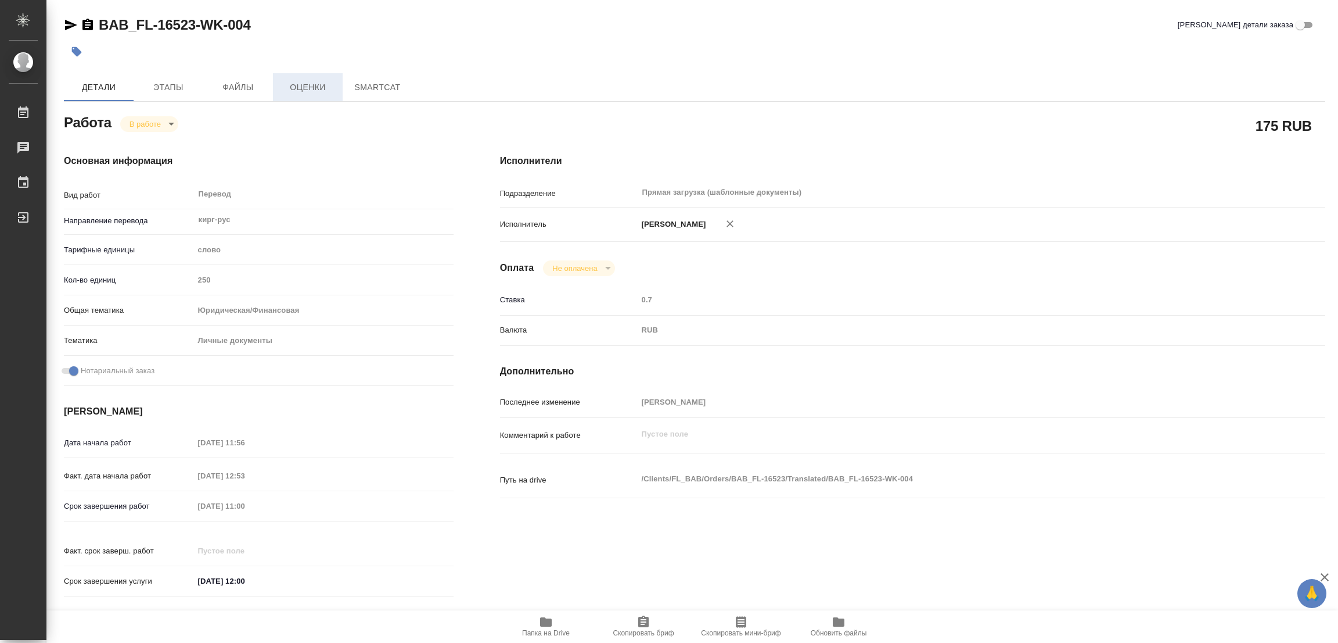
type textarea "x"
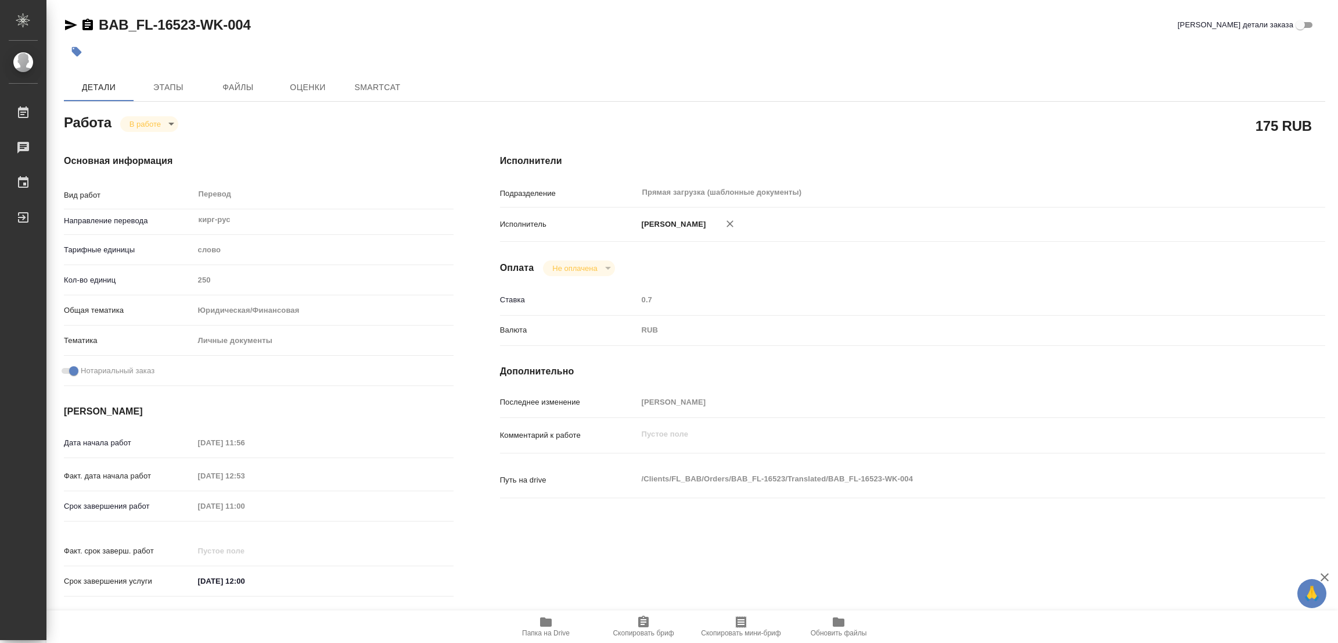
type textarea "x"
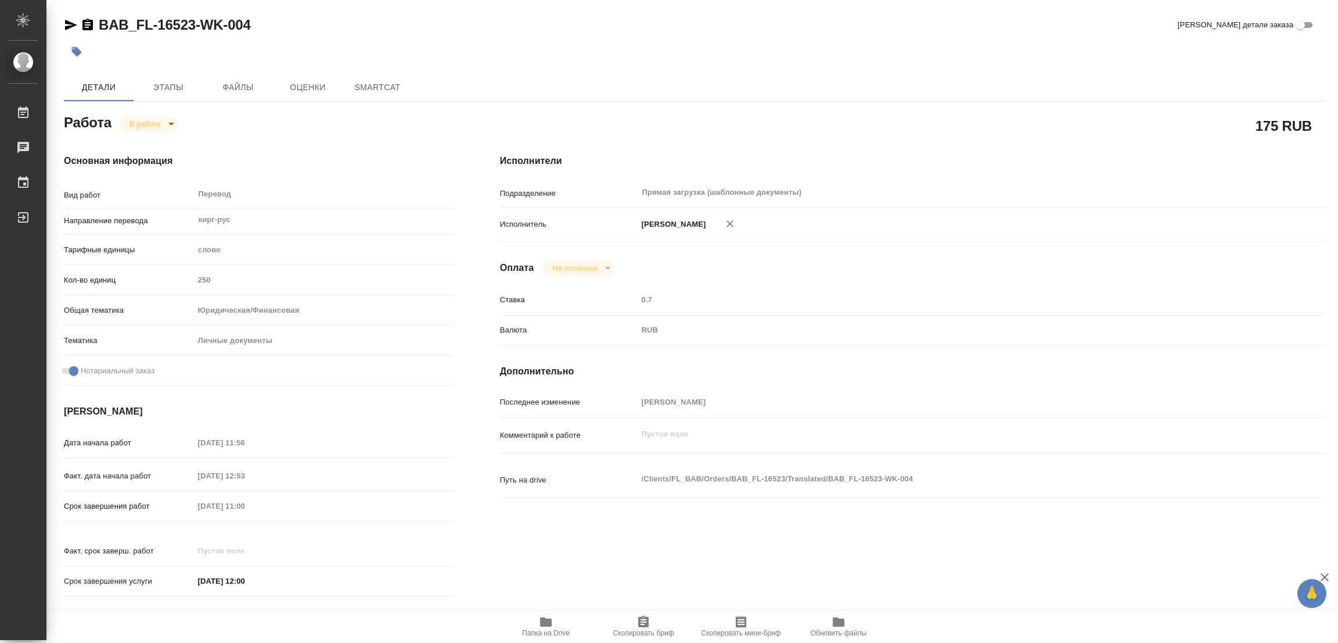
type textarea "x"
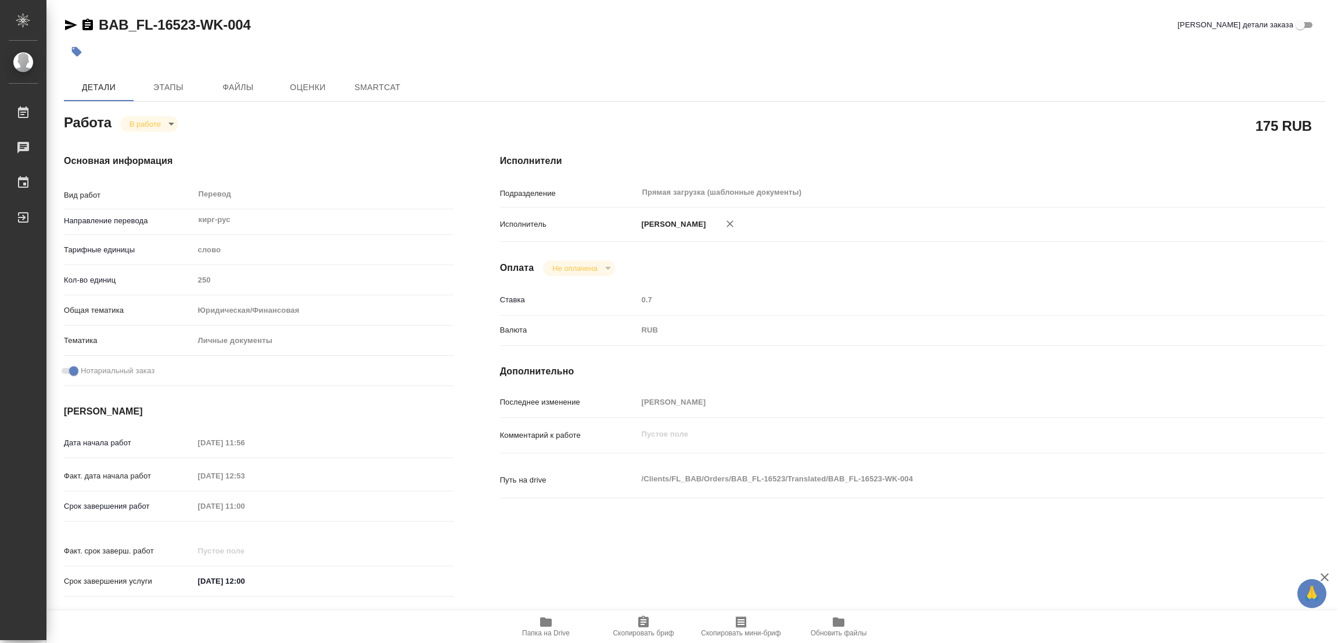
type textarea "x"
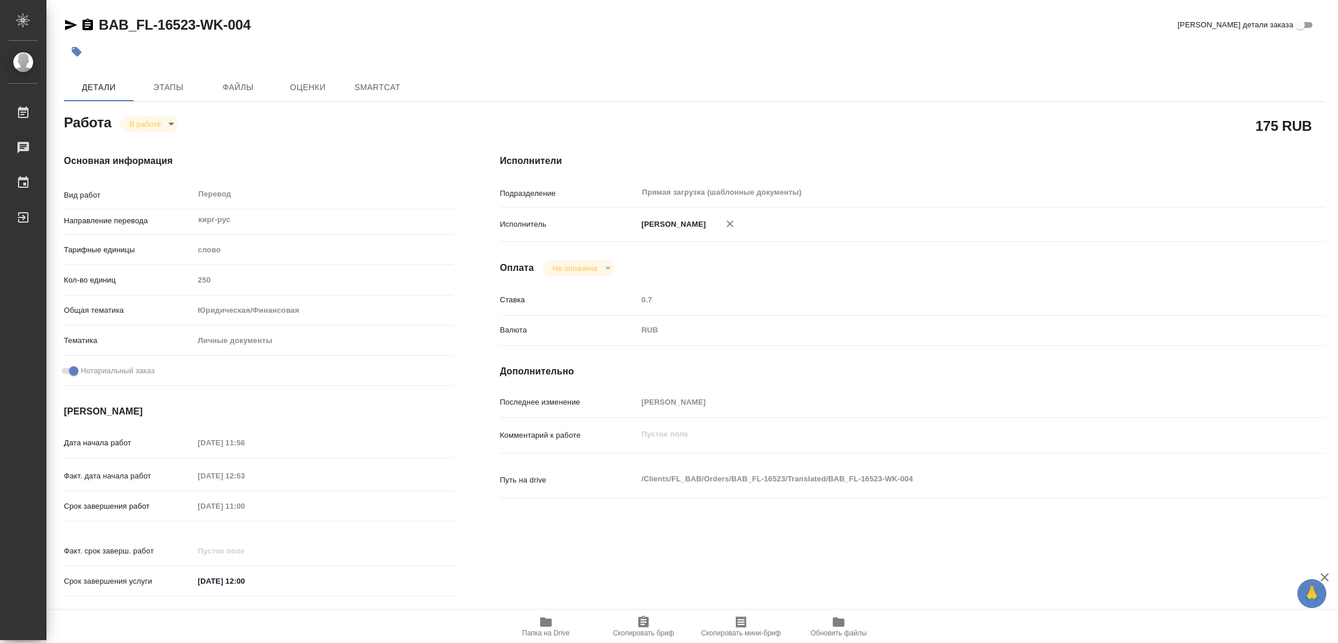
type textarea "x"
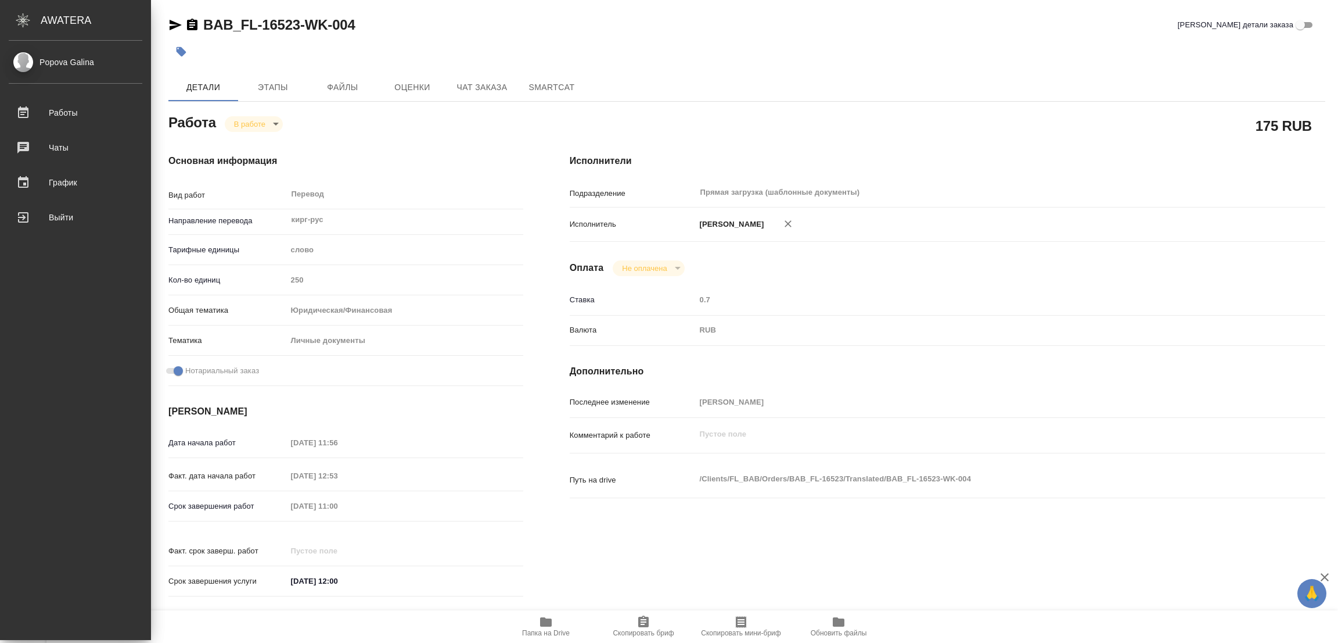
type textarea "x"
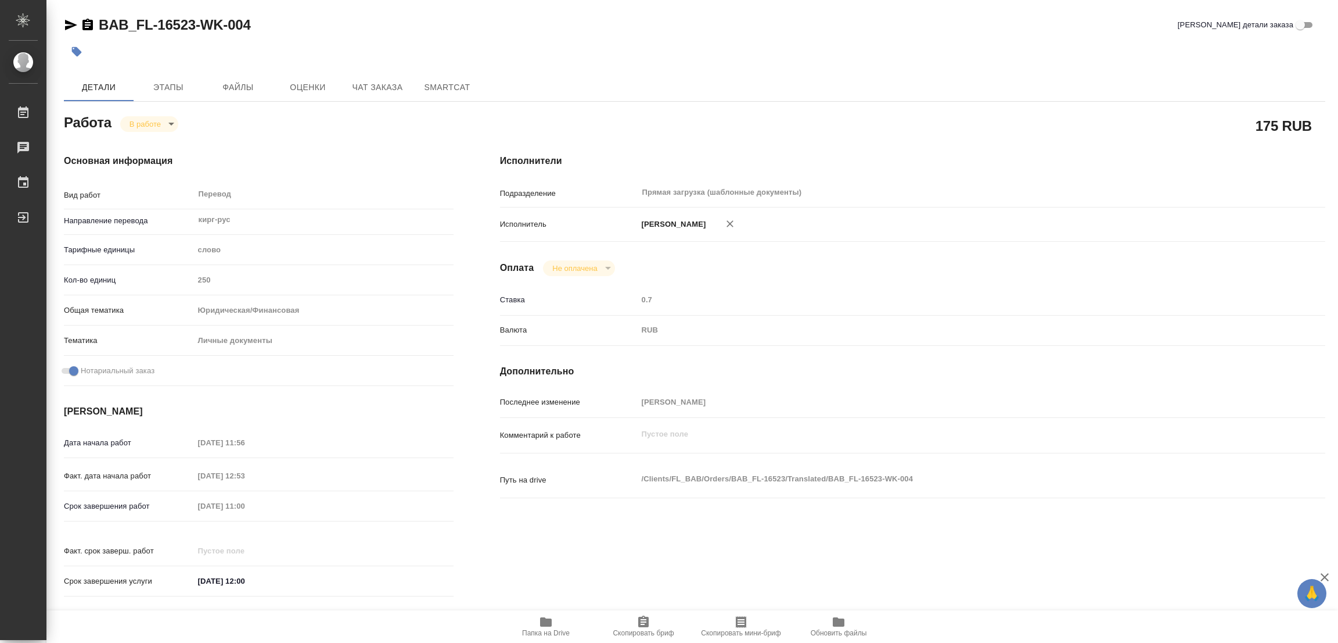
type textarea "x"
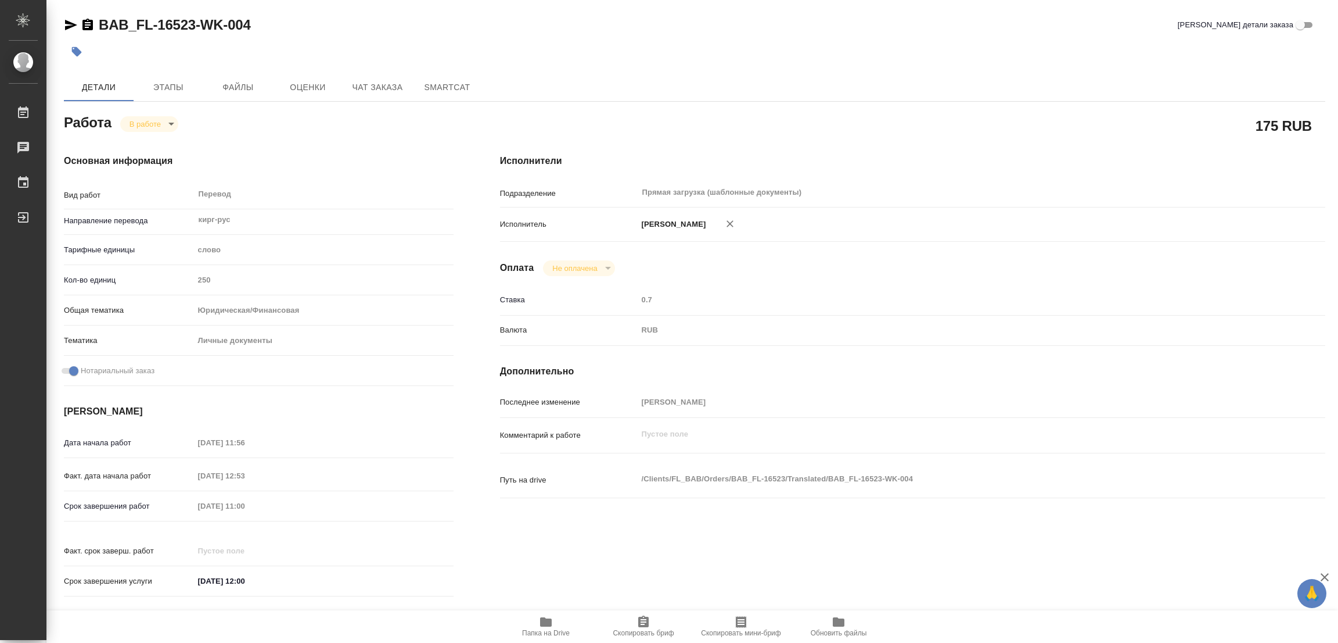
type textarea "x"
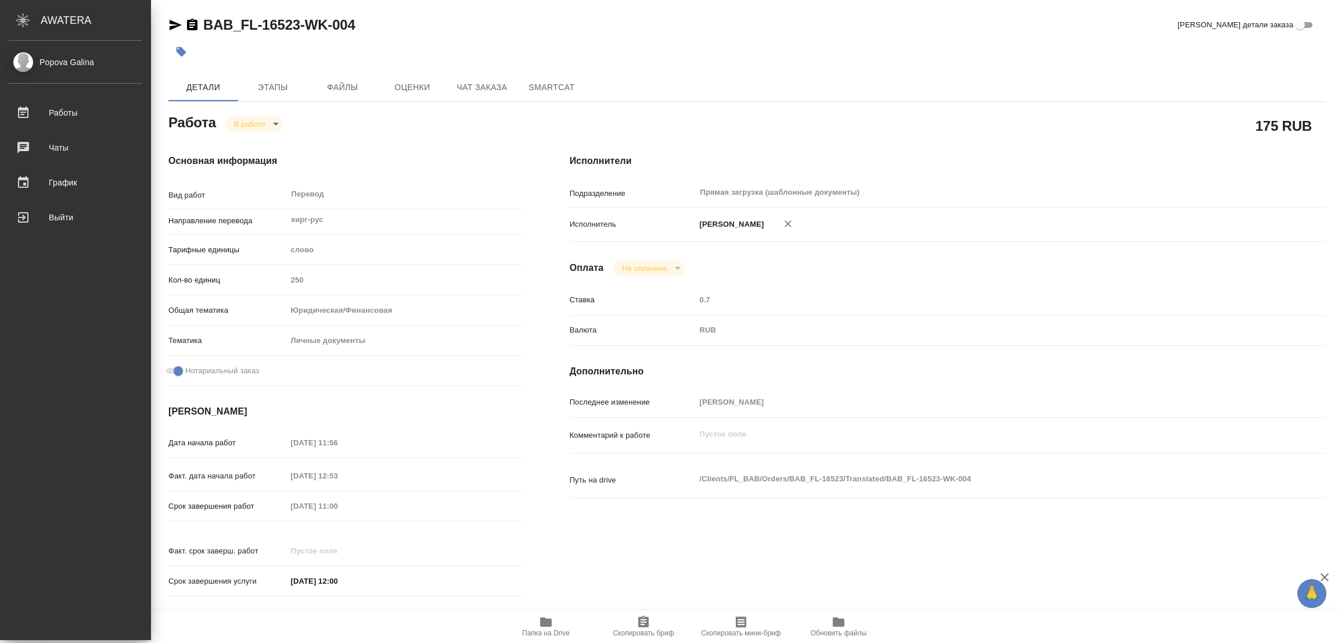
type textarea "x"
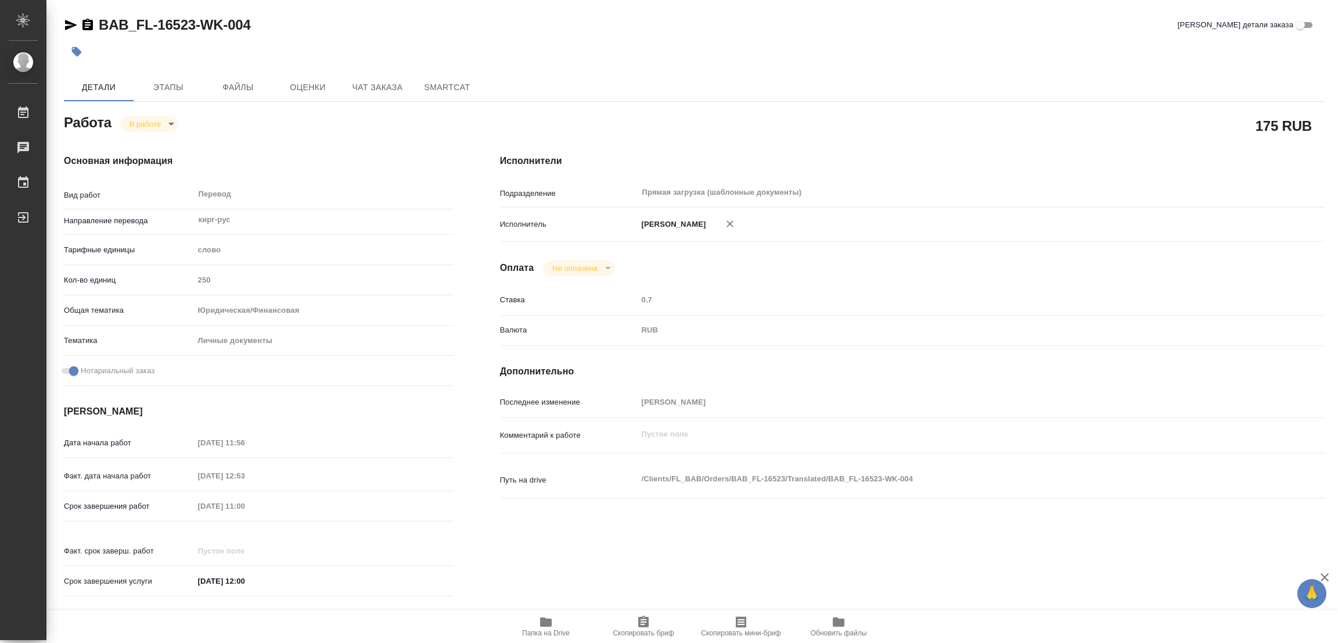
type textarea "x"
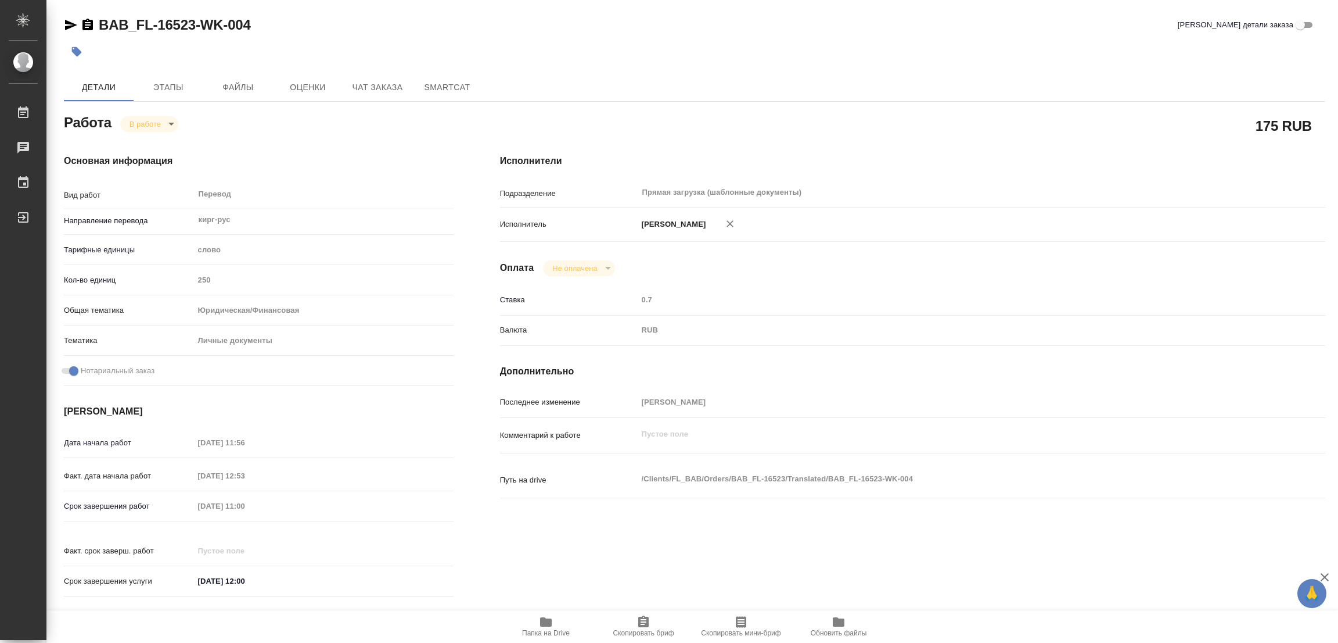
type textarea "x"
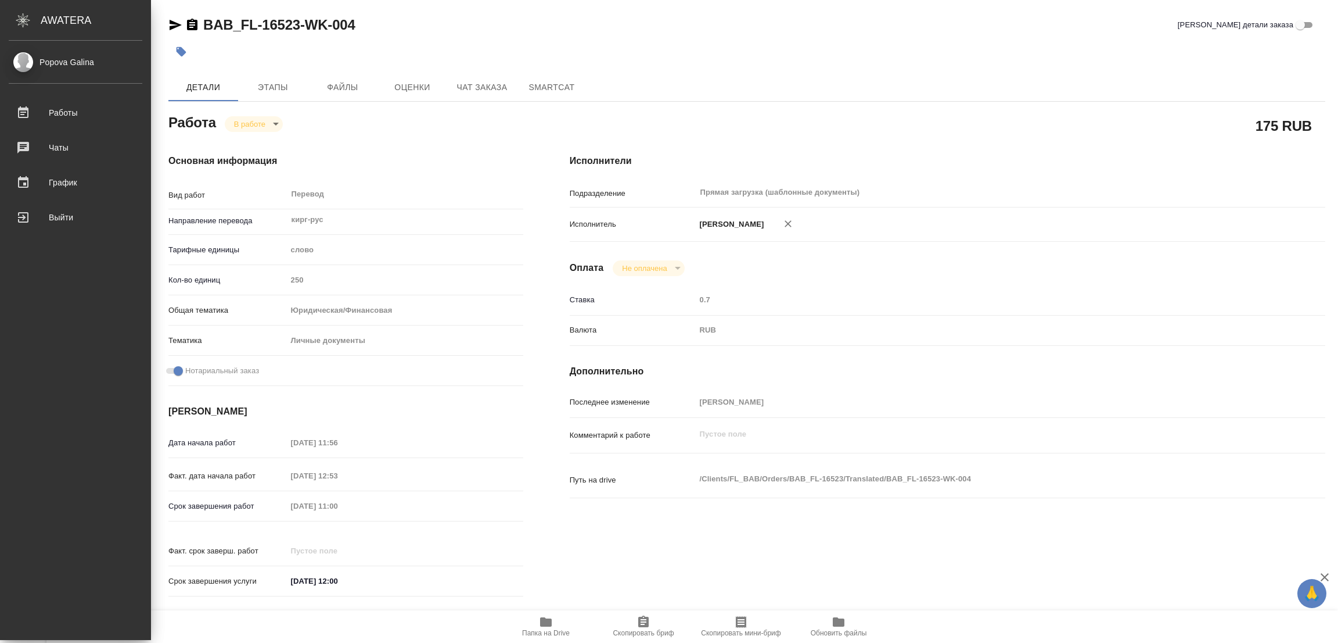
type textarea "x"
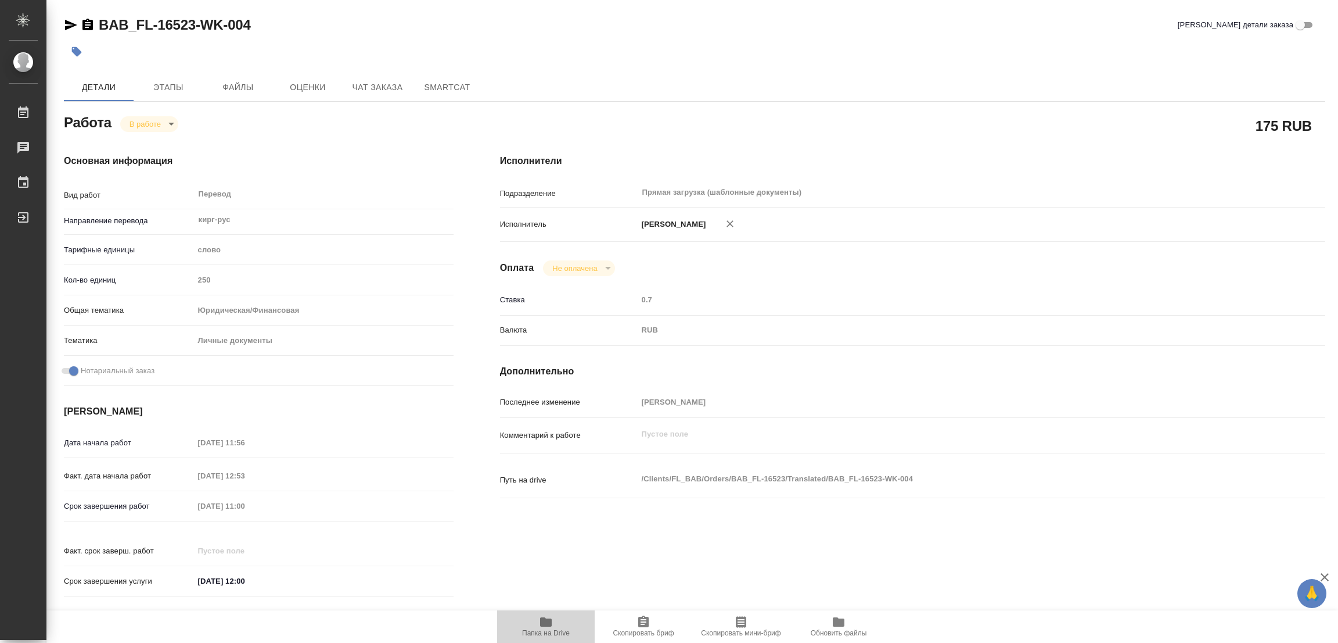
click at [541, 624] on icon "button" at bounding box center [546, 621] width 12 height 9
click at [171, 82] on span "Этапы" at bounding box center [169, 87] width 56 height 15
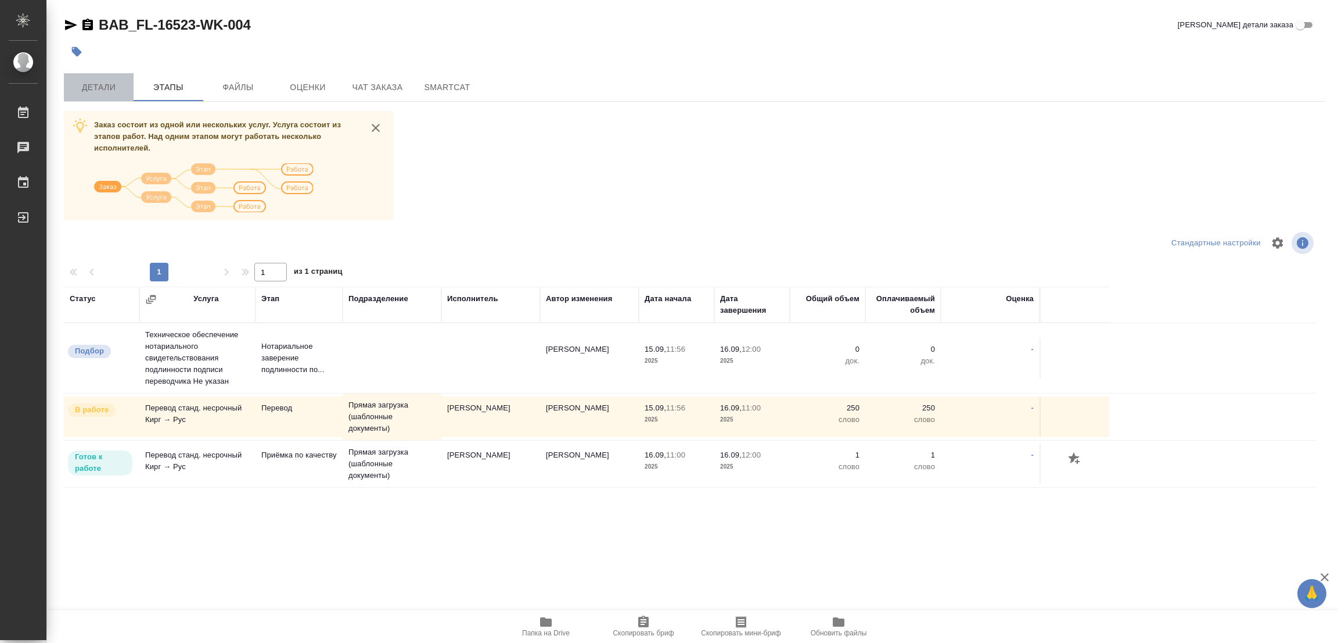
click at [93, 87] on span "Детали" at bounding box center [99, 87] width 56 height 15
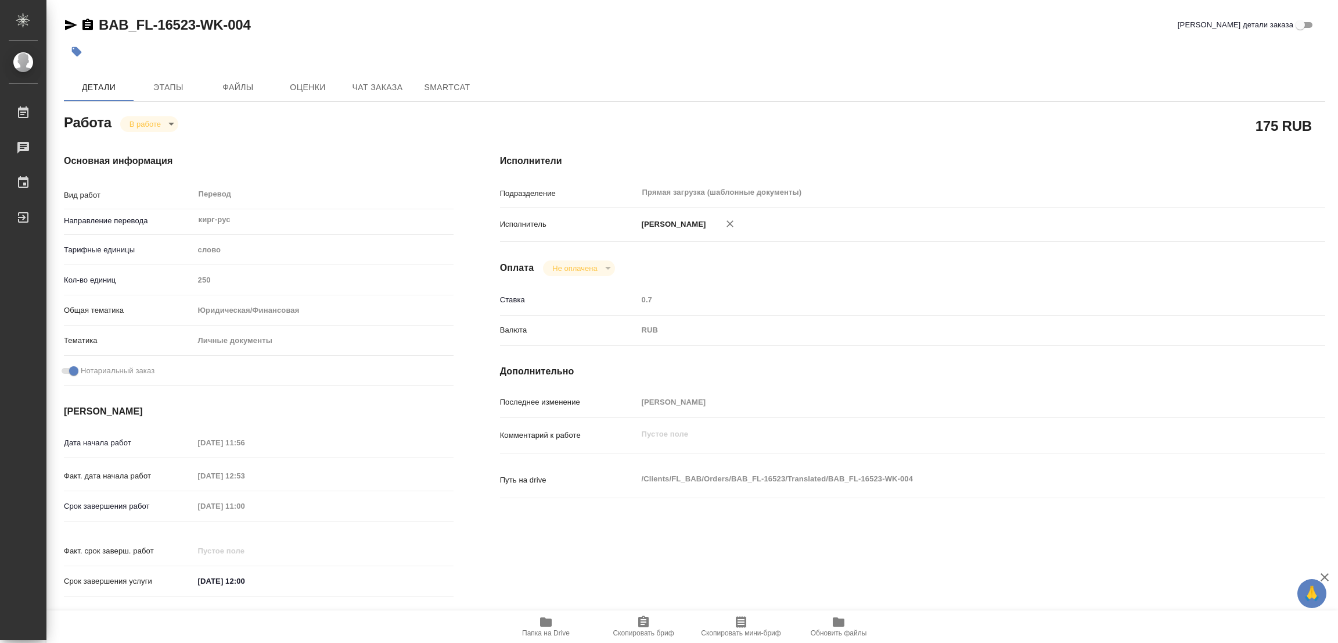
type textarea "x"
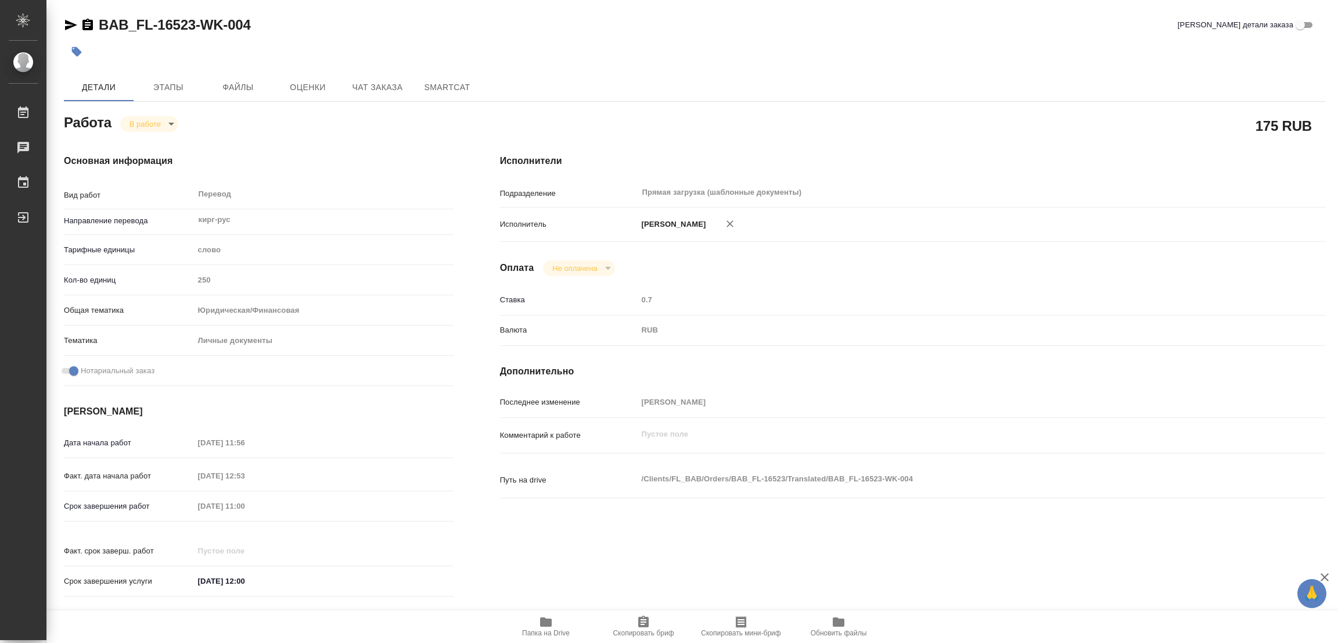
type textarea "x"
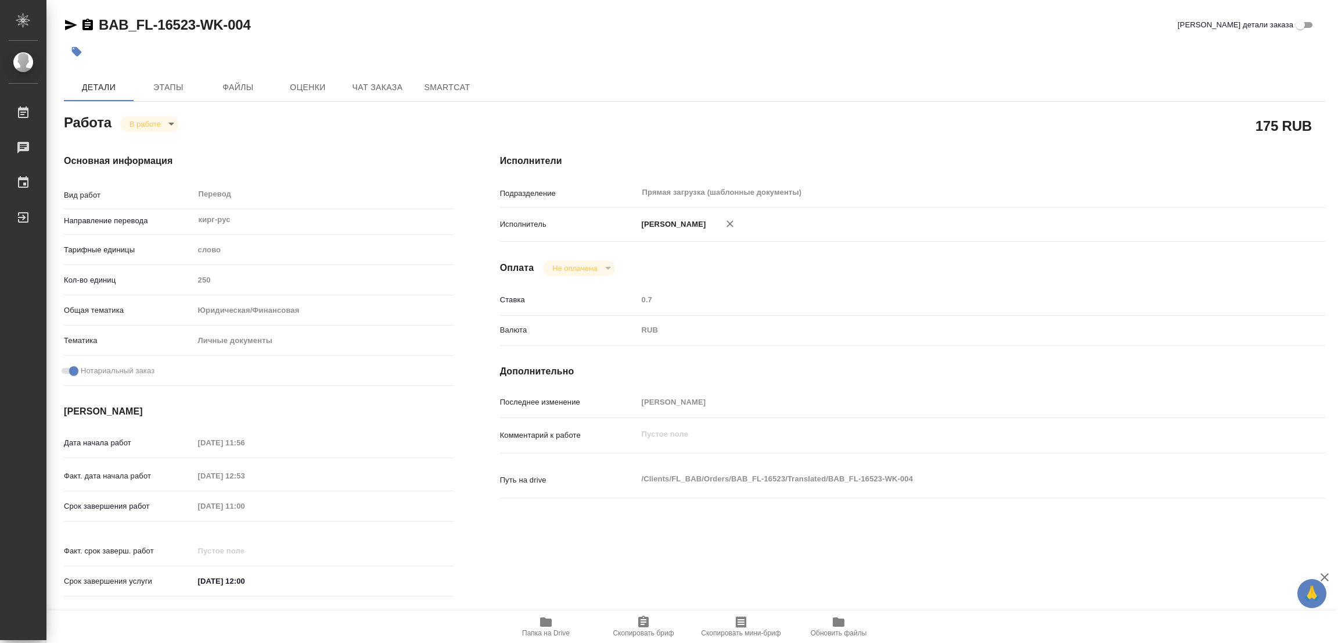
type textarea "x"
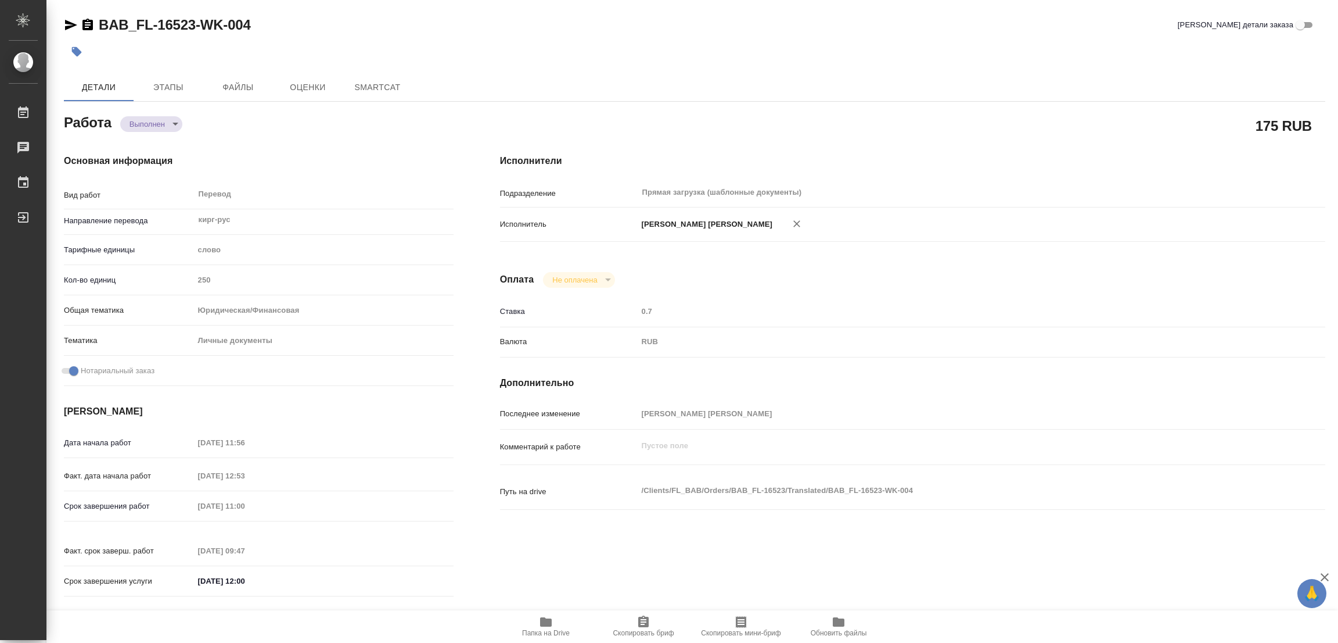
type textarea "x"
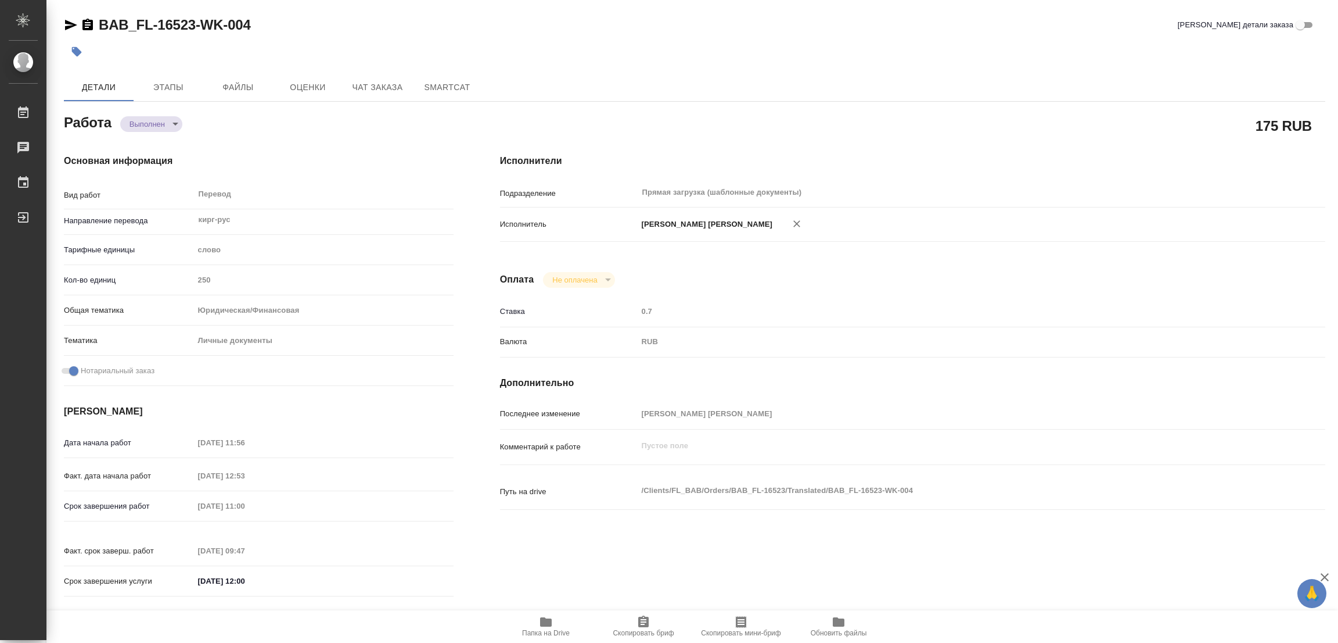
type textarea "x"
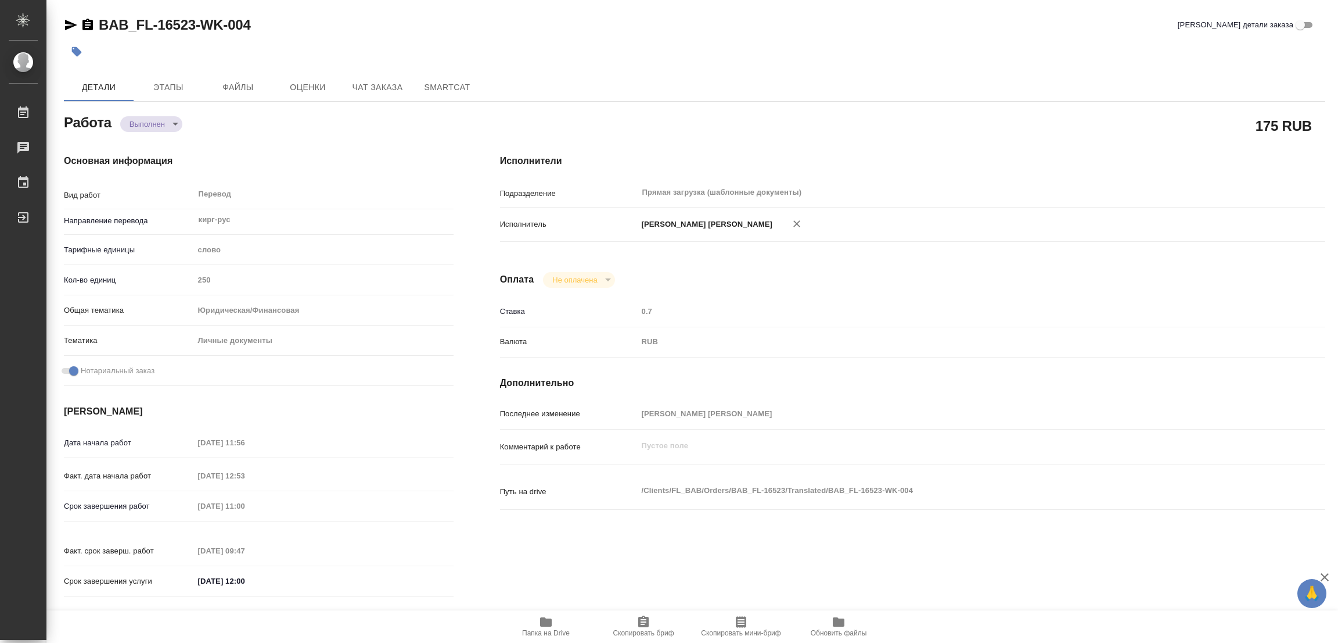
type textarea "x"
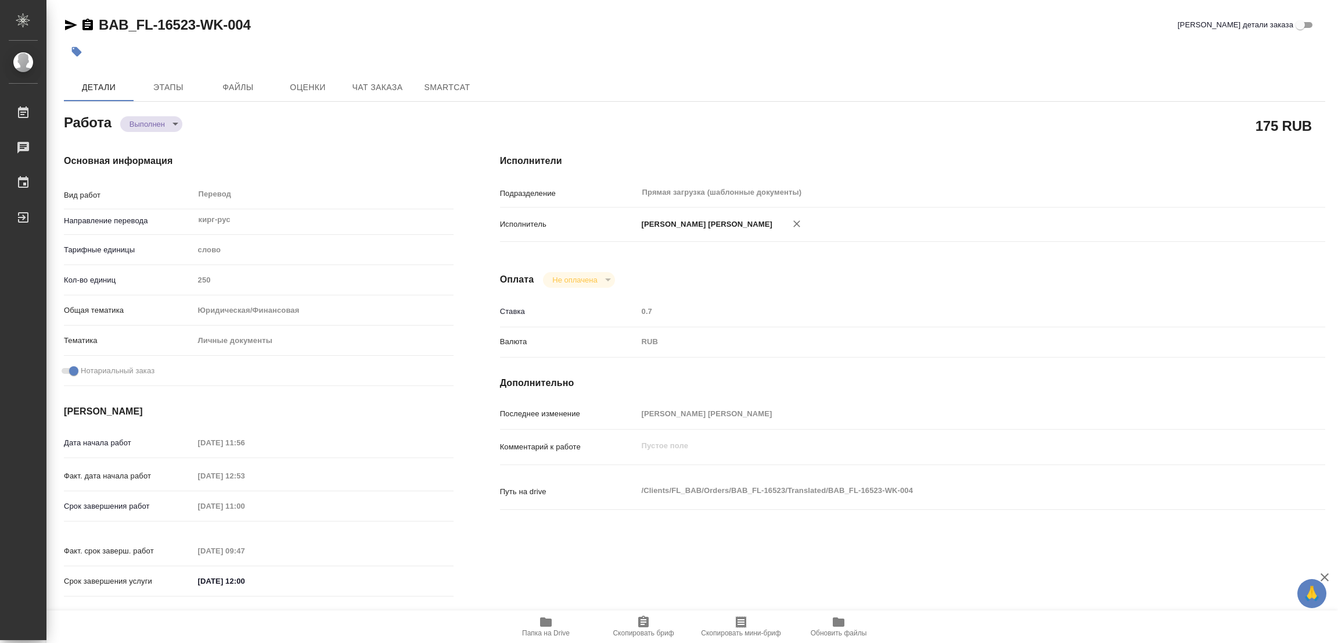
type textarea "x"
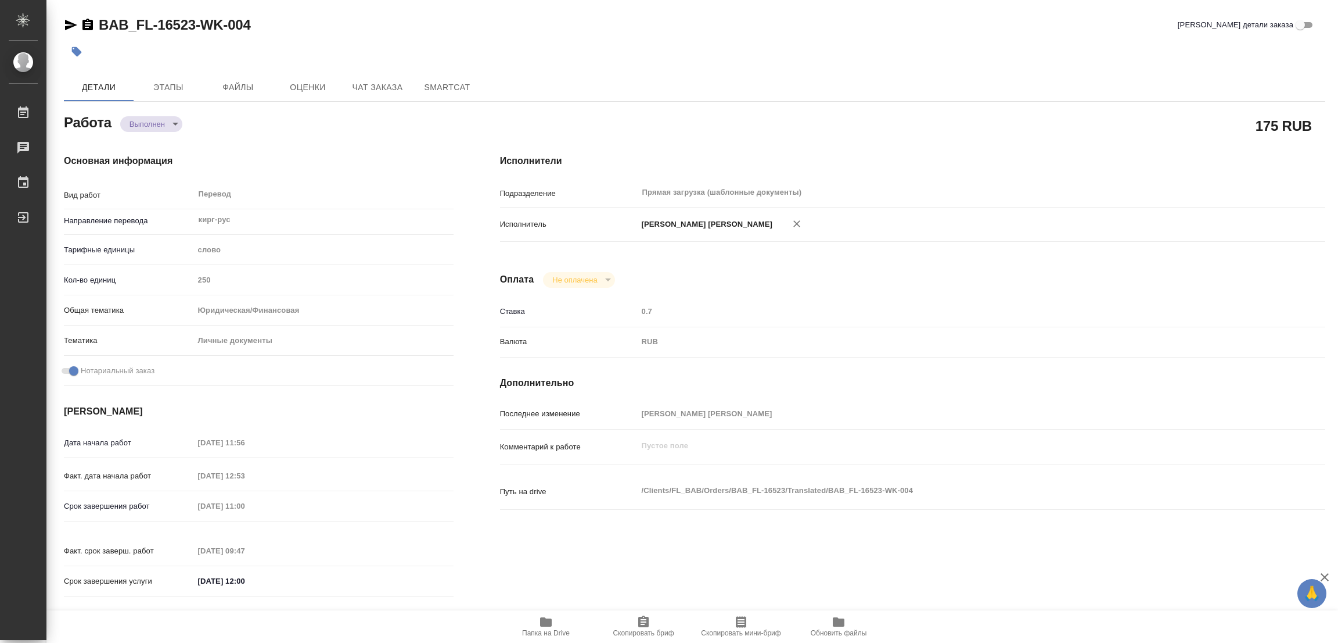
type textarea "x"
